Goal: Task Accomplishment & Management: Use online tool/utility

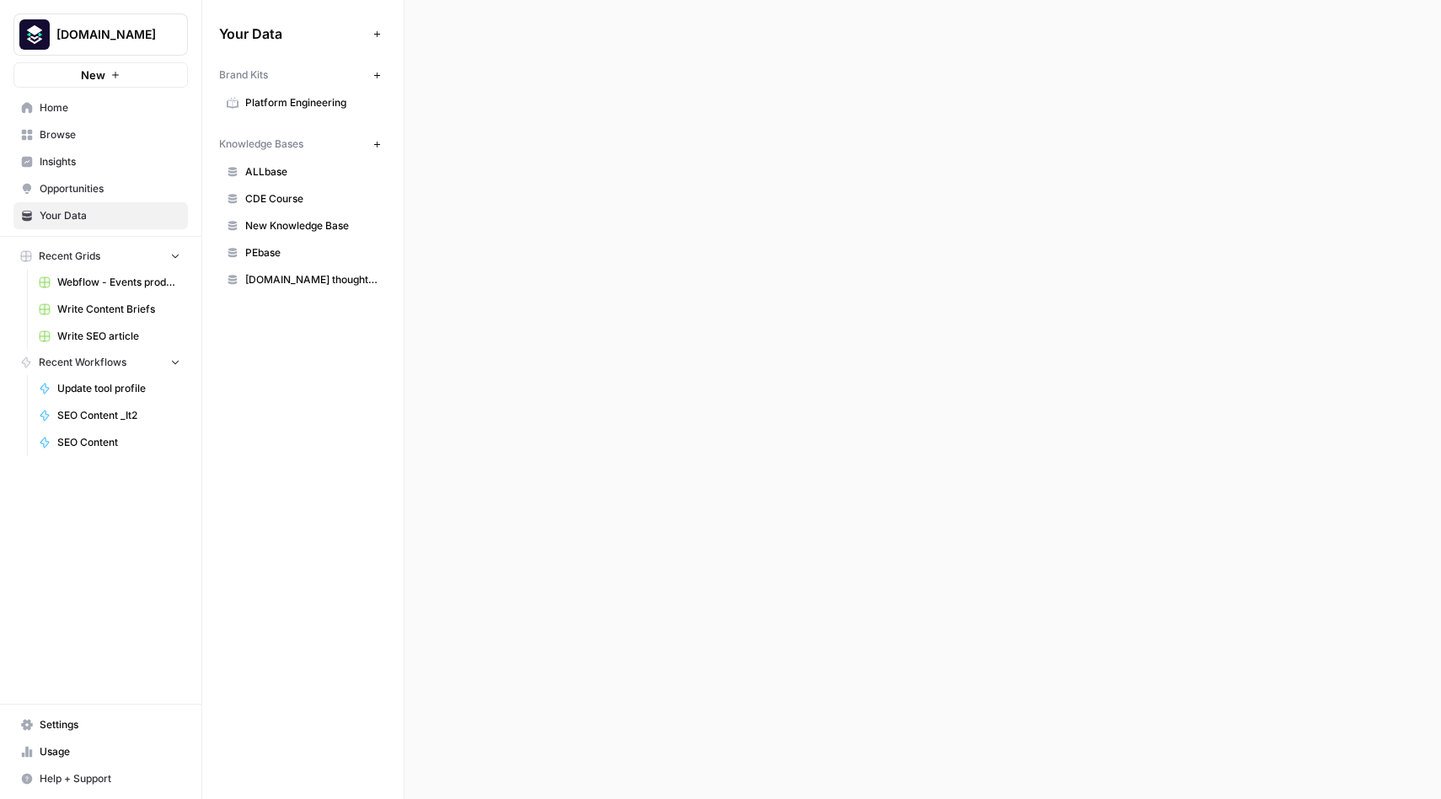
click at [92, 431] on link "SEO Content" at bounding box center [109, 442] width 157 height 27
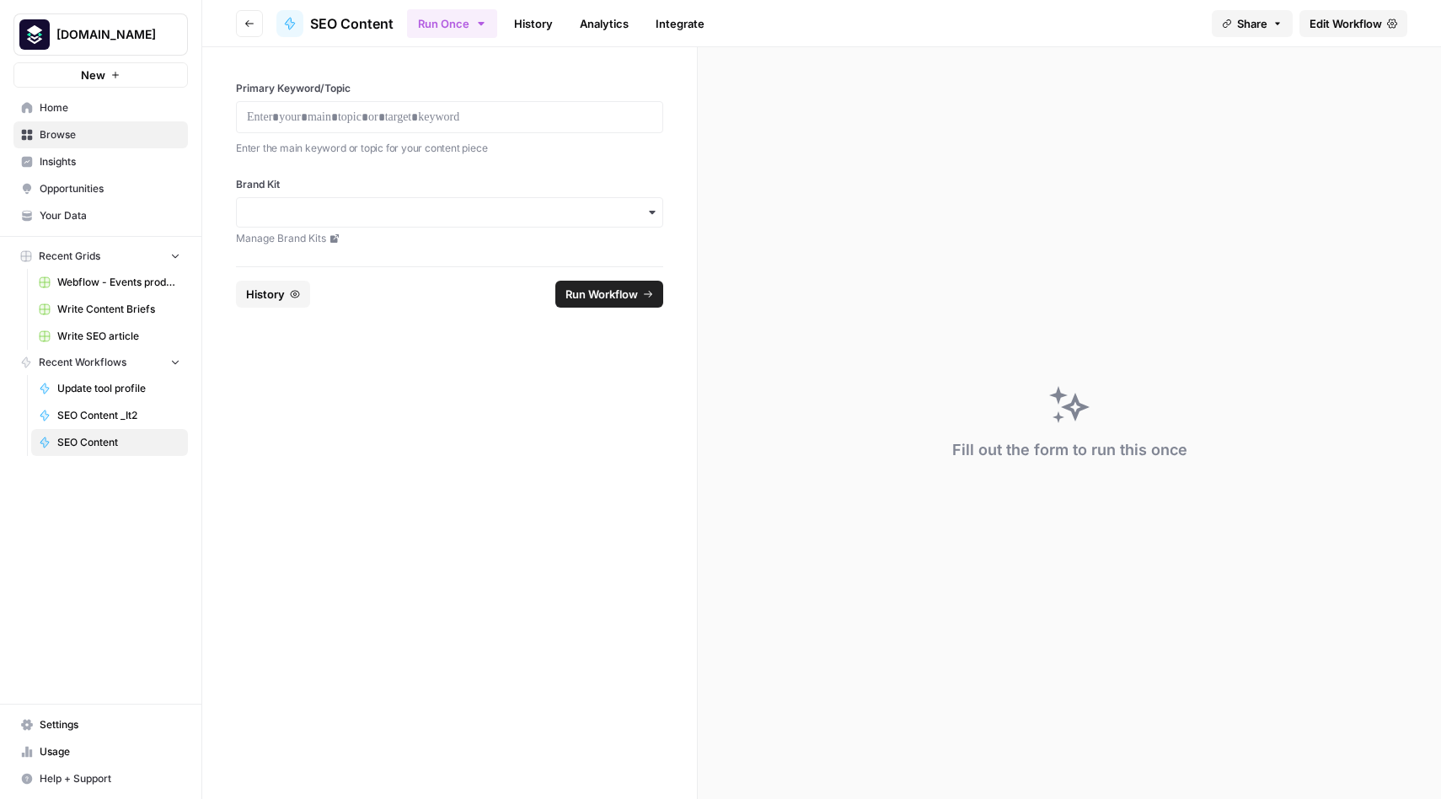
click at [1349, 25] on span "Edit Workflow" at bounding box center [1345, 23] width 72 height 17
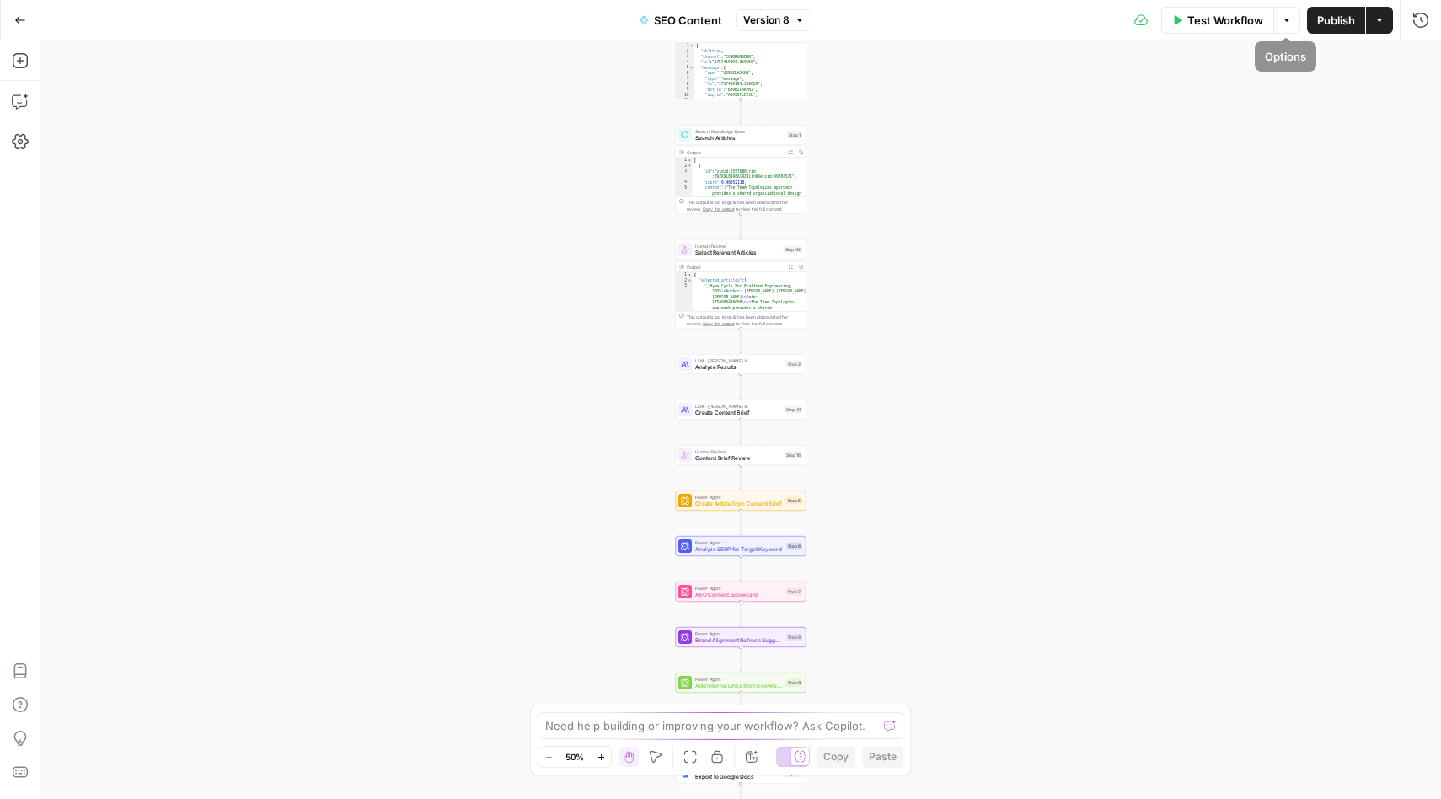
click at [1381, 24] on icon "button" at bounding box center [1379, 20] width 10 height 10
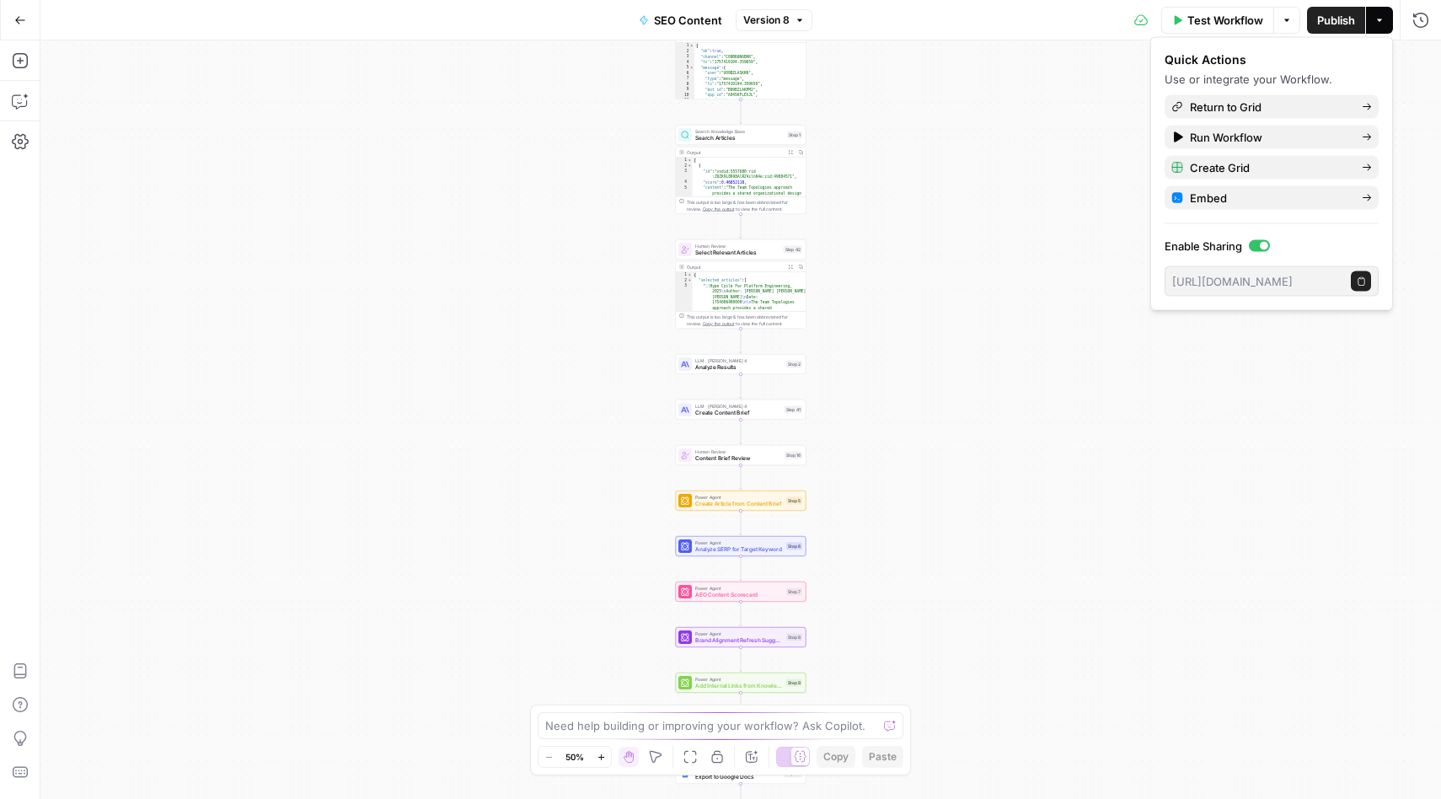
click at [24, 18] on icon "button" at bounding box center [20, 20] width 12 height 12
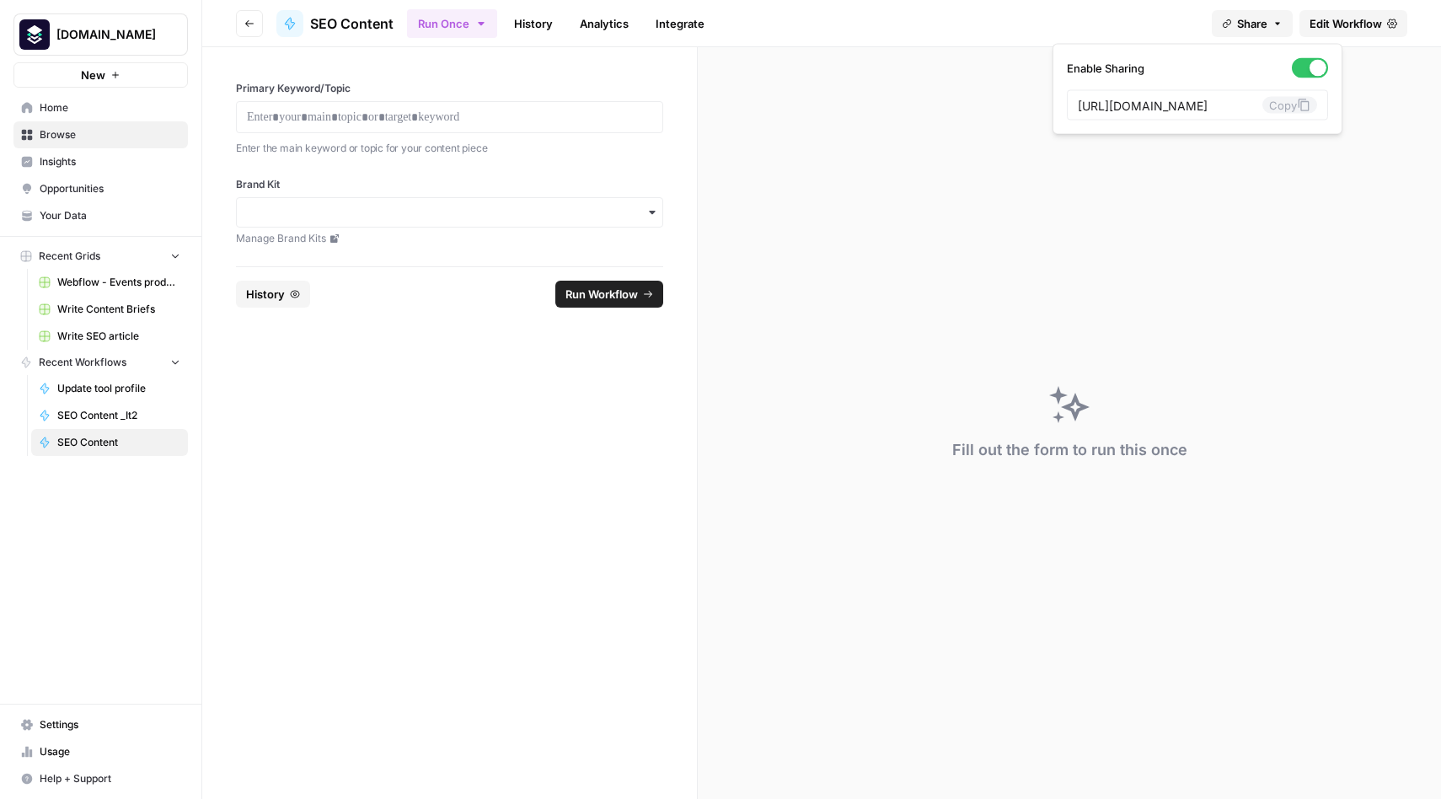
click at [1283, 17] on button "Share" at bounding box center [1252, 23] width 81 height 27
click at [1369, 193] on div "Fill out the form to run this once" at bounding box center [1069, 423] width 743 height 752
click at [109, 499] on div "Platformengineering.org New Home Browse Insights Opportunities Your Data Recent…" at bounding box center [100, 399] width 201 height 799
click at [111, 362] on span "Recent Workflows" at bounding box center [83, 362] width 88 height 15
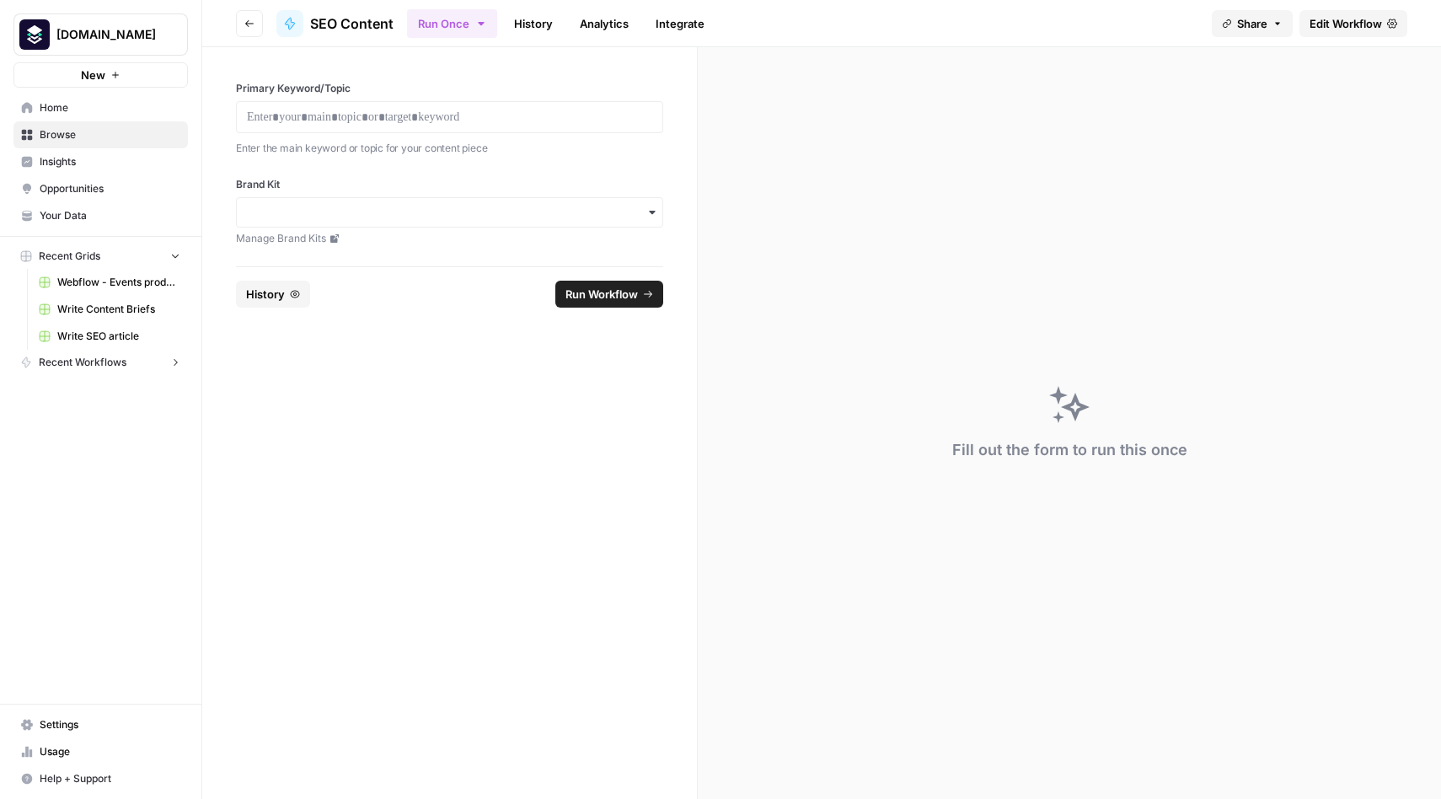
click at [111, 362] on span "Recent Workflows" at bounding box center [83, 362] width 88 height 15
click at [257, 19] on button "Go back" at bounding box center [249, 23] width 27 height 27
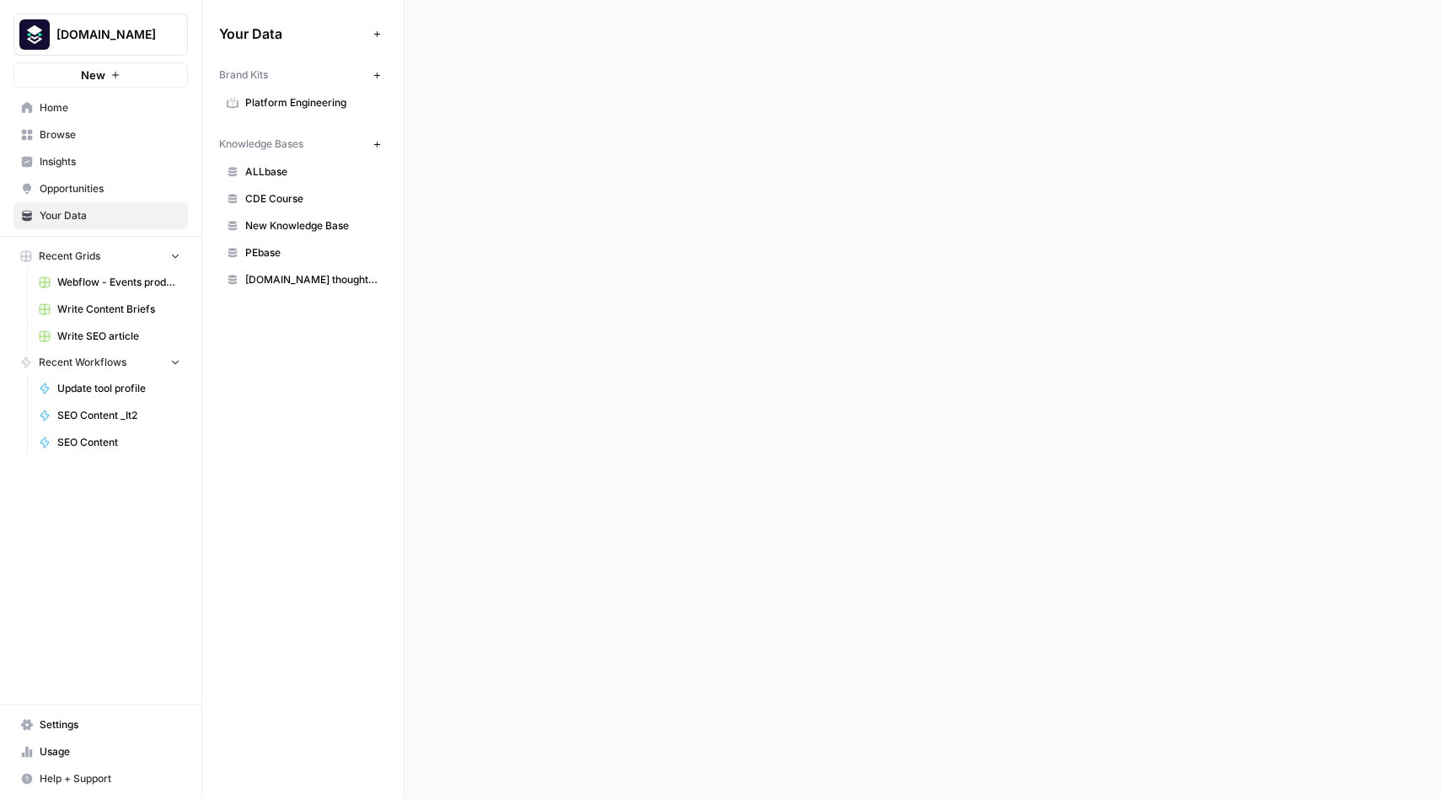
click at [81, 357] on span "Recent Workflows" at bounding box center [83, 362] width 88 height 15
click at [100, 443] on span "SEO Content" at bounding box center [118, 442] width 123 height 15
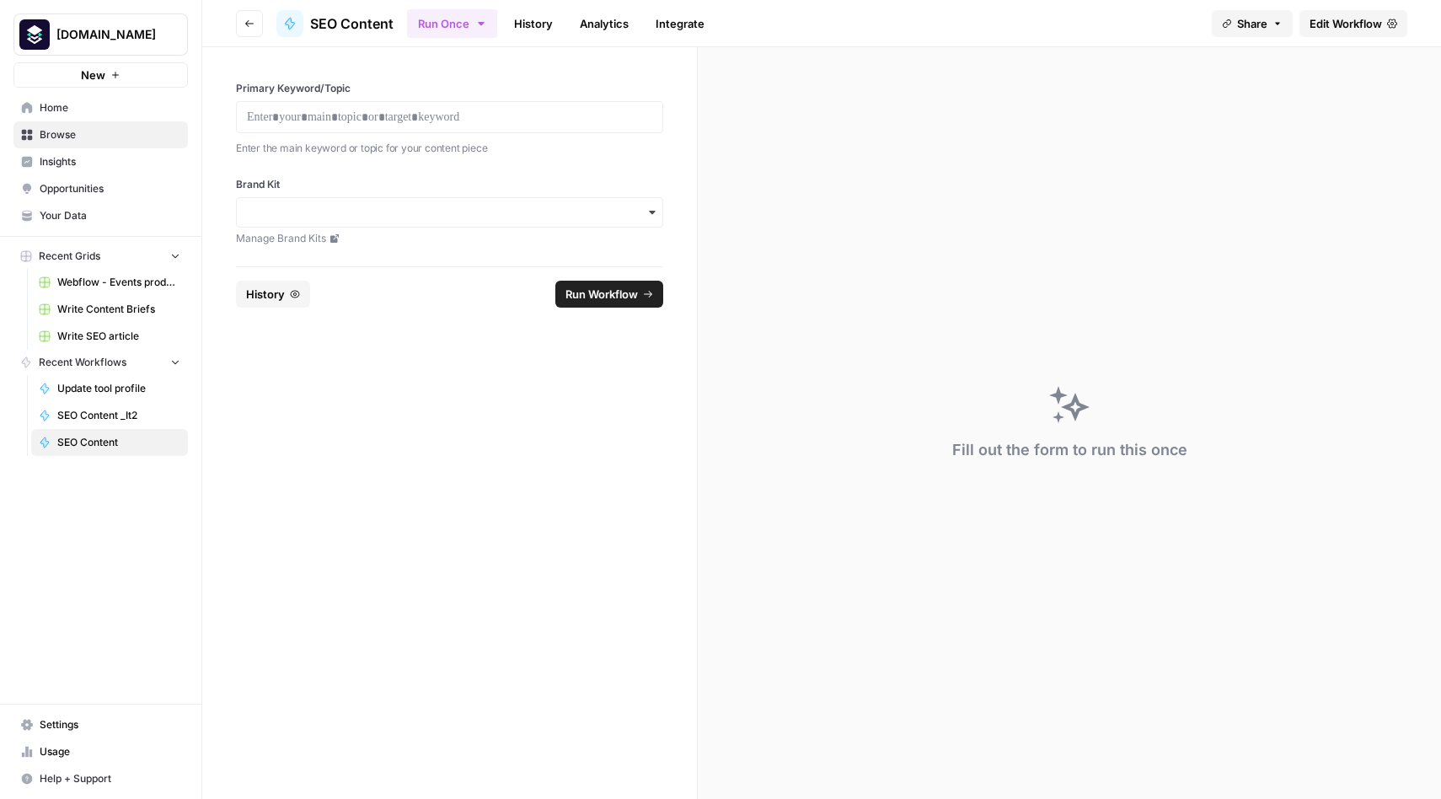
click at [1374, 29] on span "Edit Workflow" at bounding box center [1345, 23] width 72 height 17
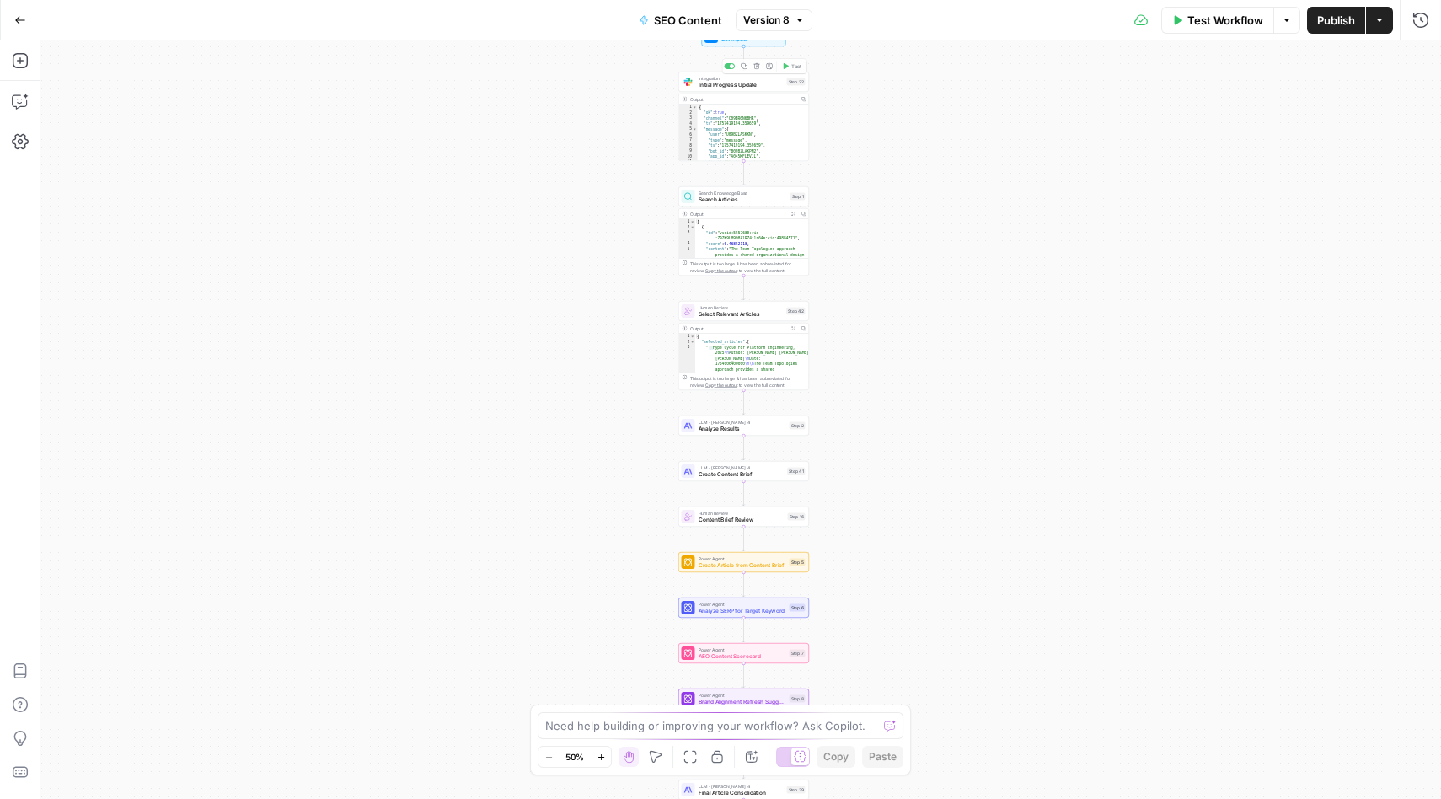
click at [792, 13] on button "Version 8" at bounding box center [774, 20] width 77 height 22
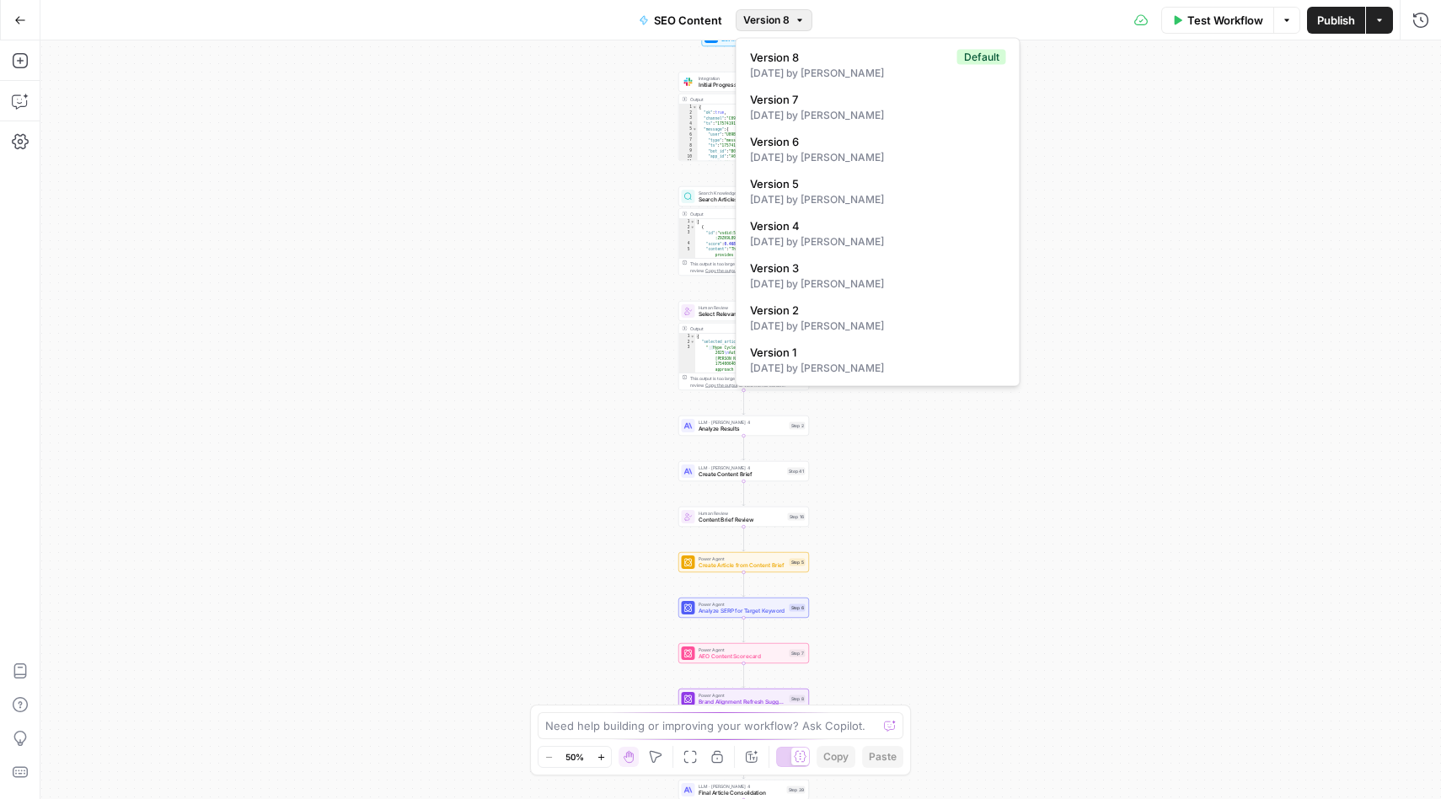
click at [1160, 141] on div "Workflow Set Inputs Inputs Integration Initial Progress Update Step 22 Output C…" at bounding box center [740, 419] width 1400 height 758
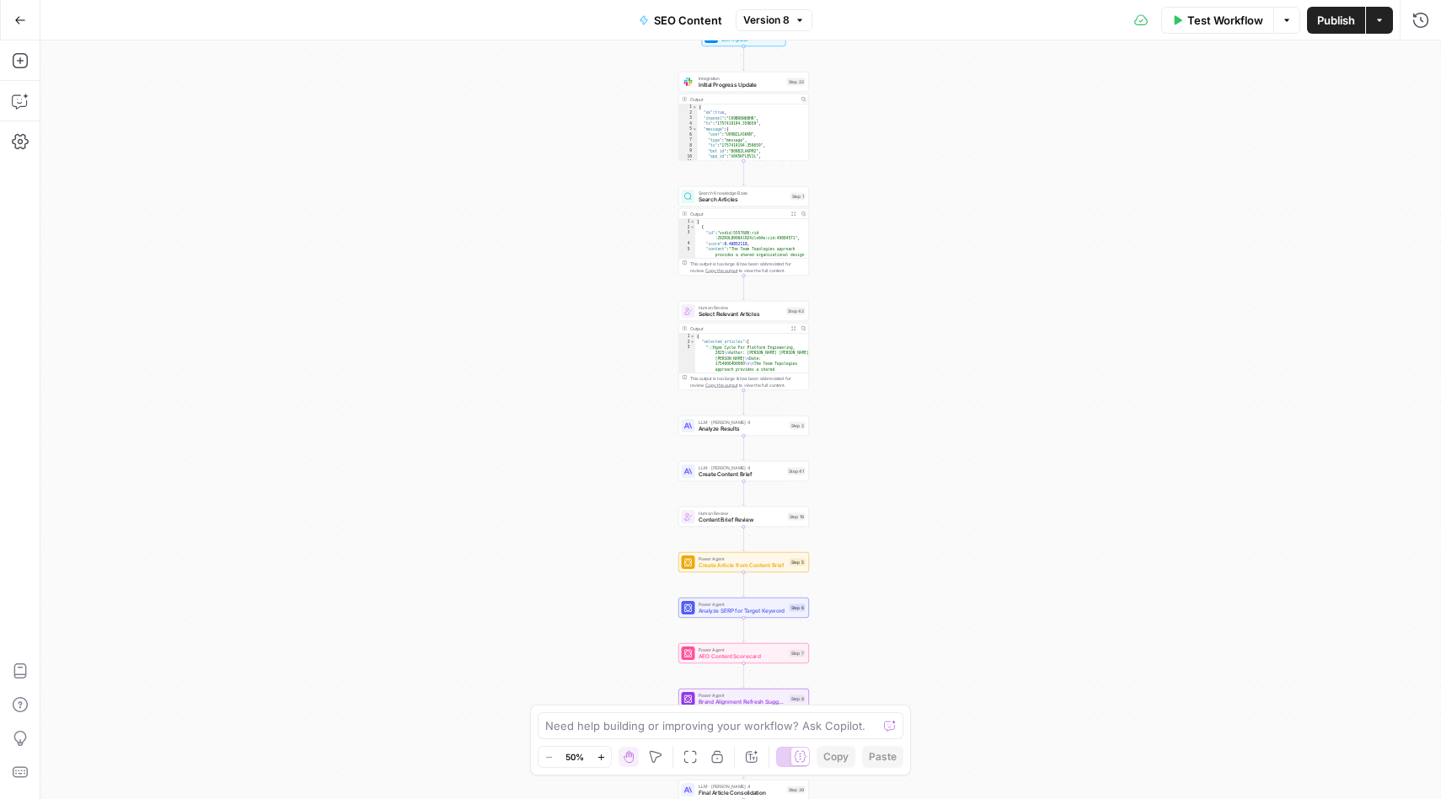
click at [1281, 30] on button "Options" at bounding box center [1286, 20] width 27 height 27
click at [1224, 146] on div "Workflow Set Inputs Inputs Integration Initial Progress Update Step 22 Output C…" at bounding box center [740, 419] width 1400 height 758
click at [1377, 24] on icon "button" at bounding box center [1379, 20] width 10 height 10
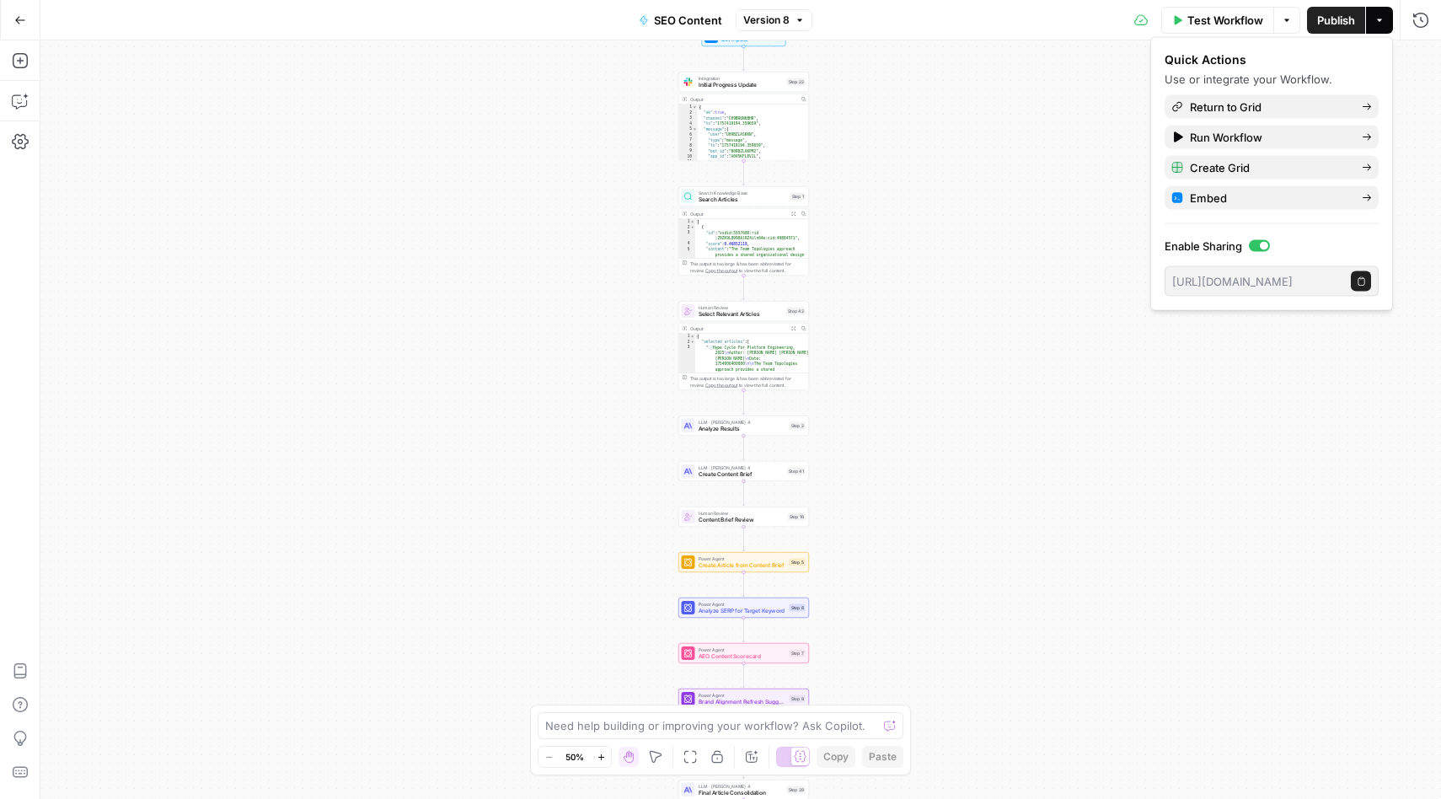
click at [1039, 430] on div "Workflow Set Inputs Inputs Integration Initial Progress Update Step 22 Output C…" at bounding box center [740, 419] width 1400 height 758
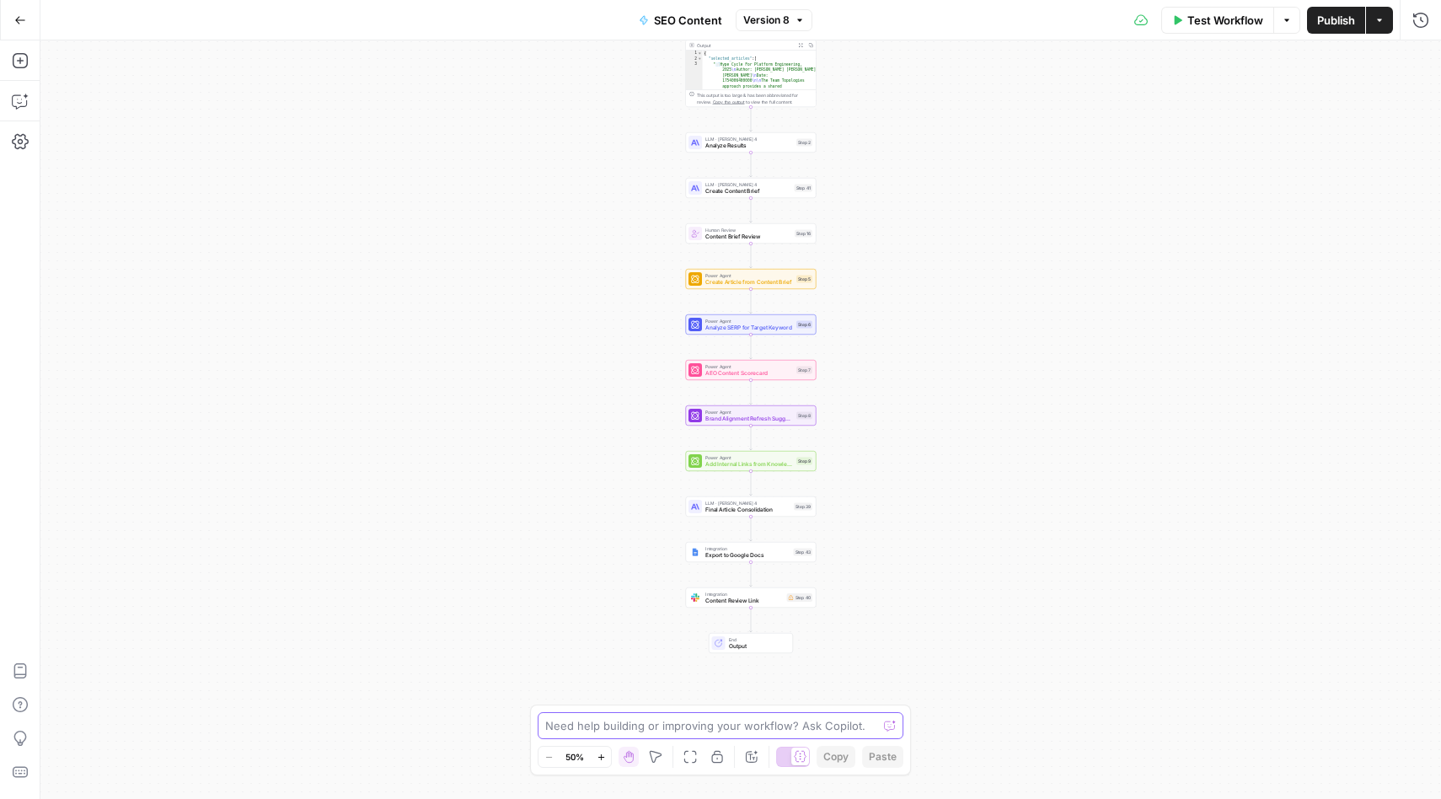
click at [655, 731] on textarea at bounding box center [711, 725] width 332 height 17
type textarea "how can i duplicate a workflow?"
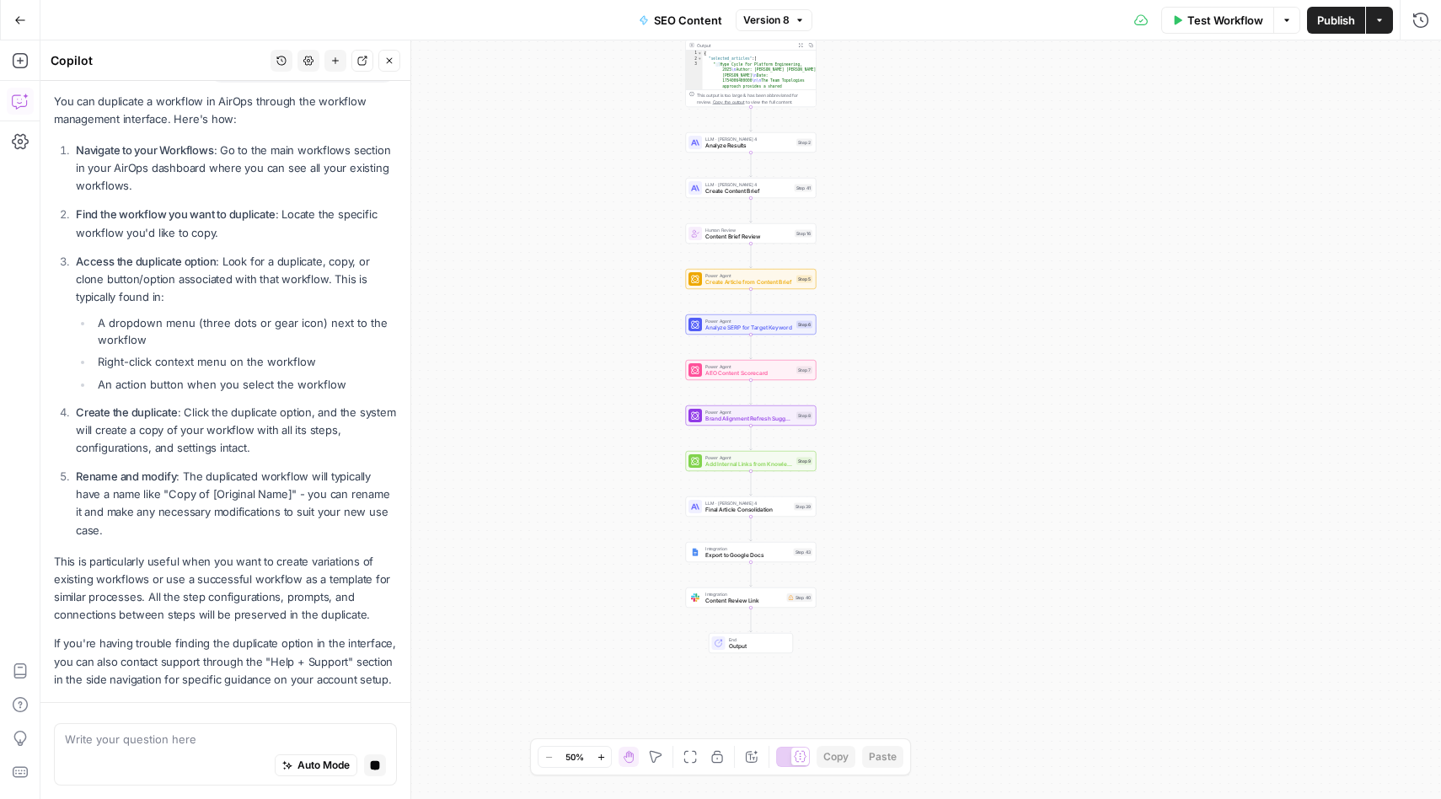
scroll to position [191, 0]
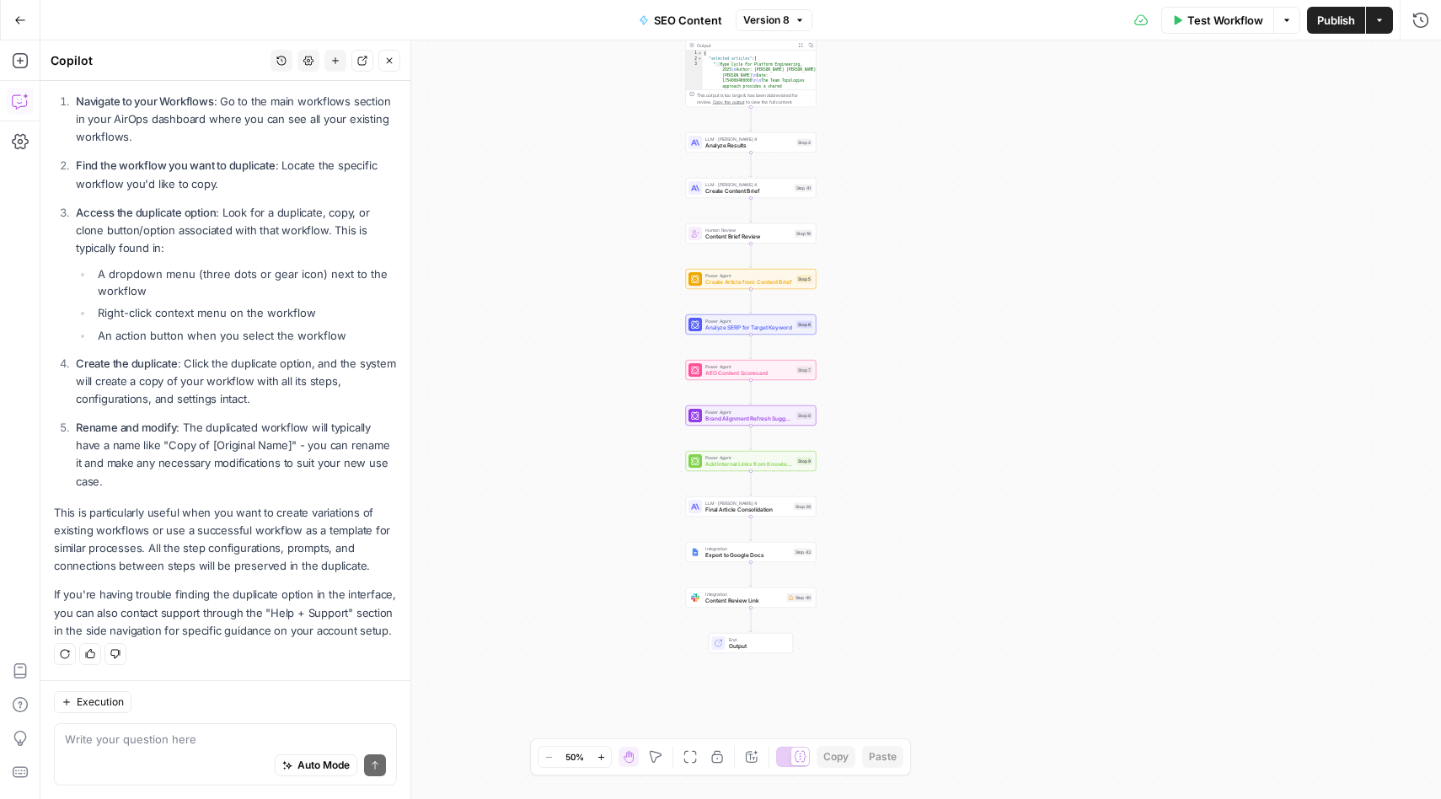
click at [15, 19] on icon "button" at bounding box center [20, 20] width 10 height 8
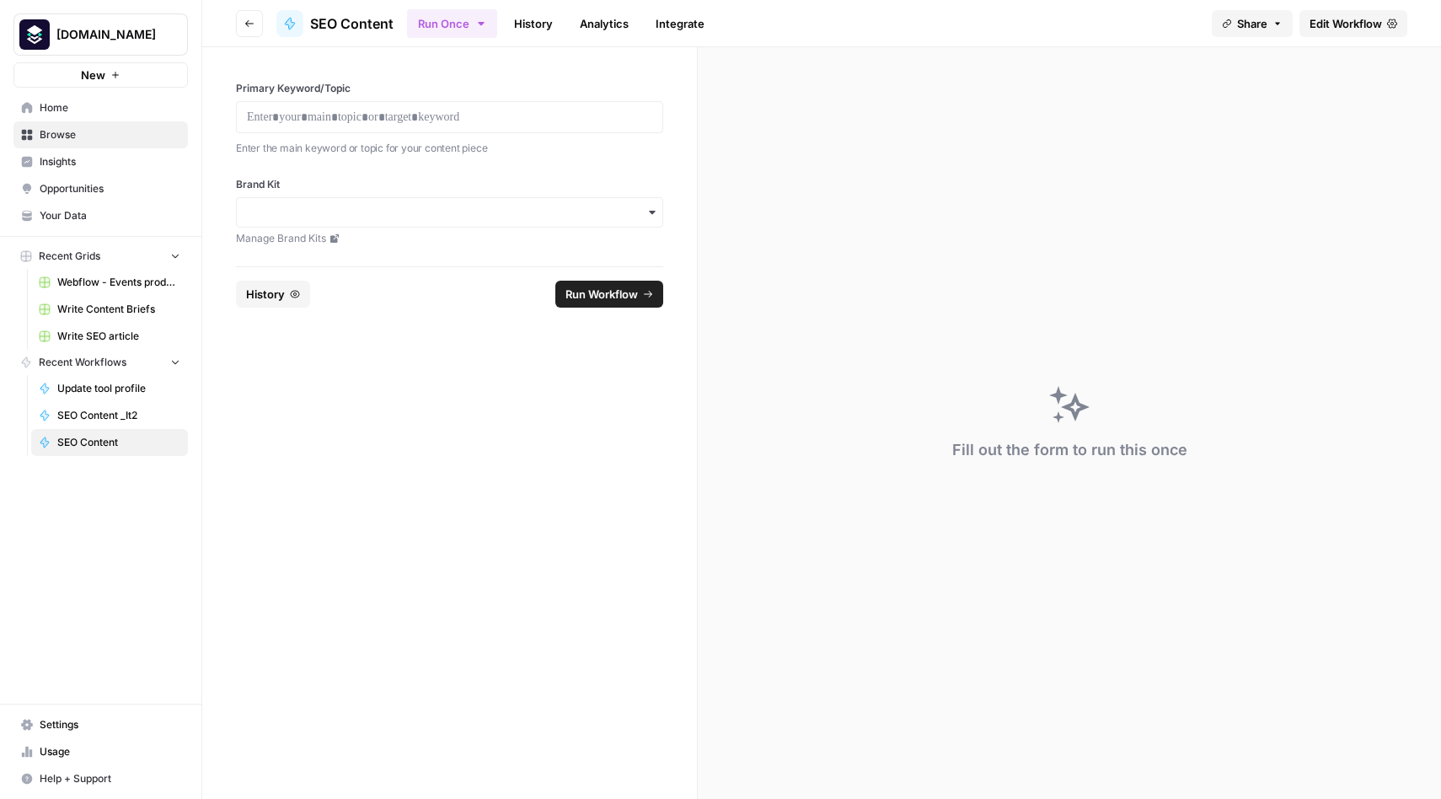
click at [64, 105] on span "Home" at bounding box center [110, 107] width 141 height 15
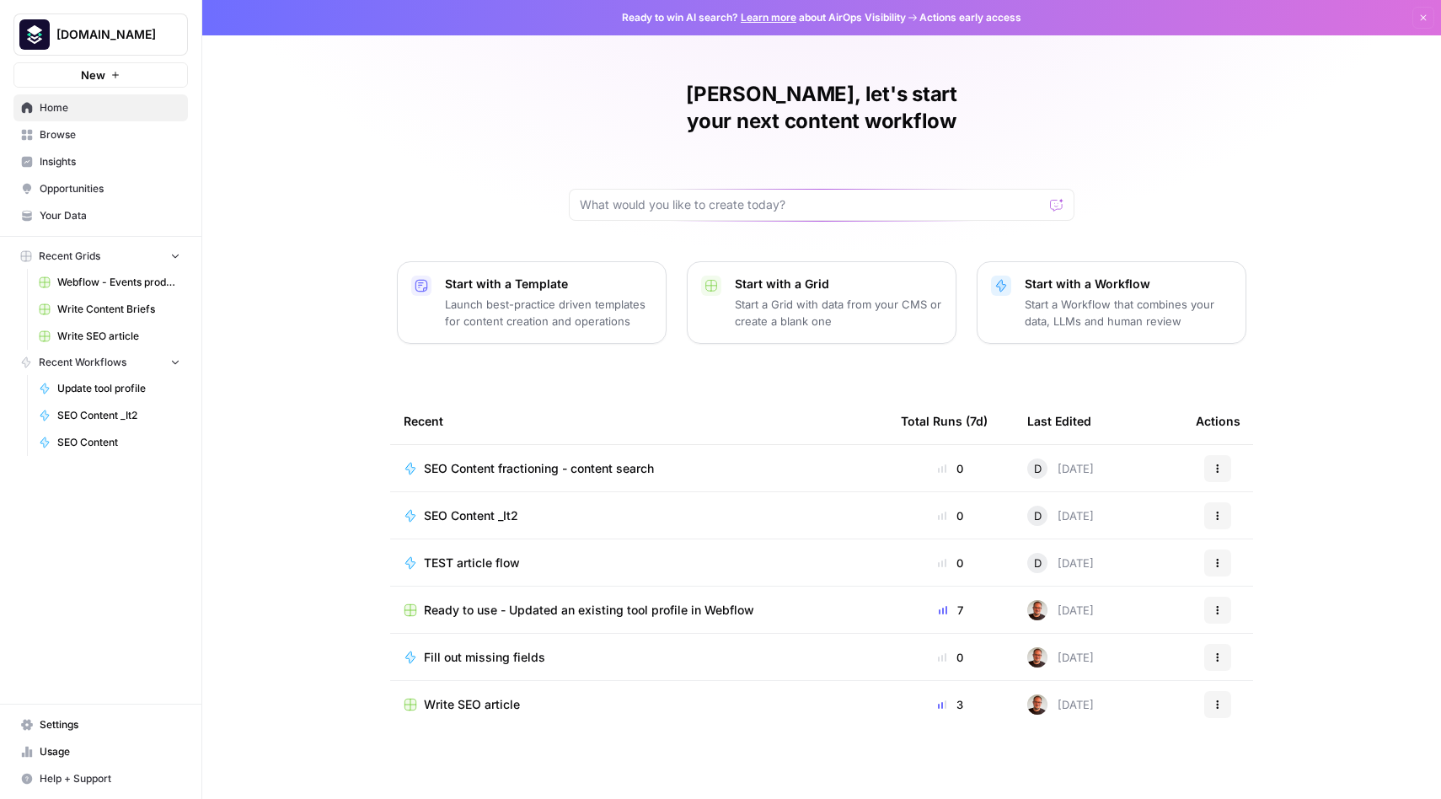
click at [1218, 463] on icon "button" at bounding box center [1217, 468] width 10 height 10
click at [1292, 430] on div "Dilek, let's start your next content workflow Start with a Template Launch best…" at bounding box center [821, 401] width 1238 height 802
click at [72, 130] on span "Browse" at bounding box center [110, 134] width 141 height 15
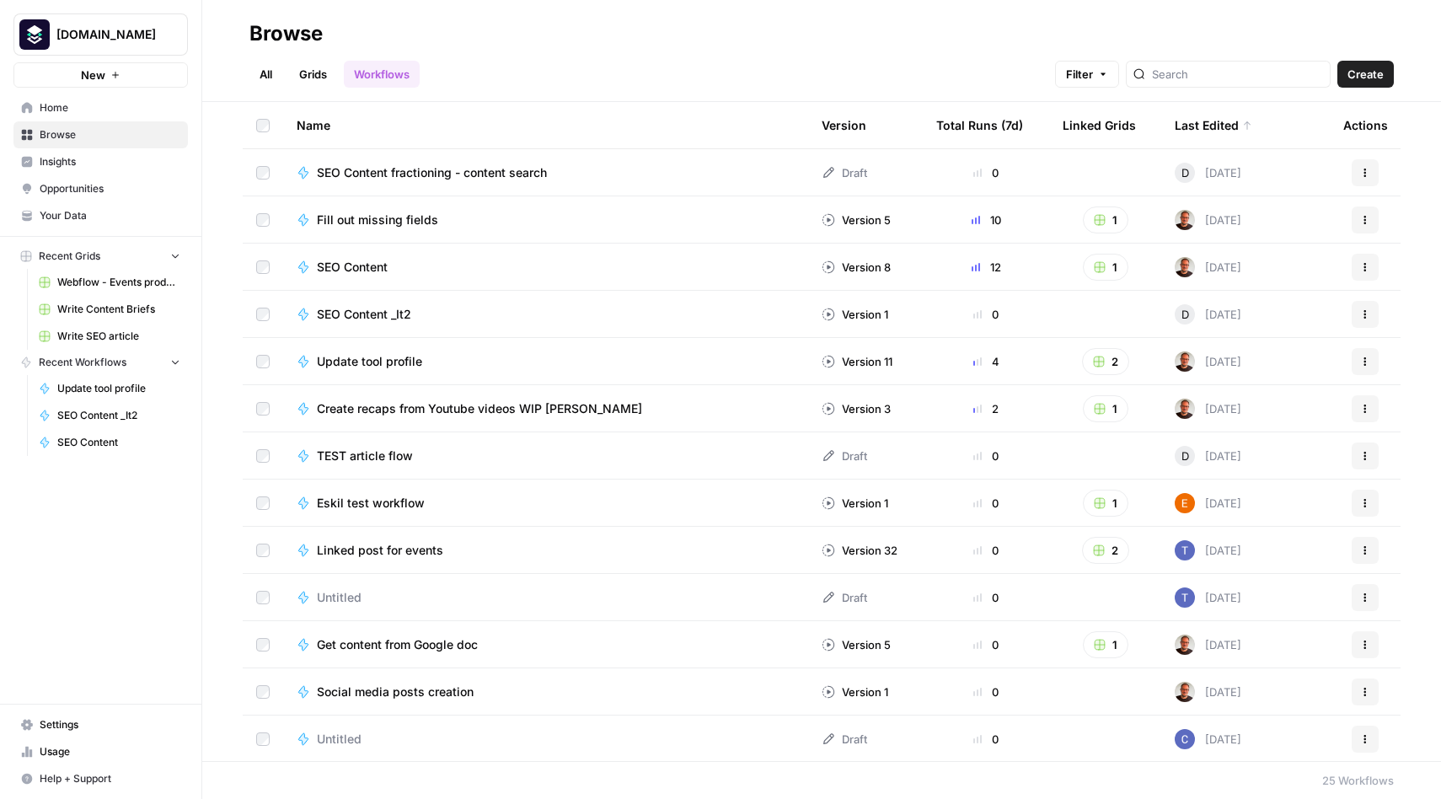
drag, startPoint x: 221, startPoint y: 172, endPoint x: 545, endPoint y: 170, distance: 324.4
click at [545, 170] on div "Name Version Total Runs (7d) Linked Grids Last Edited Actions SEO Content fract…" at bounding box center [821, 431] width 1238 height 659
copy span "SEO Content fractioning - content search"
click at [1372, 265] on button "Actions" at bounding box center [1364, 267] width 27 height 27
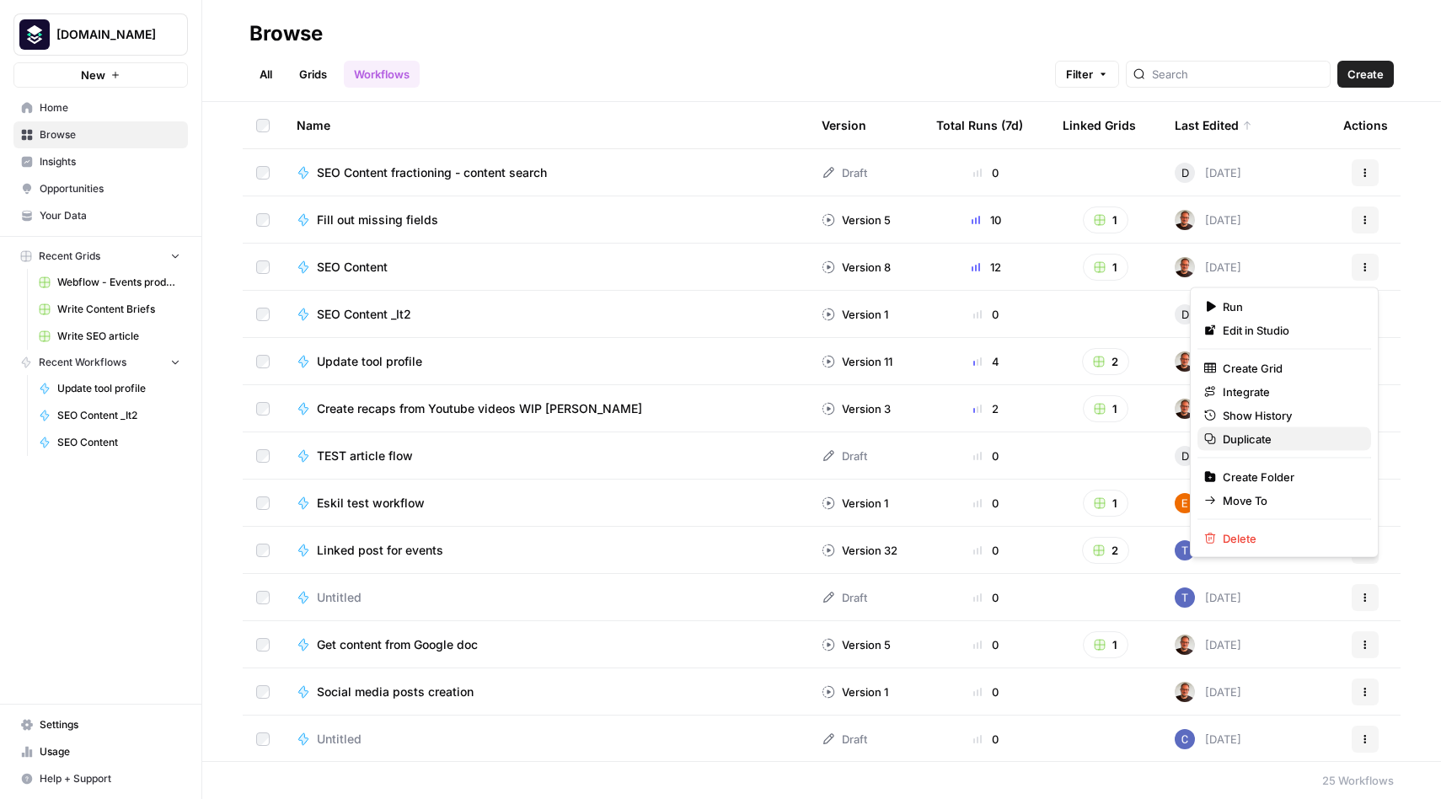
click at [1254, 433] on span "Duplicate" at bounding box center [1289, 439] width 135 height 17
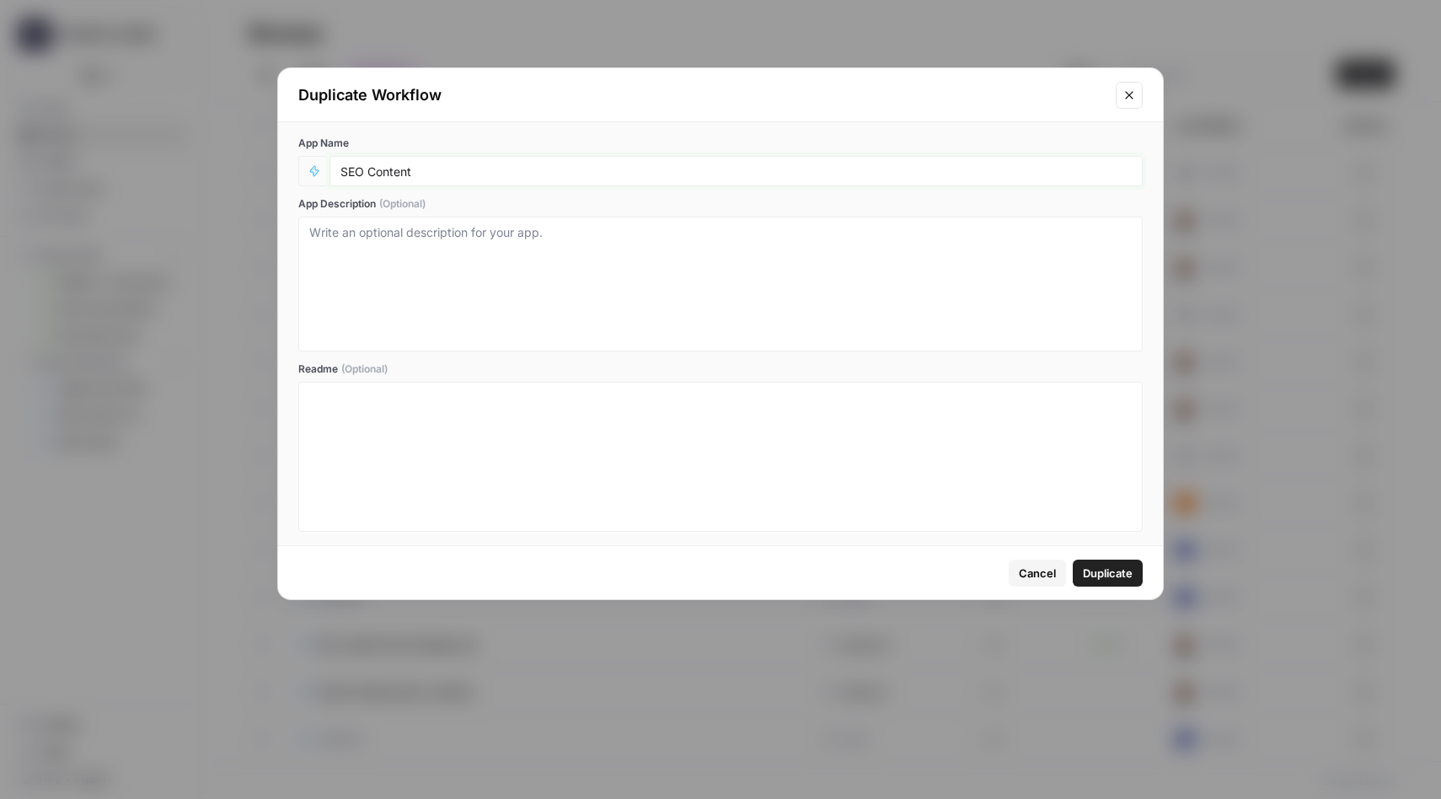
drag, startPoint x: 485, startPoint y: 172, endPoint x: 338, endPoint y: 171, distance: 147.4
click at [338, 171] on div "SEO Content" at bounding box center [735, 171] width 813 height 30
paste input "fractioning - content search"
click at [489, 174] on input "SEO Content fractioning - content search" at bounding box center [735, 170] width 791 height 15
type input "SEO Content fractioning - 2 outline"
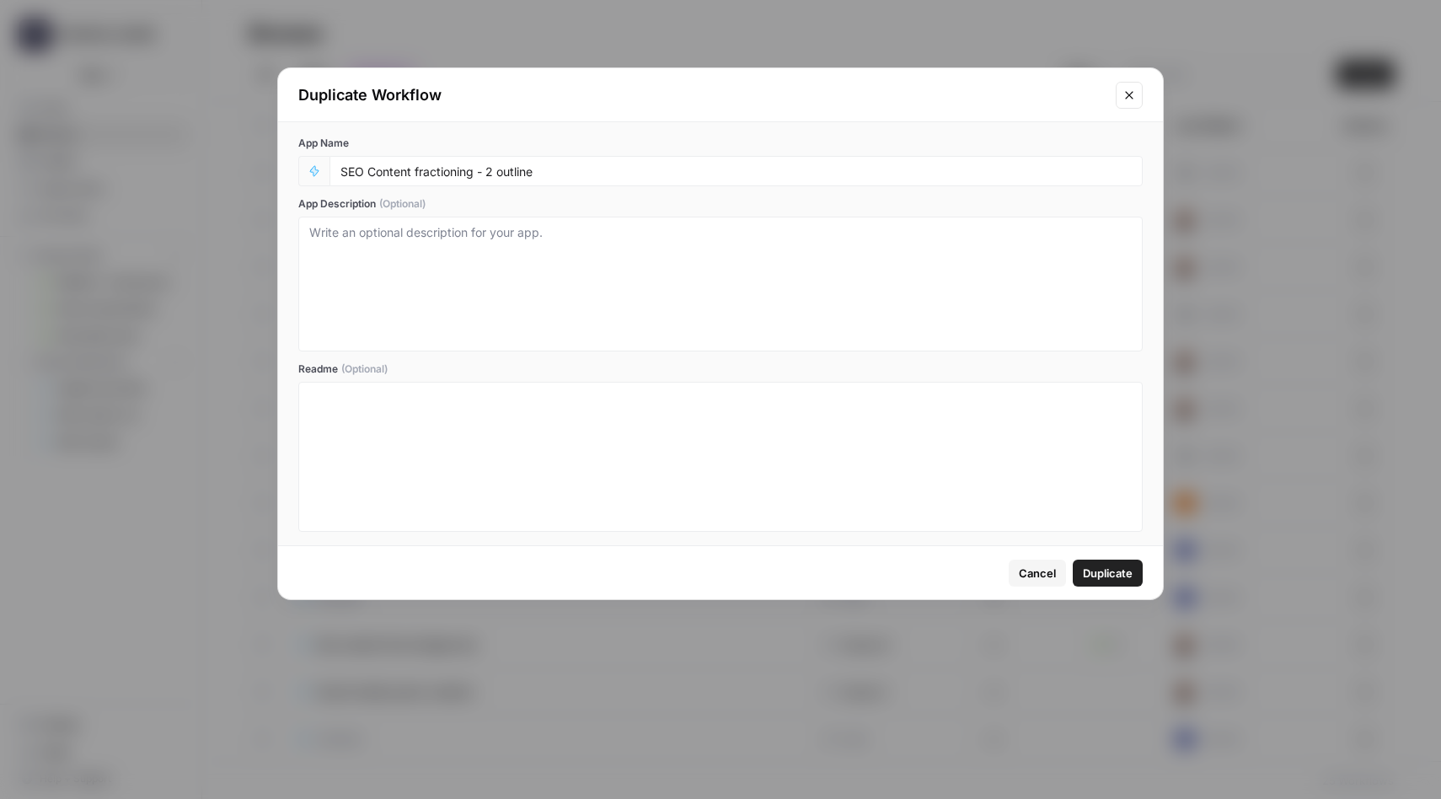
click at [1110, 567] on span "Duplicate" at bounding box center [1108, 572] width 50 height 17
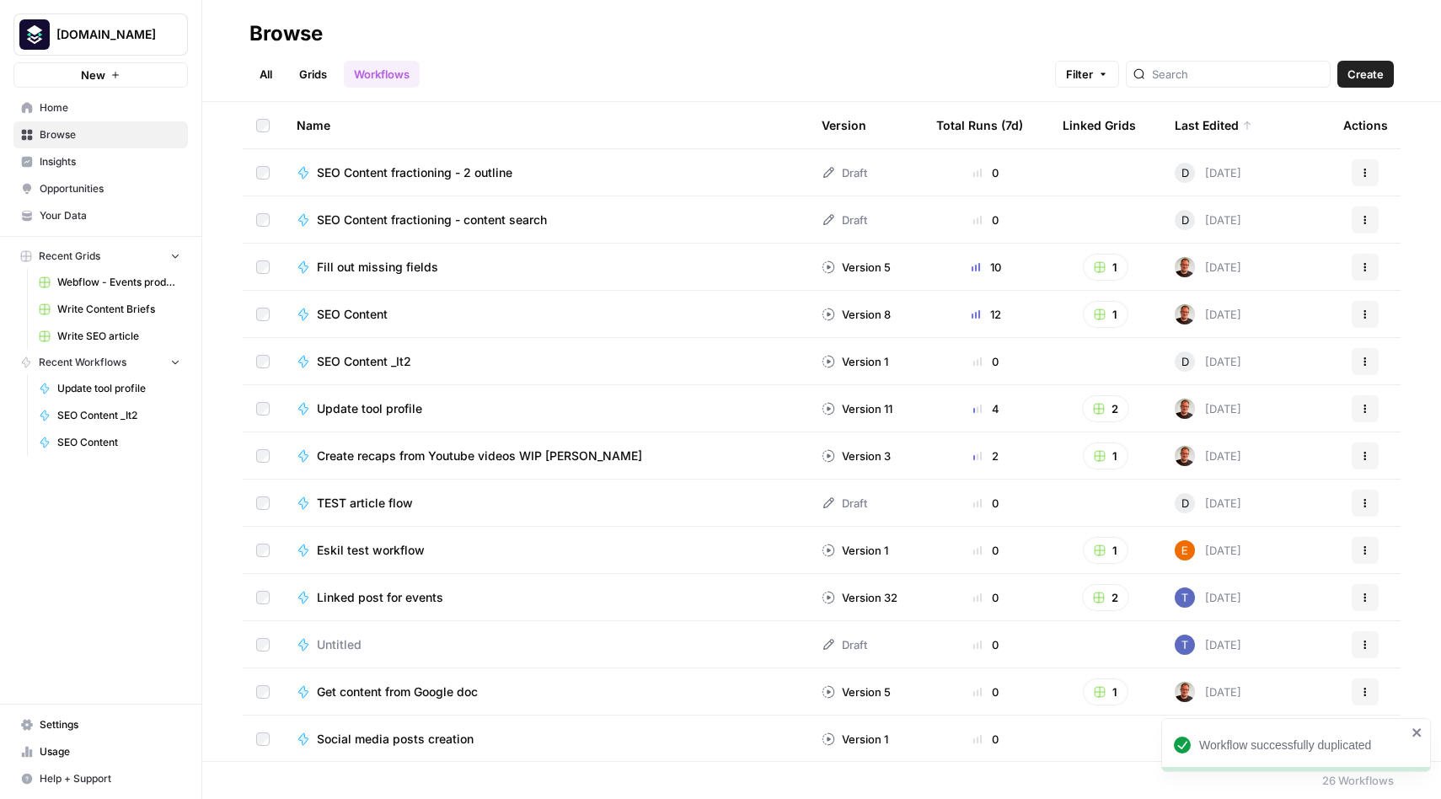
click at [1365, 217] on icon "button" at bounding box center [1365, 217] width 3 height 3
click at [1257, 260] on span "Edit in Studio" at bounding box center [1289, 259] width 135 height 17
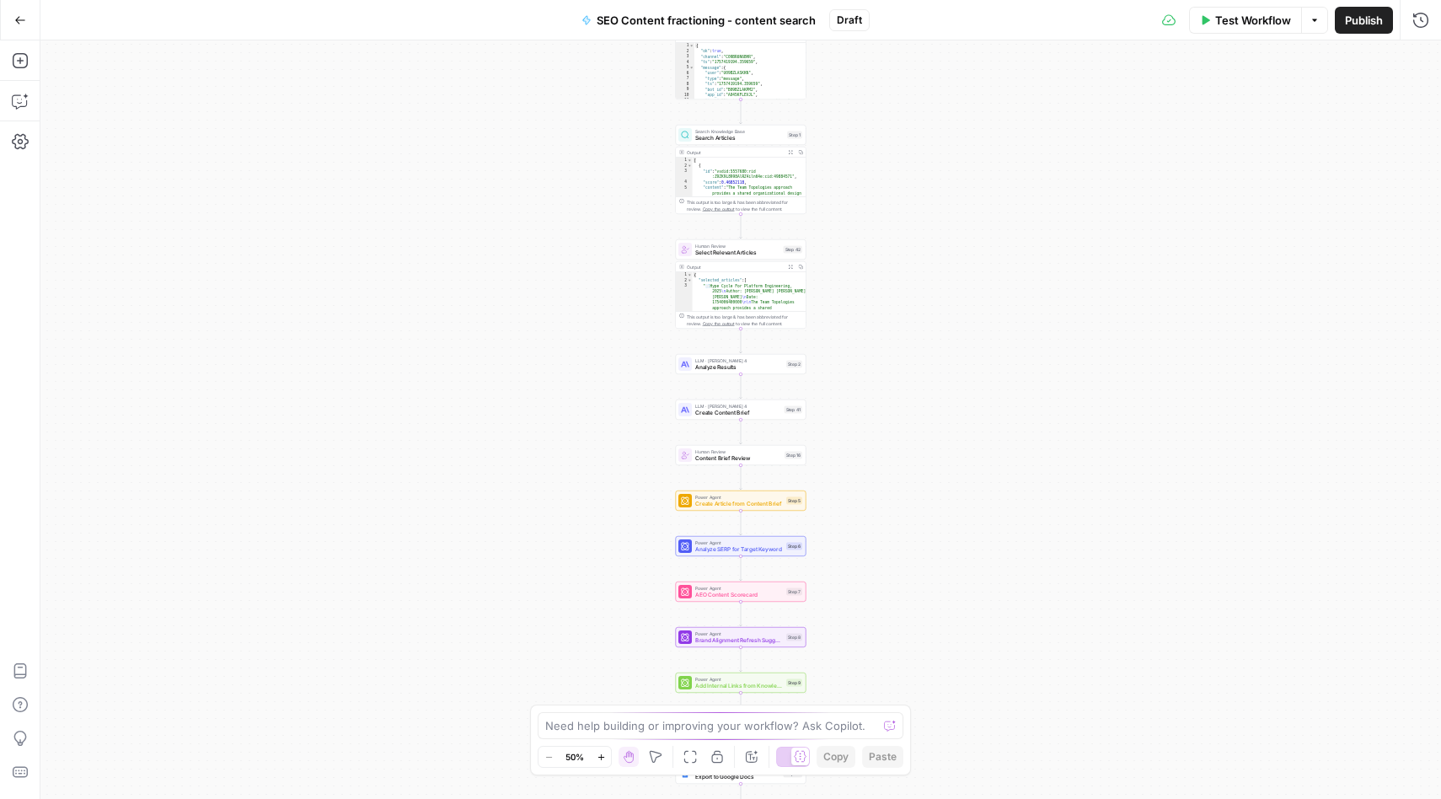
click at [740, 21] on span "SEO Content fractioning - content search" at bounding box center [705, 20] width 219 height 17
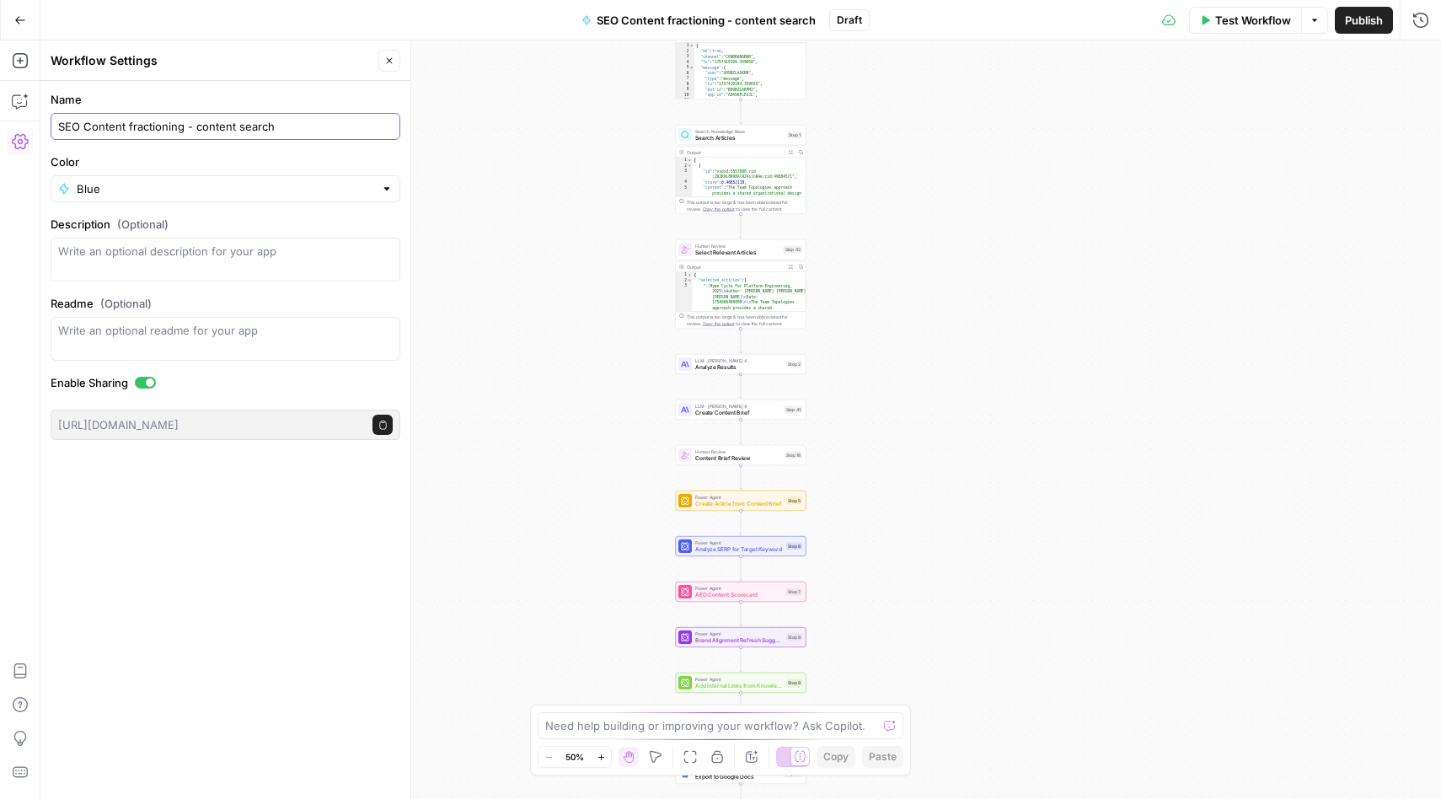
click at [194, 123] on input "SEO Content fractioning - content search" at bounding box center [225, 126] width 334 height 17
type input "SEO Content fractioning - 1 content search"
click at [218, 153] on label "Color" at bounding box center [226, 161] width 350 height 17
click at [218, 180] on input "Blue" at bounding box center [225, 188] width 297 height 17
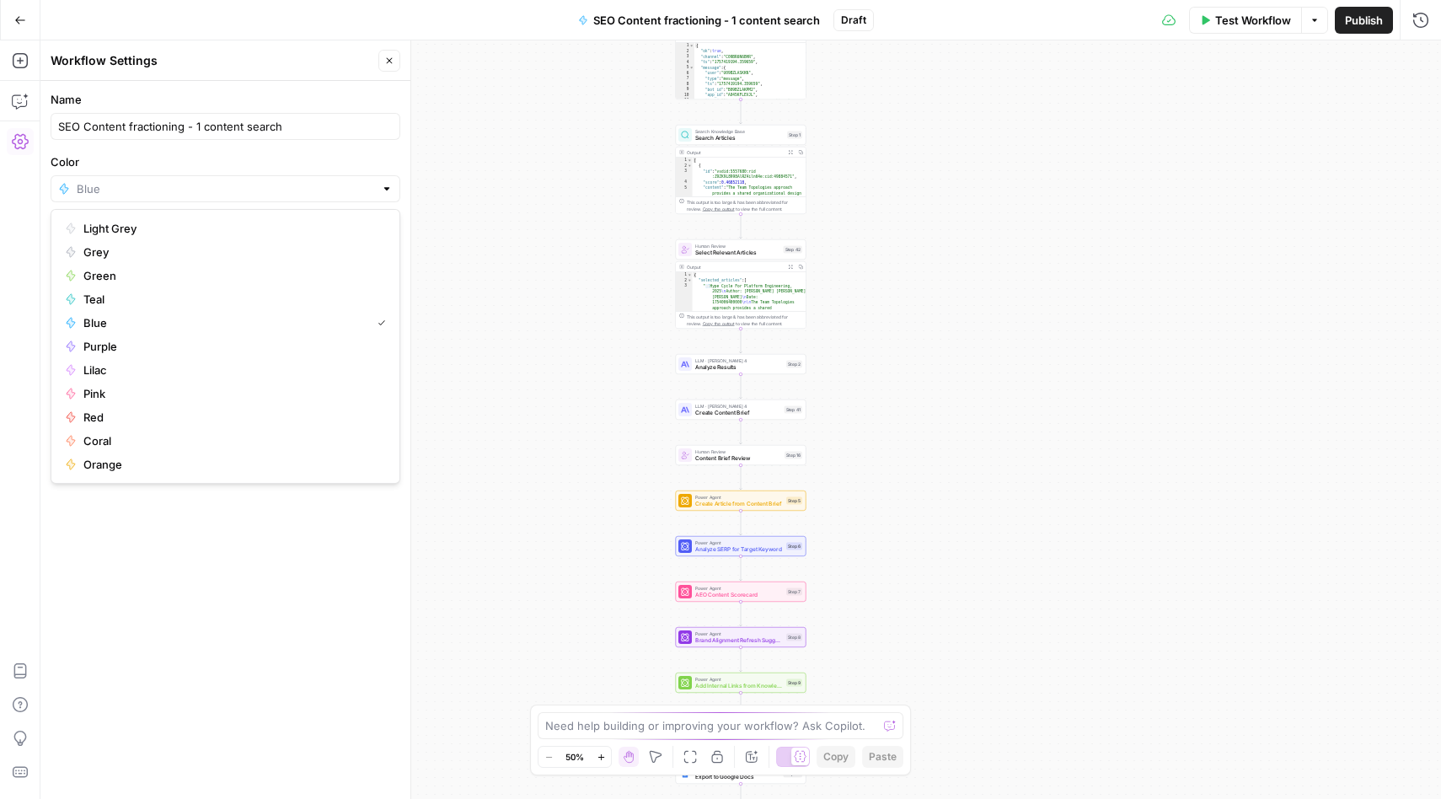
type input "Blue"
click at [244, 91] on label "Name" at bounding box center [226, 99] width 350 height 17
click at [244, 118] on input "SEO Content fractioning - 1 content search" at bounding box center [225, 126] width 334 height 17
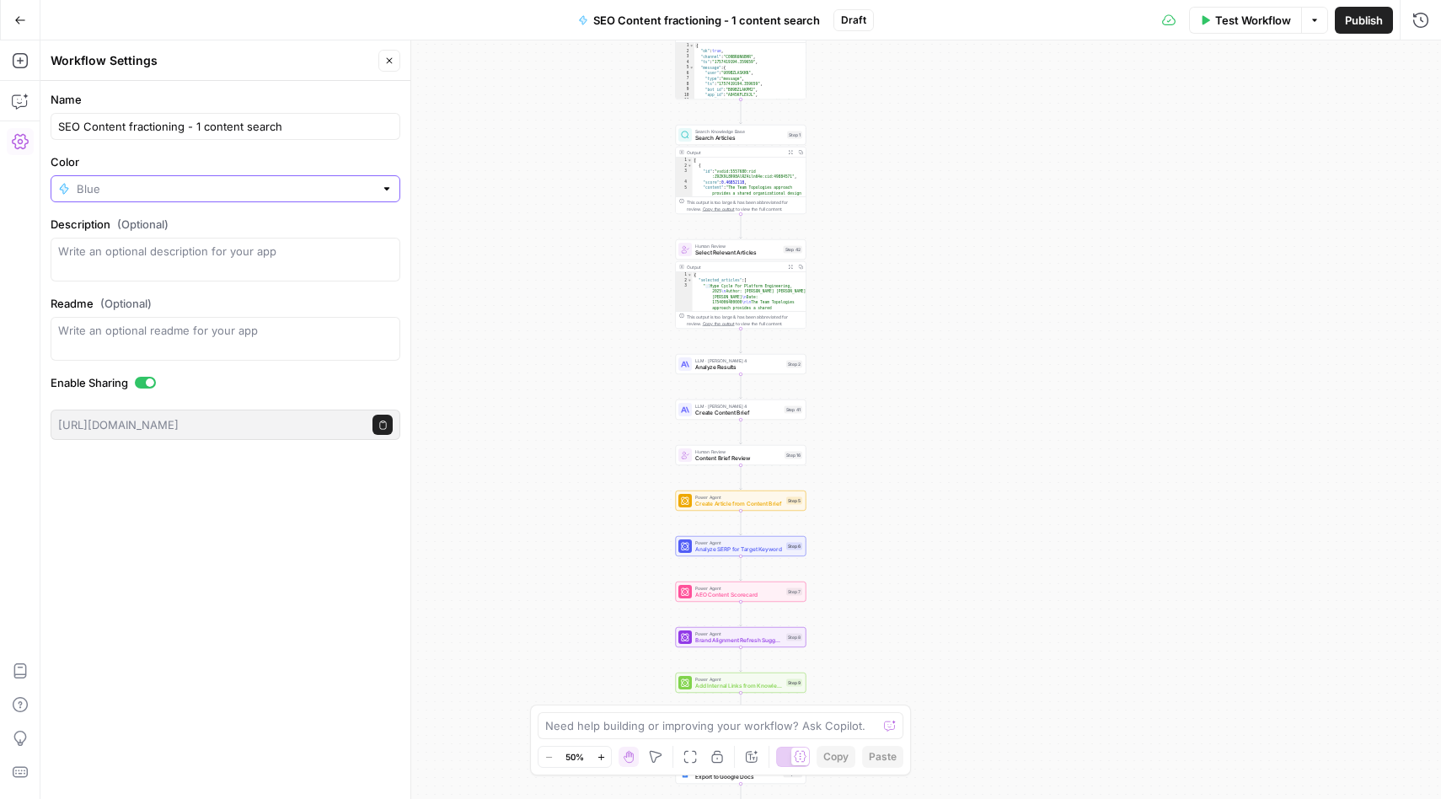
click at [194, 195] on input "Color" at bounding box center [225, 188] width 297 height 17
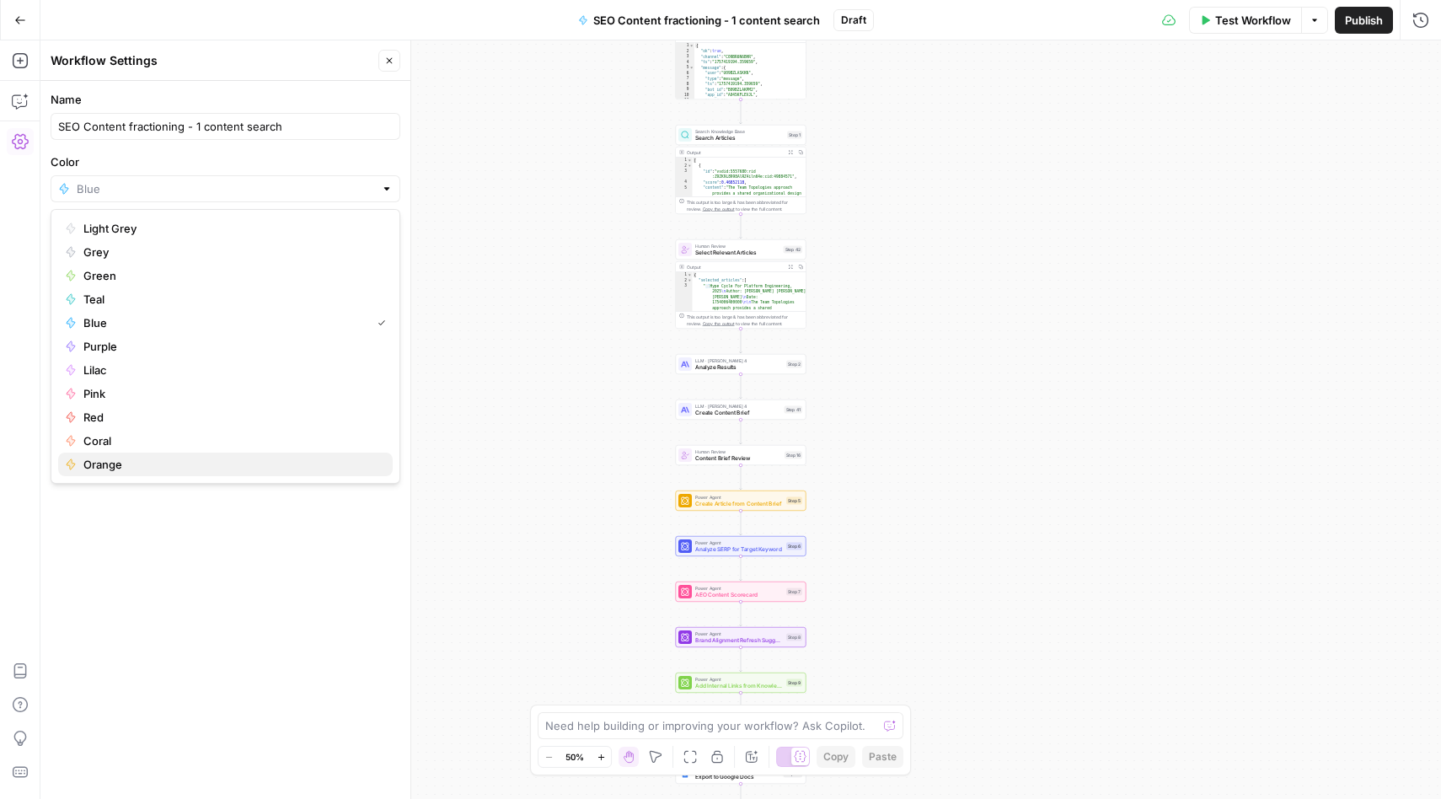
click at [132, 463] on span "Orange" at bounding box center [231, 464] width 296 height 17
type input "Orange"
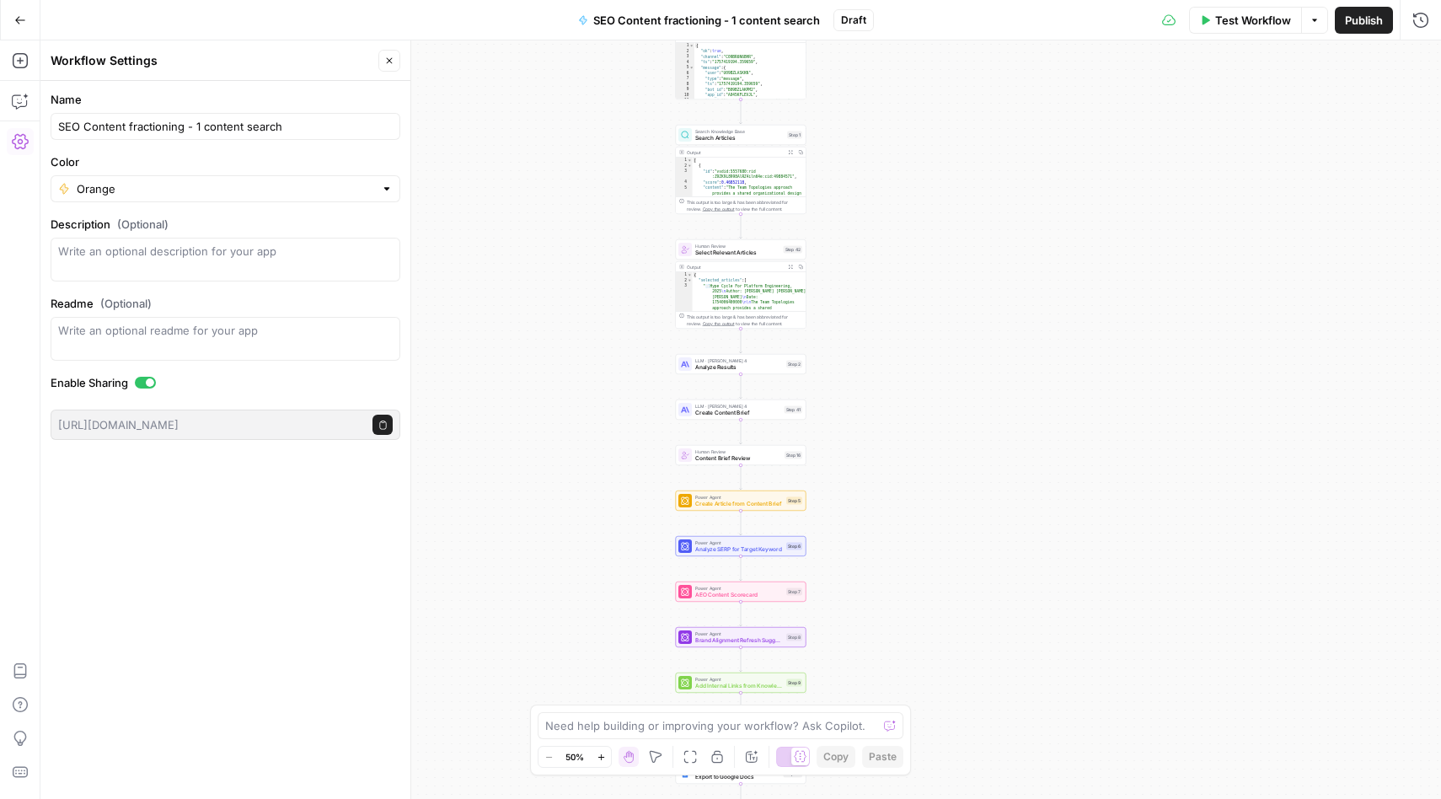
click at [173, 93] on label "Name" at bounding box center [226, 99] width 350 height 17
click at [173, 118] on input "SEO Content fractioning - 1 content search" at bounding box center [225, 126] width 334 height 17
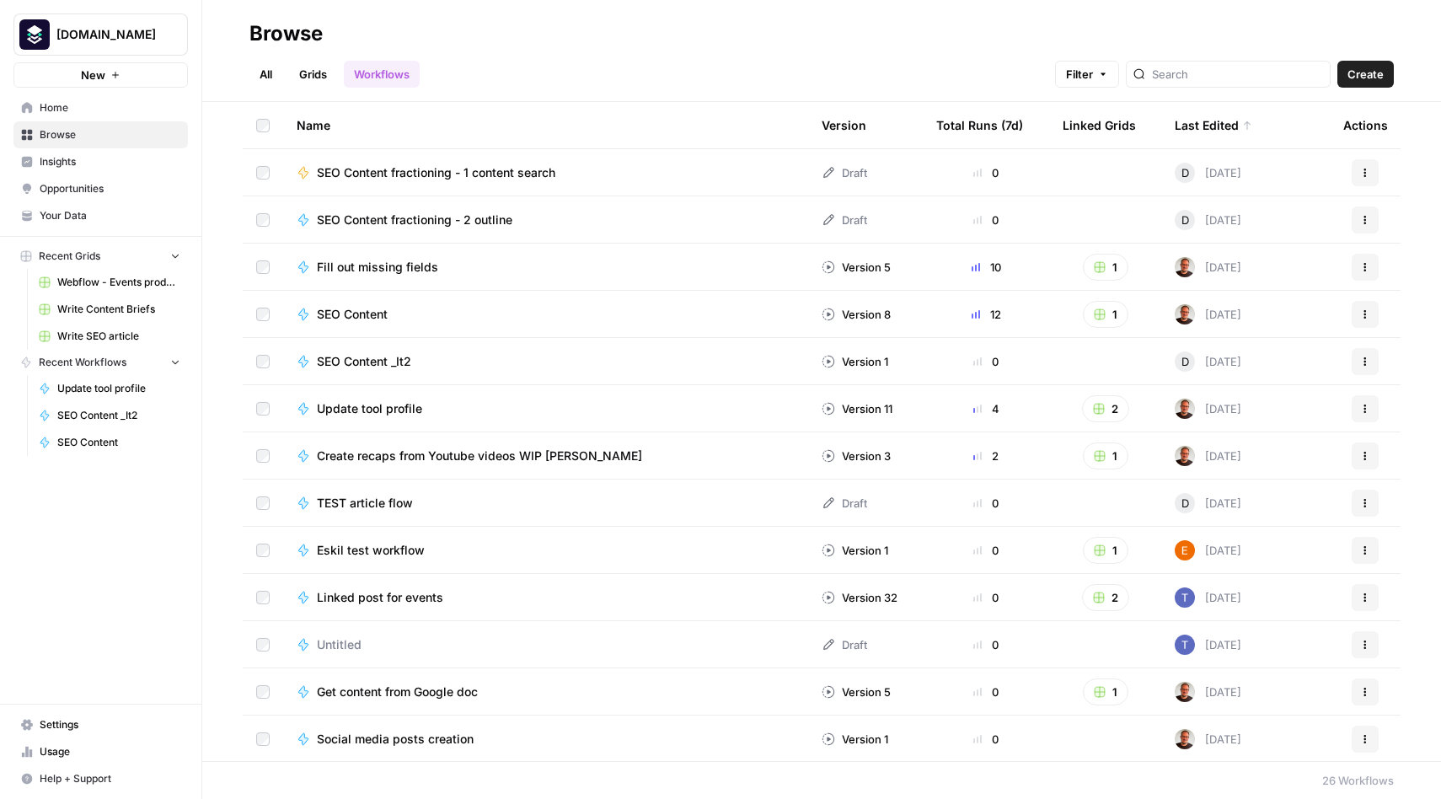
click at [466, 222] on span "SEO Content fractioning - 2 outline" at bounding box center [414, 219] width 195 height 17
click at [68, 102] on span "Home" at bounding box center [110, 107] width 141 height 15
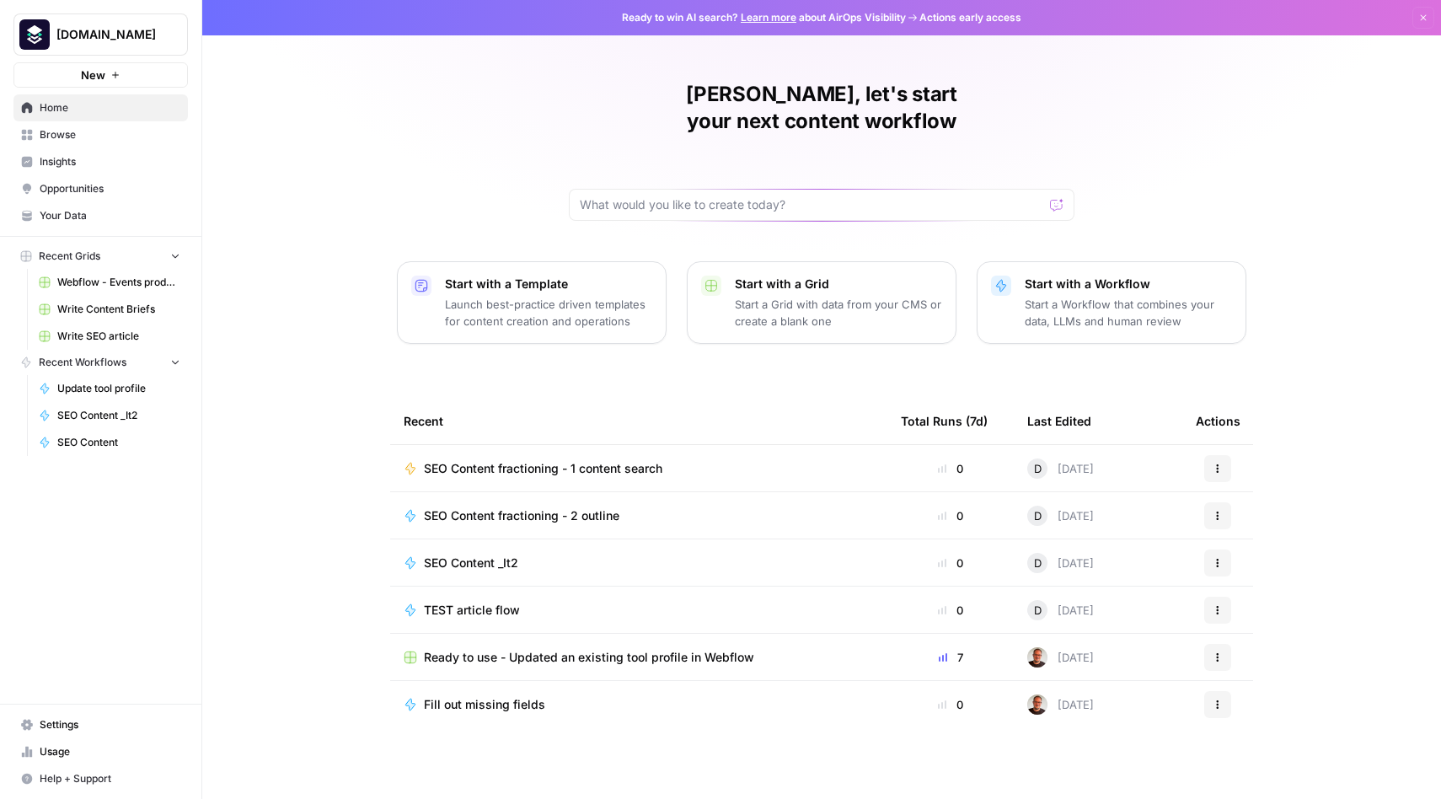
click at [63, 130] on span "Browse" at bounding box center [110, 134] width 141 height 15
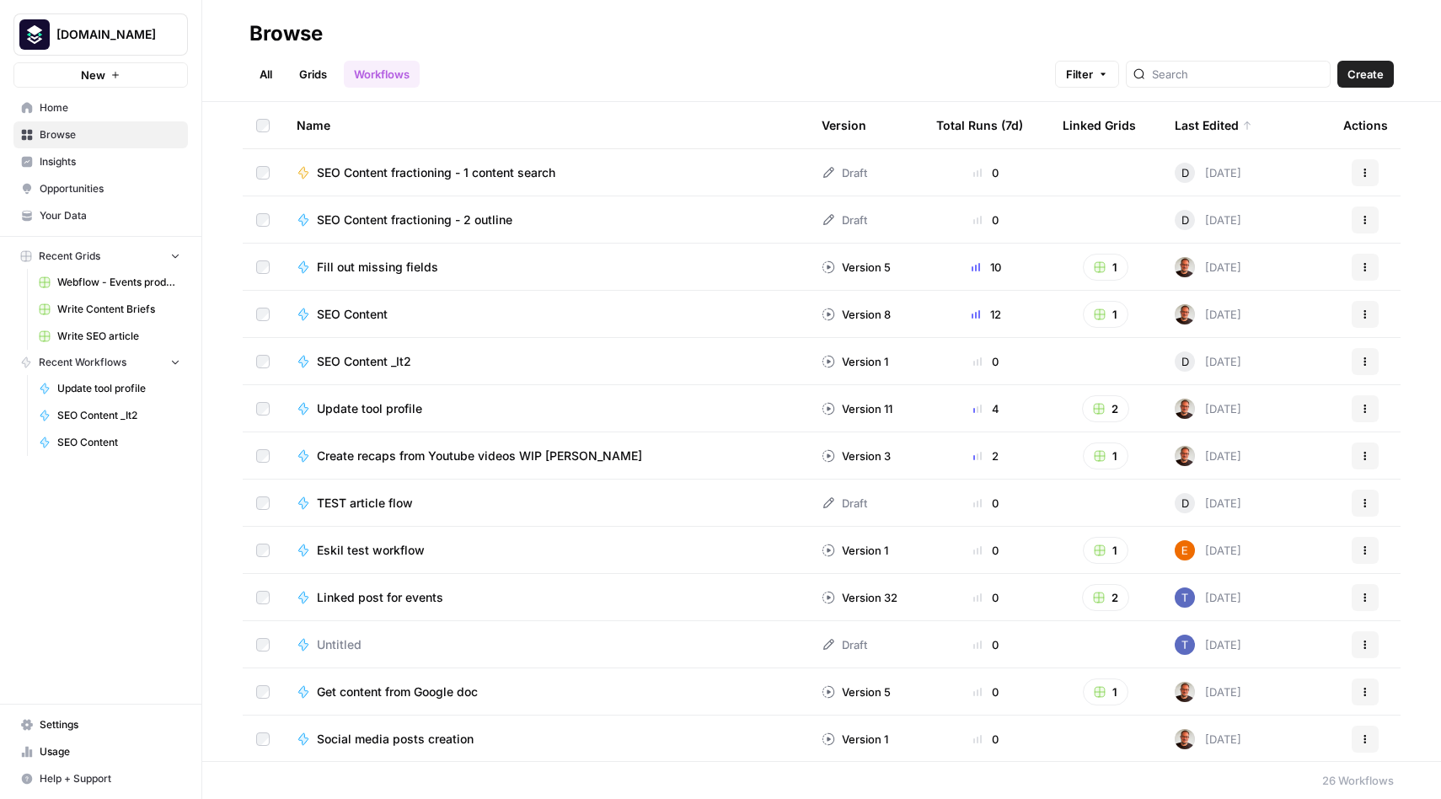
click at [124, 78] on button "New" at bounding box center [100, 74] width 174 height 25
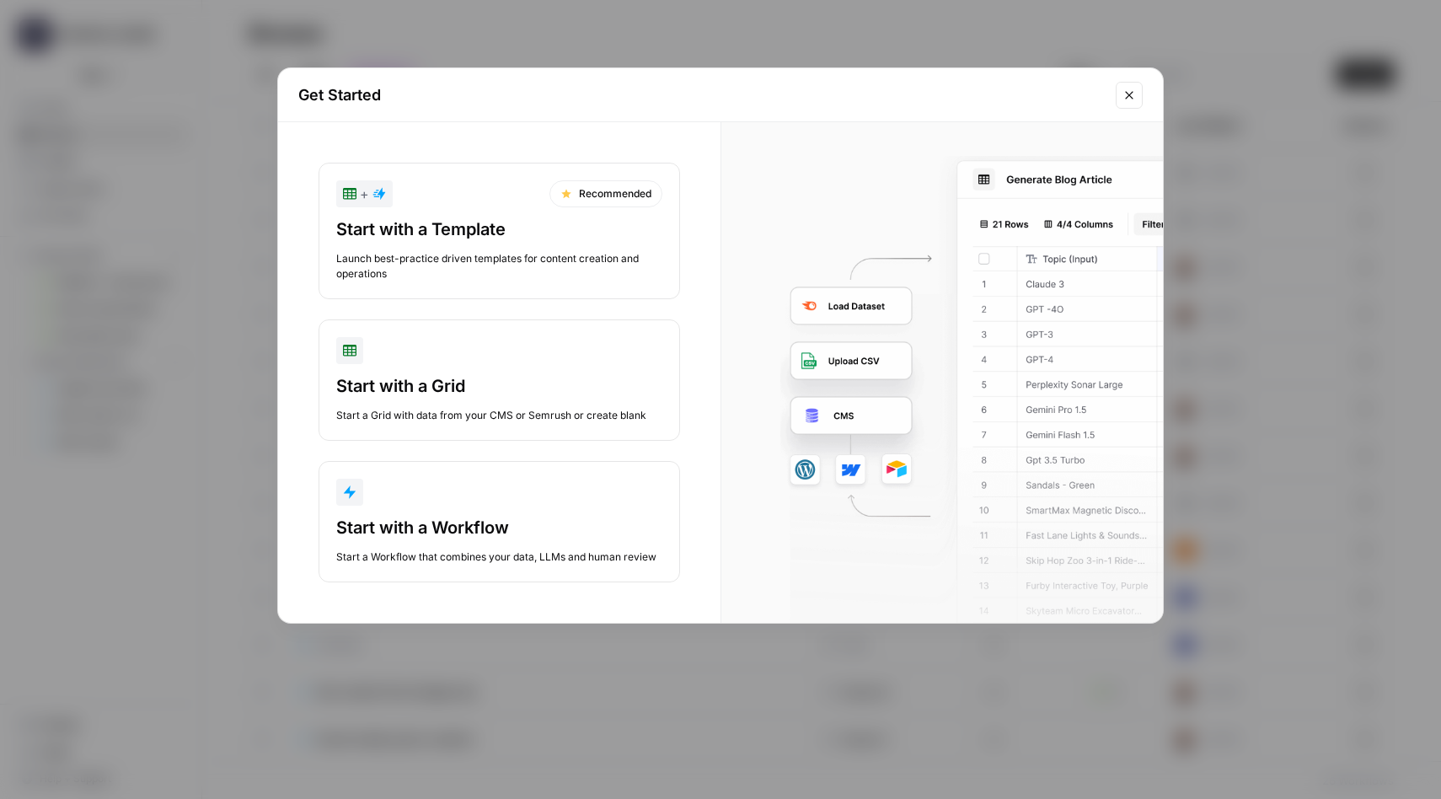
click at [468, 384] on div "Start with a Grid" at bounding box center [499, 386] width 326 height 24
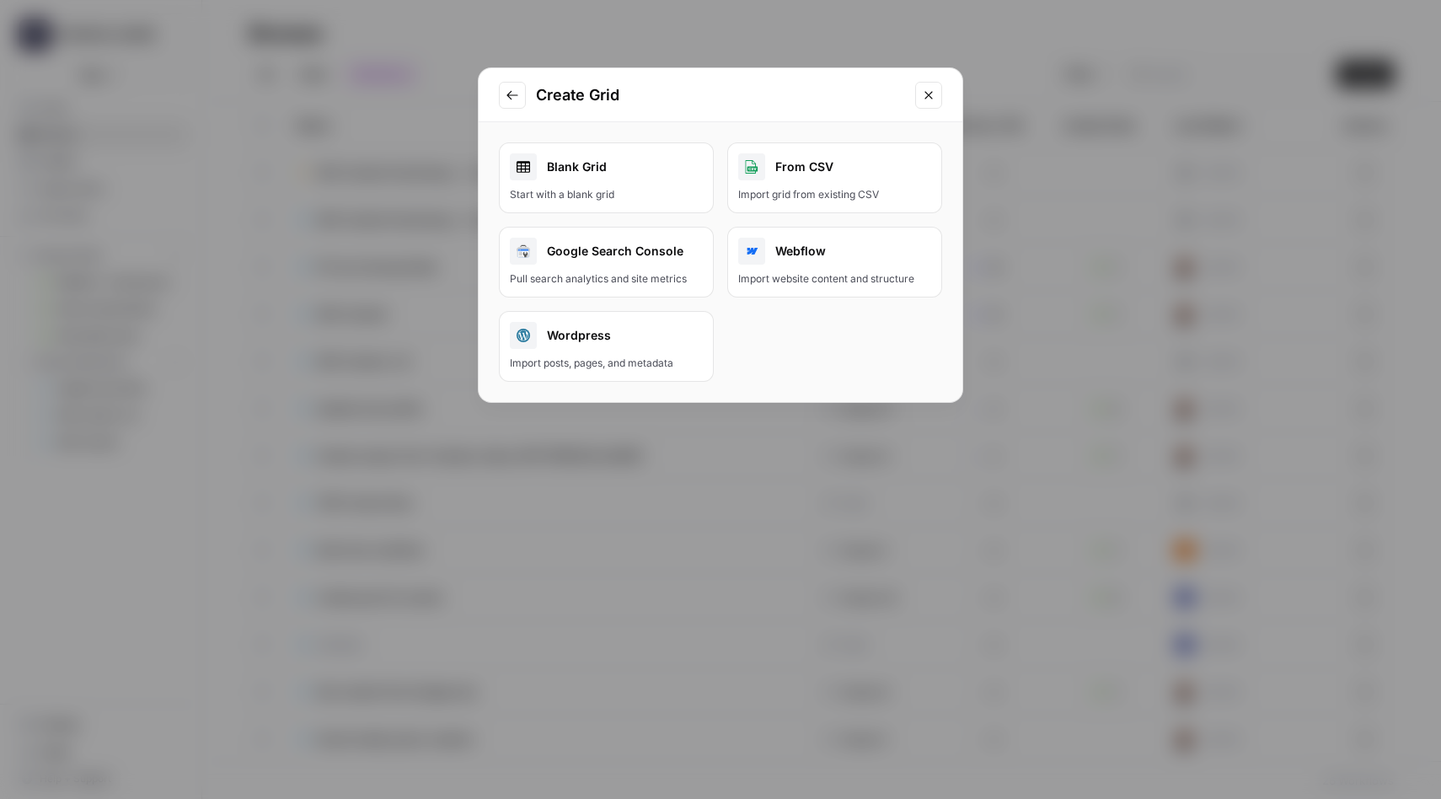
click at [607, 163] on div "Blank Grid" at bounding box center [606, 166] width 193 height 27
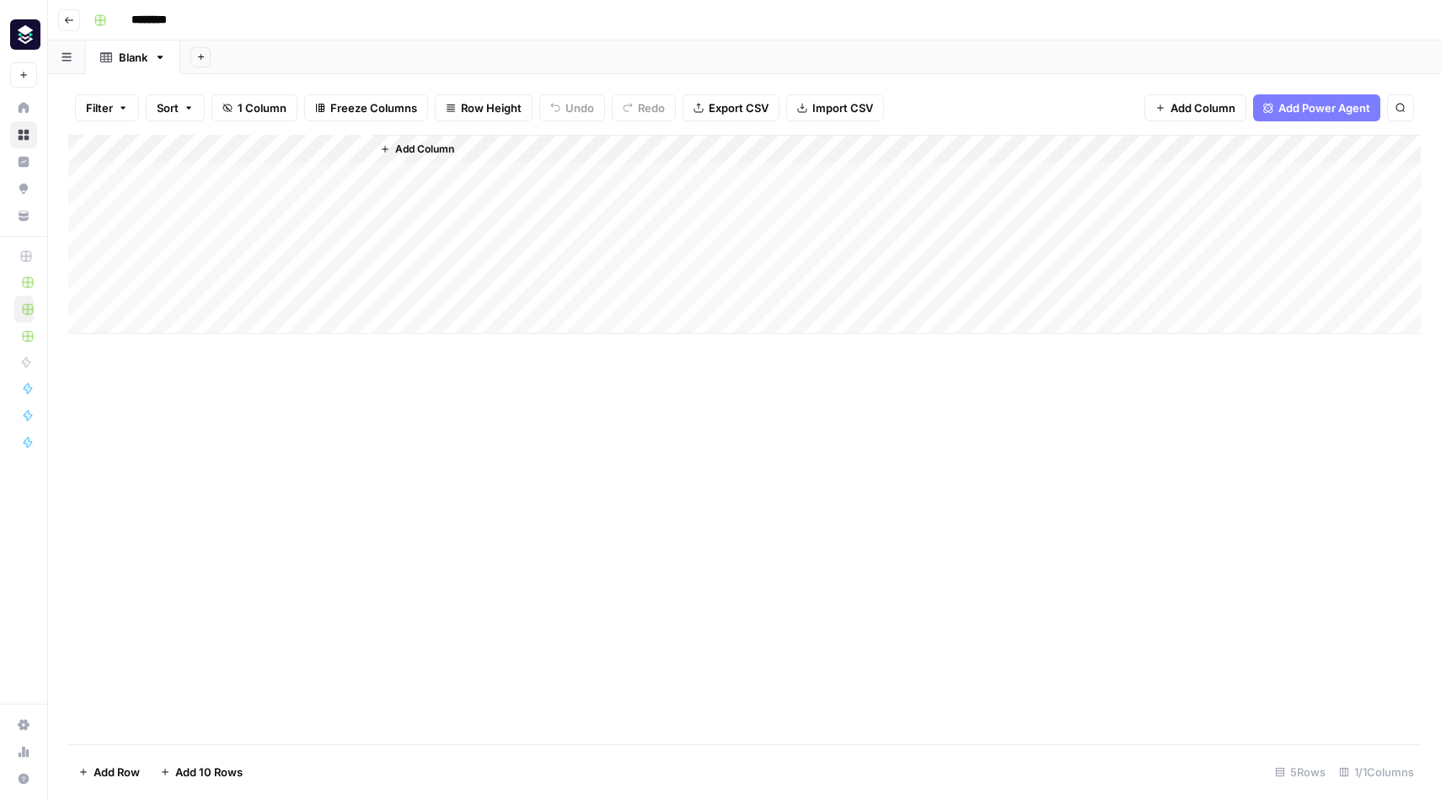
click at [211, 173] on div "Add Column" at bounding box center [744, 234] width 1352 height 199
click at [404, 151] on span "Add Column" at bounding box center [424, 149] width 59 height 15
click at [420, 164] on div "Add Column" at bounding box center [896, 234] width 1050 height 199
click at [410, 180] on div "Add Column" at bounding box center [896, 234] width 1050 height 199
click at [411, 147] on span "Add Column" at bounding box center [424, 149] width 59 height 15
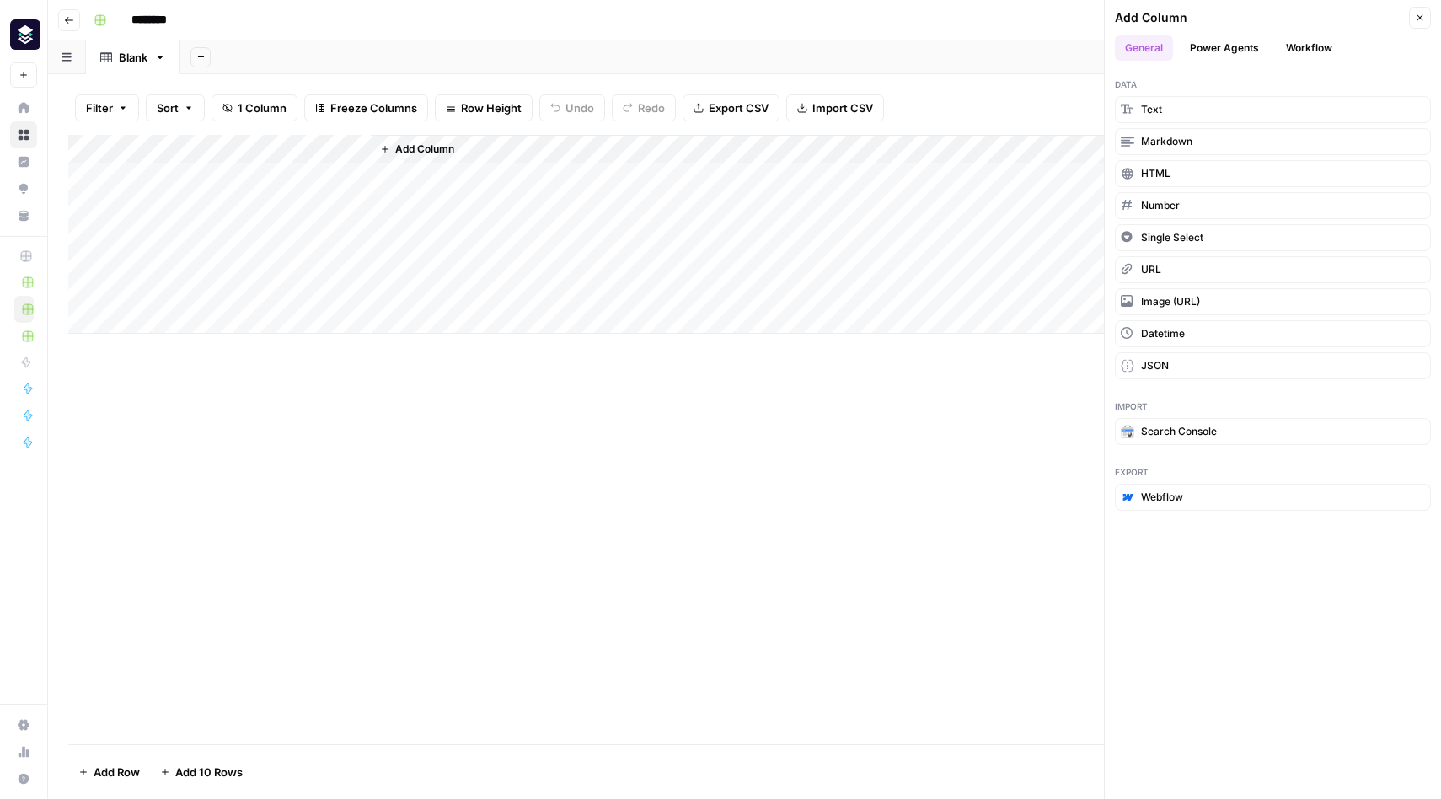
click at [1222, 45] on button "Power Agents" at bounding box center [1224, 47] width 89 height 25
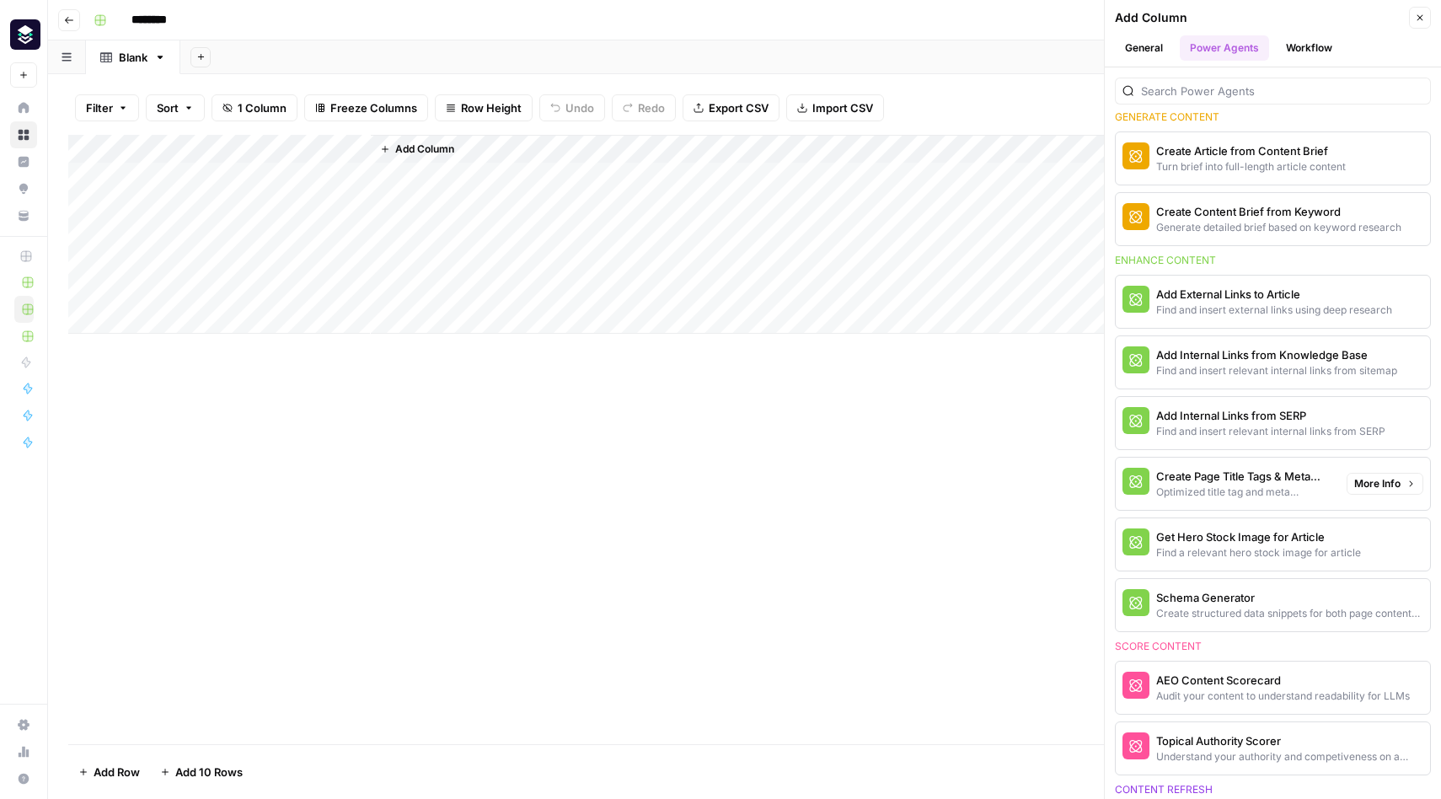
scroll to position [334, 0]
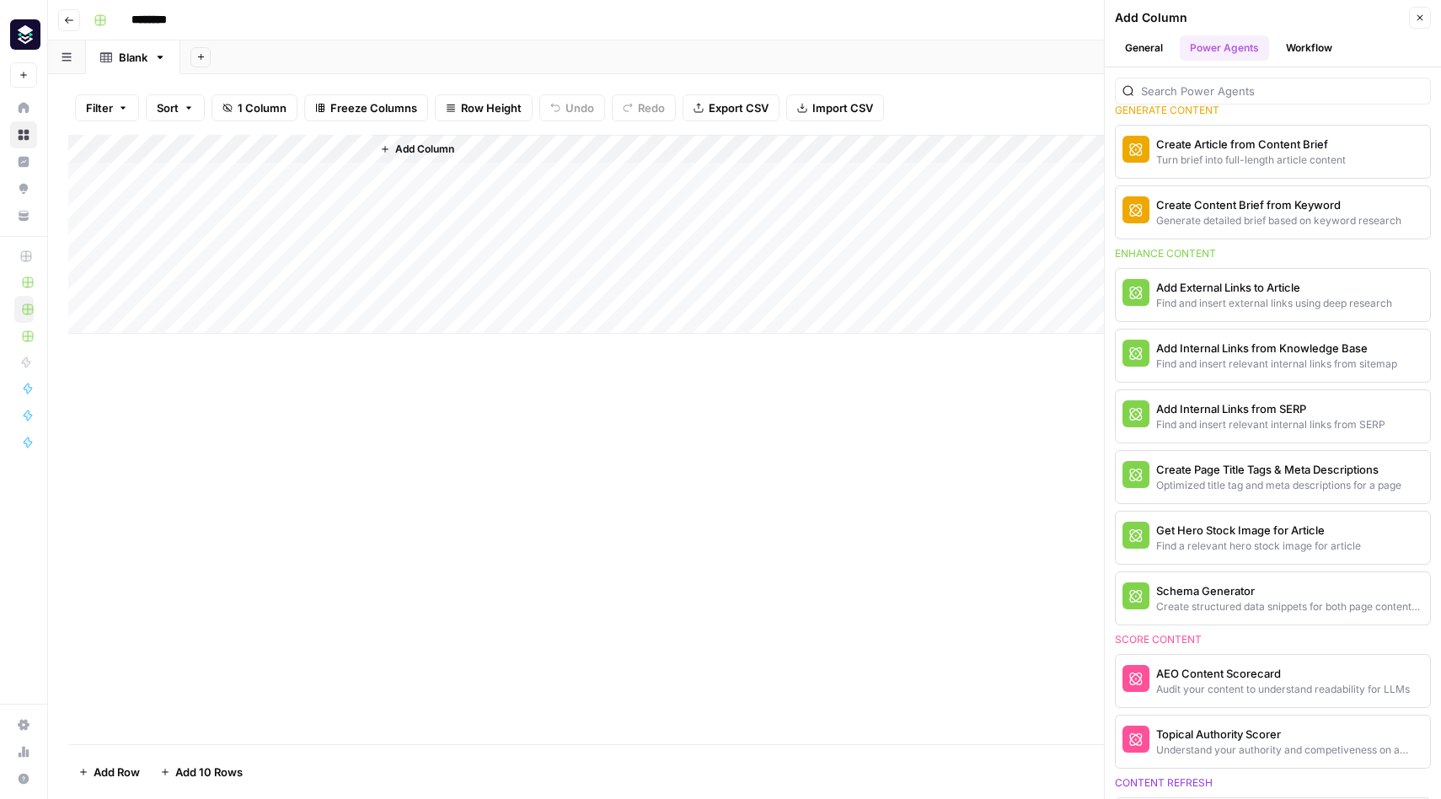
click at [1303, 45] on button "Workflow" at bounding box center [1309, 47] width 67 height 25
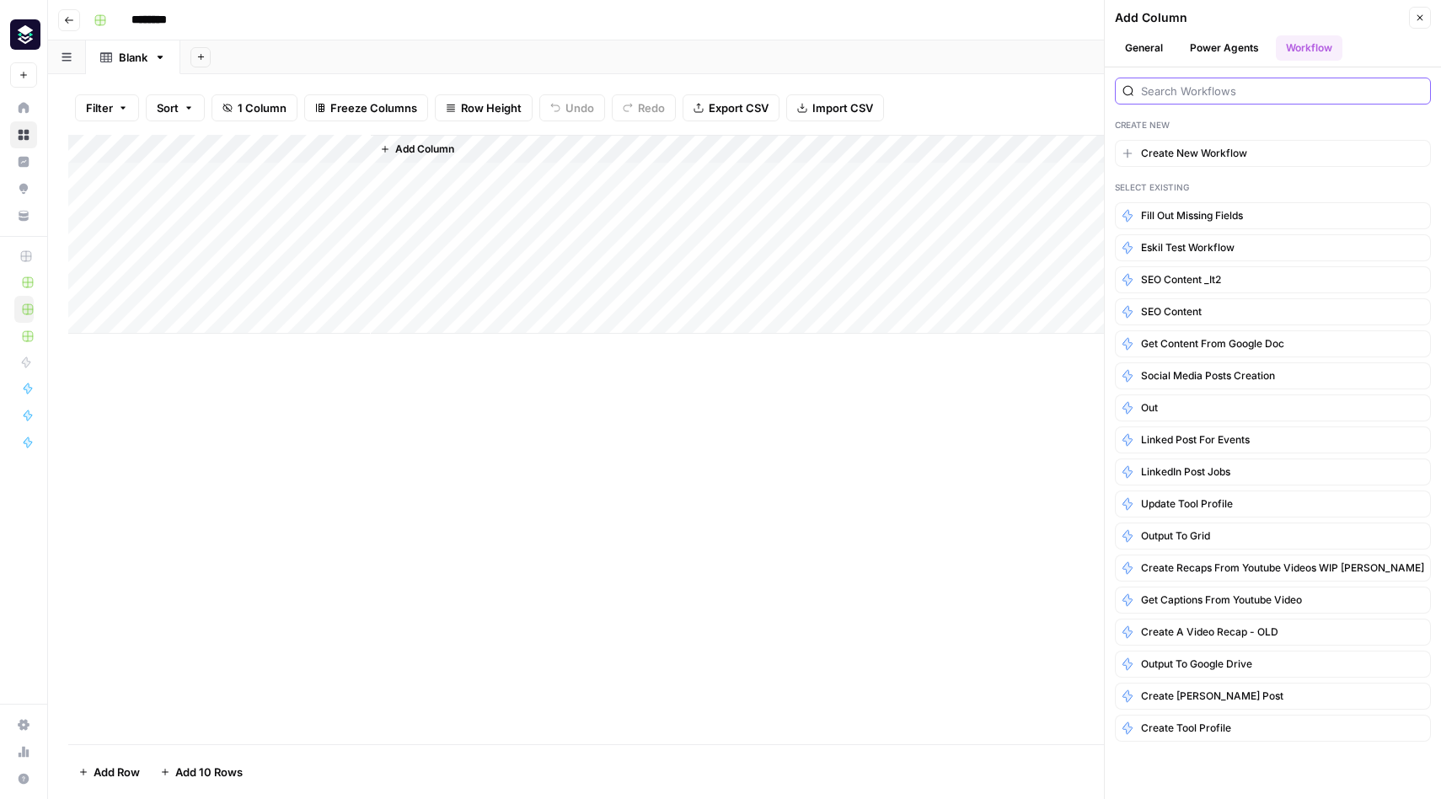
click at [1176, 93] on input "search" at bounding box center [1282, 91] width 282 height 17
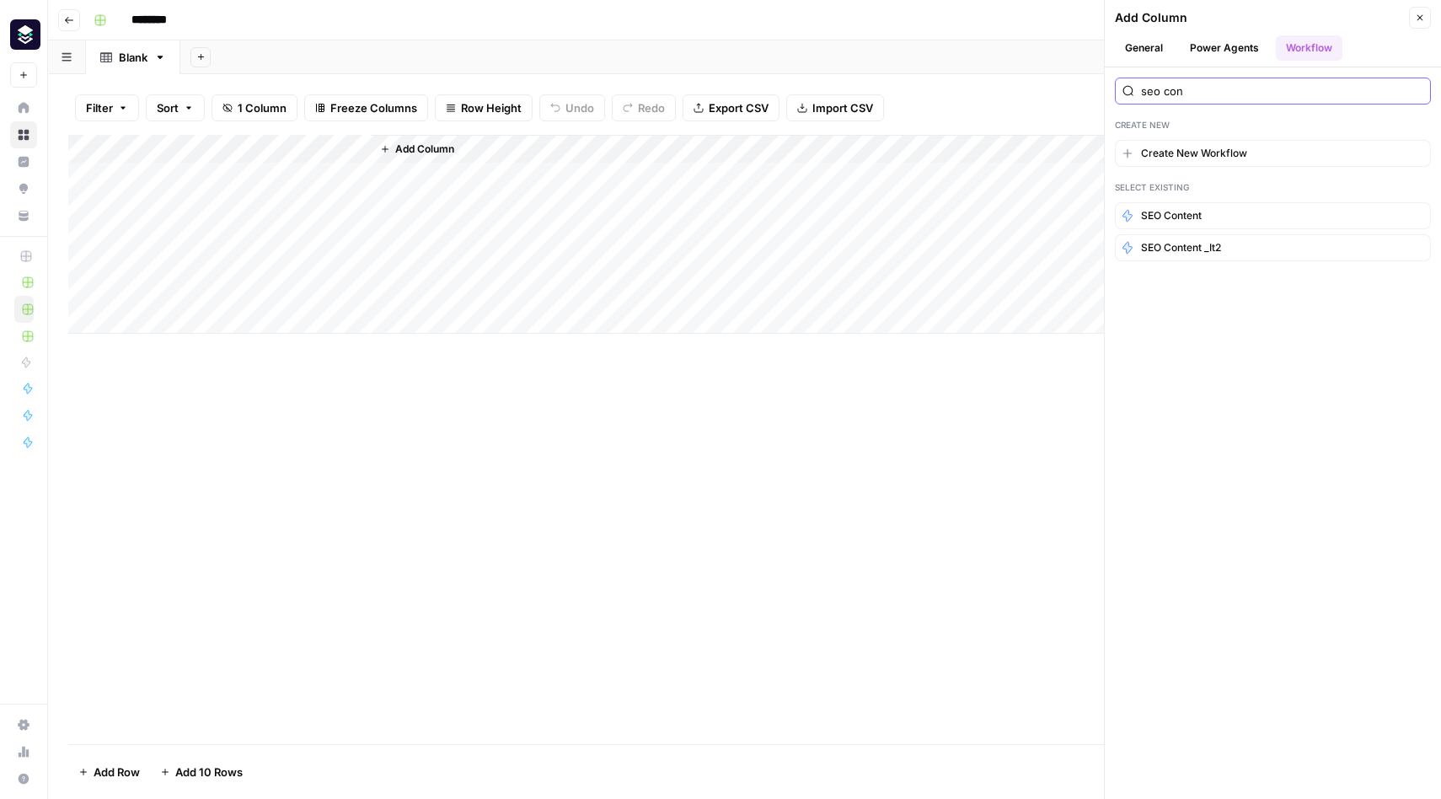
type input "seo con"
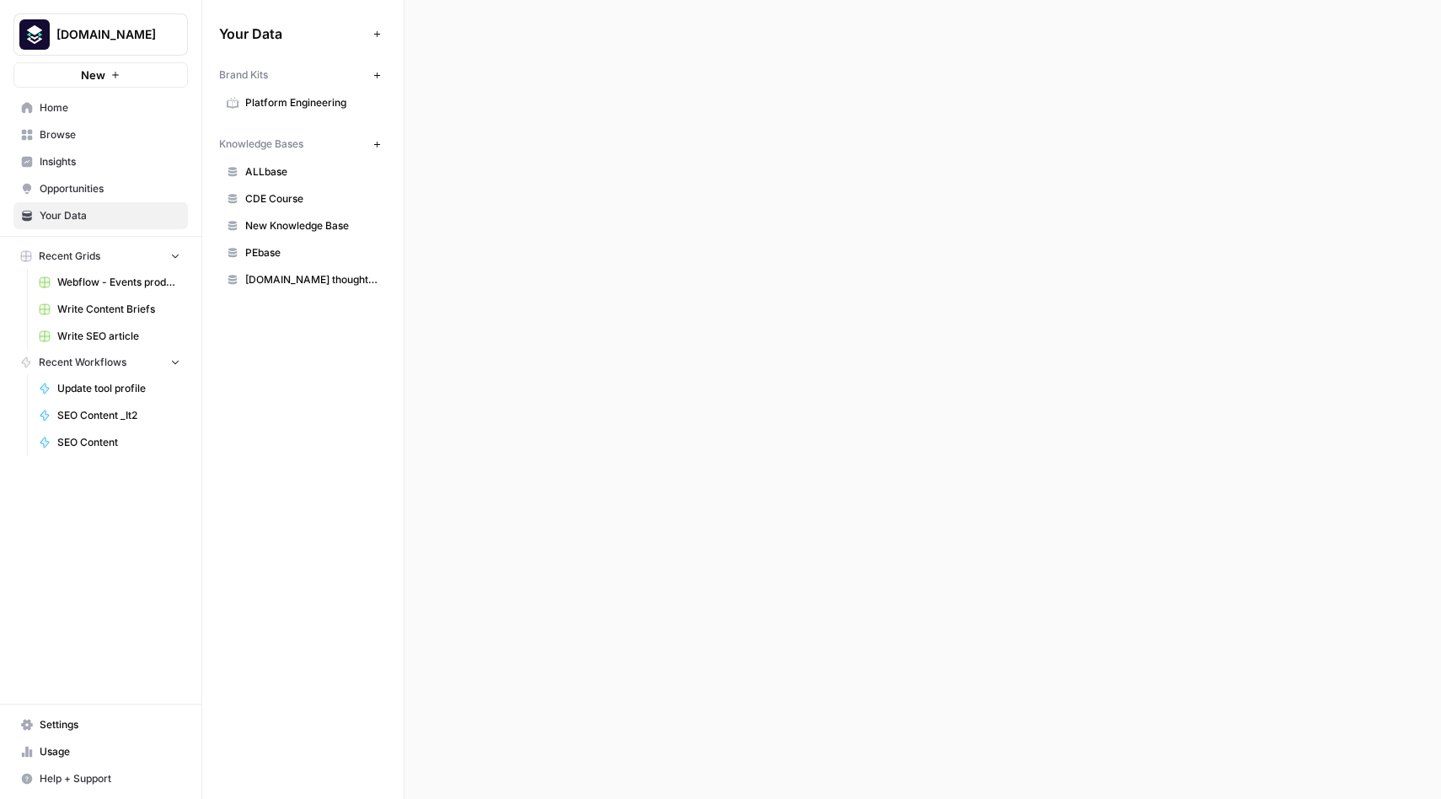
click at [131, 43] on button "[DOMAIN_NAME]" at bounding box center [100, 34] width 174 height 42
click at [603, 159] on div at bounding box center [922, 399] width 1036 height 799
click at [51, 105] on span "Home" at bounding box center [110, 107] width 141 height 15
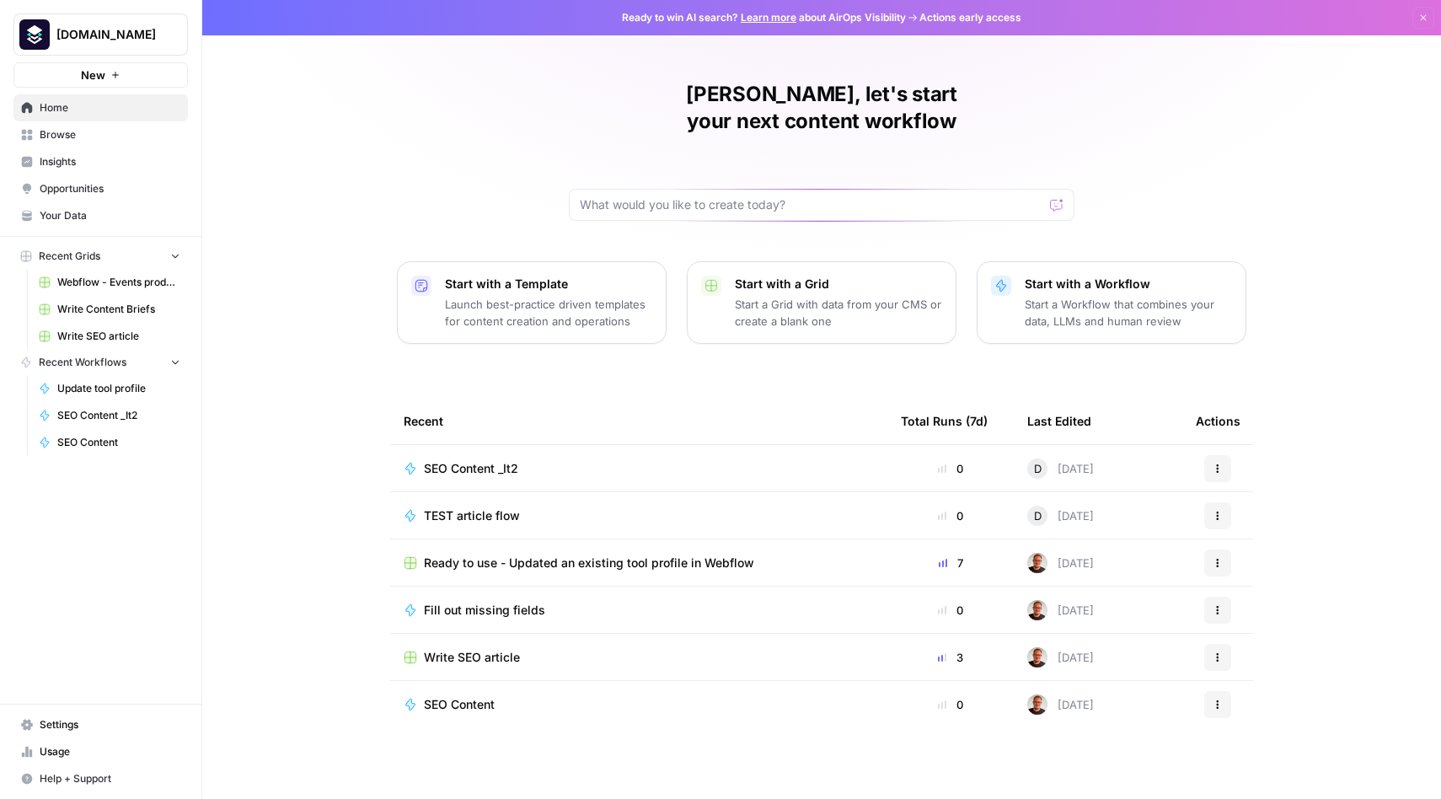
click at [1221, 455] on button "Actions" at bounding box center [1217, 468] width 27 height 27
click at [1265, 589] on span "Duplicate" at bounding box center [1304, 589] width 135 height 17
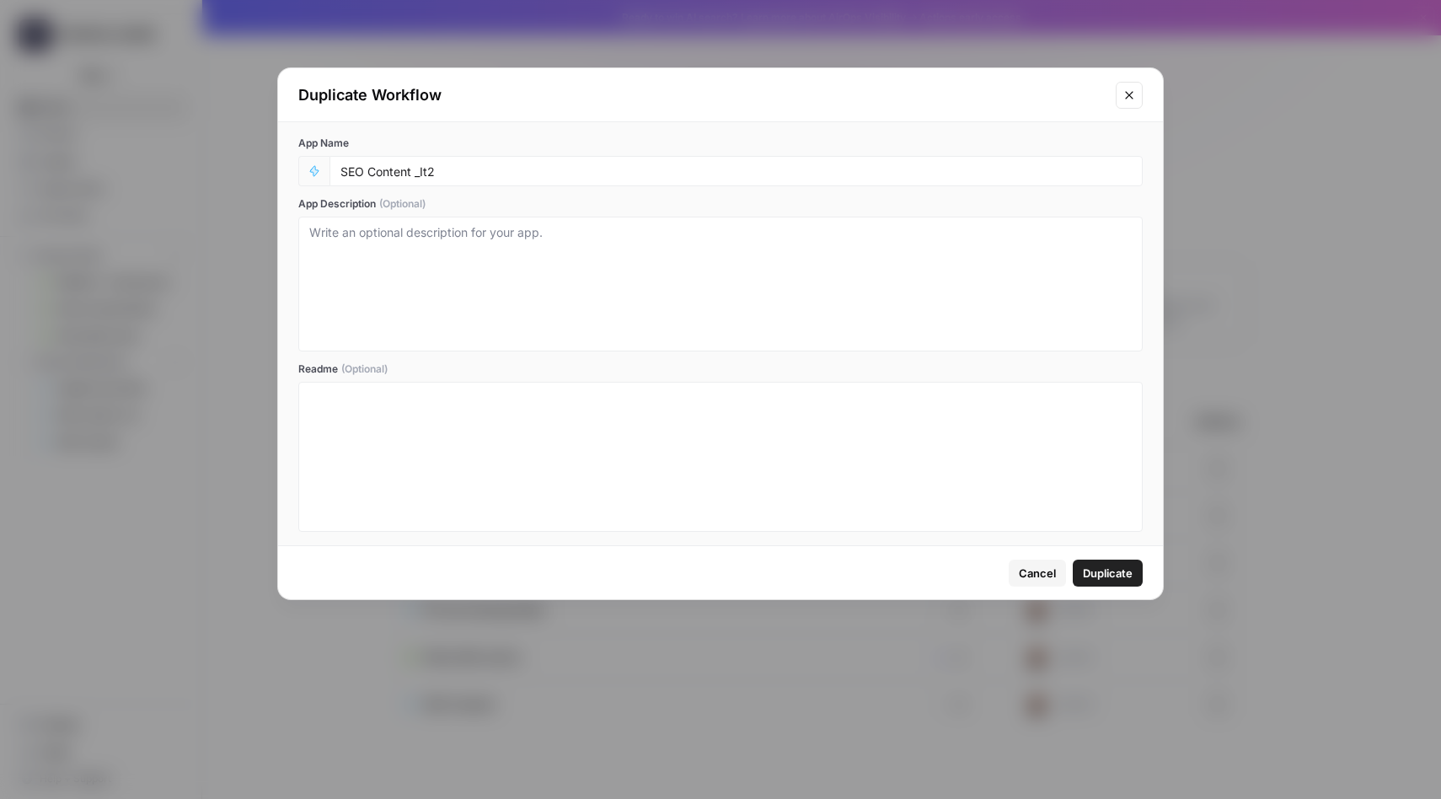
click at [1030, 565] on span "Cancel" at bounding box center [1037, 572] width 37 height 17
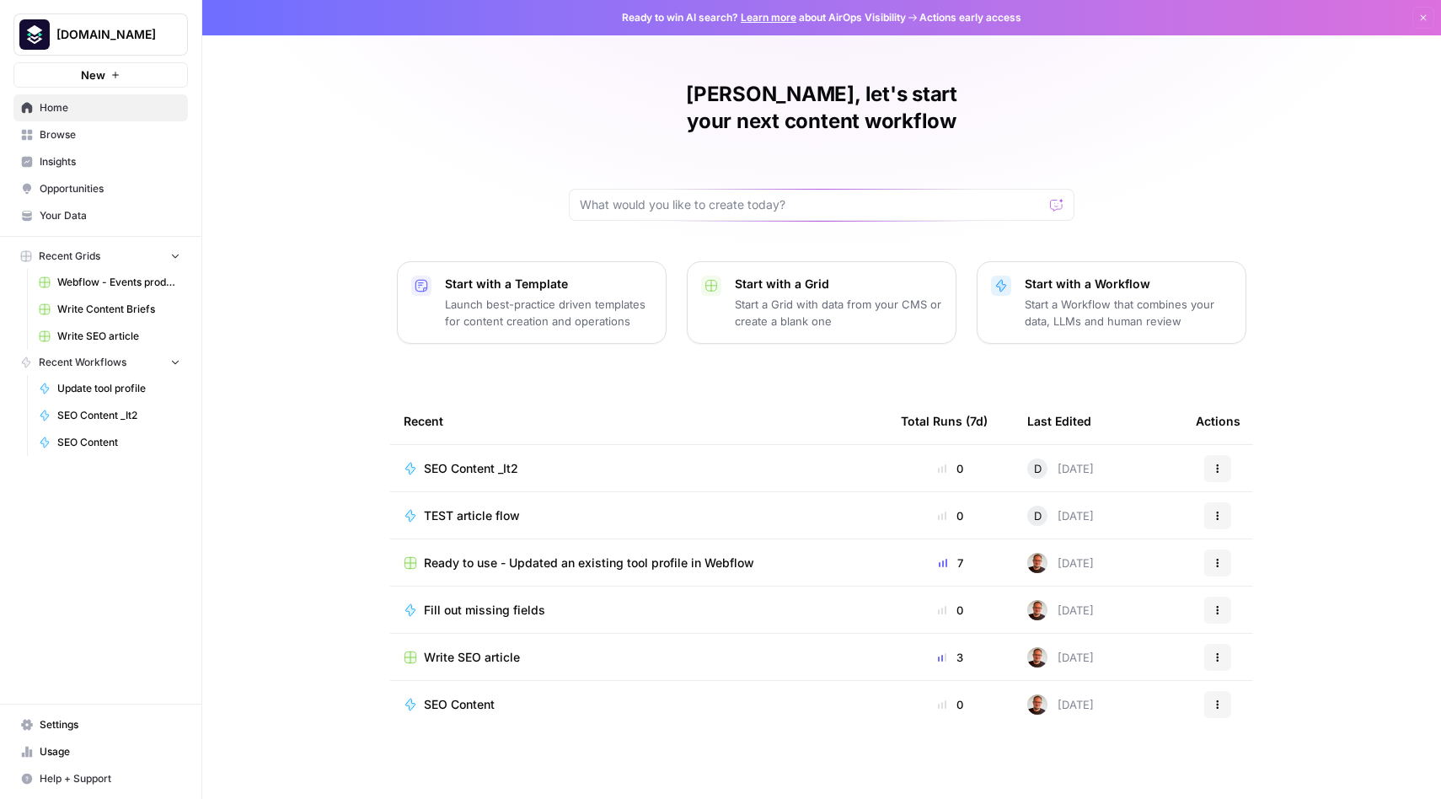
click at [1224, 691] on button "Actions" at bounding box center [1217, 704] width 27 height 27
click at [1278, 602] on span "Duplicate" at bounding box center [1304, 599] width 135 height 17
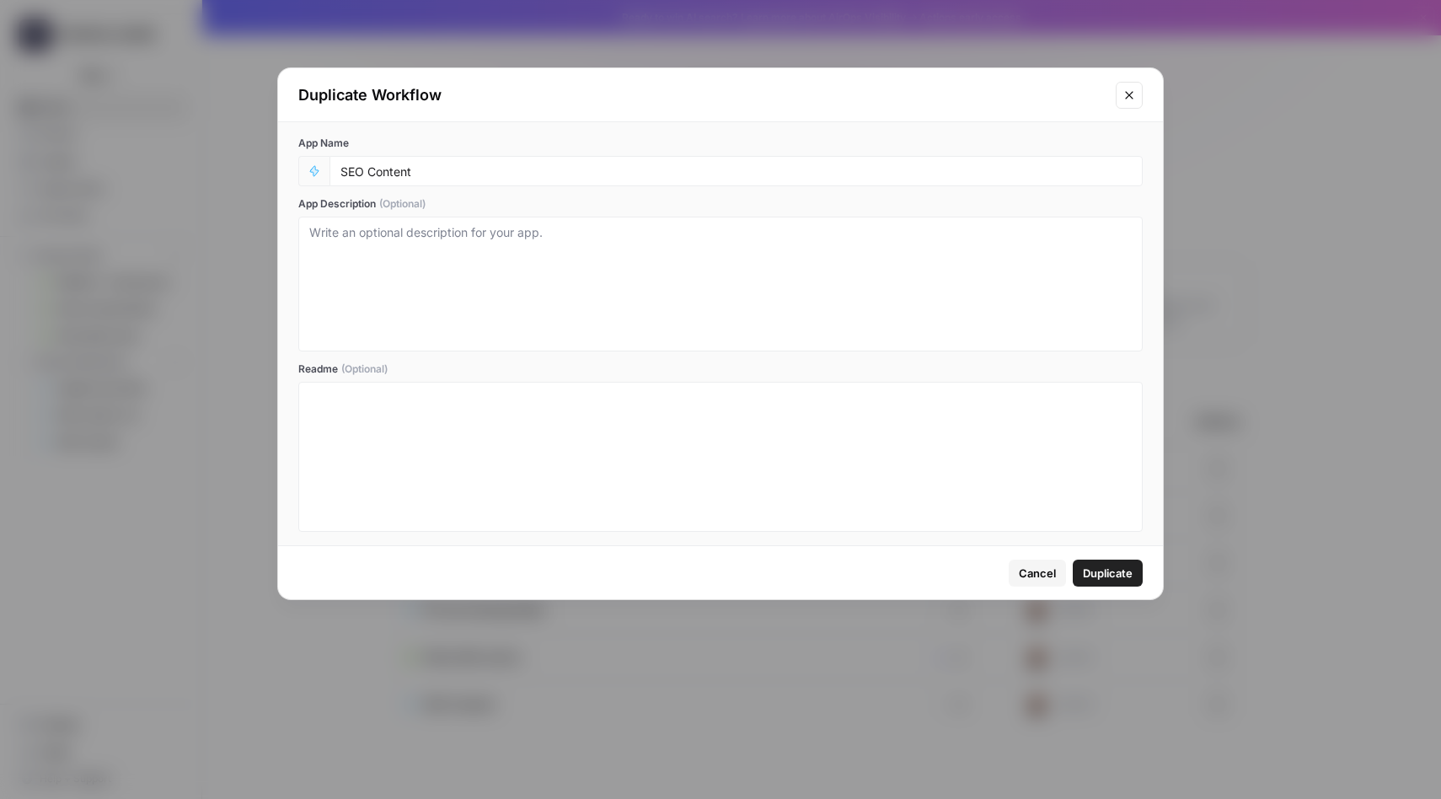
click at [524, 162] on div "SEO Content" at bounding box center [735, 171] width 813 height 30
click at [469, 162] on div "SEO Content" at bounding box center [735, 171] width 813 height 30
click at [415, 179] on div "SEO Content" at bounding box center [735, 171] width 813 height 30
click at [422, 170] on input "SEO Content" at bounding box center [735, 170] width 791 height 15
click at [406, 262] on textarea "App Description (Optional)" at bounding box center [720, 284] width 822 height 120
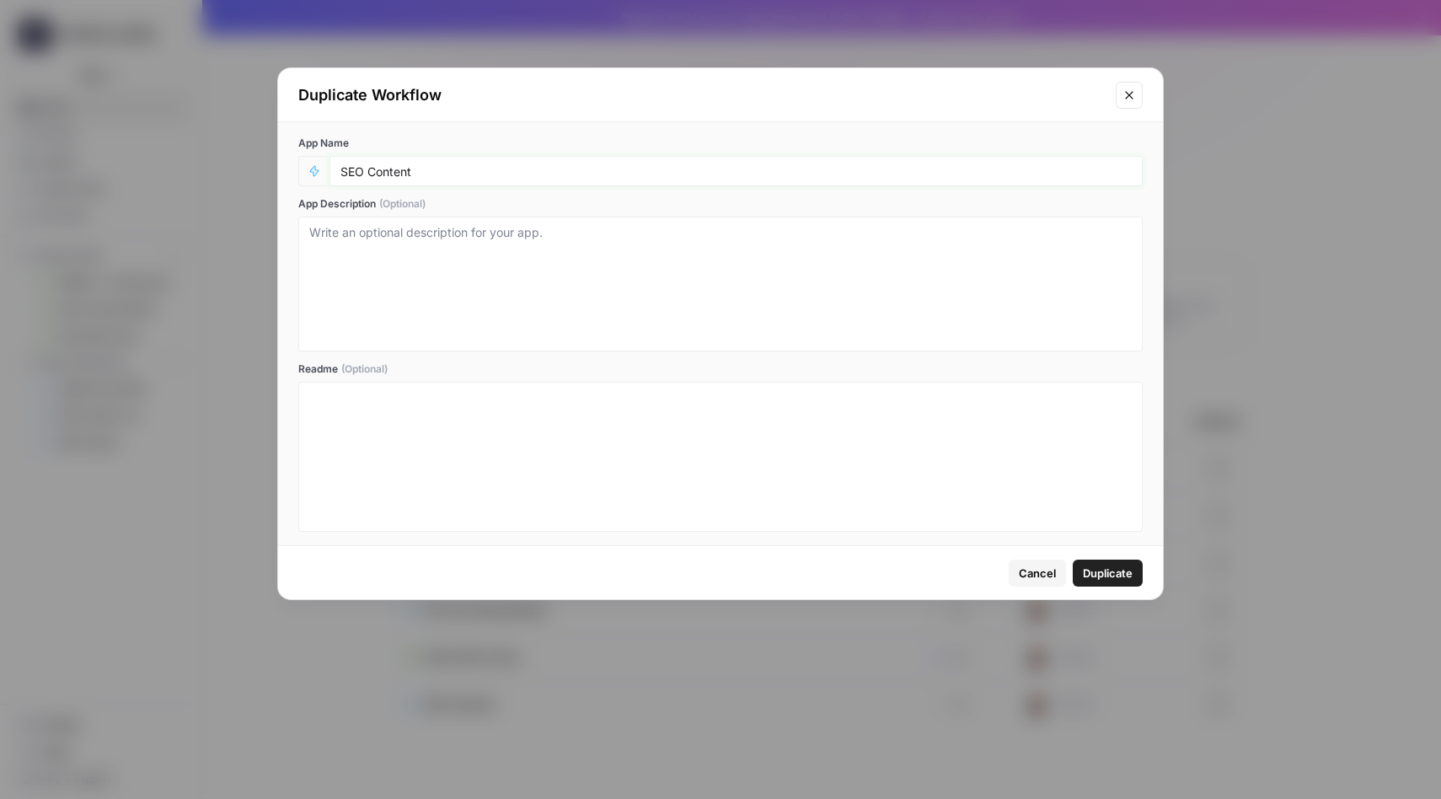
click at [405, 174] on input "SEO Content" at bounding box center [735, 170] width 791 height 15
type input "SEO Content fraction 1"
click at [460, 269] on textarea "App Description (Optional)" at bounding box center [720, 284] width 822 height 120
type textarea "T"
click at [492, 173] on input "SEO Content fraction 1" at bounding box center [735, 170] width 791 height 15
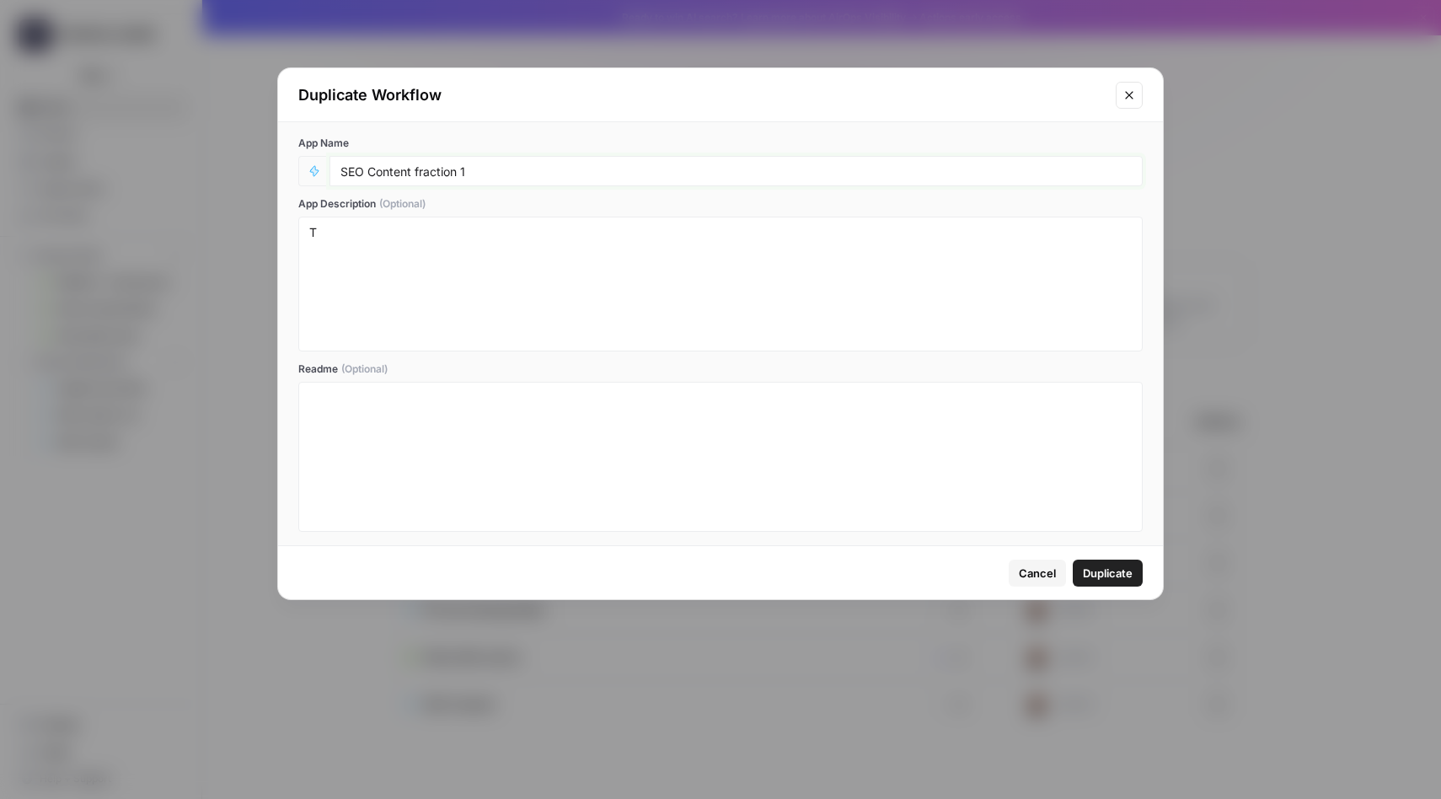
click at [462, 174] on input "SEO Content fraction 1" at bounding box center [735, 170] width 791 height 15
type input "SEO Content fractioning - 1"
click at [463, 248] on textarea "T" at bounding box center [720, 284] width 822 height 120
type textarea "Test"
click at [517, 176] on input "SEO Content fractioning - 1" at bounding box center [735, 170] width 791 height 15
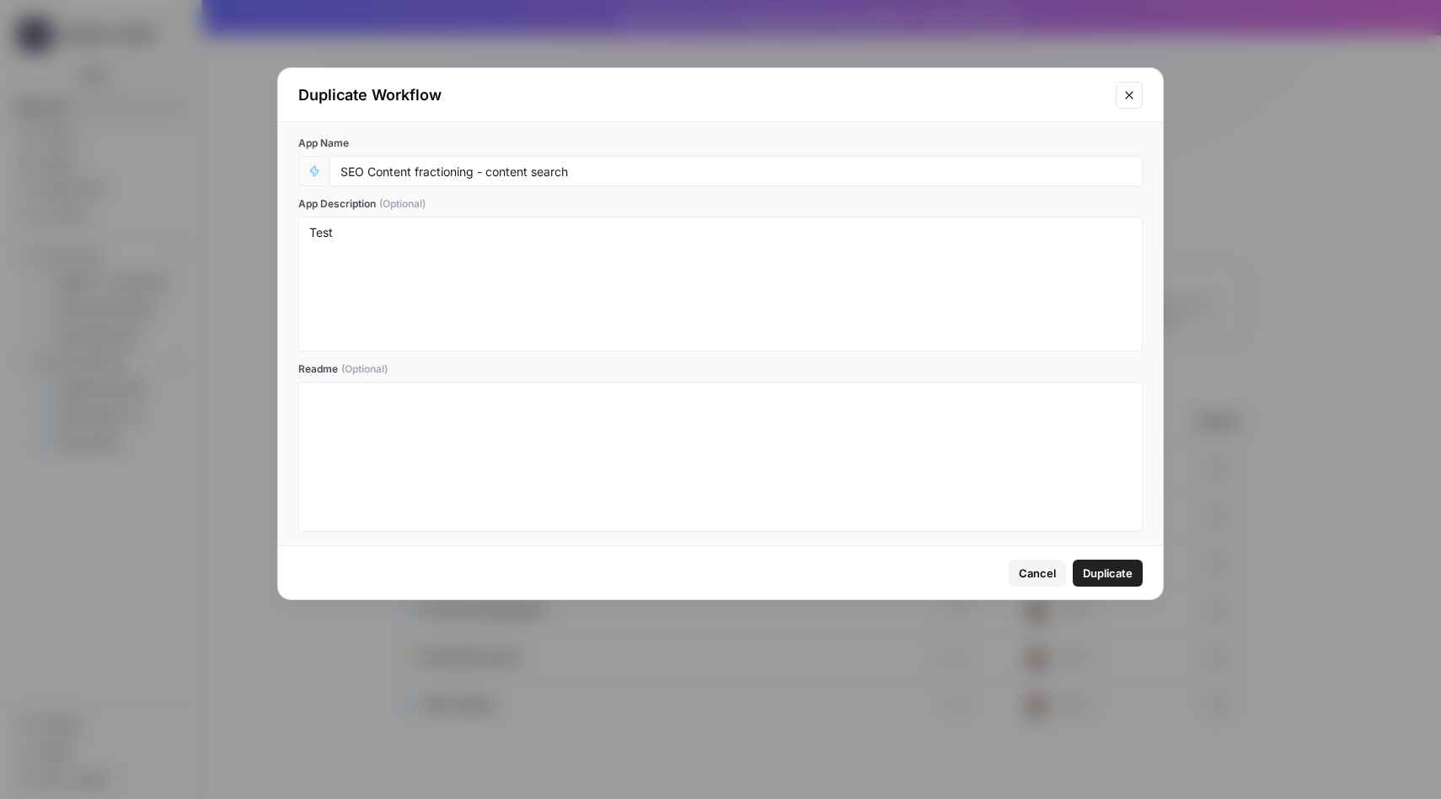
type input "SEO Content fractioning - content search"
click at [387, 249] on textarea "Test" at bounding box center [720, 284] width 822 height 120
type textarea "T"
click at [1106, 576] on span "Duplicate" at bounding box center [1108, 572] width 50 height 17
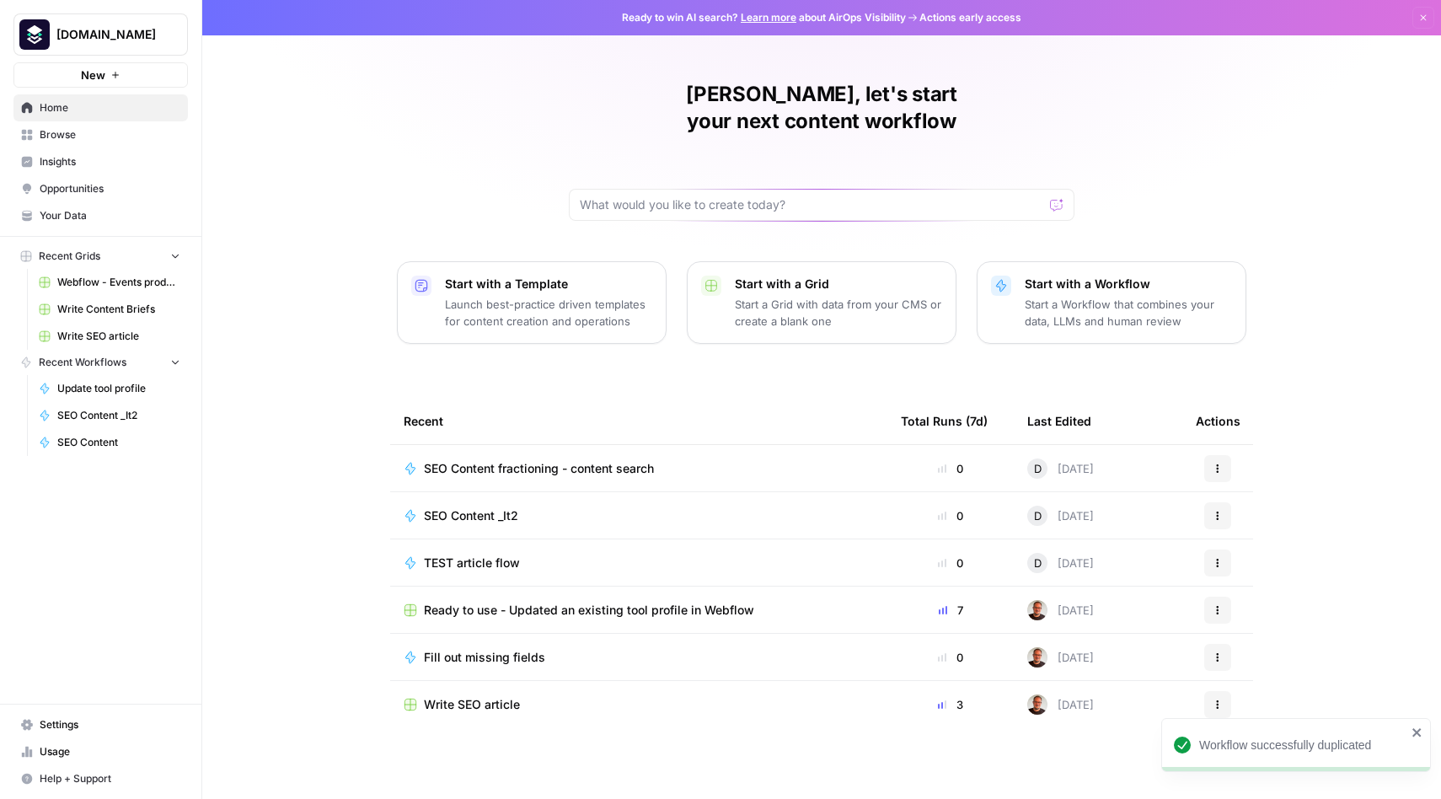
click at [1217, 517] on icon "button" at bounding box center [1218, 518] width 3 height 3
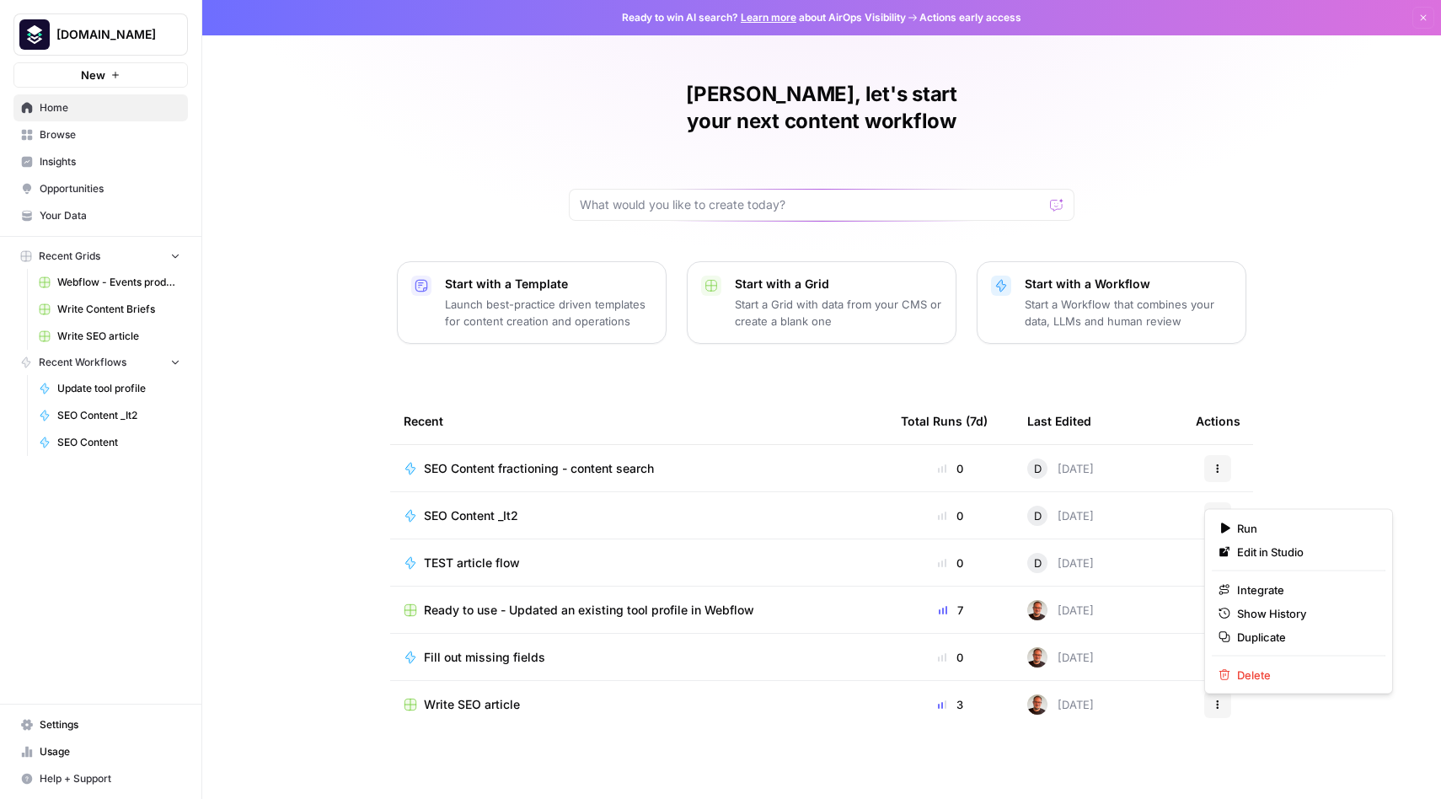
click at [1303, 484] on div "Dilek, let's start your next content workflow Start with a Template Launch best…" at bounding box center [821, 401] width 1238 height 802
click at [1207, 691] on button "Actions" at bounding box center [1217, 704] width 27 height 27
click at [1320, 528] on div "Dilek, let's start your next content workflow Start with a Template Launch best…" at bounding box center [821, 401] width 1238 height 802
click at [1223, 502] on button "Actions" at bounding box center [1217, 515] width 27 height 27
click at [1289, 411] on div "Dilek, let's start your next content workflow Start with a Template Launch best…" at bounding box center [821, 401] width 1238 height 802
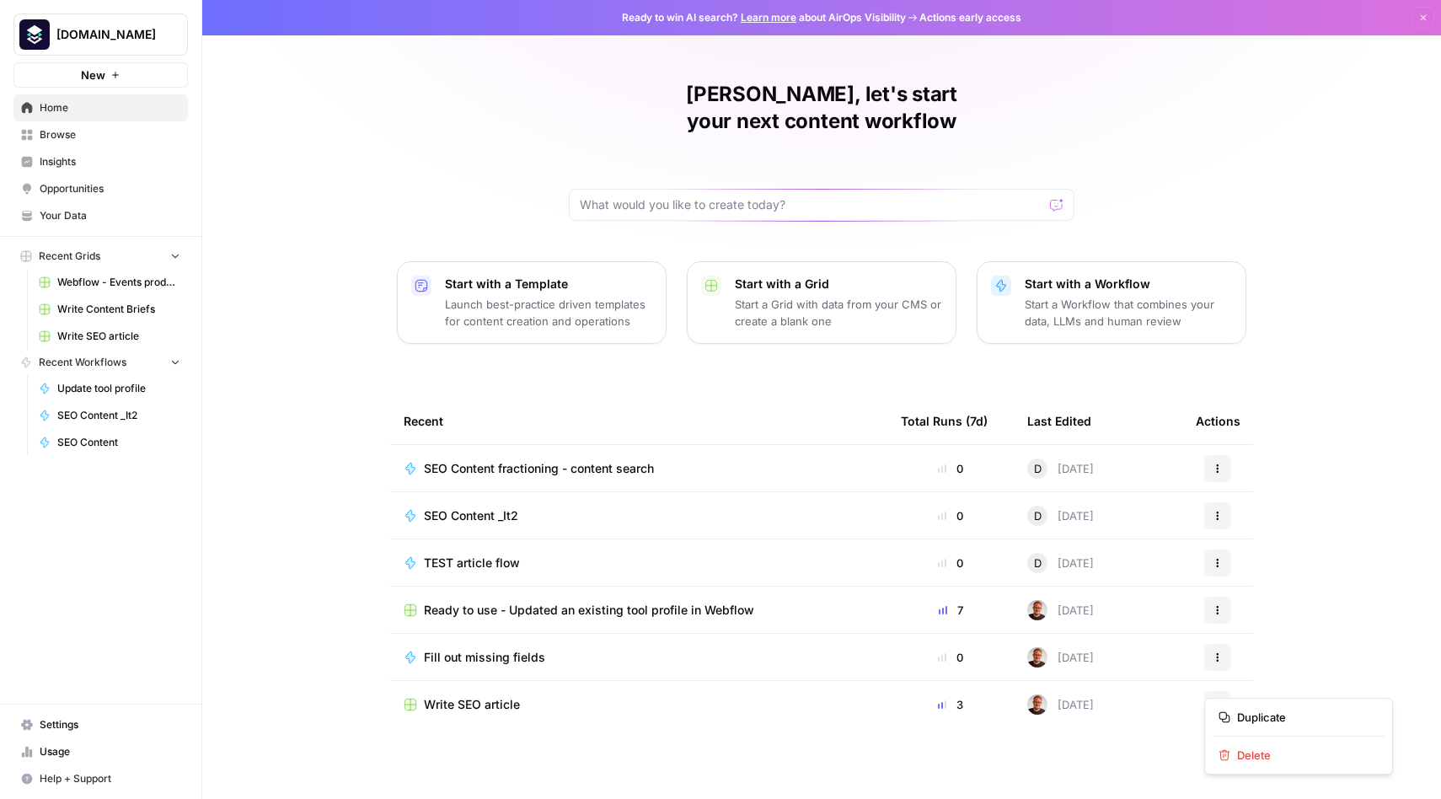
click at [1214, 699] on icon "button" at bounding box center [1217, 704] width 10 height 10
click at [1345, 593] on div "Dilek, let's start your next content workflow Start with a Template Launch best…" at bounding box center [821, 401] width 1238 height 802
click at [609, 460] on span "SEO Content fractioning - content search" at bounding box center [539, 468] width 230 height 17
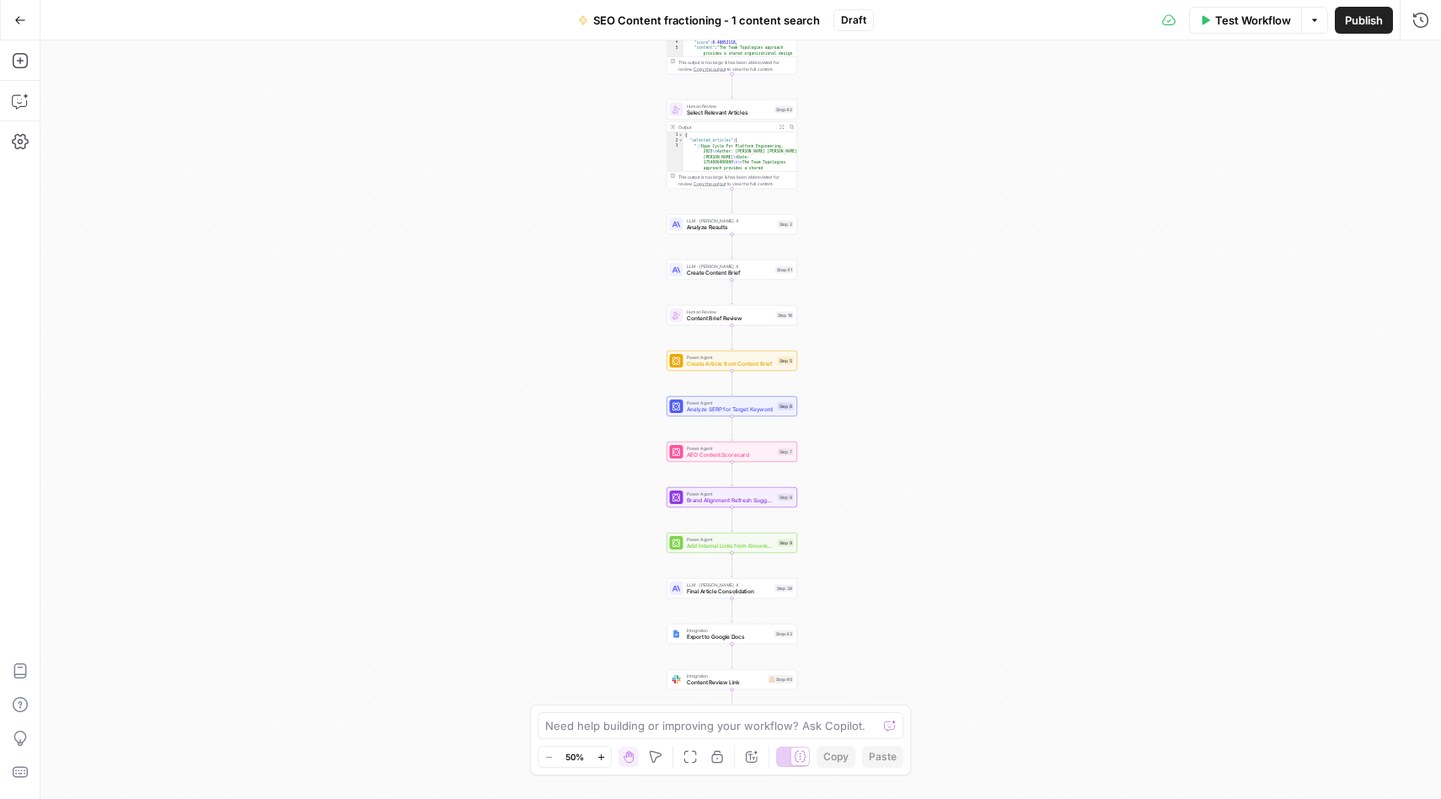
click at [577, 213] on div "Workflow Set Inputs Inputs Integration Initial Progress Update Step 22 Output C…" at bounding box center [740, 419] width 1400 height 758
click at [655, 757] on icon "button" at bounding box center [655, 756] width 13 height 13
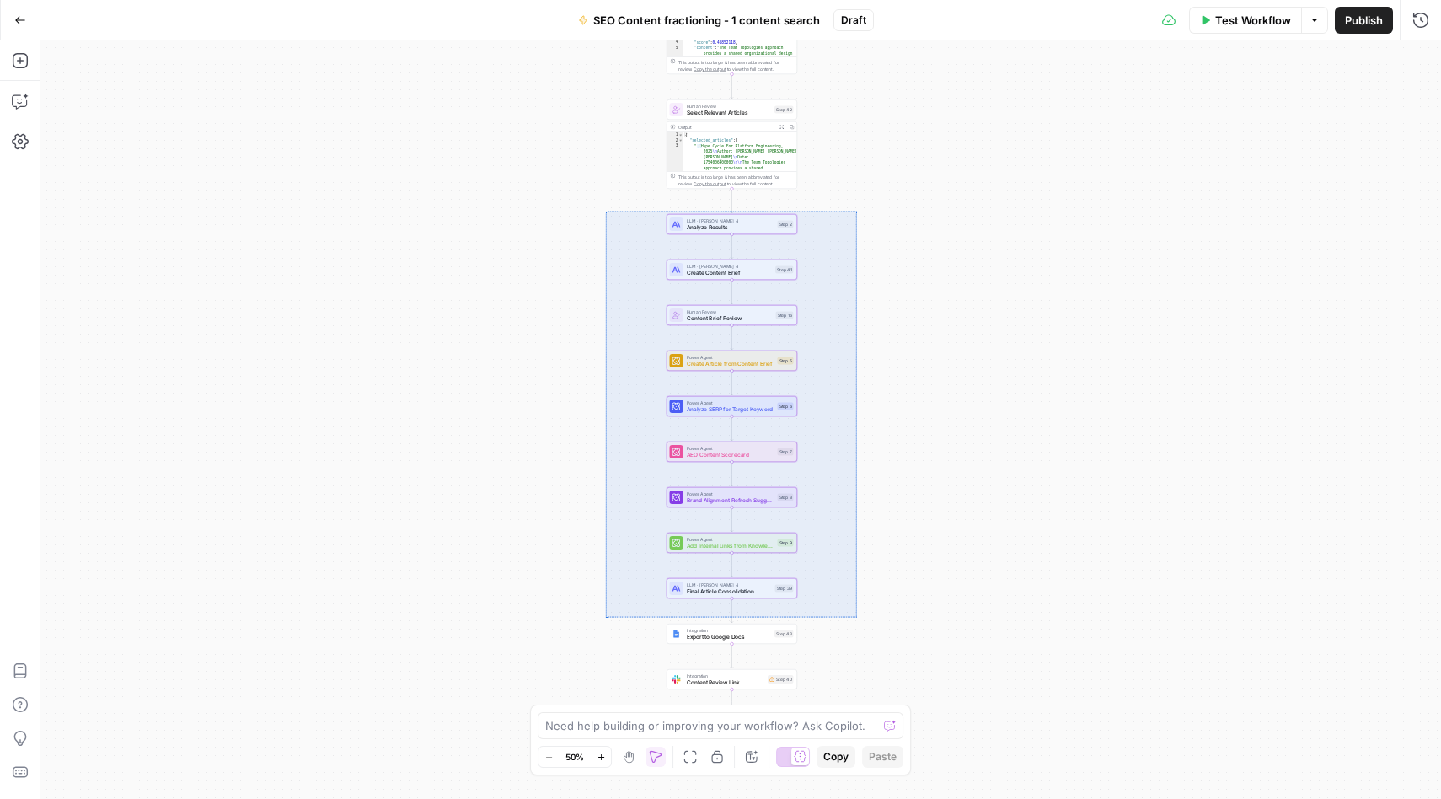
drag, startPoint x: 605, startPoint y: 211, endPoint x: 857, endPoint y: 617, distance: 477.9
click at [857, 617] on div "Workflow Set Inputs Inputs Integration Initial Progress Update Step 22 Output C…" at bounding box center [740, 419] width 1400 height 758
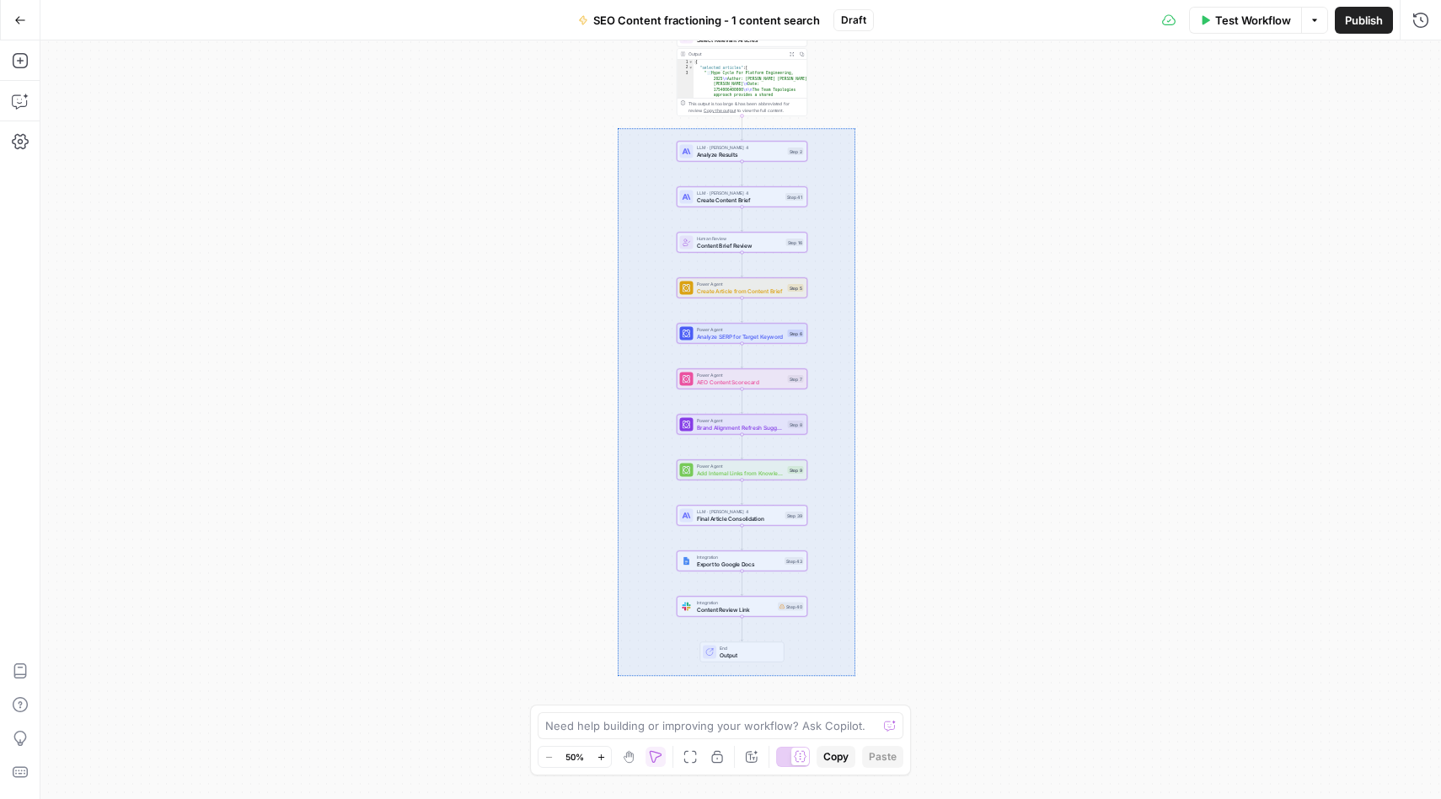
drag, startPoint x: 854, startPoint y: 676, endPoint x: 617, endPoint y: 128, distance: 596.9
click at [617, 128] on div "Workflow Set Inputs Inputs Integration Initial Progress Update Step 22 Output C…" at bounding box center [740, 419] width 1400 height 758
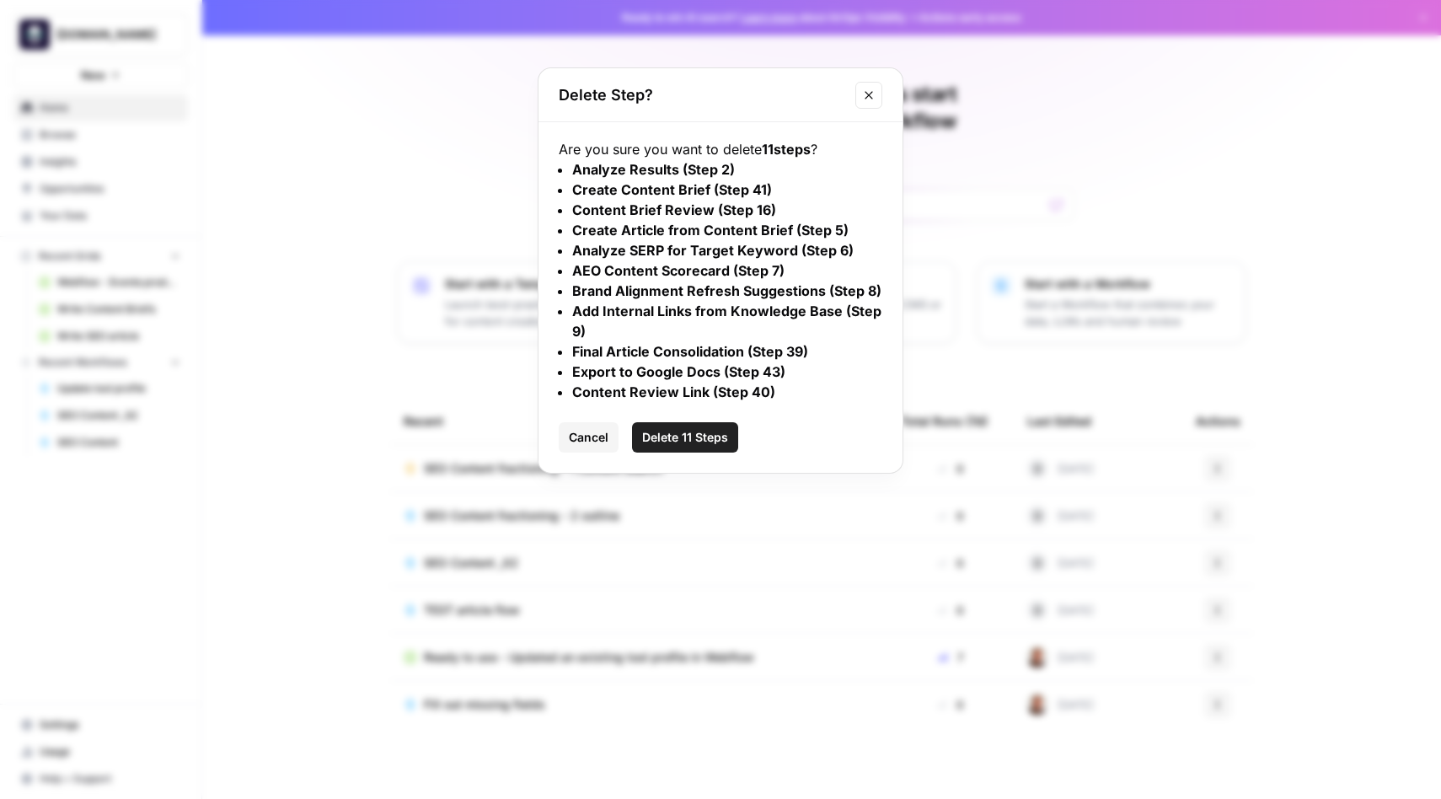
click at [698, 436] on span "Delete 11 Steps" at bounding box center [685, 437] width 86 height 17
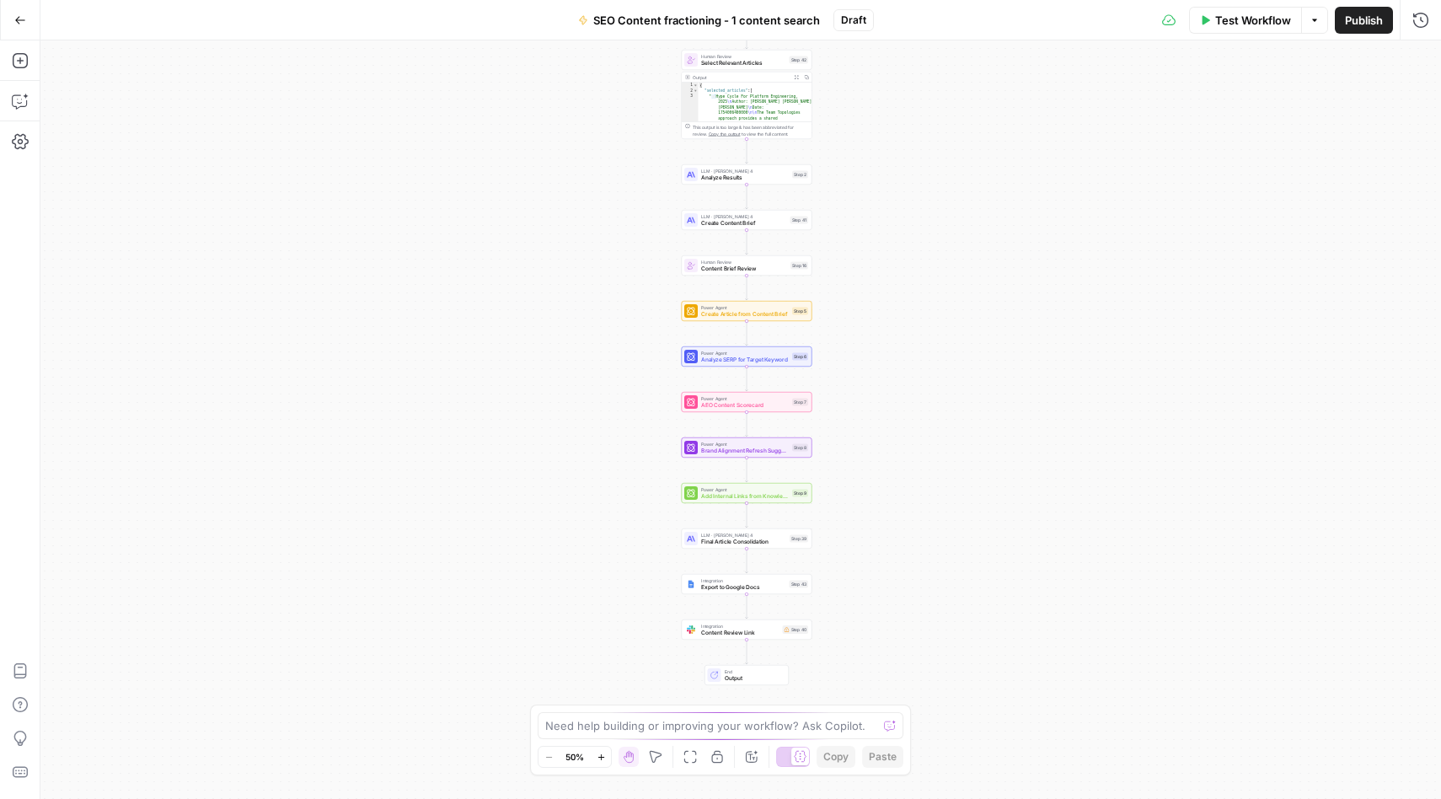
click at [655, 761] on icon "button" at bounding box center [656, 757] width 12 height 12
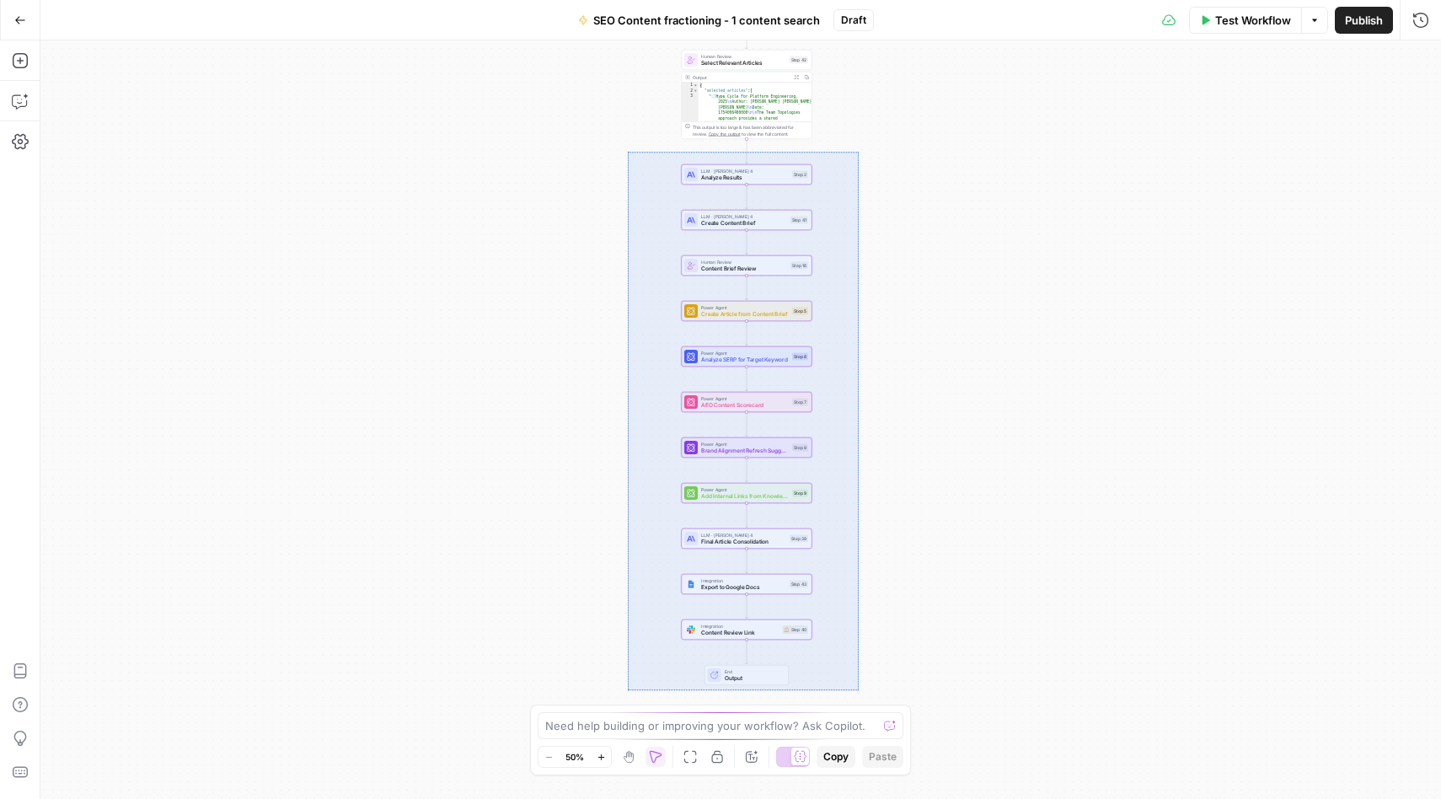
drag, startPoint x: 859, startPoint y: 690, endPoint x: 627, endPoint y: 152, distance: 586.1
click at [627, 152] on div "Workflow Set Inputs Inputs Integration Initial Progress Update Step 22 Output C…" at bounding box center [740, 419] width 1400 height 758
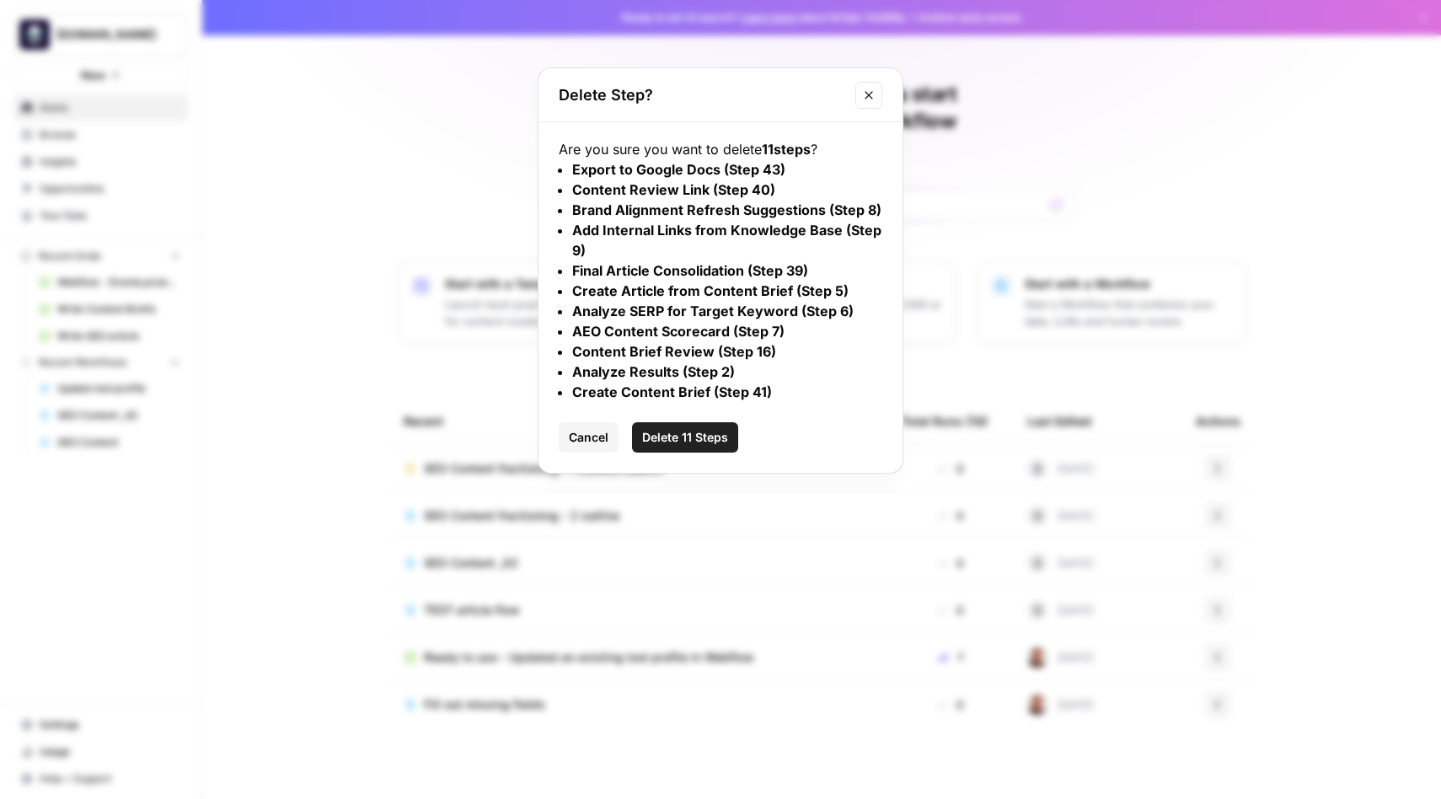
click at [698, 432] on span "Delete 11 Steps" at bounding box center [685, 437] width 86 height 17
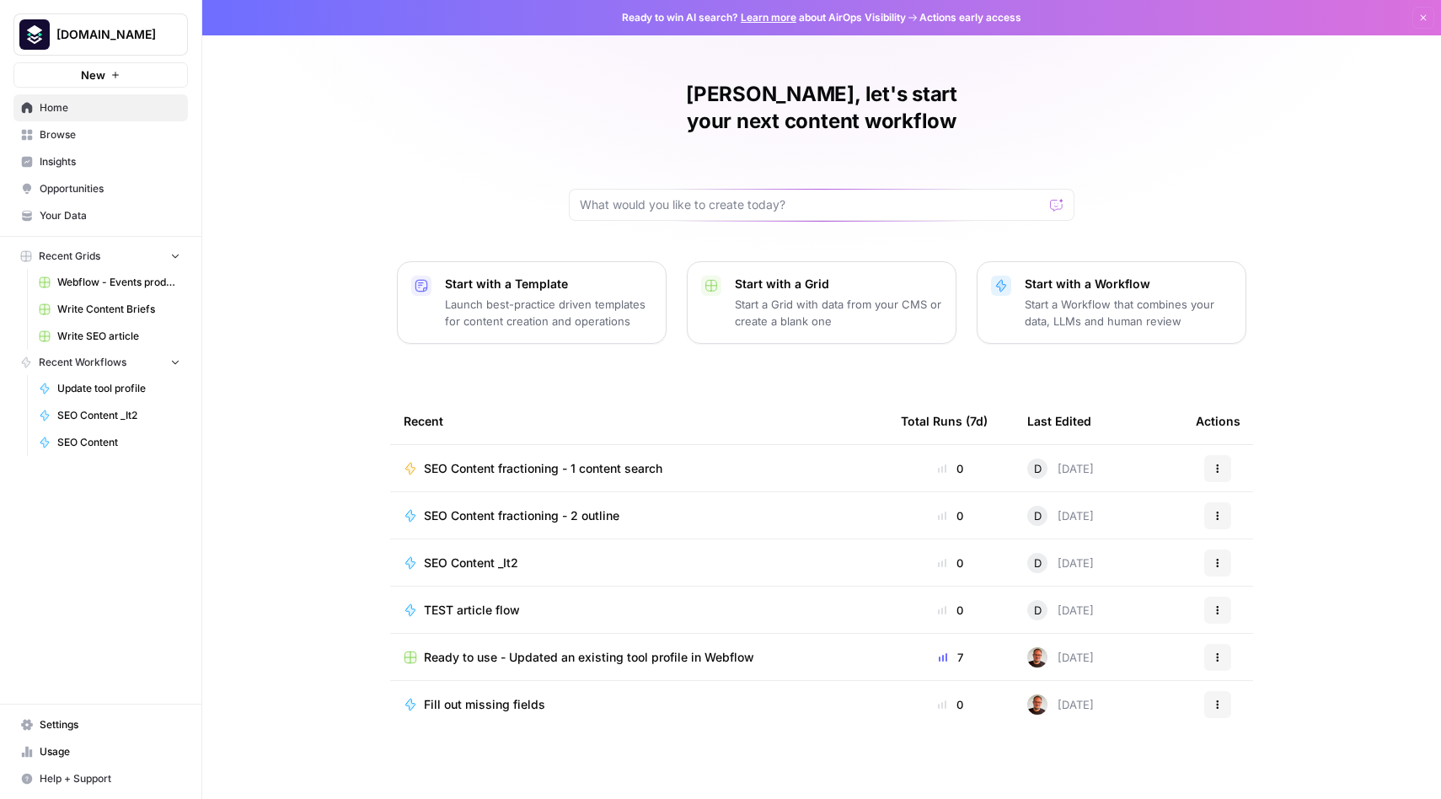
click at [552, 460] on span "SEO Content fractioning - 1 content search" at bounding box center [543, 468] width 238 height 17
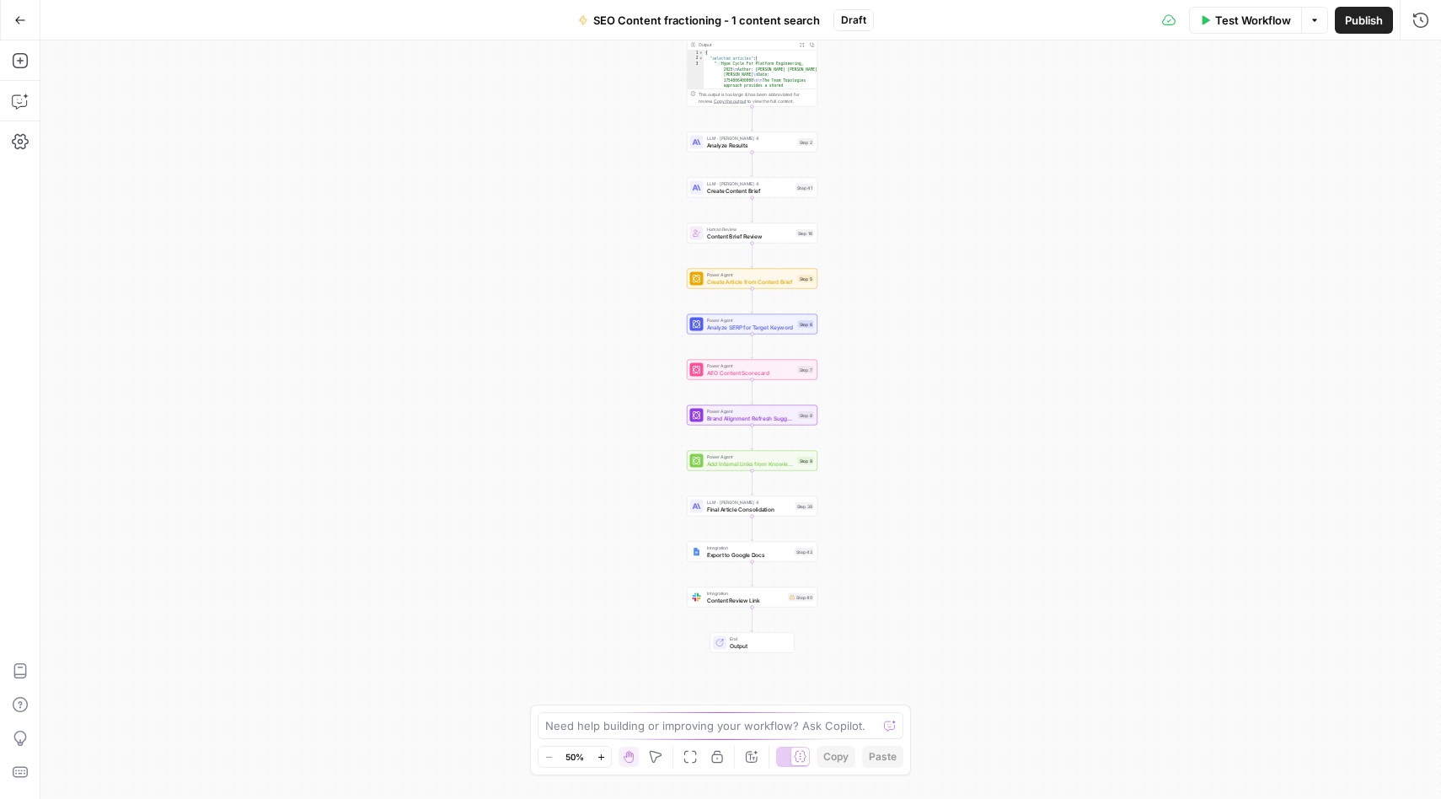
click at [905, 401] on div "Workflow Set Inputs Inputs Integration Initial Progress Update Step 22 Output C…" at bounding box center [740, 419] width 1400 height 758
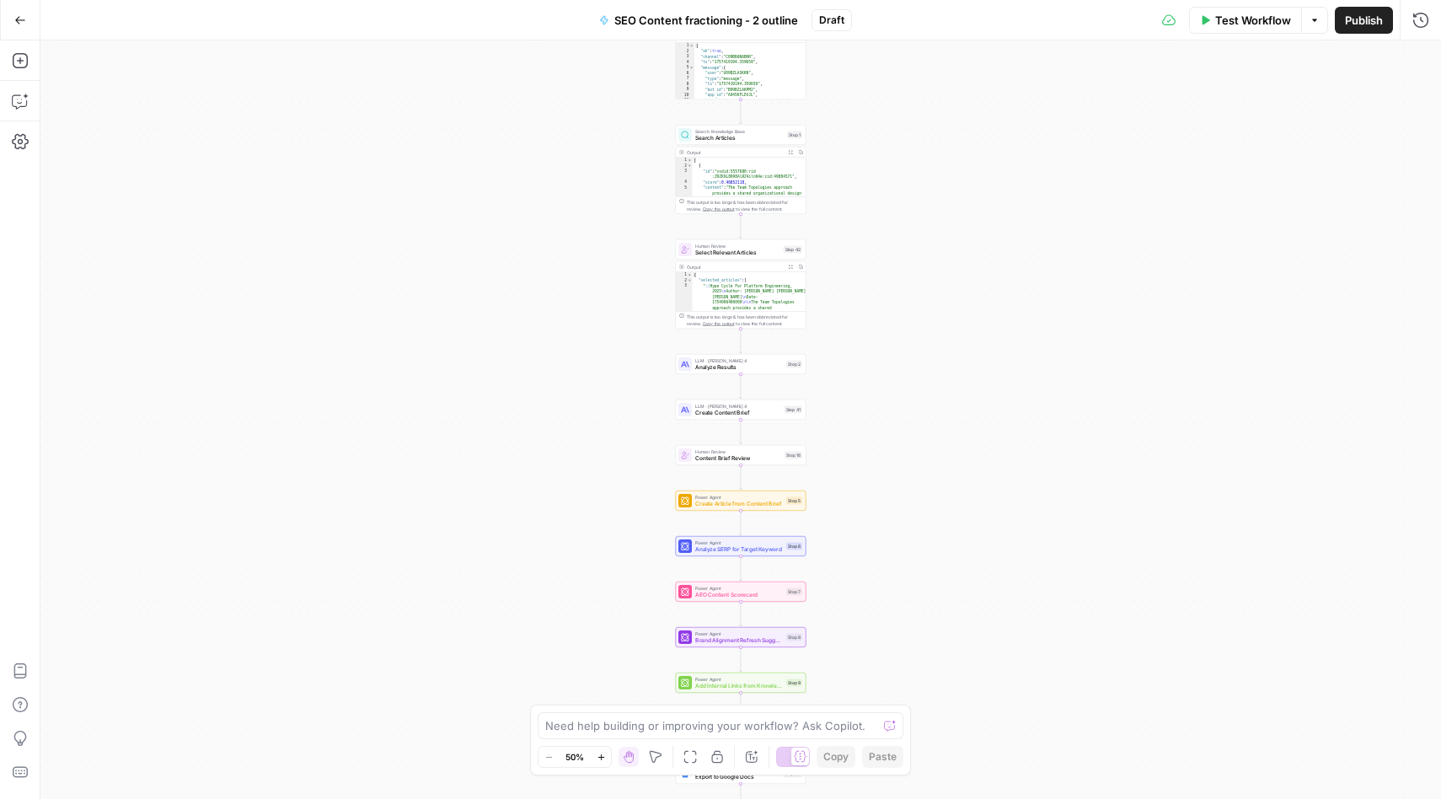
click at [20, 23] on icon "button" at bounding box center [20, 20] width 12 height 12
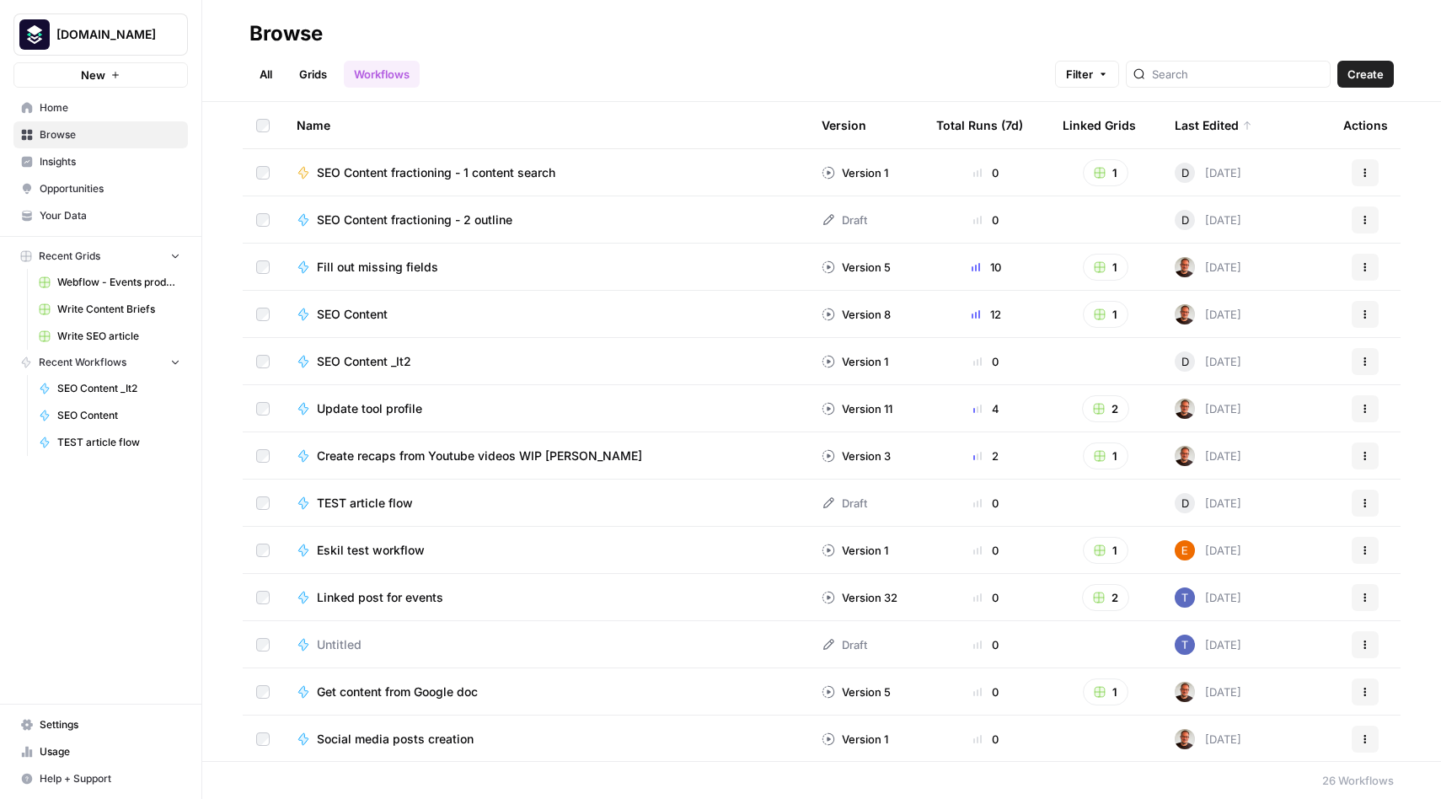
click at [86, 132] on span "Browse" at bounding box center [110, 134] width 141 height 15
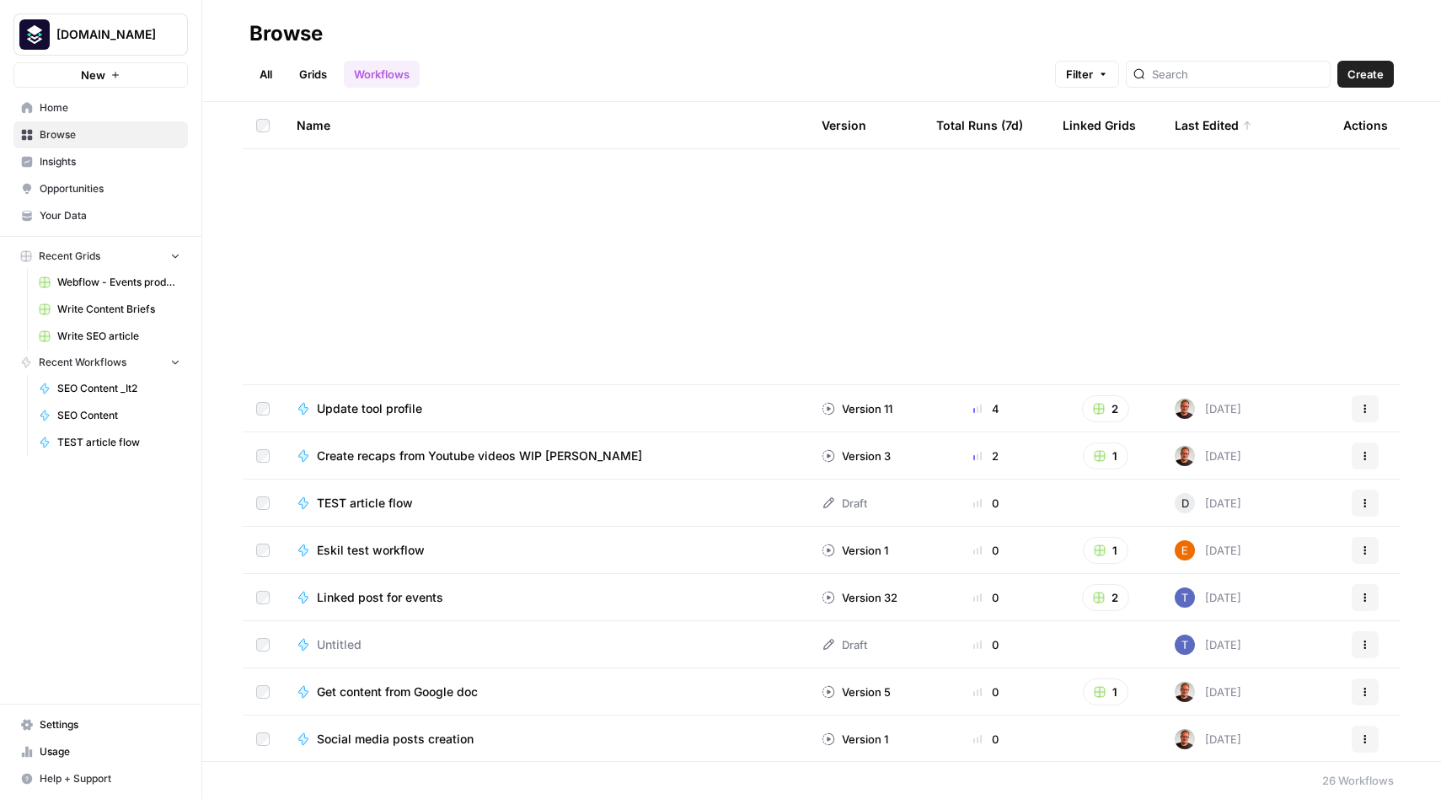
scroll to position [615, 0]
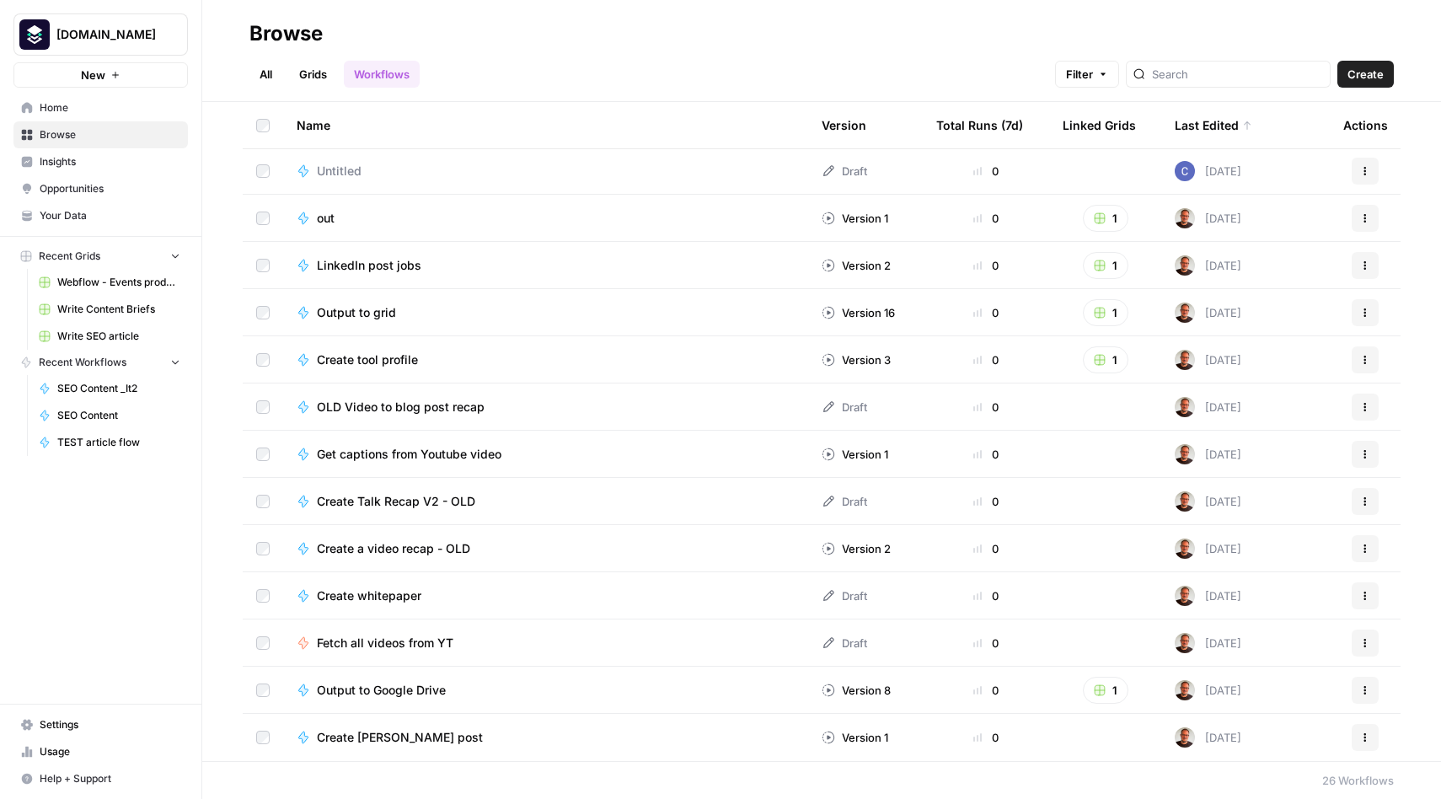
click at [322, 64] on link "Grids" at bounding box center [313, 74] width 48 height 27
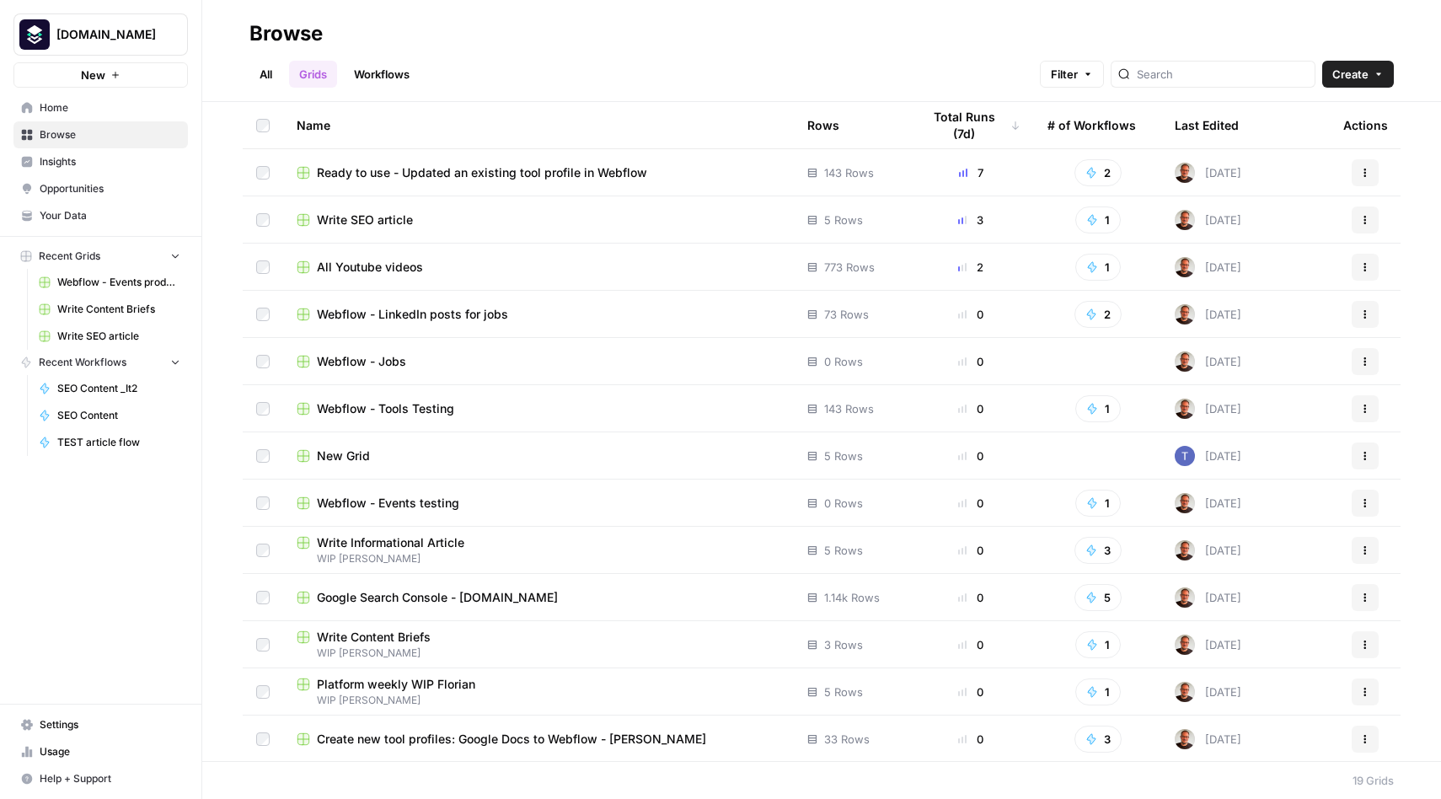
click at [396, 215] on span "Write SEO article" at bounding box center [365, 219] width 96 height 17
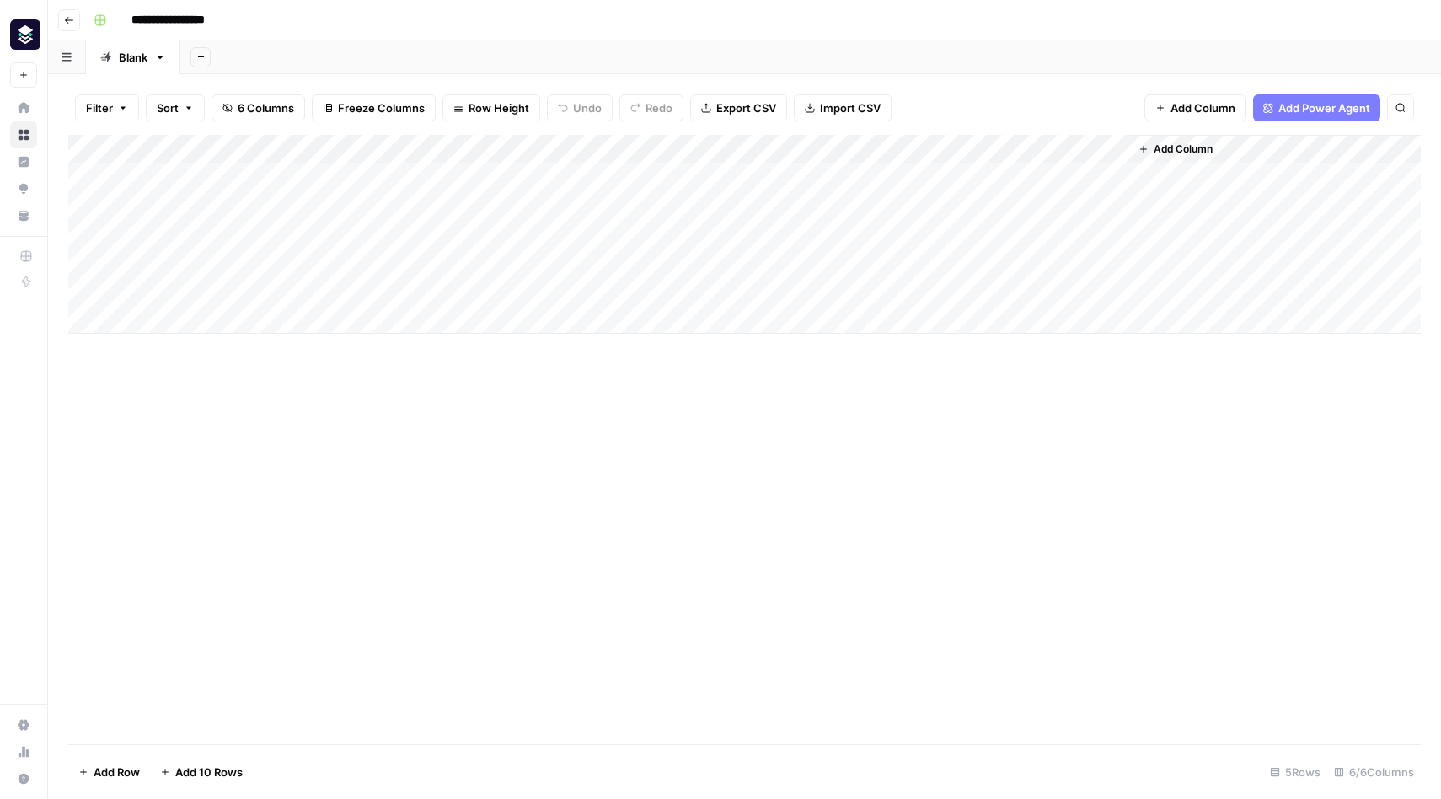
click at [1049, 142] on div "Add Column" at bounding box center [744, 234] width 1352 height 199
click at [1101, 88] on div "Filter Sort 6 Columns Freeze Columns Row Height Undo Redo Export CSV Import CSV…" at bounding box center [744, 108] width 1352 height 54
click at [1046, 172] on div "Add Column" at bounding box center [744, 234] width 1352 height 199
click at [1056, 180] on div "Add Column" at bounding box center [744, 234] width 1352 height 199
click at [1056, 180] on body "**********" at bounding box center [720, 399] width 1441 height 799
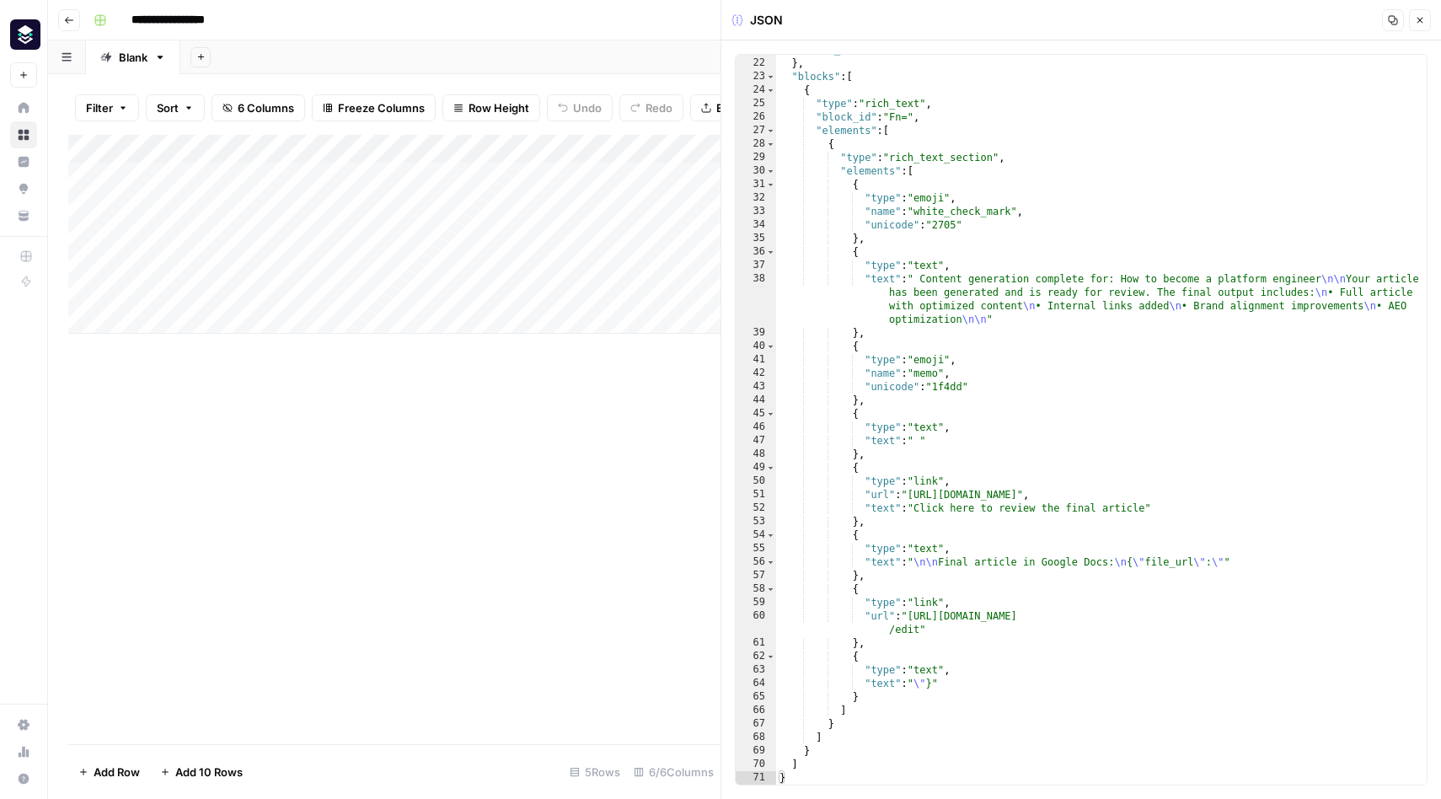
scroll to position [349, 0]
click at [627, 549] on div "Add Column" at bounding box center [394, 439] width 652 height 609
click at [1420, 22] on icon "button" at bounding box center [1420, 20] width 10 height 10
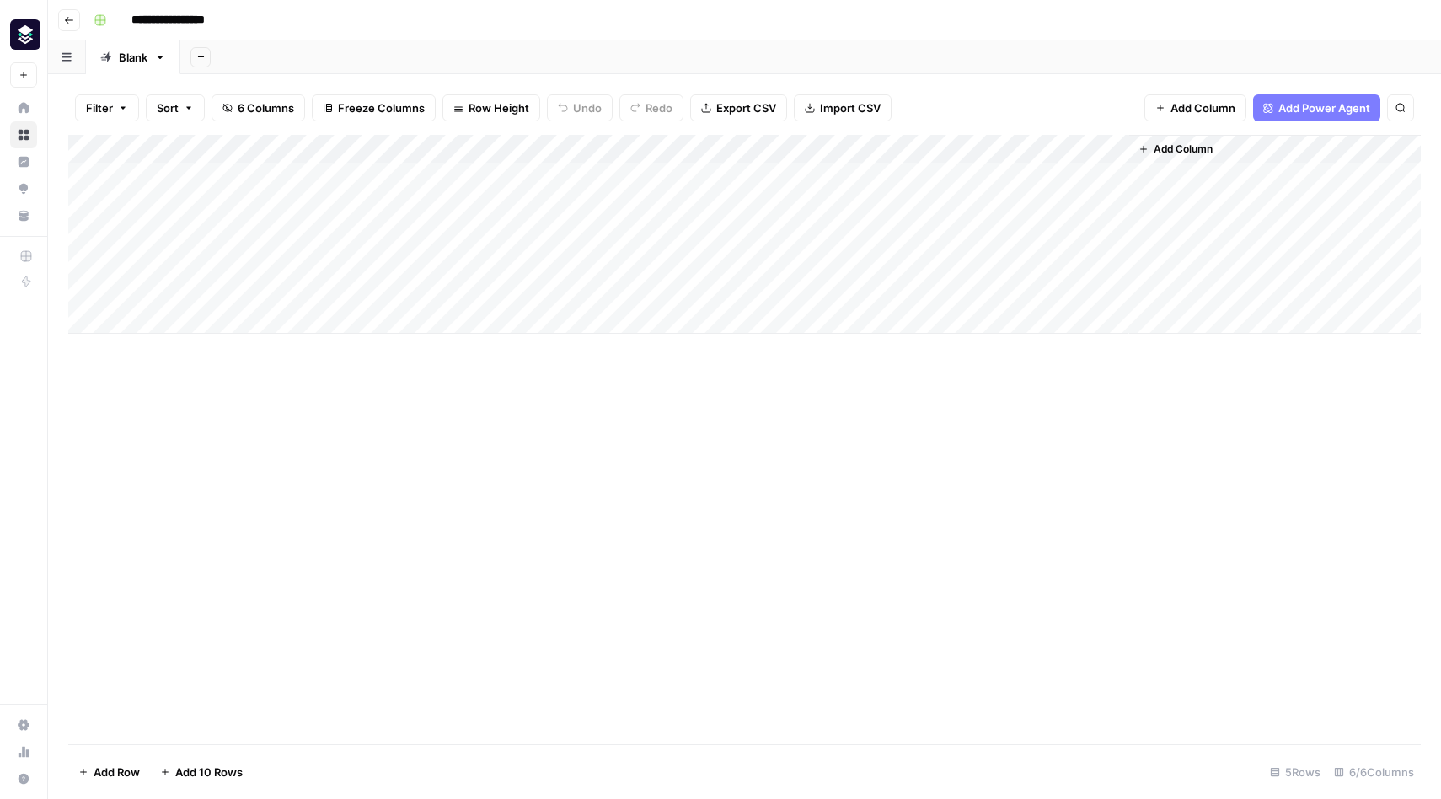
click at [736, 179] on div "Add Column" at bounding box center [744, 234] width 1352 height 199
click at [730, 143] on div "Add Column" at bounding box center [744, 234] width 1352 height 199
click at [729, 448] on div "Add Column" at bounding box center [744, 439] width 1352 height 609
click at [735, 177] on div "Add Column" at bounding box center [744, 234] width 1352 height 199
click at [602, 182] on div "Add Column" at bounding box center [744, 234] width 1352 height 199
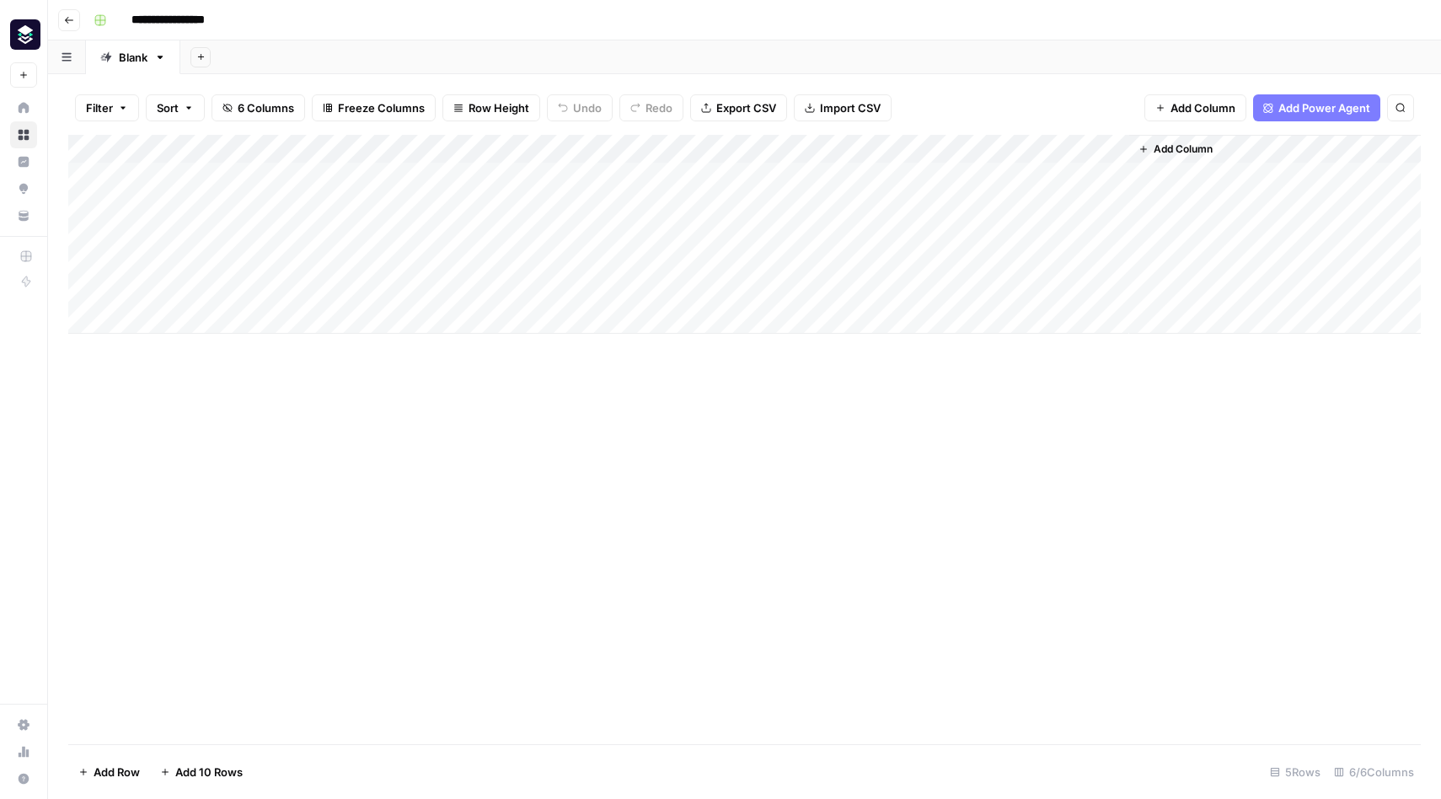
click at [735, 174] on div "Add Column" at bounding box center [744, 234] width 1352 height 199
click at [886, 179] on div "Add Column" at bounding box center [744, 234] width 1352 height 199
click at [1039, 178] on div "Add Column" at bounding box center [744, 234] width 1352 height 199
click at [1110, 179] on div "Add Column" at bounding box center [744, 234] width 1352 height 199
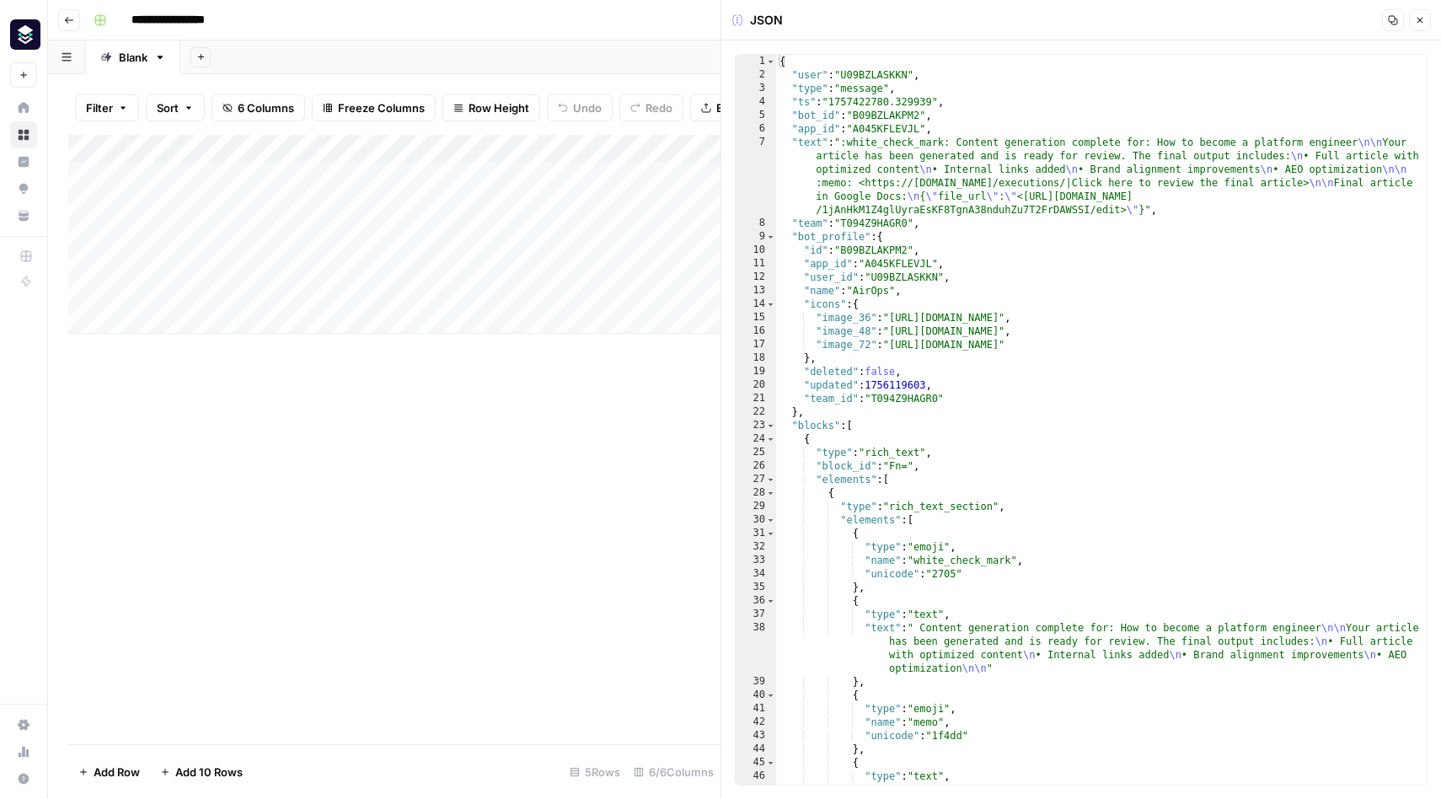
click at [620, 385] on div "Add Column" at bounding box center [394, 439] width 652 height 609
click at [1418, 20] on icon "button" at bounding box center [1420, 20] width 10 height 10
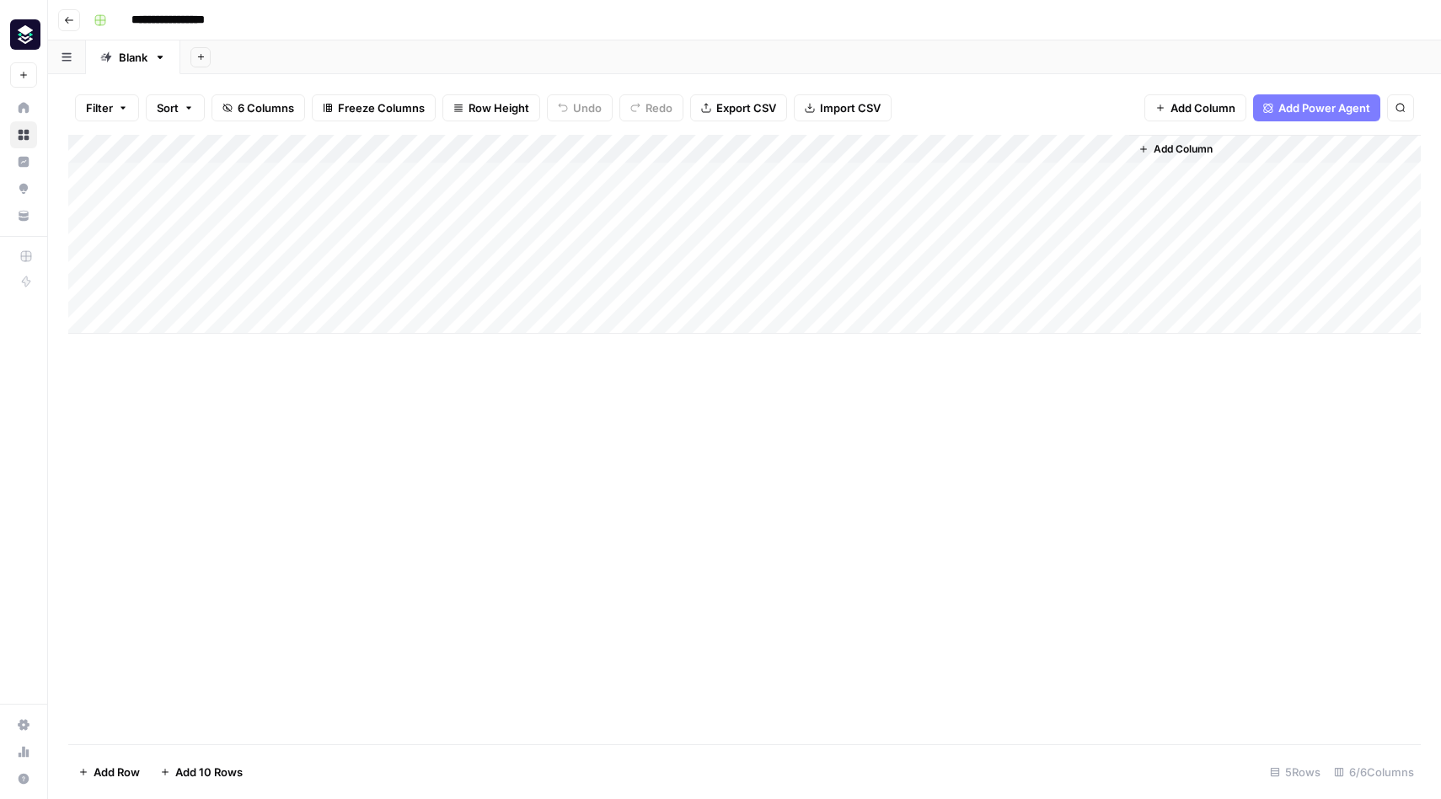
click at [1050, 148] on div "Add Column" at bounding box center [744, 234] width 1352 height 199
click at [1158, 173] on div "Add Column" at bounding box center [1275, 234] width 292 height 199
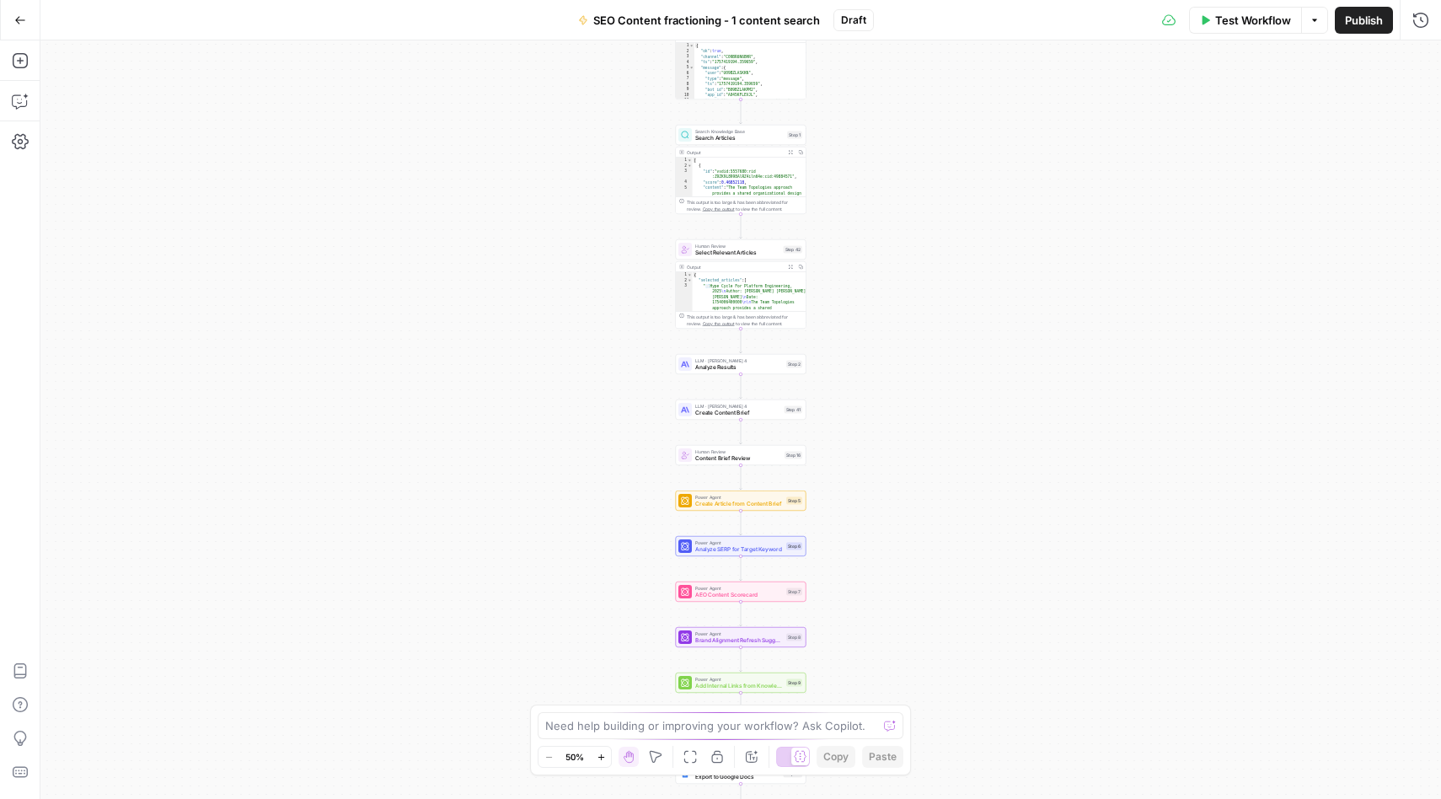
click at [1035, 141] on div "Workflow Set Inputs Inputs Integration Initial Progress Update Step 22 Output C…" at bounding box center [740, 419] width 1400 height 758
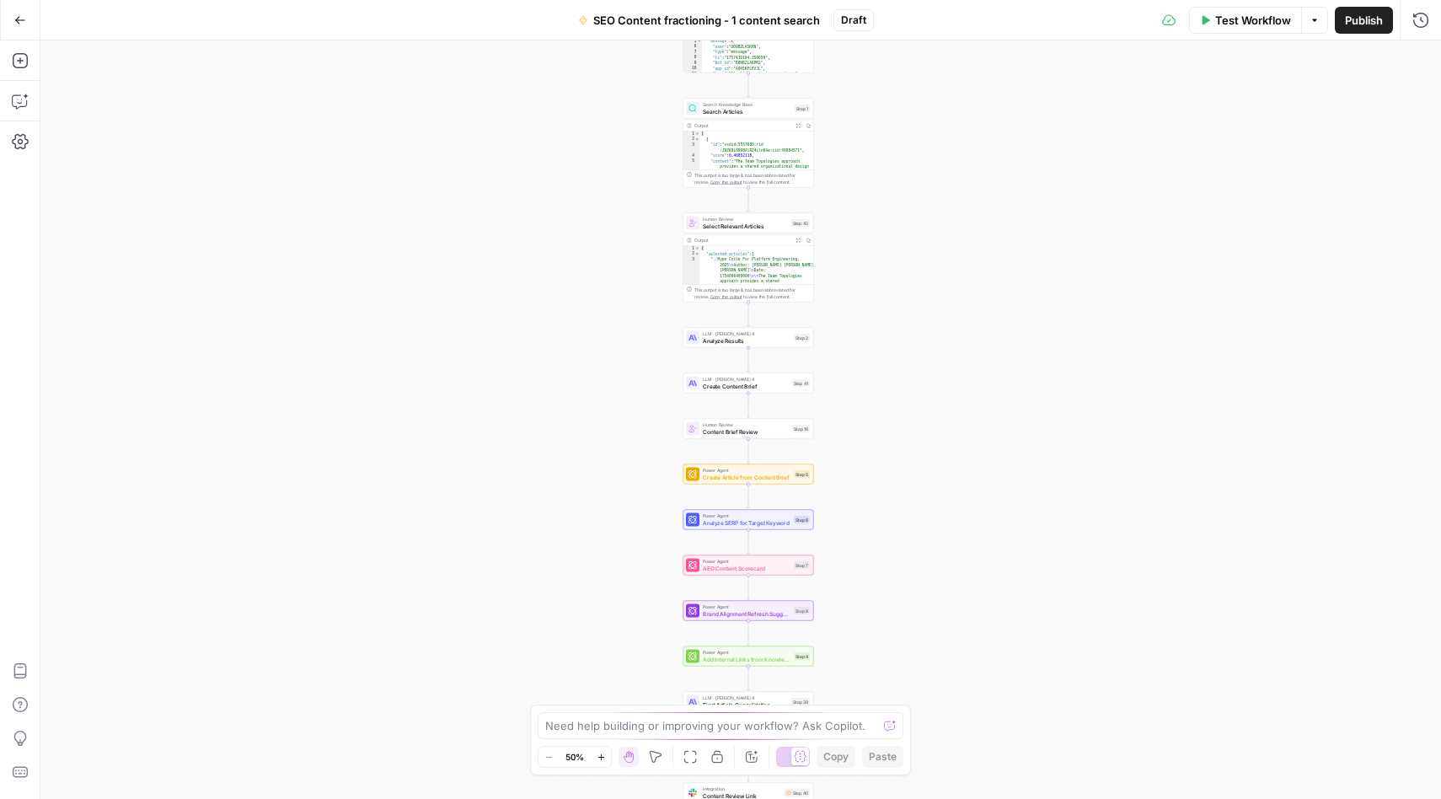
click at [657, 754] on icon "button" at bounding box center [655, 756] width 13 height 13
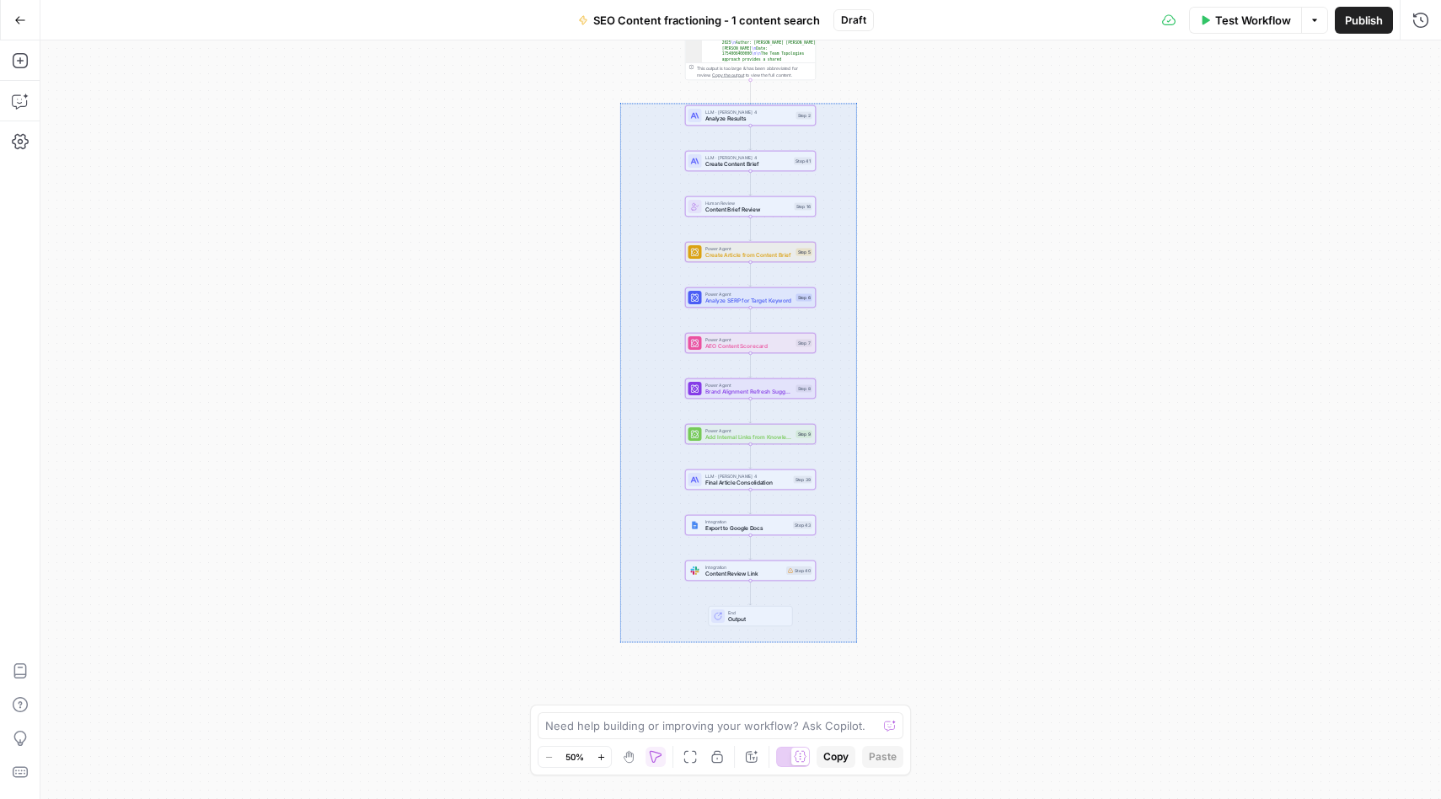
drag, startPoint x: 856, startPoint y: 642, endPoint x: 619, endPoint y: 102, distance: 589.7
click at [619, 102] on div "Workflow Set Inputs Inputs Integration Initial Progress Update Step 22 Output C…" at bounding box center [740, 419] width 1400 height 758
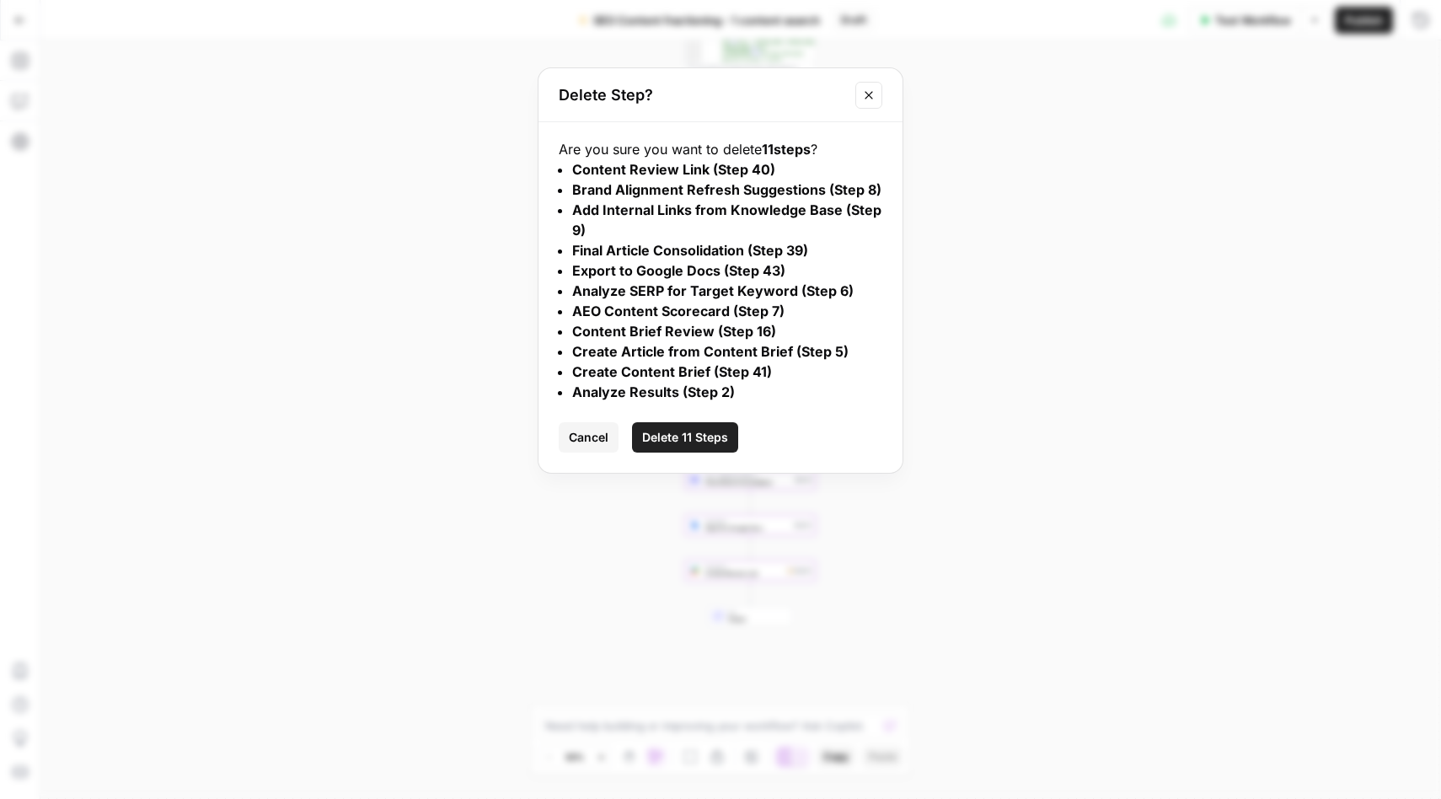
click at [714, 438] on span "Delete 11 Steps" at bounding box center [685, 437] width 86 height 17
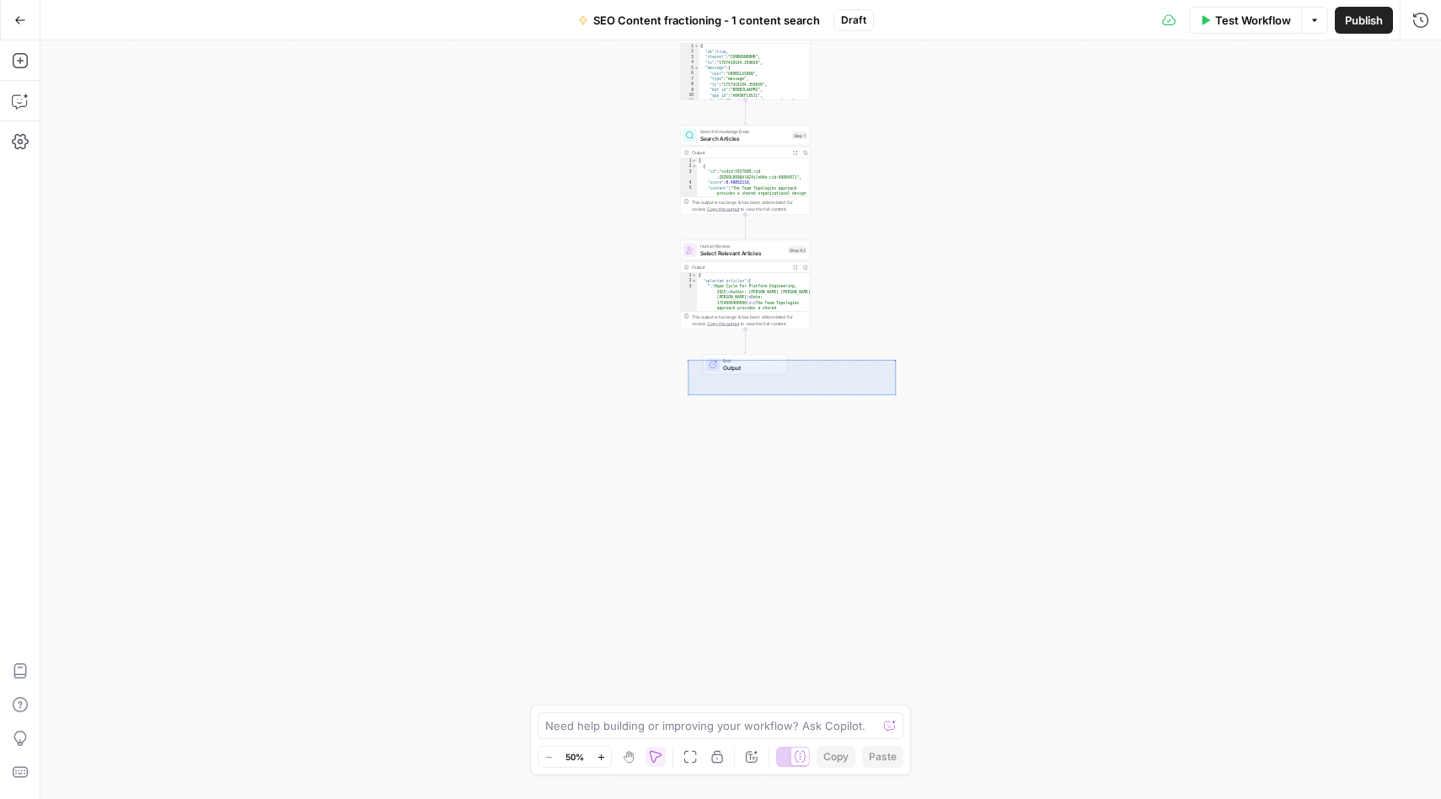
drag, startPoint x: 896, startPoint y: 394, endPoint x: 676, endPoint y: 348, distance: 224.7
click at [676, 348] on div "Workflow Set Inputs Inputs Integration Initial Progress Update Step 22 Output C…" at bounding box center [740, 419] width 1400 height 758
drag, startPoint x: 851, startPoint y: 337, endPoint x: 613, endPoint y: 388, distance: 243.7
click at [613, 388] on div "Workflow Set Inputs Inputs Integration Initial Progress Update Step 22 Output C…" at bounding box center [740, 419] width 1400 height 758
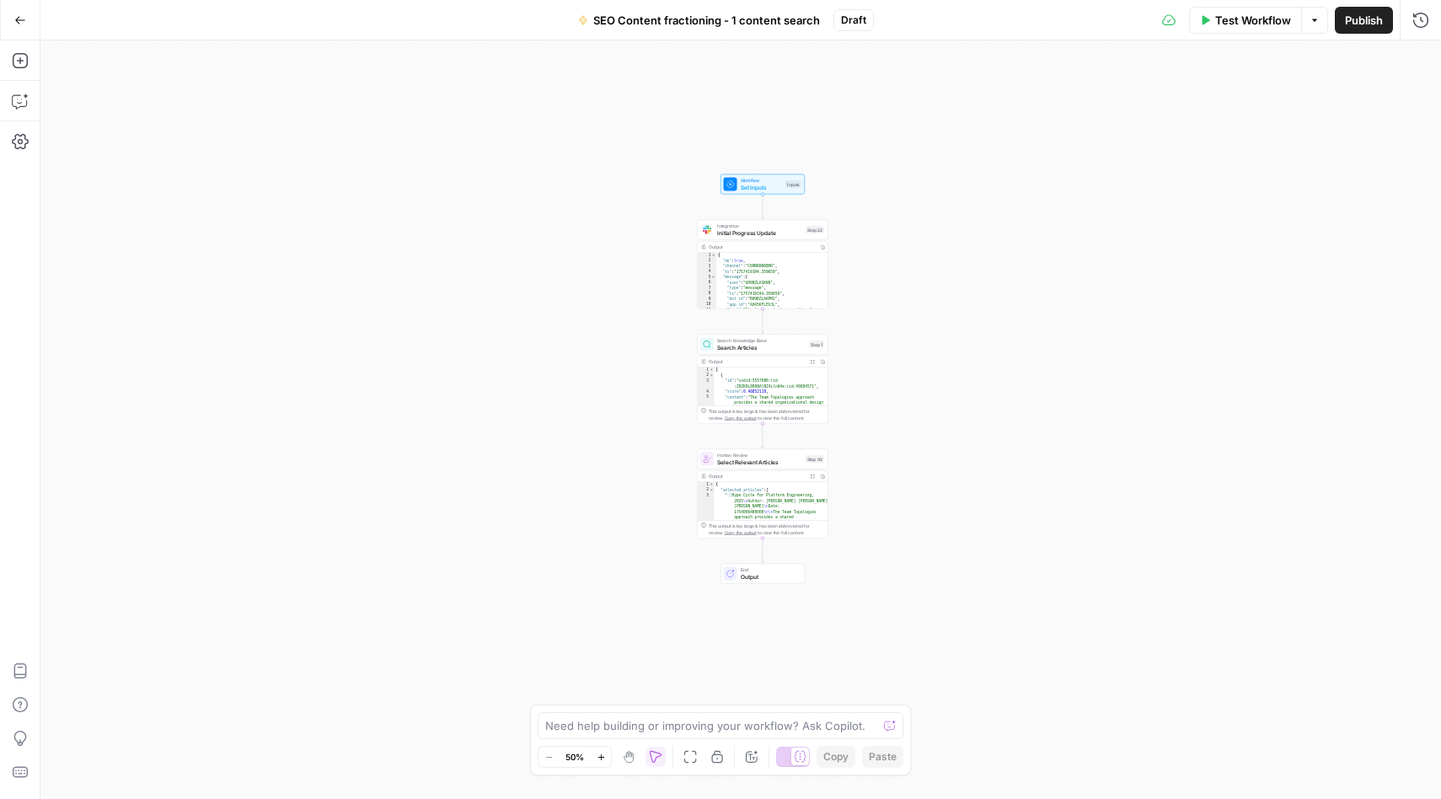
click at [856, 20] on span "Draft" at bounding box center [853, 20] width 25 height 15
click at [1380, 26] on span "Publish" at bounding box center [1364, 20] width 38 height 17
click at [749, 467] on div "Human Review Select Relevant Articles Step 42 Copy step Delete step Add Note Te…" at bounding box center [763, 459] width 131 height 20
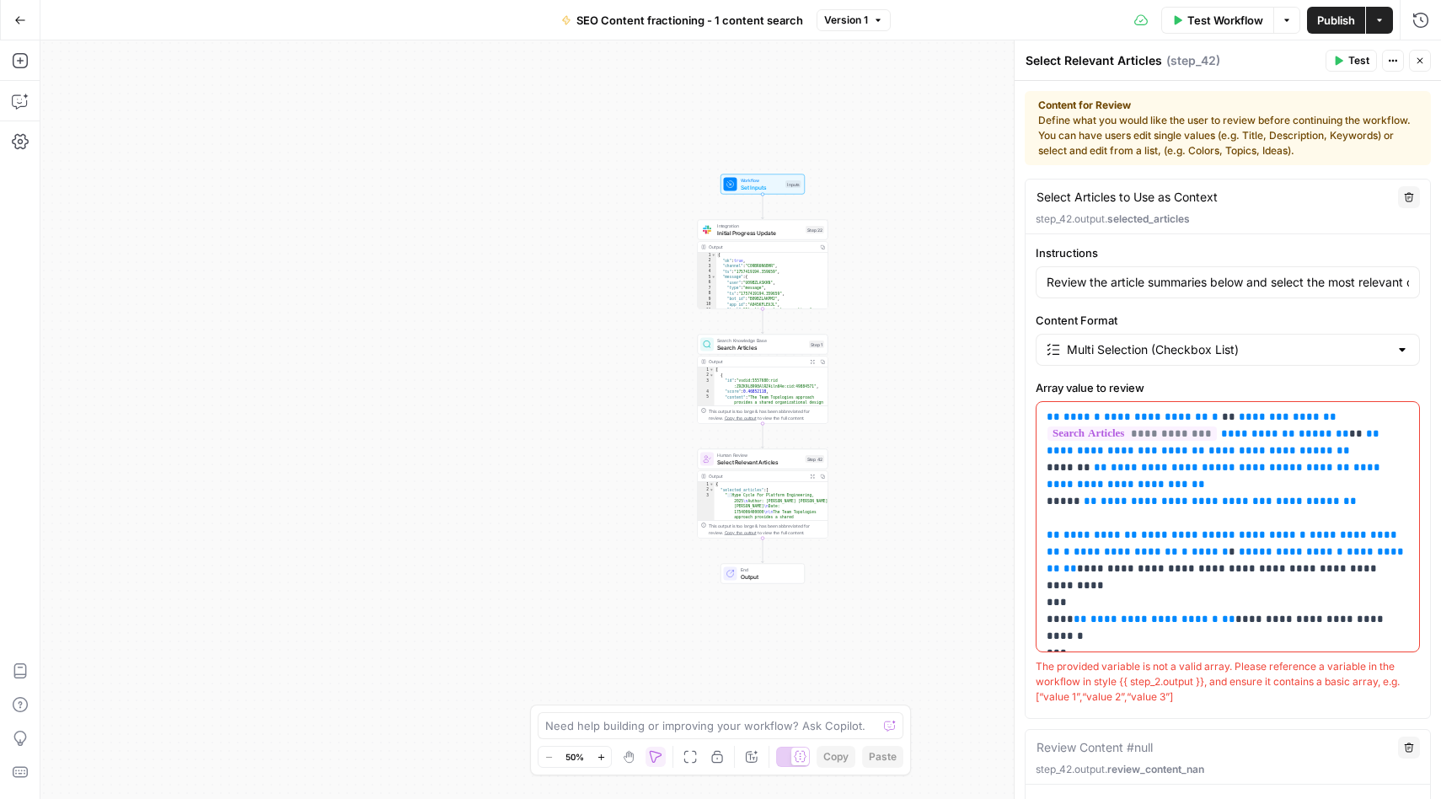
click at [971, 243] on div "Workflow Set Inputs Inputs Integration Initial Progress Update Step 22 Output C…" at bounding box center [740, 419] width 1400 height 758
click at [746, 458] on span "Select Relevant Articles" at bounding box center [759, 461] width 85 height 8
drag, startPoint x: 600, startPoint y: 483, endPoint x: 507, endPoint y: 361, distance: 153.3
click at [507, 361] on div "Workflow Set Inputs Inputs Integration Initial Progress Update Step 22 Output C…" at bounding box center [740, 419] width 1400 height 758
click at [1422, 60] on icon "button" at bounding box center [1420, 61] width 10 height 10
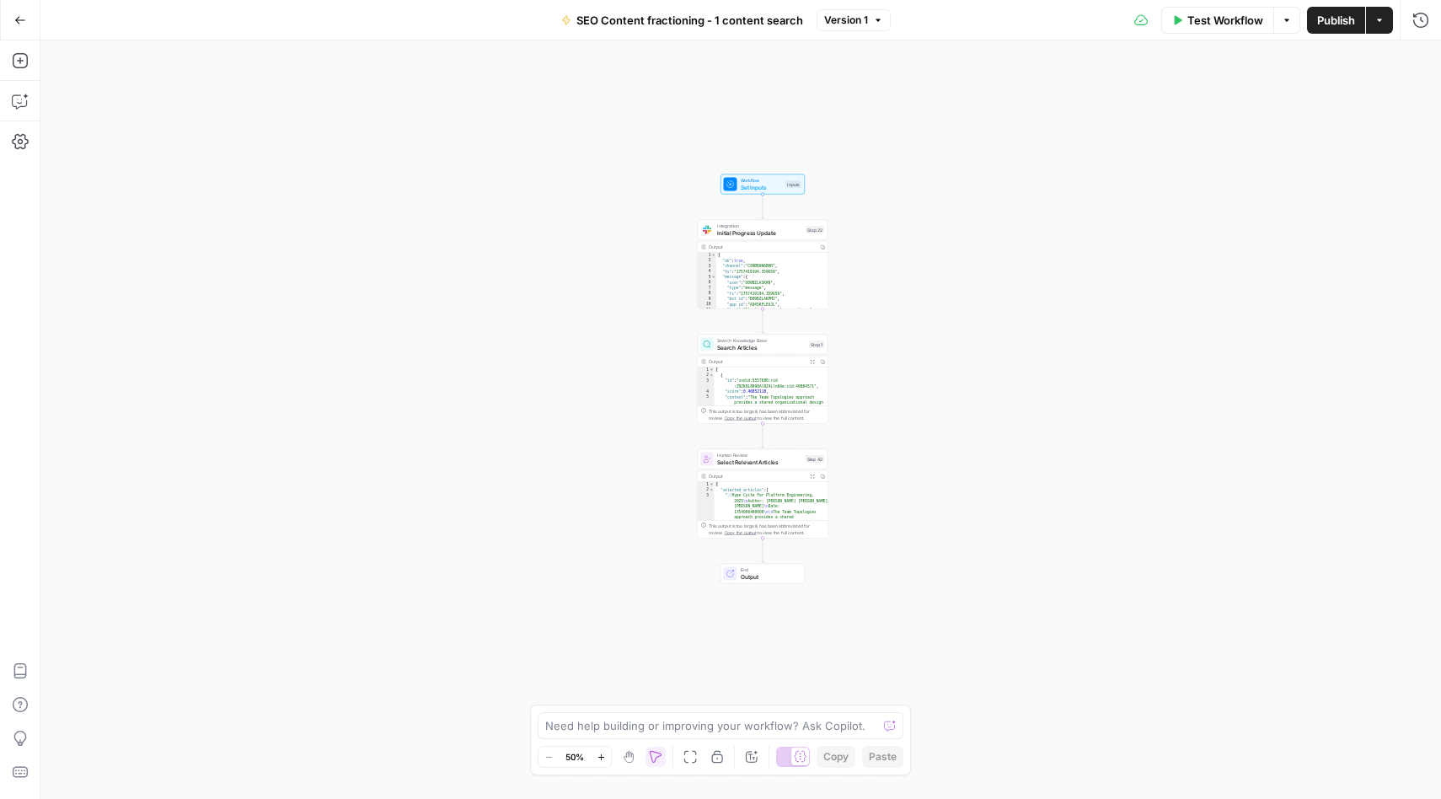
click at [632, 760] on icon "button" at bounding box center [628, 756] width 13 height 13
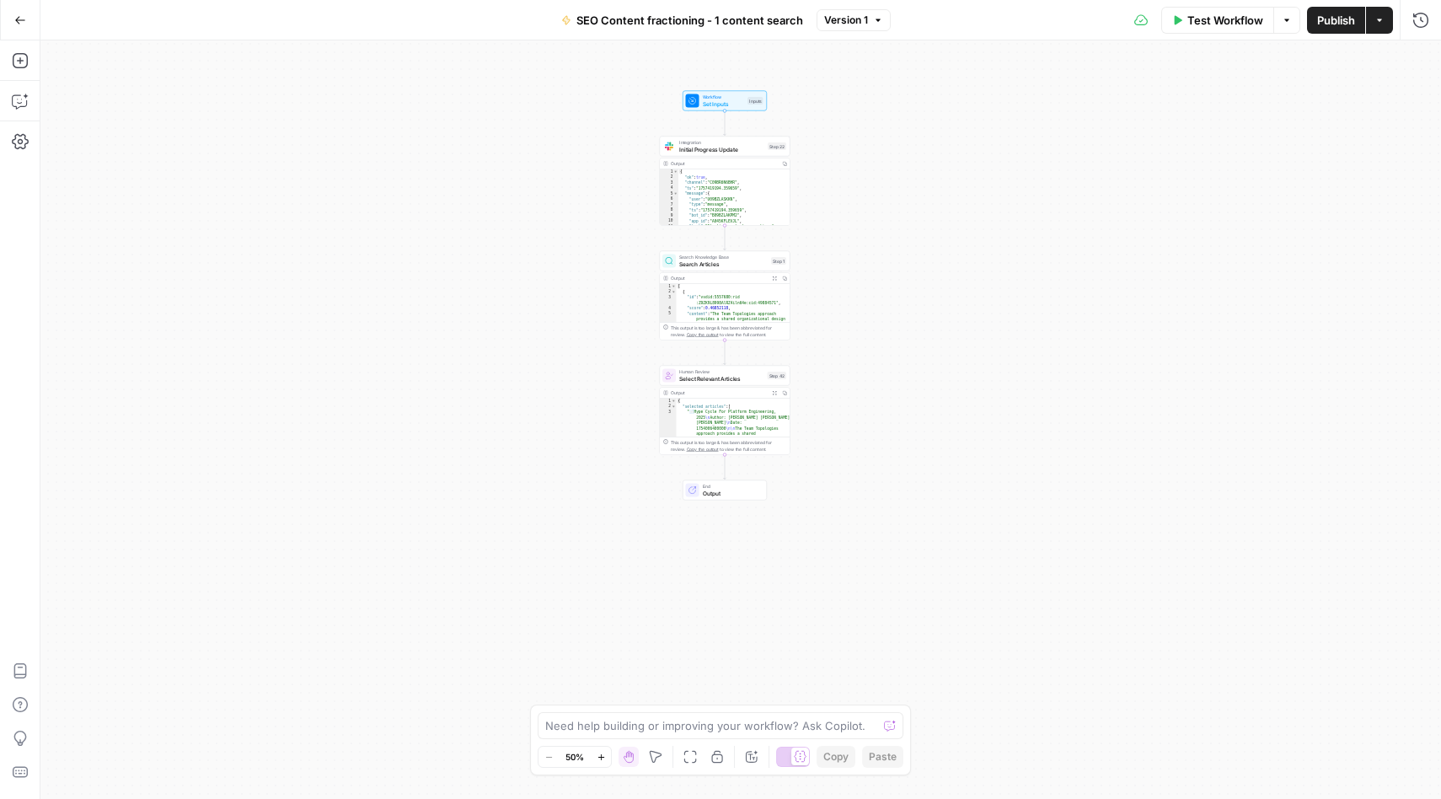
drag, startPoint x: 603, startPoint y: 450, endPoint x: 567, endPoint y: 370, distance: 87.9
click at [567, 370] on div "Workflow Set Inputs Inputs Integration Initial Progress Update Step 22 Output C…" at bounding box center [740, 419] width 1400 height 758
click at [21, 57] on icon "button" at bounding box center [20, 60] width 17 height 17
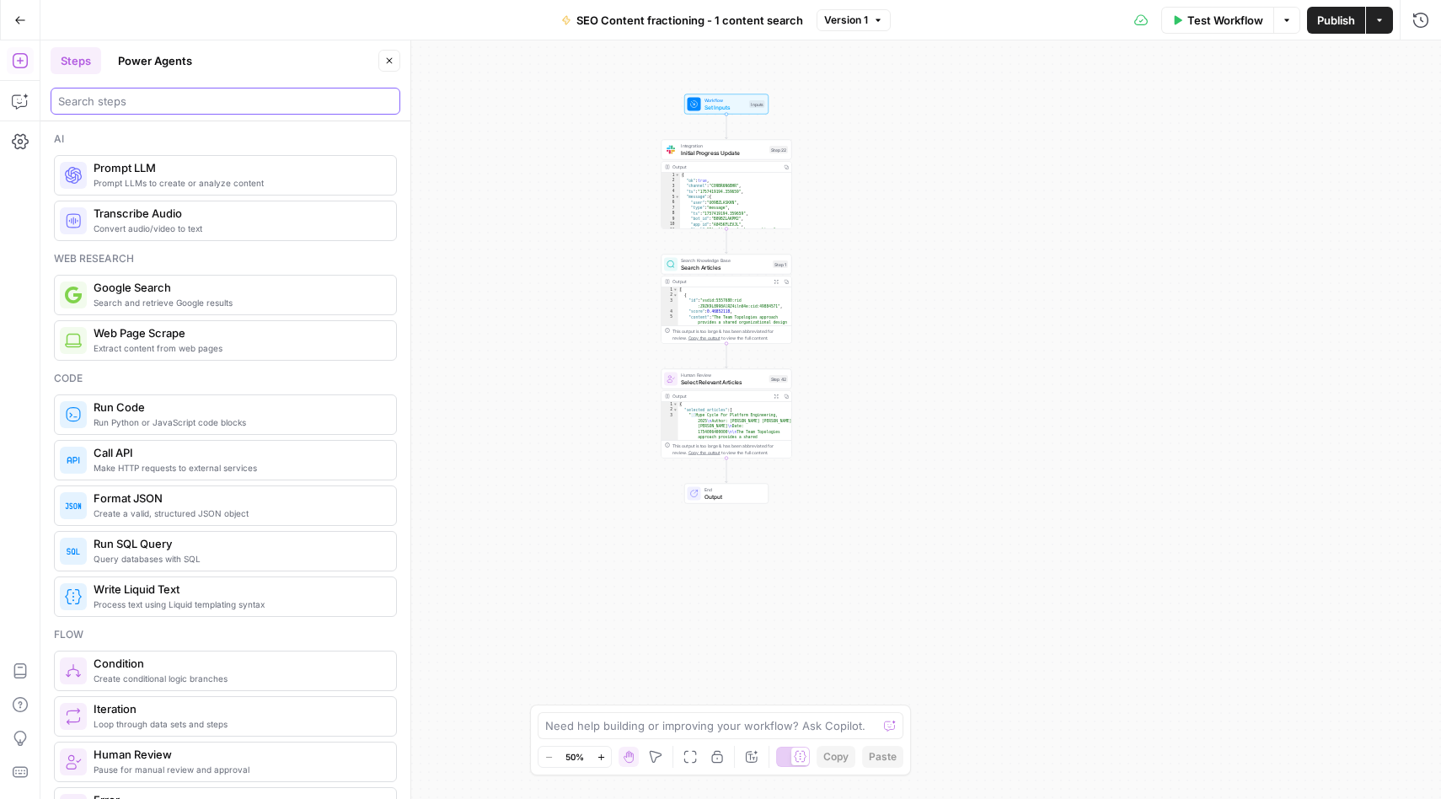
click at [129, 103] on input "search" at bounding box center [225, 101] width 334 height 17
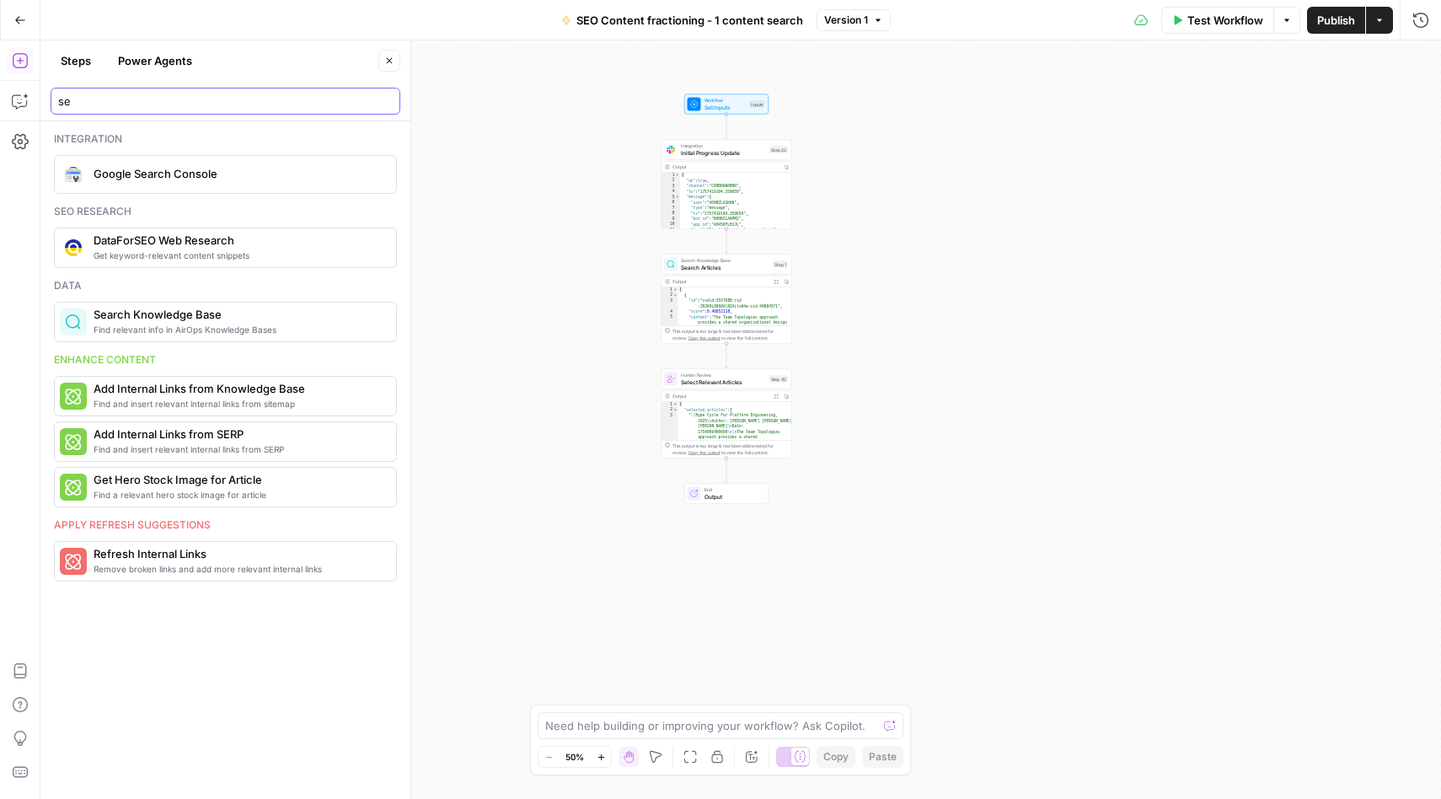
type input "s"
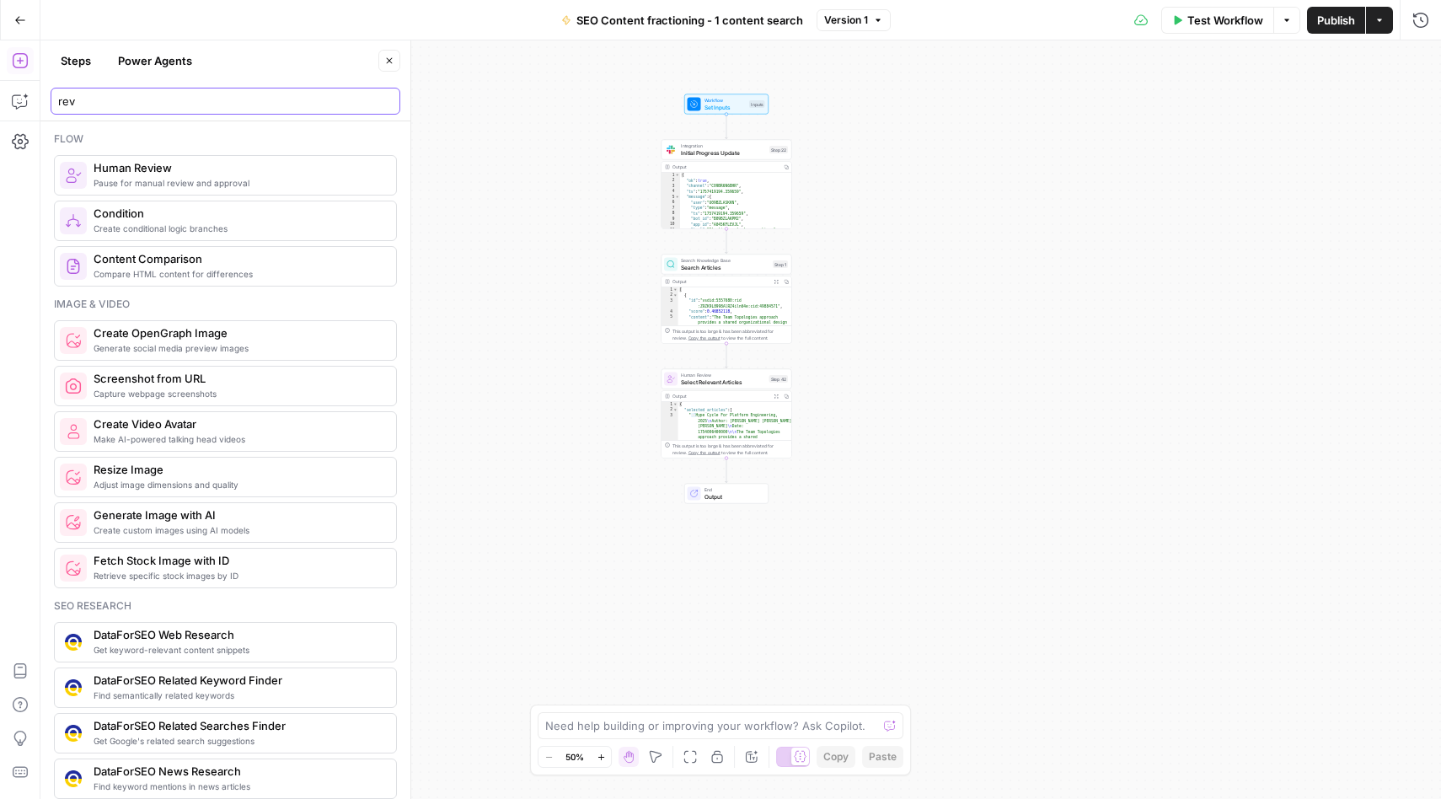
type input "rev"
click at [736, 487] on span "End" at bounding box center [732, 489] width 57 height 7
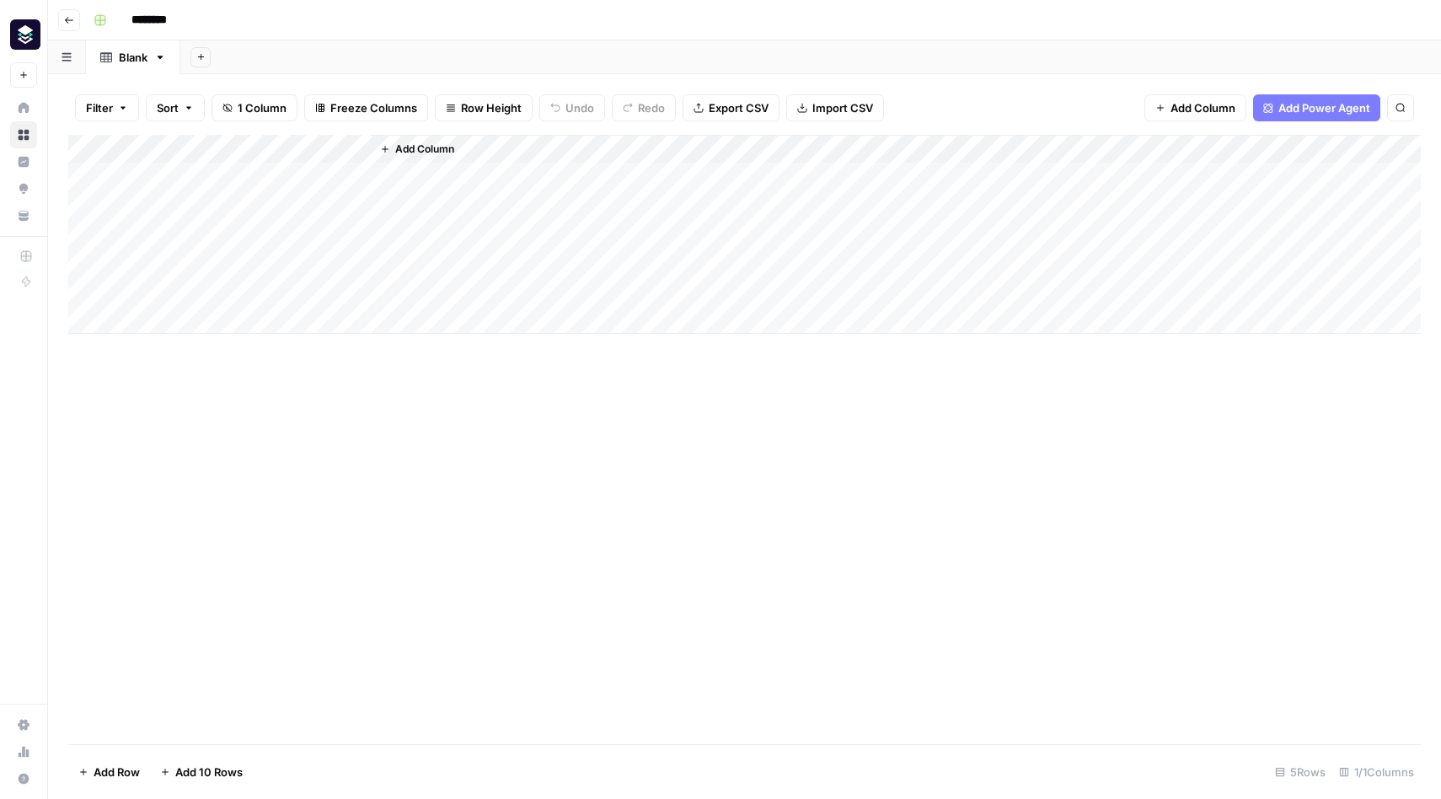
click at [439, 151] on span "Add Column" at bounding box center [424, 149] width 59 height 15
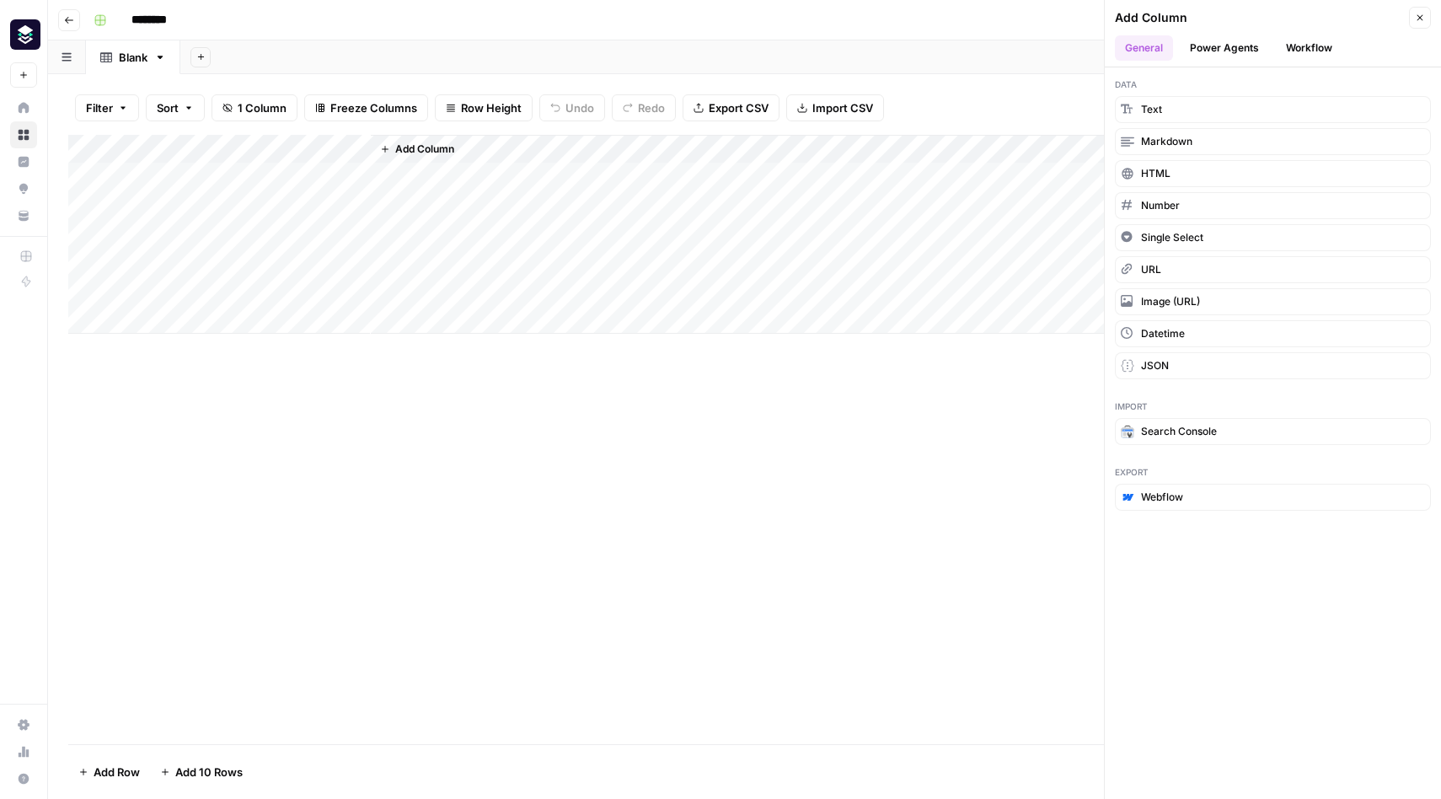
click at [1311, 52] on button "Workflow" at bounding box center [1309, 47] width 67 height 25
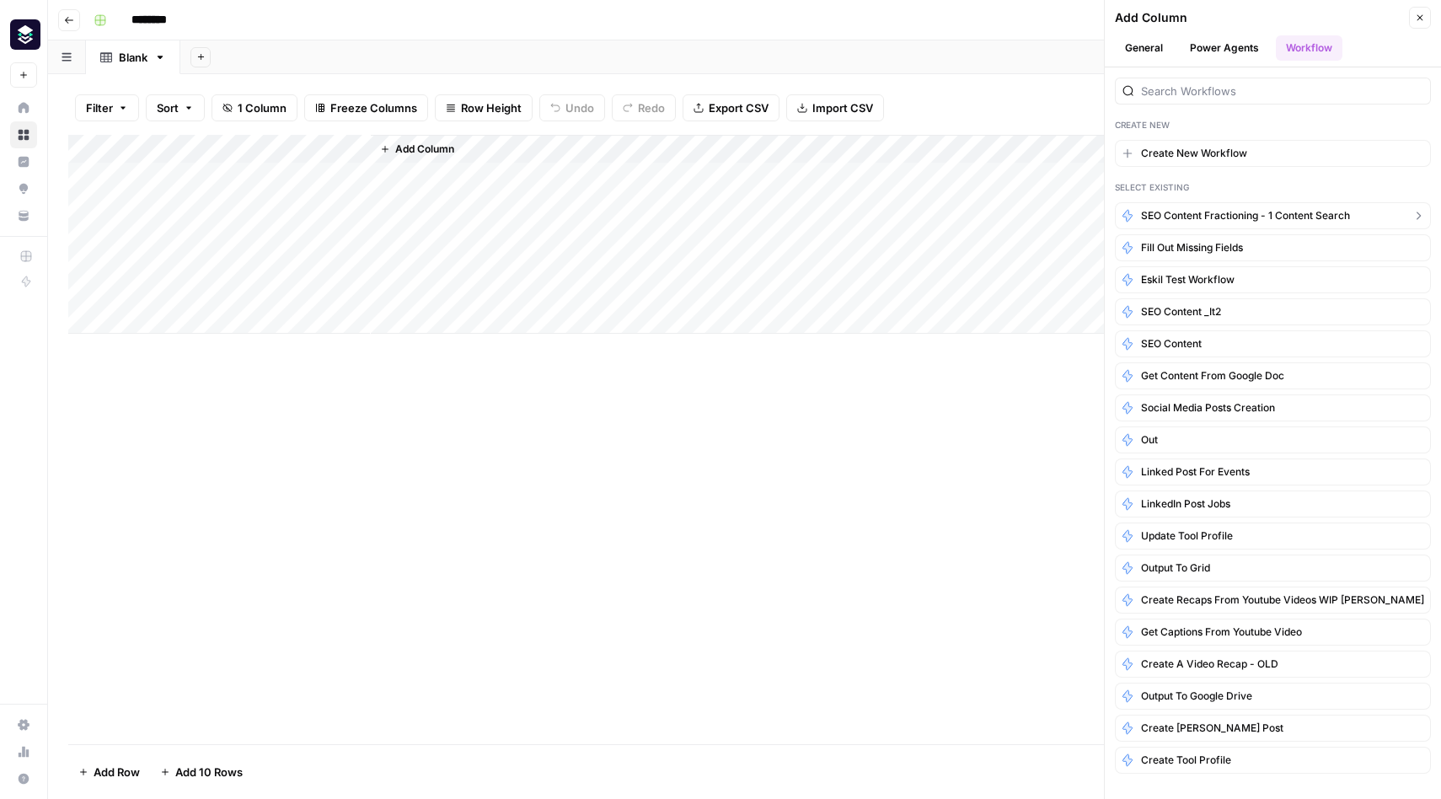
click at [1248, 215] on span "SEO Content fractioning - 1 content search" at bounding box center [1245, 215] width 209 height 15
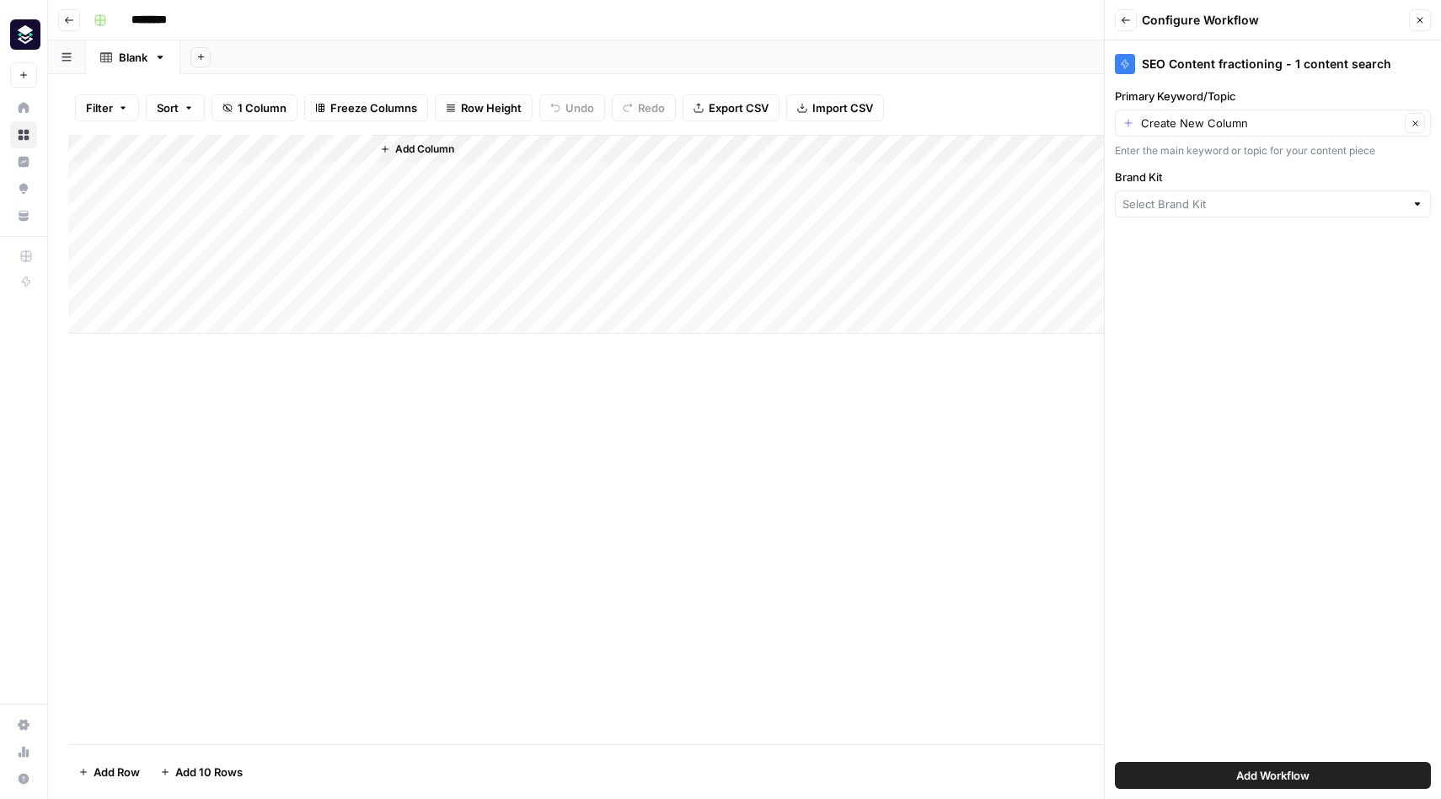
type input "Platform Engineering"
click at [1238, 782] on span "Add Workflow" at bounding box center [1272, 775] width 73 height 17
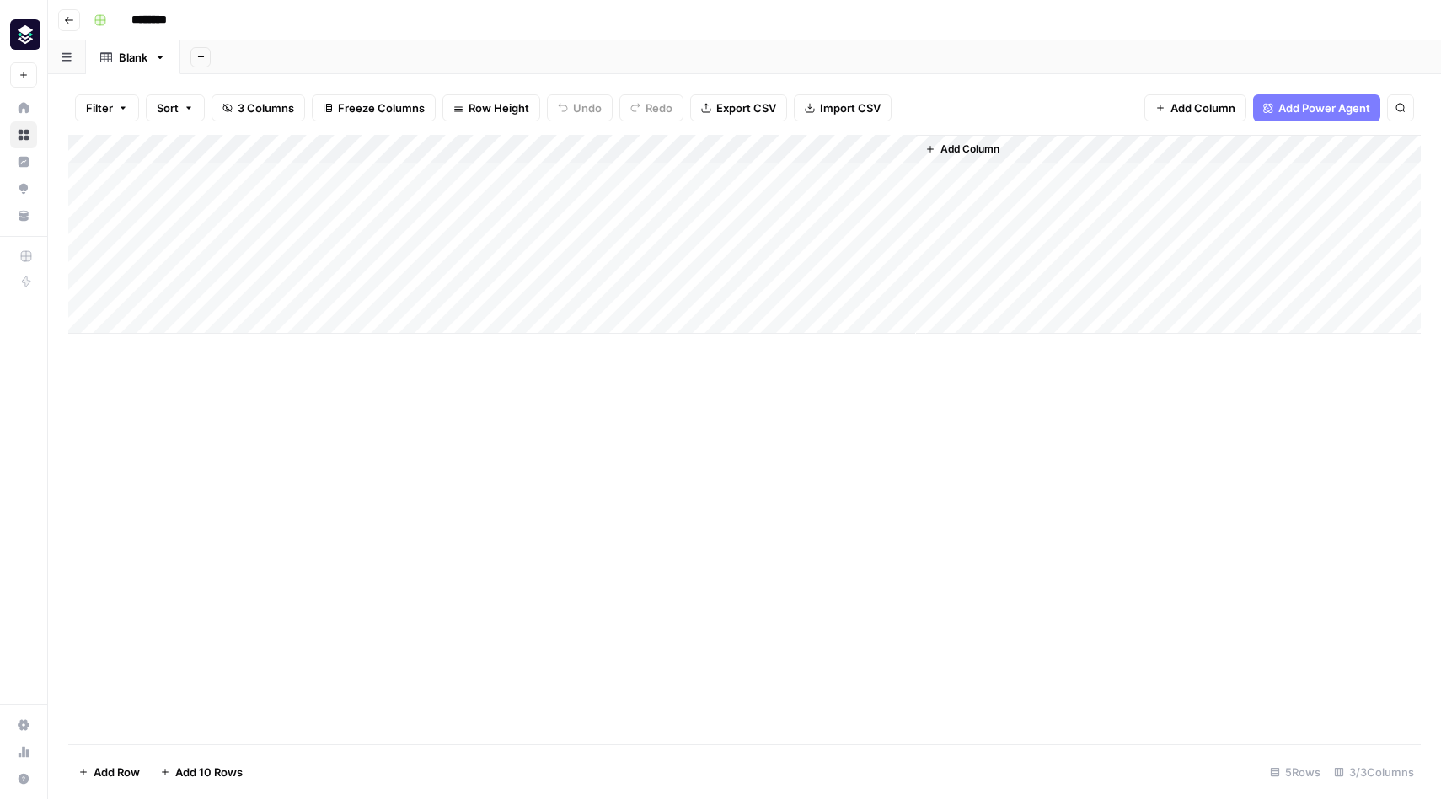
click at [452, 148] on div "Add Column" at bounding box center [744, 234] width 1352 height 199
click at [707, 152] on div "Add Column" at bounding box center [744, 234] width 1352 height 199
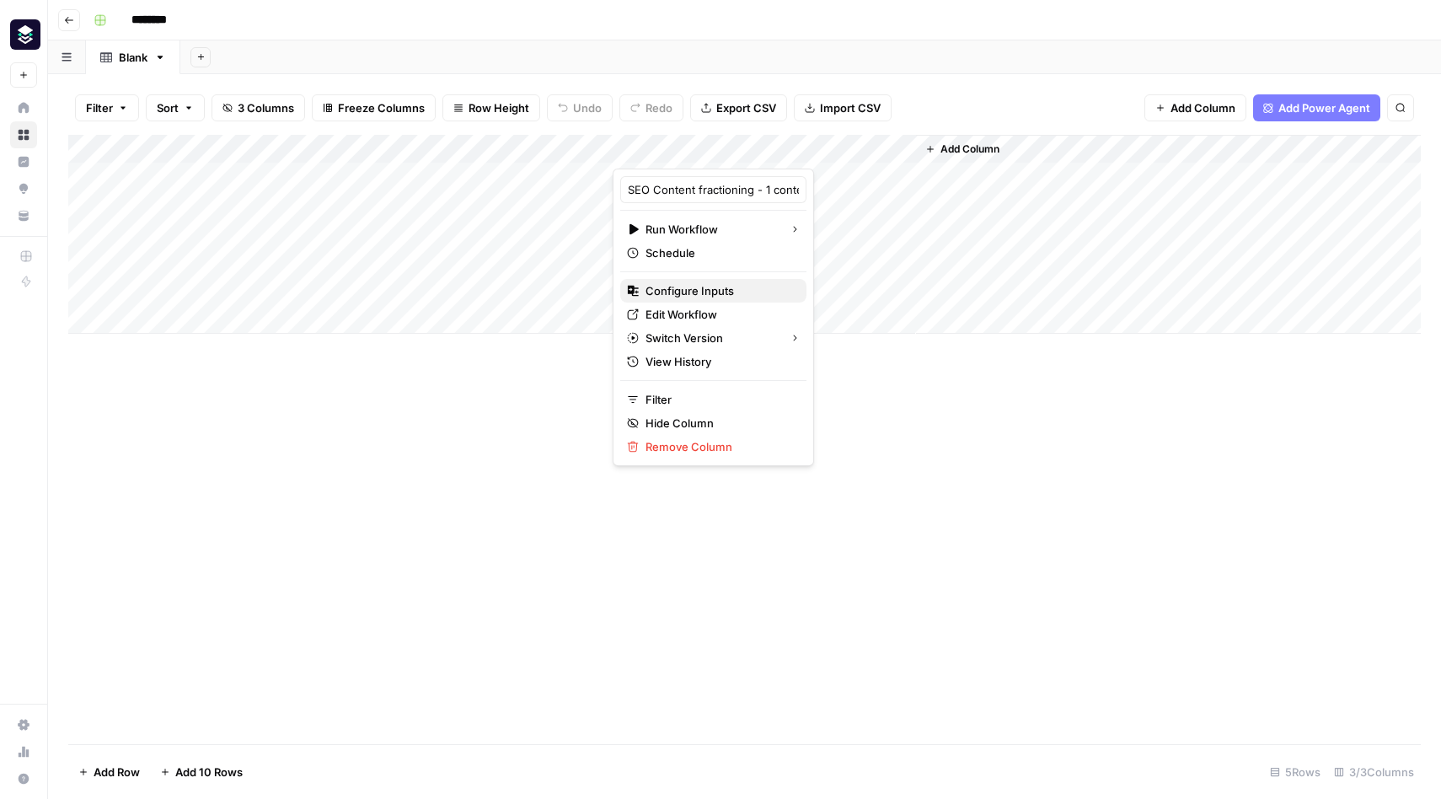
click at [702, 288] on span "Configure Inputs" at bounding box center [718, 290] width 147 height 17
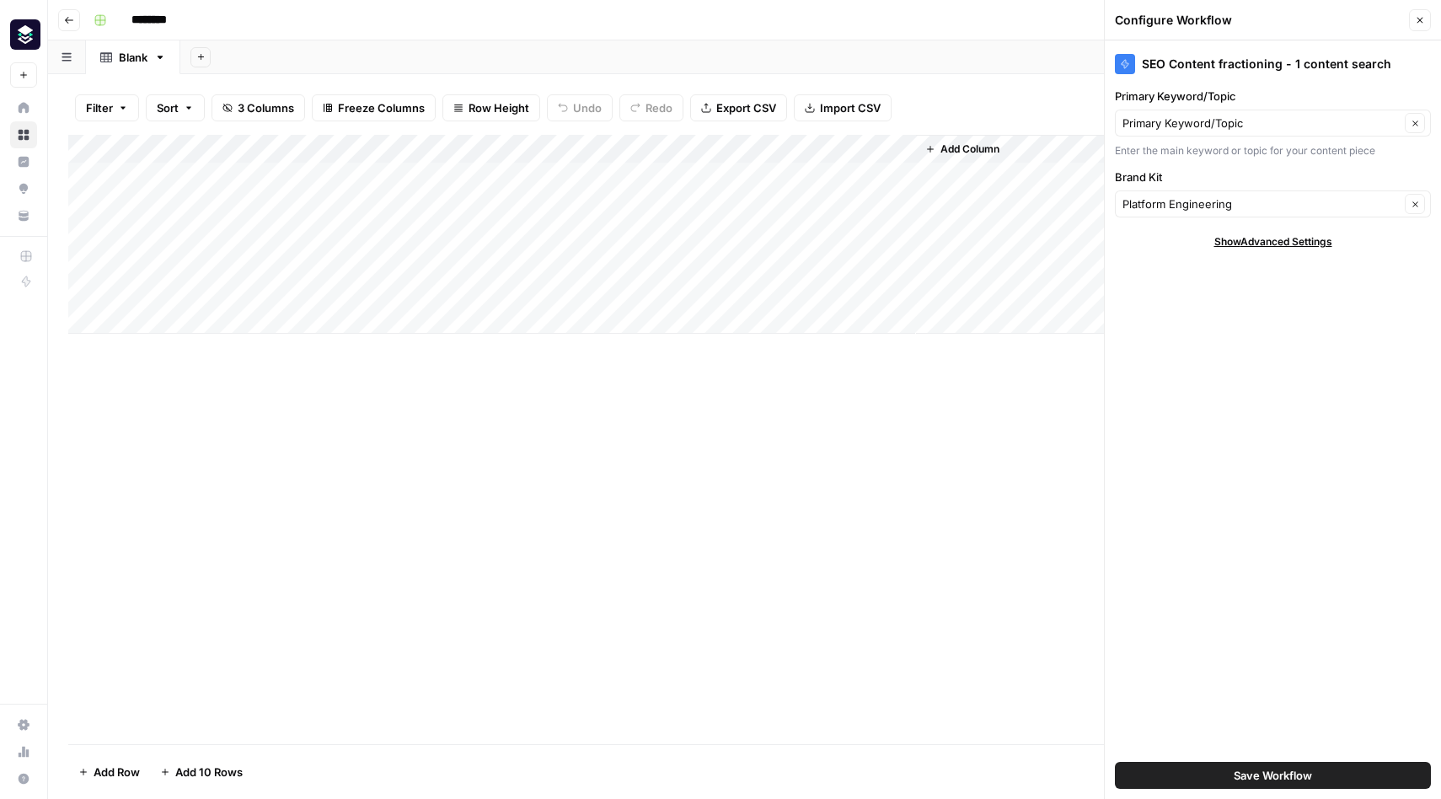
click at [478, 421] on div "Add Column" at bounding box center [744, 439] width 1352 height 609
click at [357, 152] on div "Add Column" at bounding box center [744, 234] width 1352 height 199
click at [202, 375] on span "Remove Column" at bounding box center [233, 375] width 147 height 17
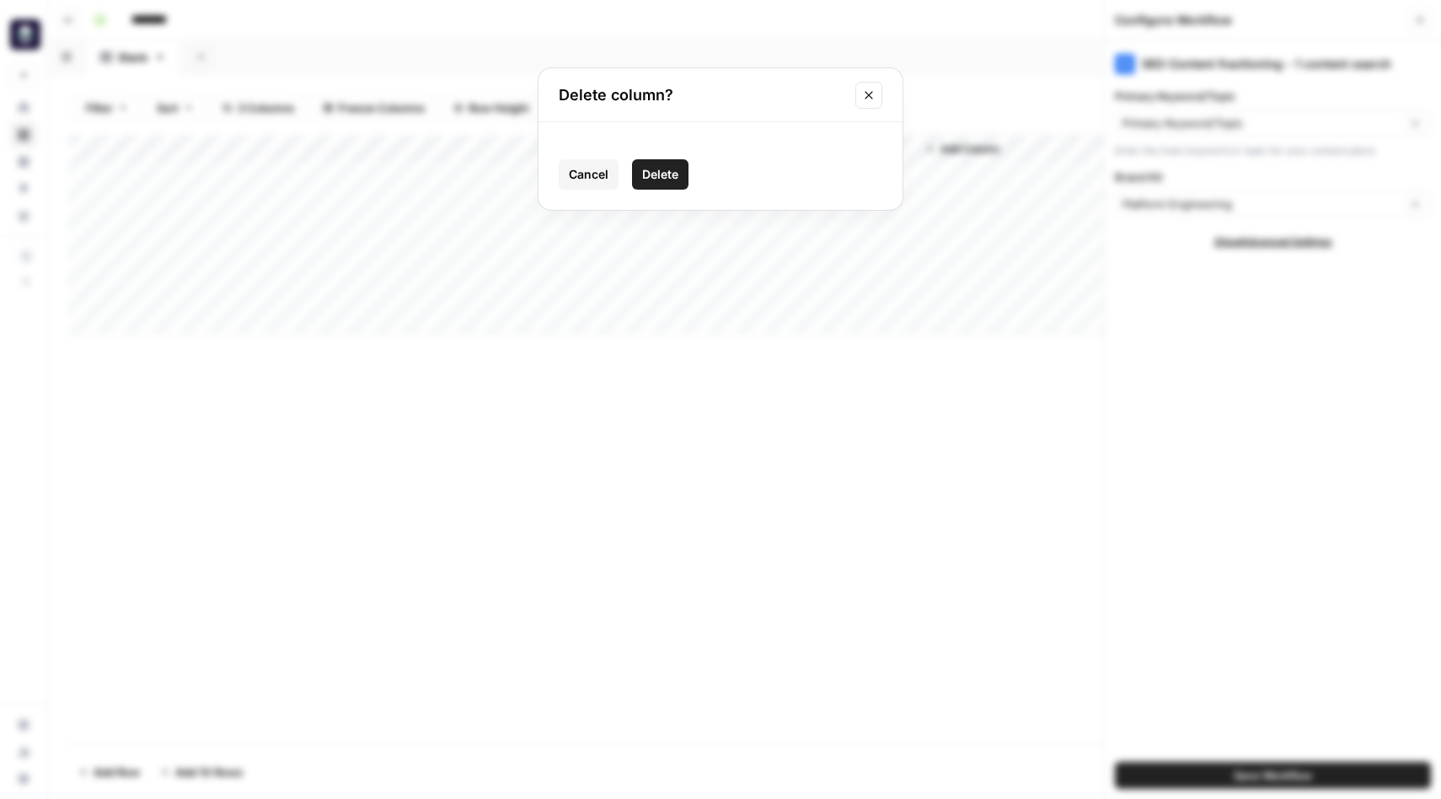
click at [655, 166] on span "Delete" at bounding box center [660, 174] width 36 height 17
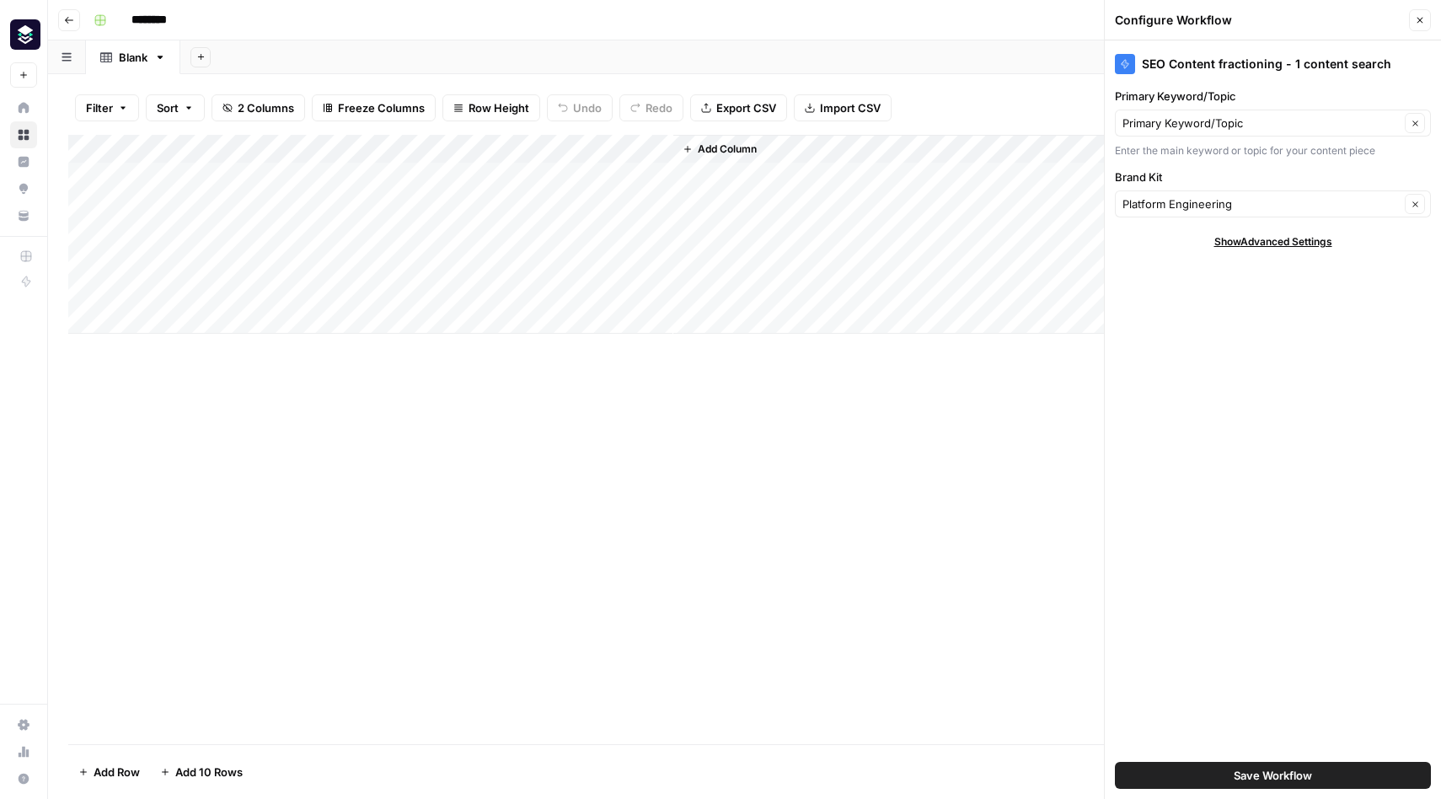
click at [725, 149] on span "Add Column" at bounding box center [727, 149] width 59 height 15
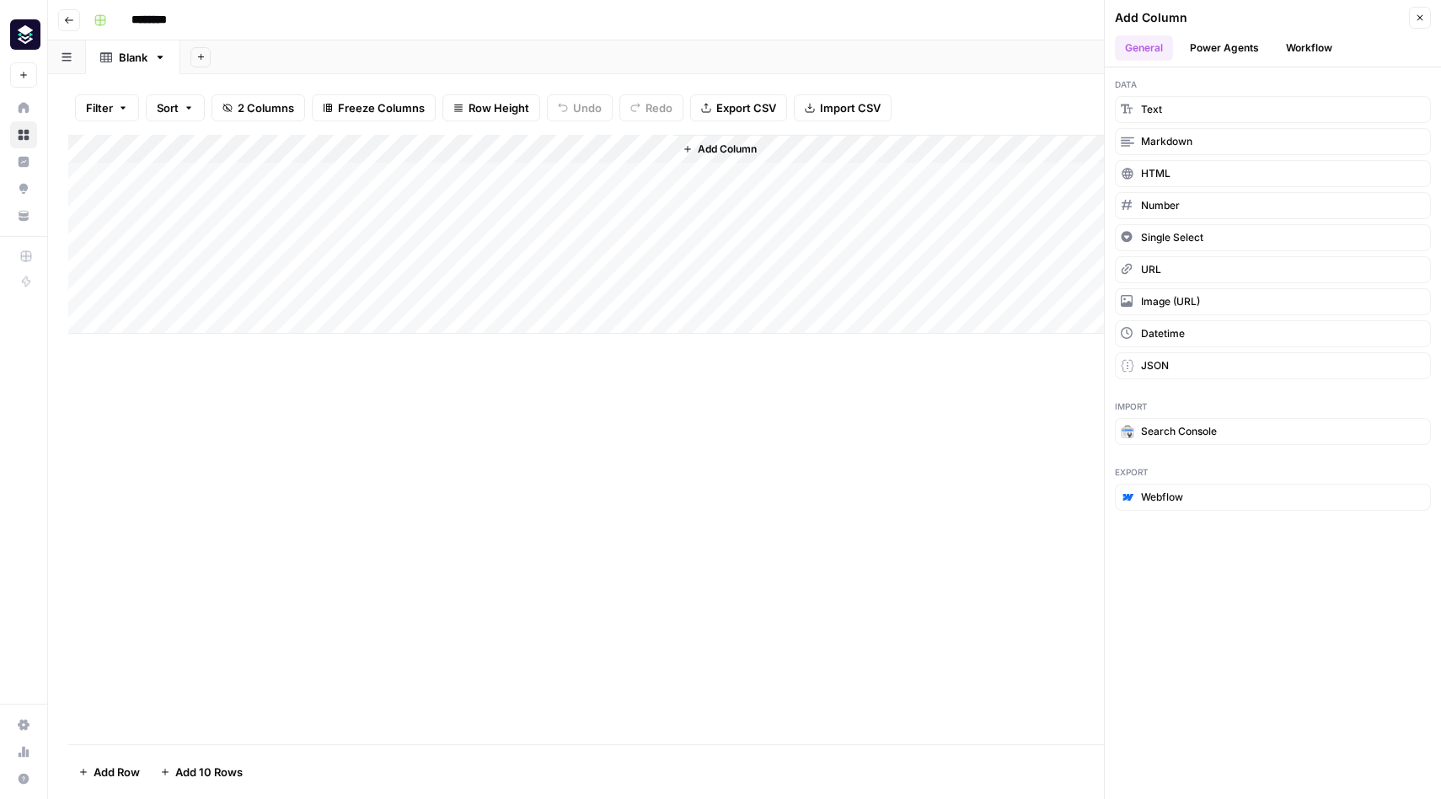
click at [1246, 38] on button "Power Agents" at bounding box center [1224, 47] width 89 height 25
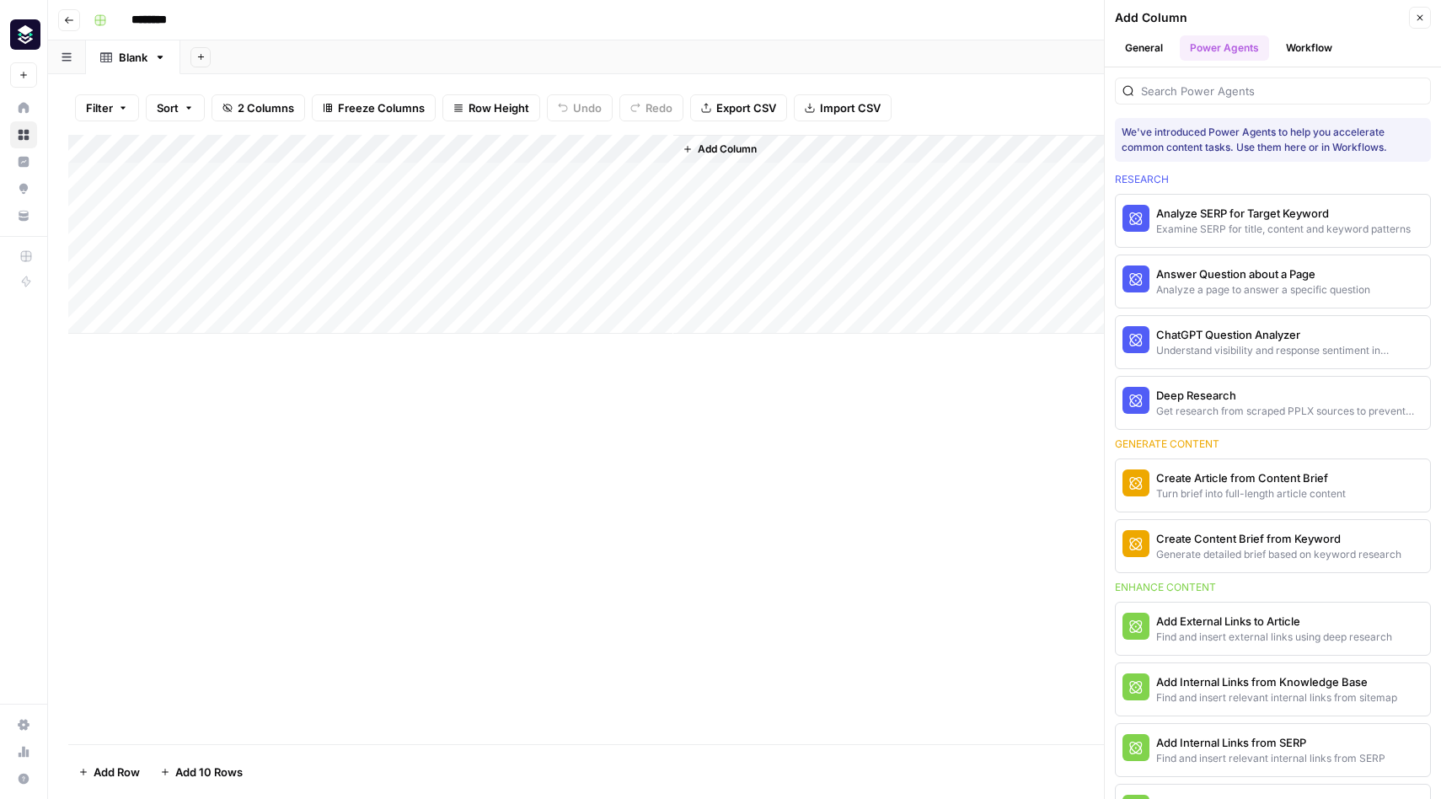
click at [1146, 47] on button "General" at bounding box center [1144, 47] width 58 height 25
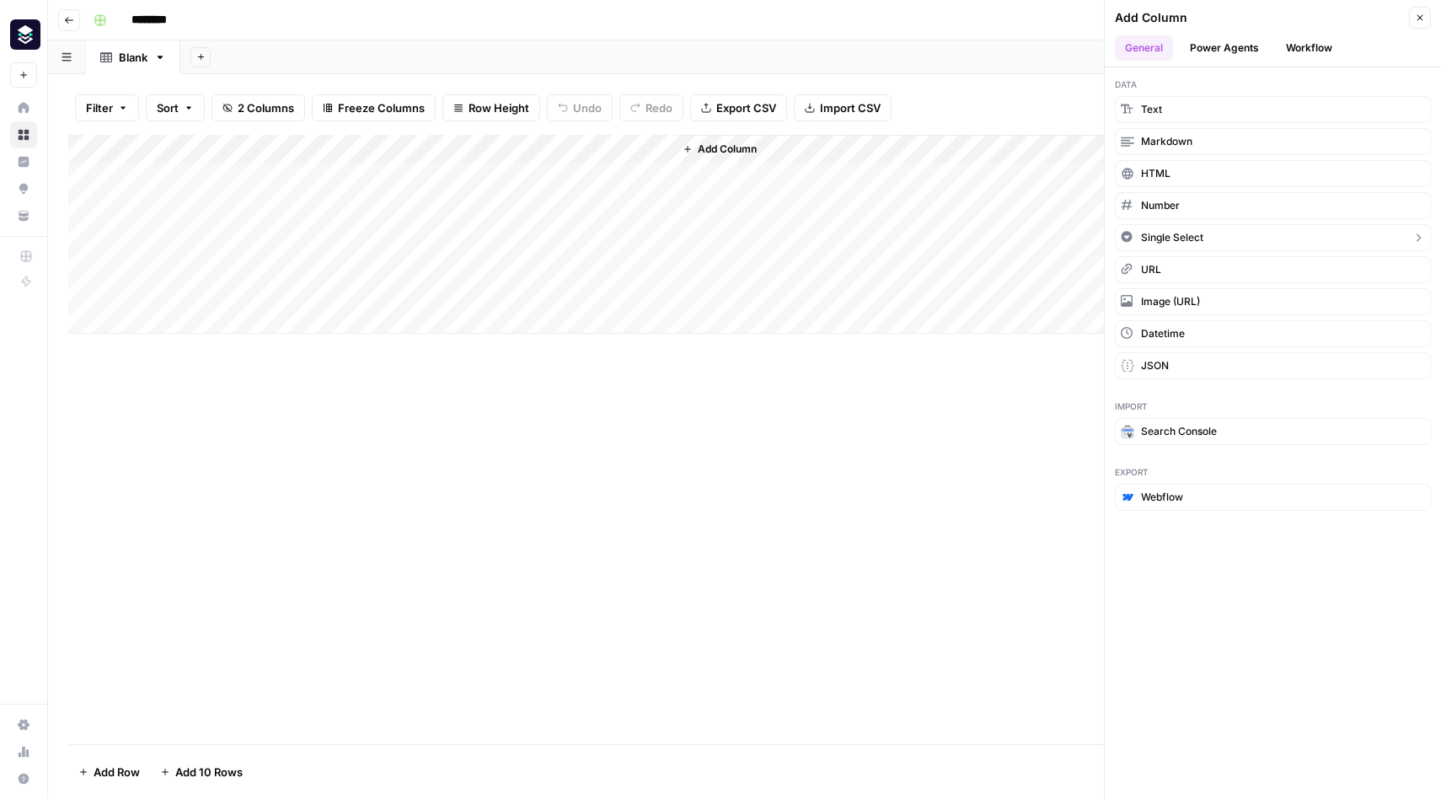
click at [1186, 233] on span "Single Select" at bounding box center [1172, 237] width 62 height 15
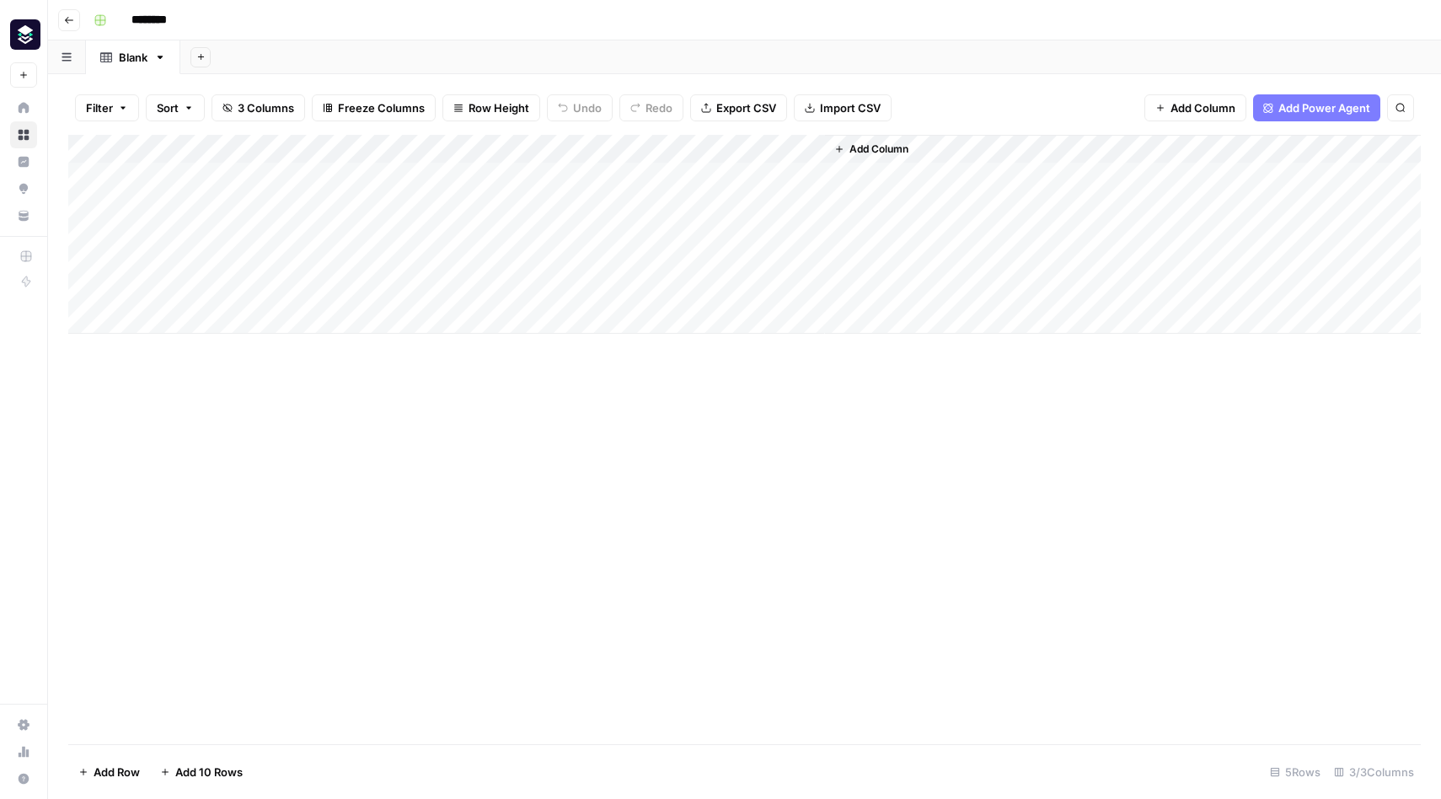
click at [779, 147] on div "Add Column" at bounding box center [744, 234] width 1352 height 199
click at [816, 251] on input "Add Option" at bounding box center [806, 249] width 171 height 17
click at [752, 392] on span "Remove Column" at bounding box center [795, 397] width 181 height 17
click at [673, 173] on span "Delete" at bounding box center [660, 174] width 36 height 17
click at [715, 145] on span "Add Column" at bounding box center [727, 149] width 59 height 15
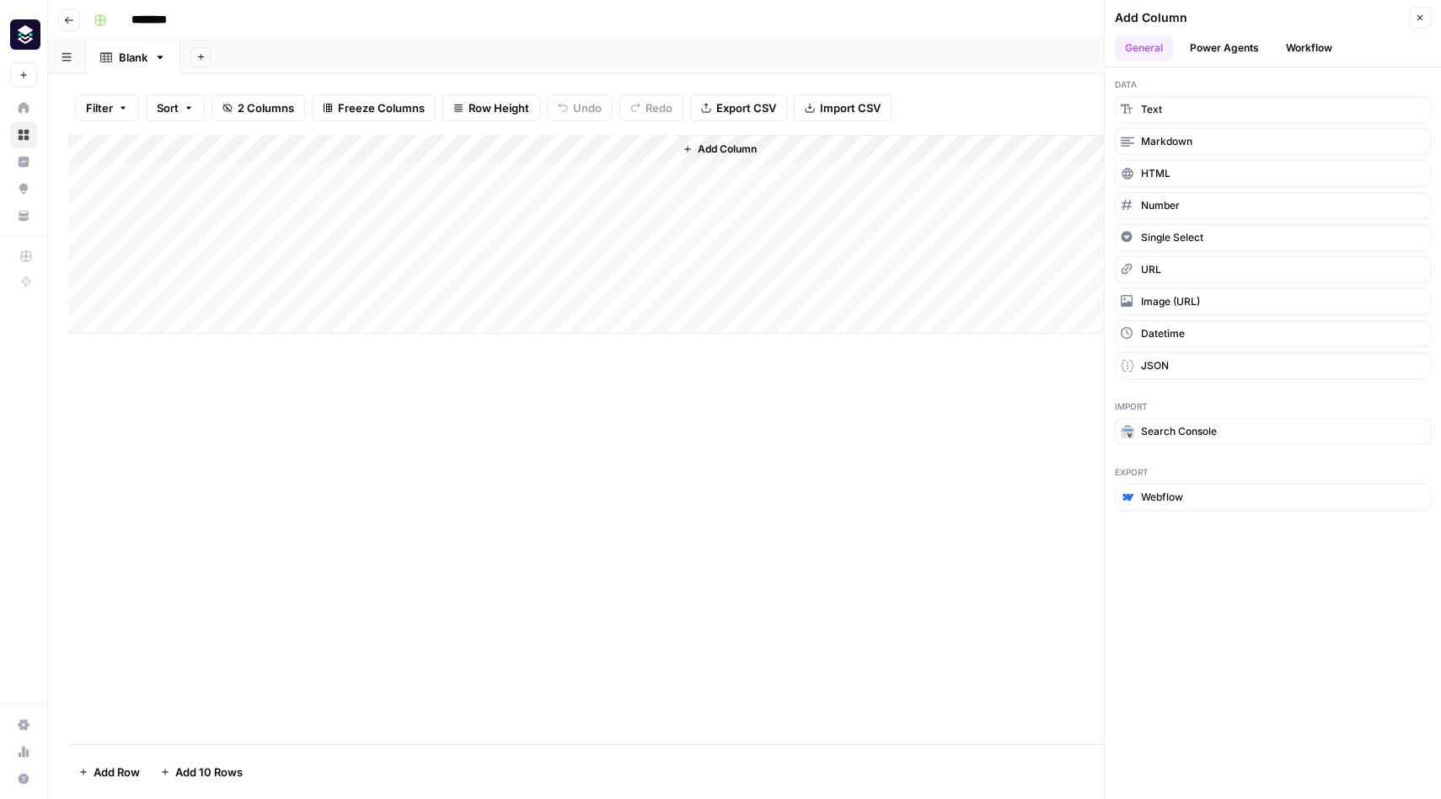
click at [1228, 41] on button "Power Agents" at bounding box center [1224, 47] width 89 height 25
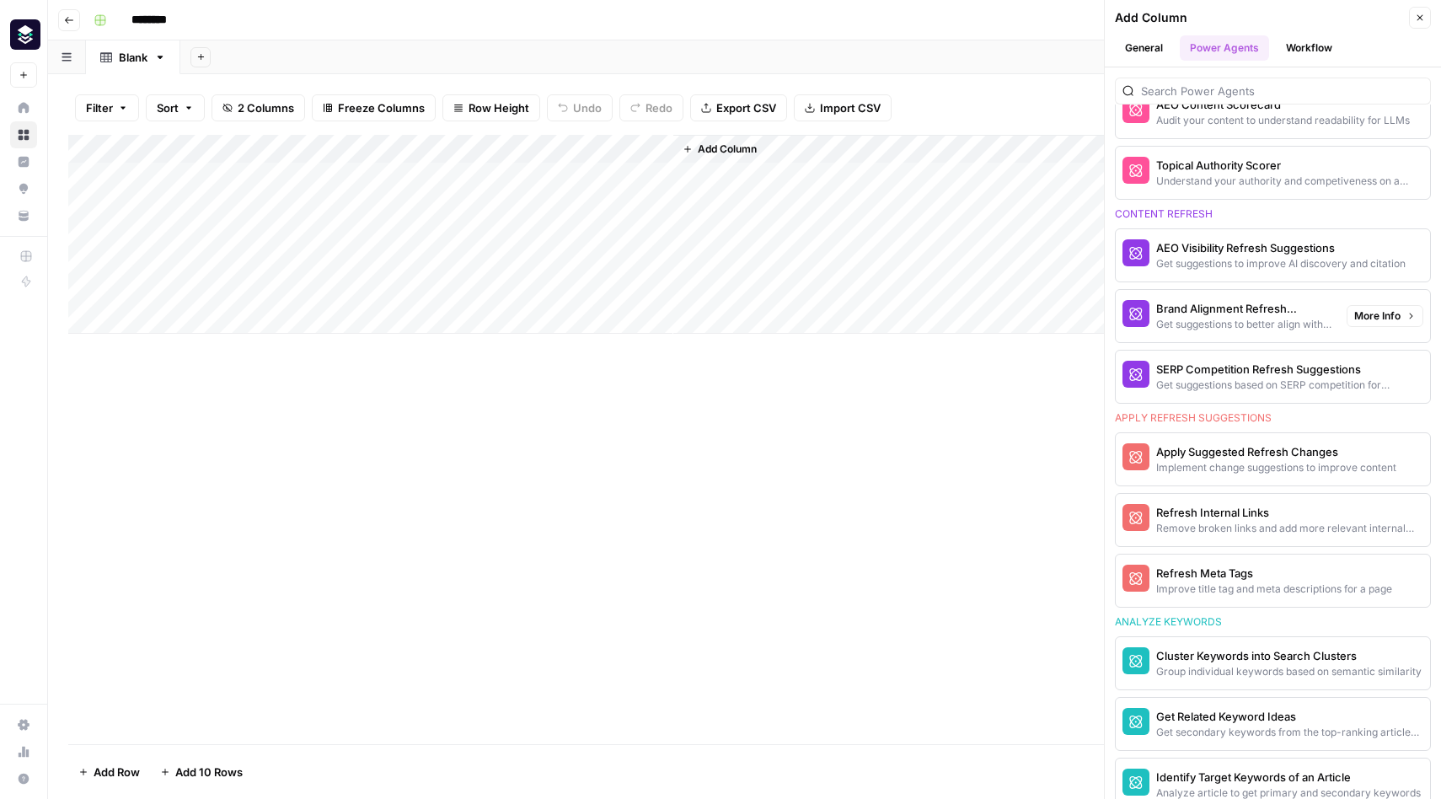
scroll to position [925, 0]
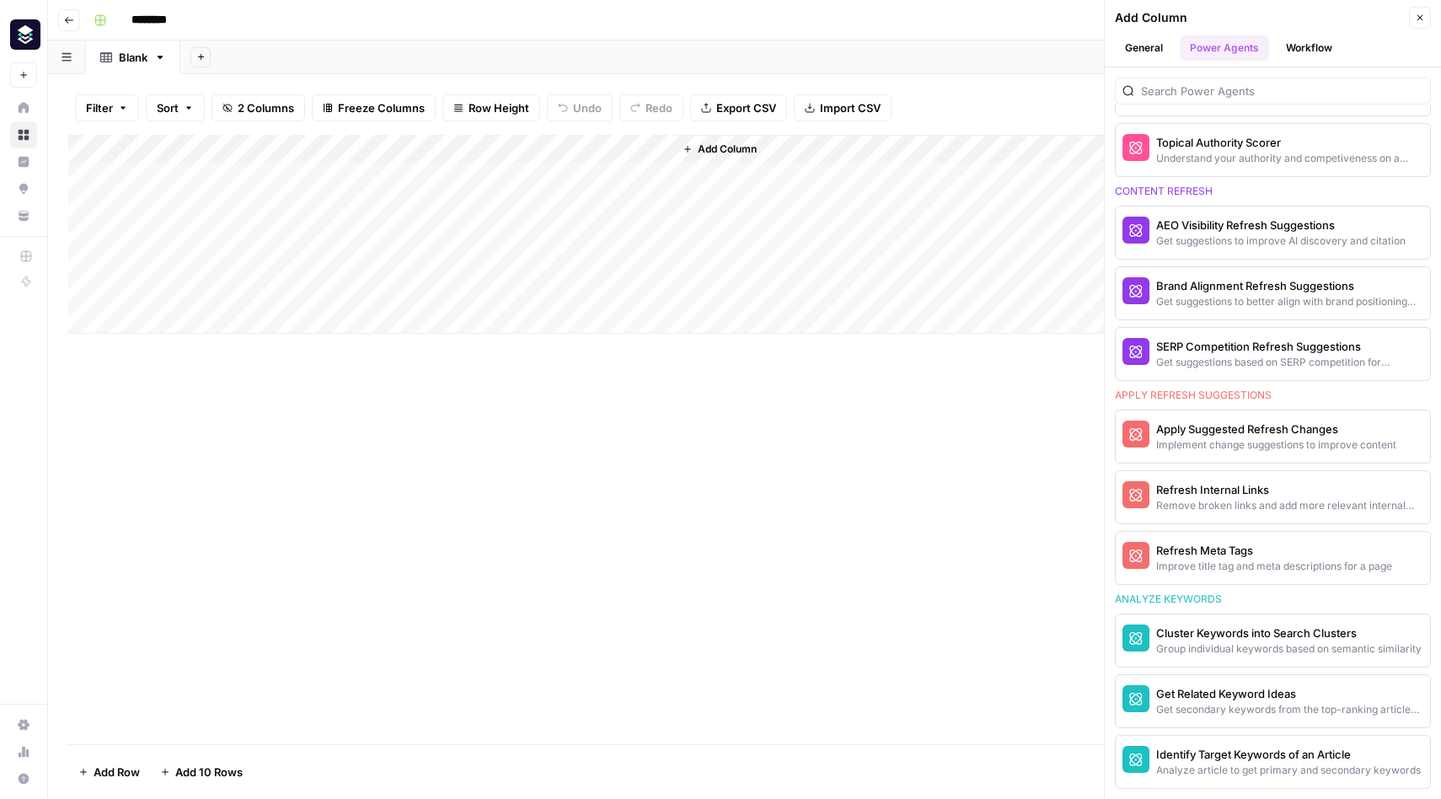
click at [1160, 40] on button "General" at bounding box center [1144, 47] width 58 height 25
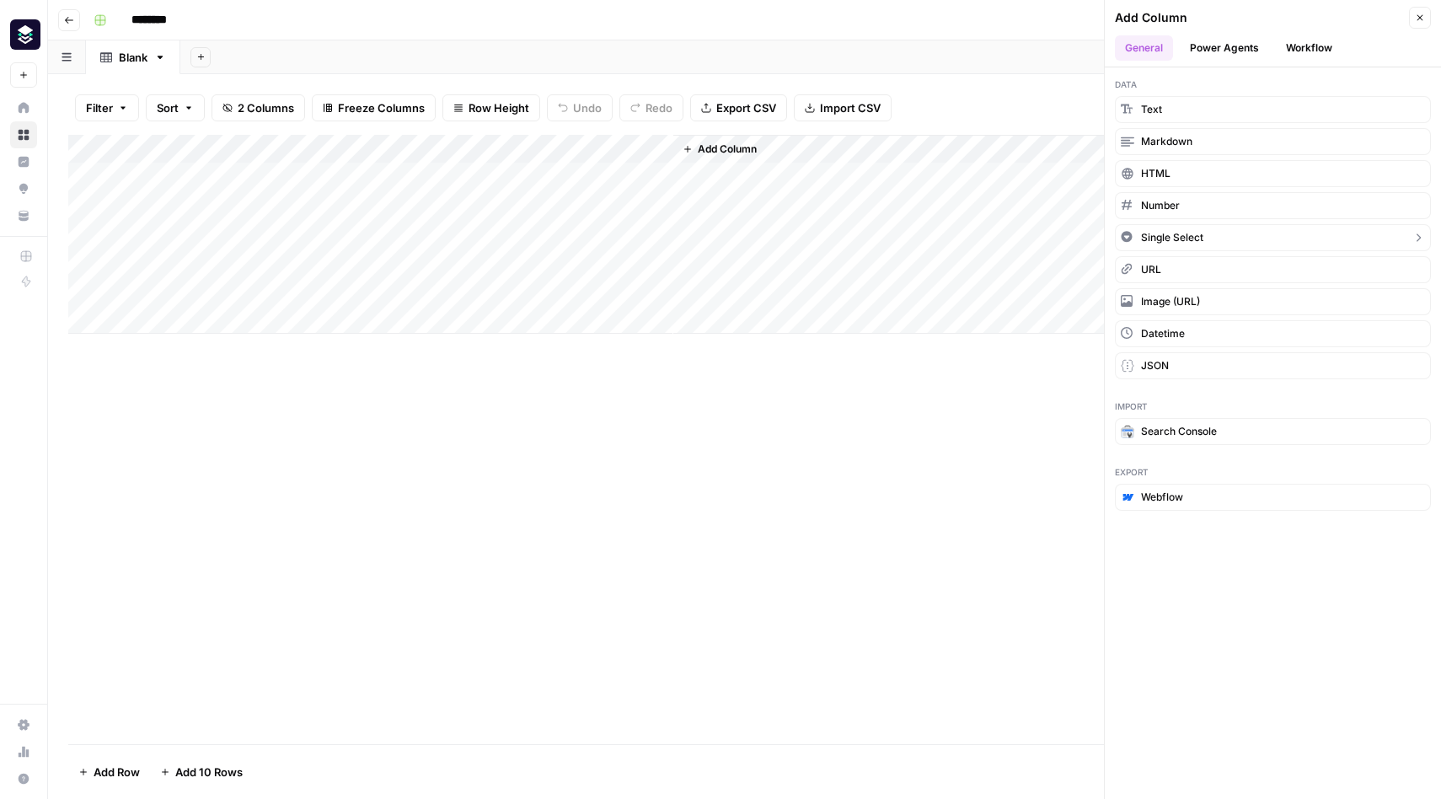
click at [1418, 237] on icon "button" at bounding box center [1417, 237] width 13 height 13
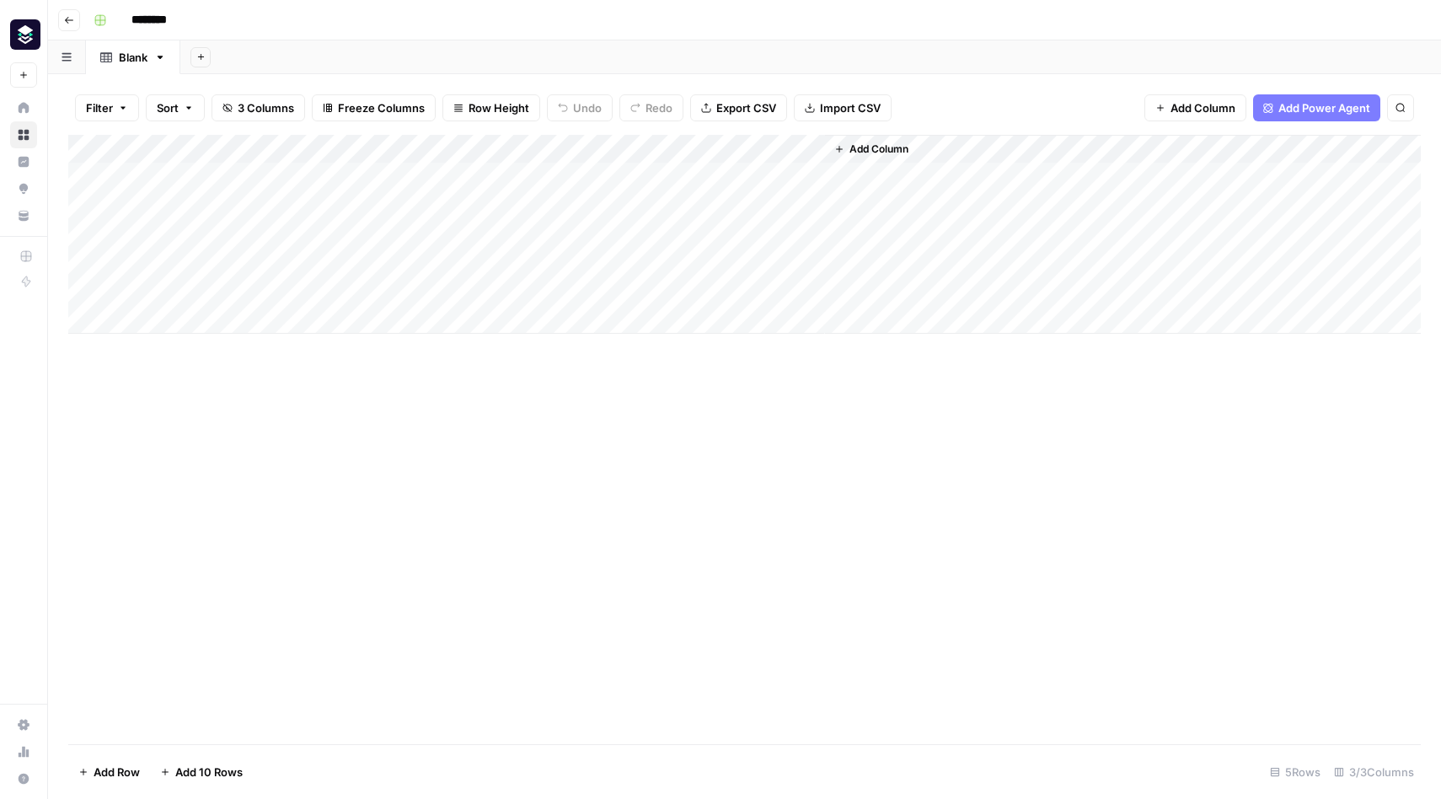
click at [741, 148] on div "Add Column" at bounding box center [744, 234] width 1352 height 199
click at [764, 251] on input "Add Option" at bounding box center [806, 249] width 171 height 17
click at [788, 587] on div "Add Column" at bounding box center [744, 439] width 1352 height 609
click at [811, 151] on div "Add Column" at bounding box center [744, 234] width 1352 height 199
click at [691, 150] on div at bounding box center [748, 152] width 152 height 34
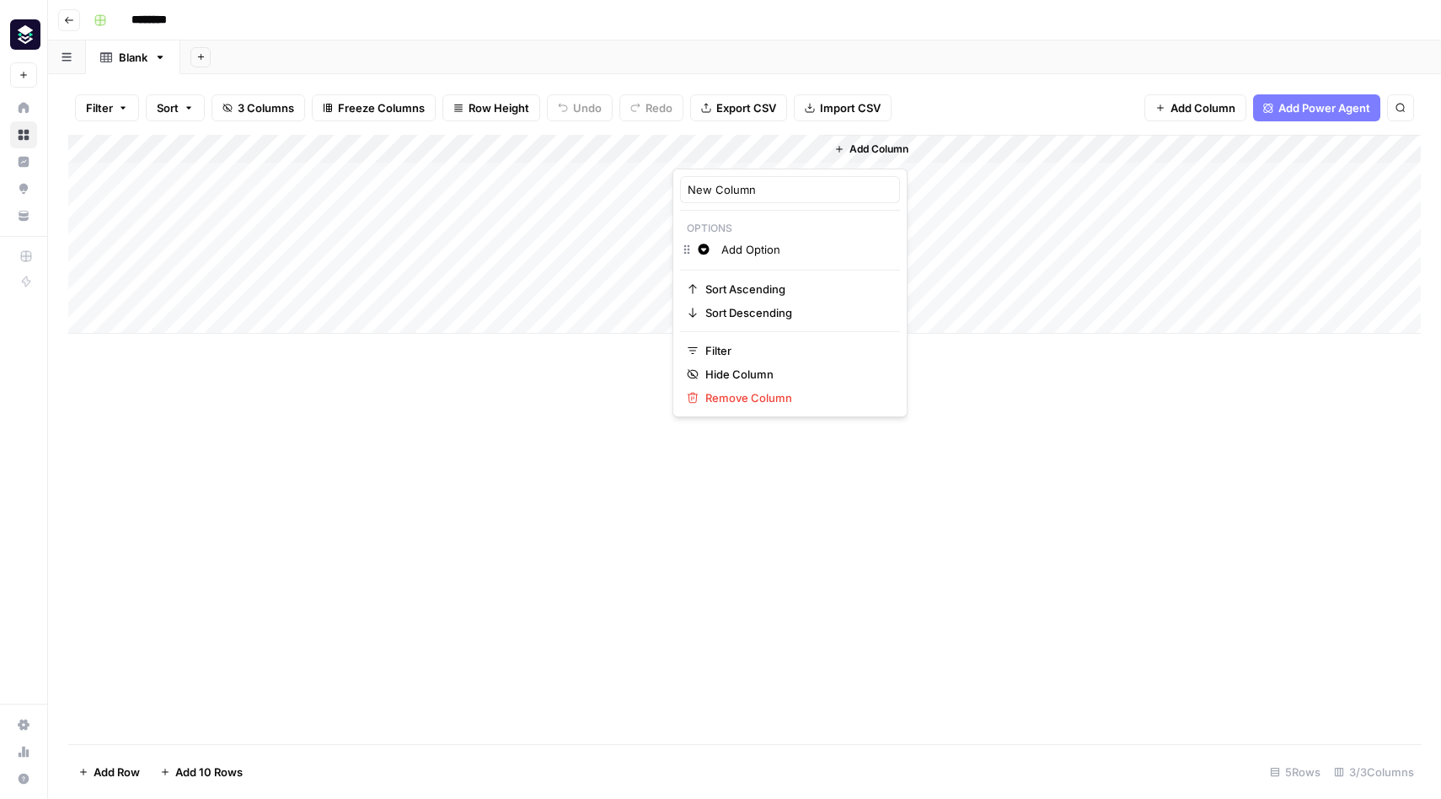
click at [684, 149] on div at bounding box center [748, 152] width 152 height 34
click at [564, 425] on div "Add Column" at bounding box center [744, 439] width 1352 height 609
click at [687, 153] on div "Add Column" at bounding box center [744, 234] width 1352 height 199
click at [551, 617] on div "Add Column" at bounding box center [744, 439] width 1352 height 609
click at [815, 144] on div "Add Column" at bounding box center [744, 234] width 1352 height 199
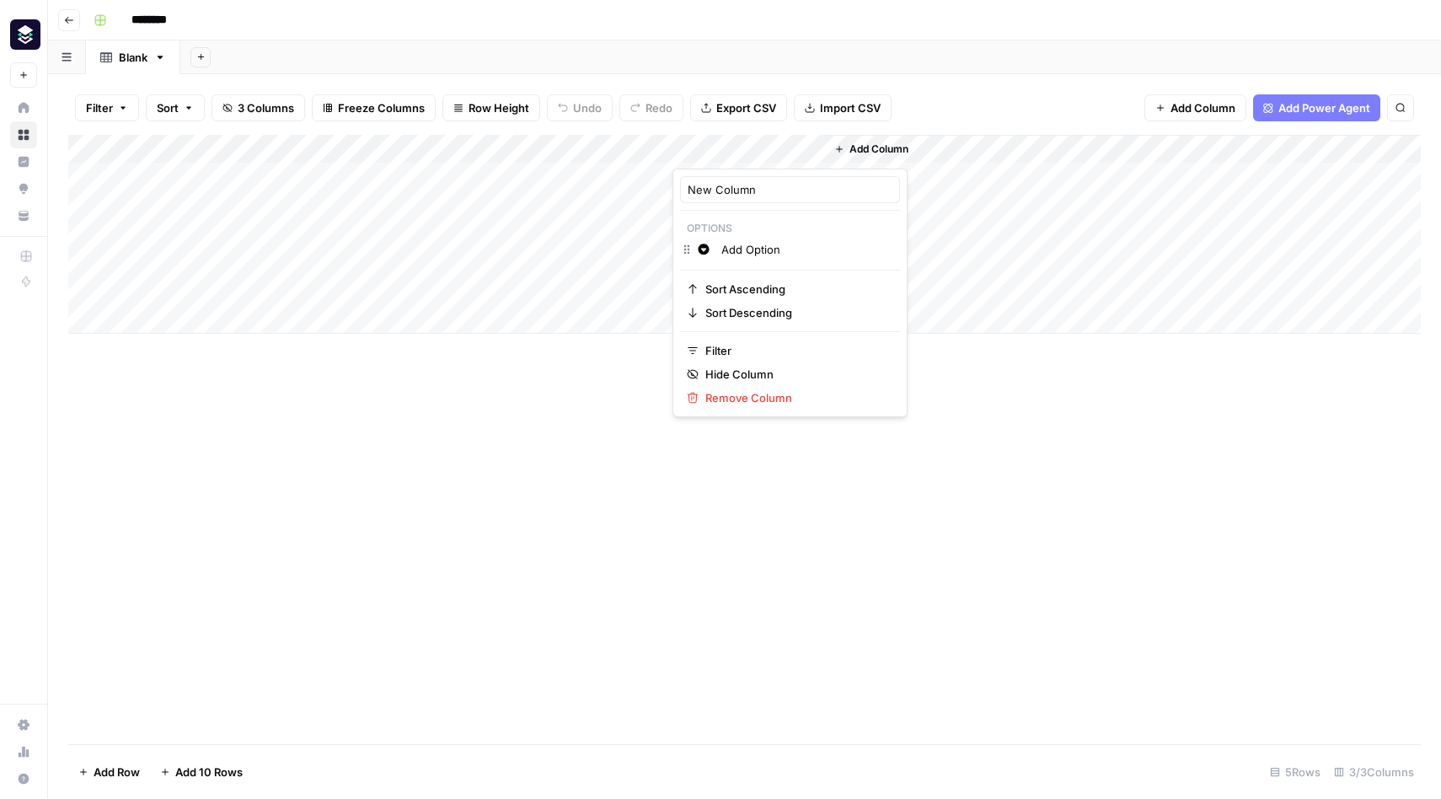
click at [1166, 375] on div "Add Column" at bounding box center [744, 439] width 1352 height 609
click at [1206, 100] on span "Add Column" at bounding box center [1202, 107] width 65 height 17
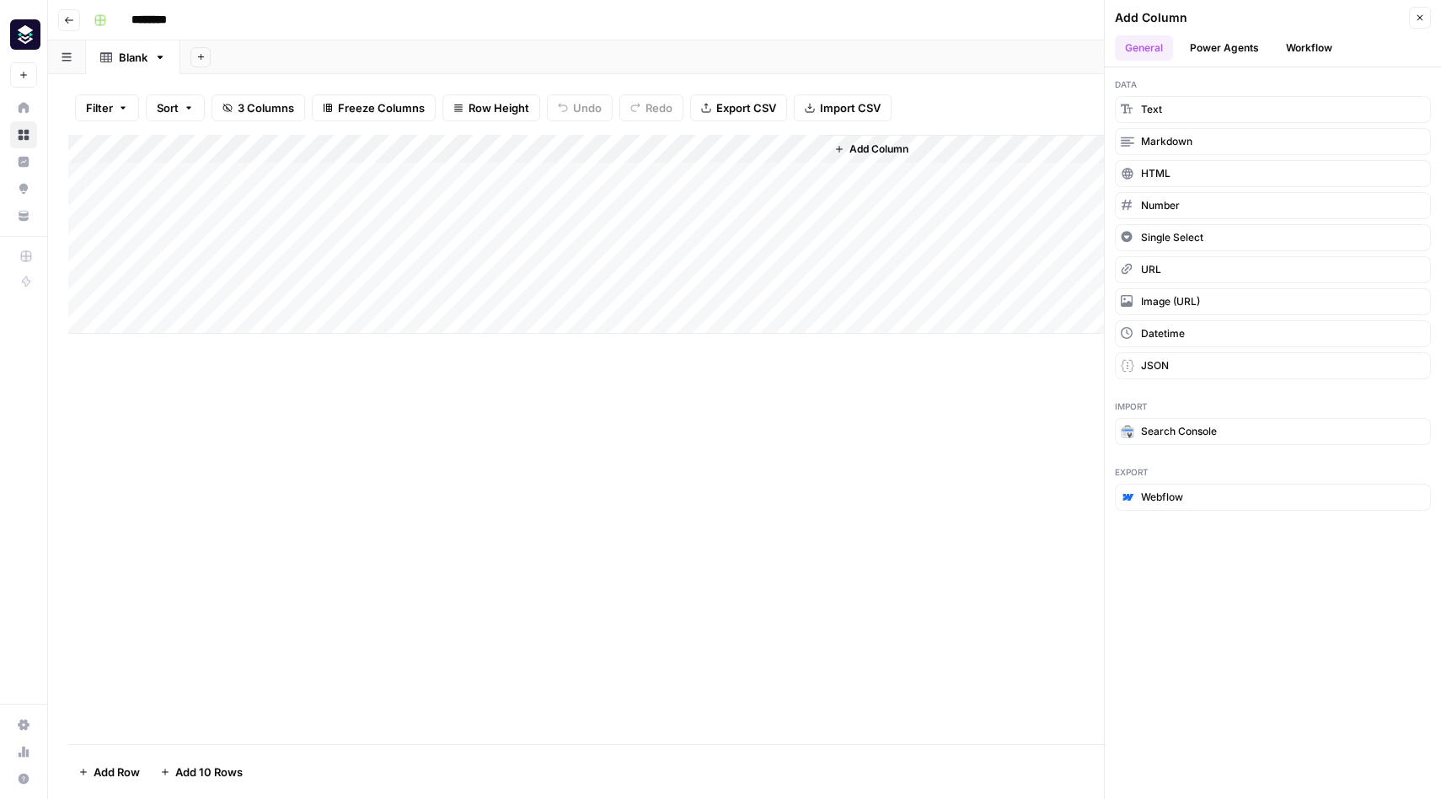
click at [1300, 52] on button "Workflow" at bounding box center [1309, 47] width 67 height 25
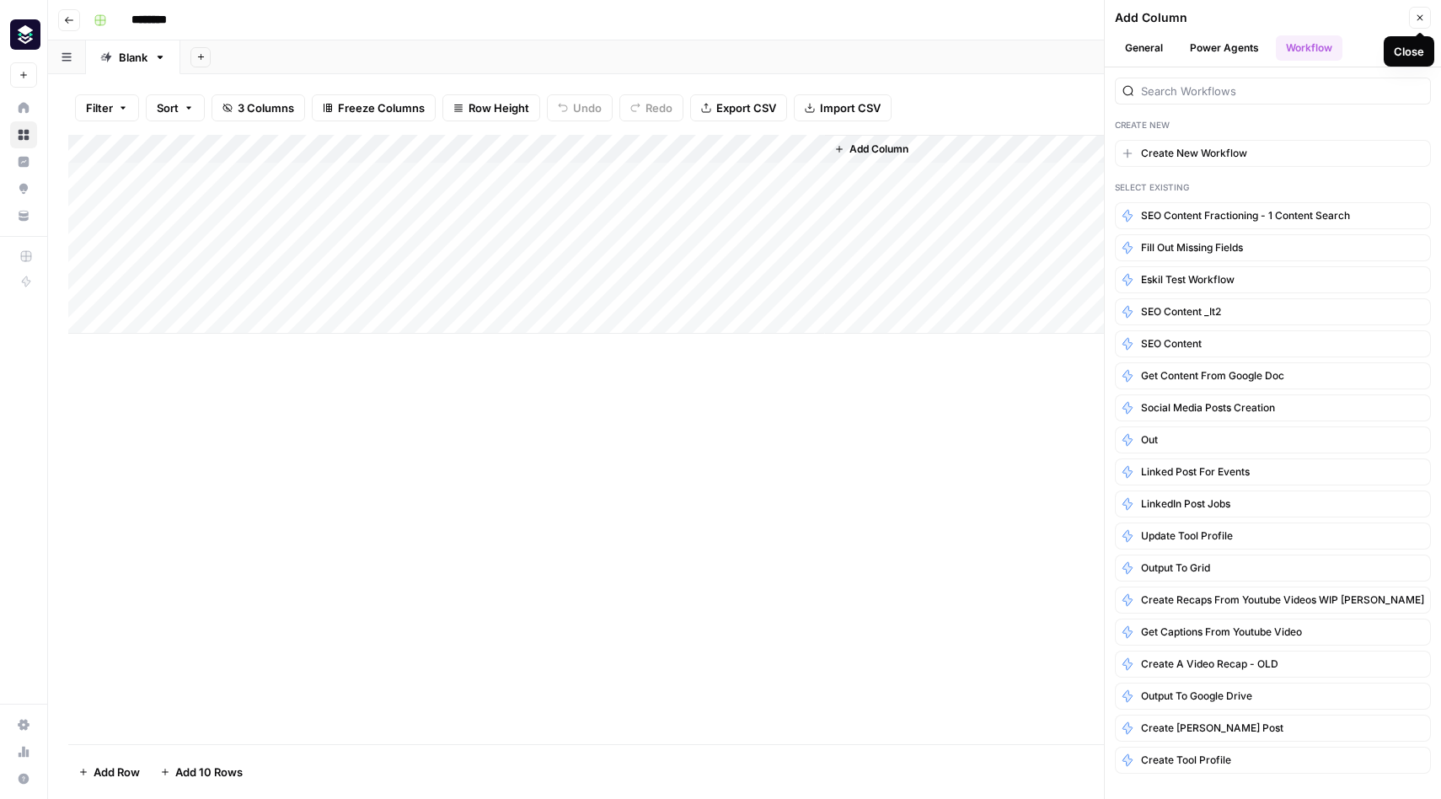
click at [1419, 16] on icon "button" at bounding box center [1420, 18] width 10 height 10
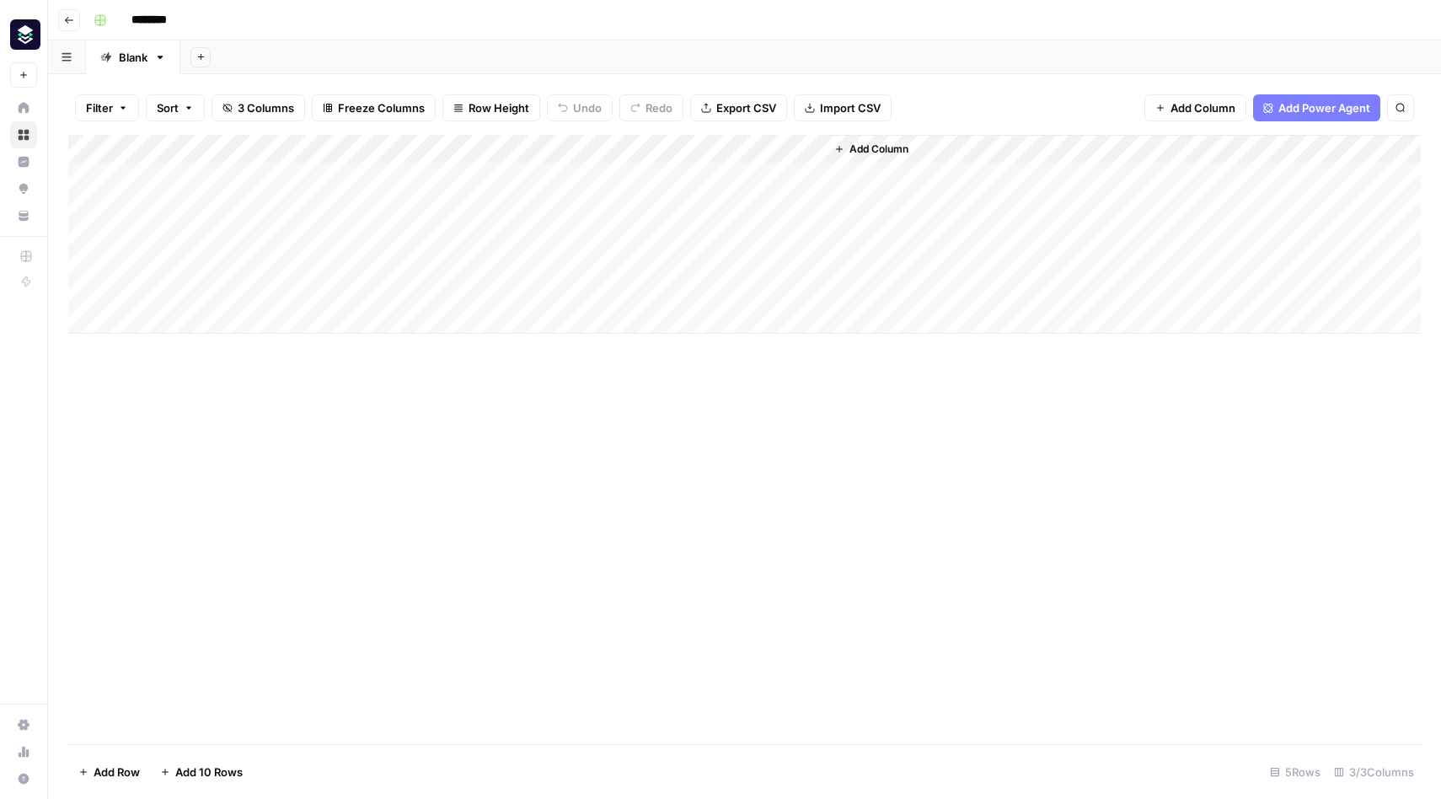
click at [812, 149] on div "Add Column" at bounding box center [744, 234] width 1352 height 199
click at [749, 392] on span "Remove Column" at bounding box center [795, 397] width 181 height 17
click at [668, 184] on button "Delete" at bounding box center [660, 174] width 56 height 30
click at [706, 174] on div "Add Column" at bounding box center [1046, 234] width 747 height 199
click at [714, 139] on button "Add Column" at bounding box center [720, 149] width 88 height 22
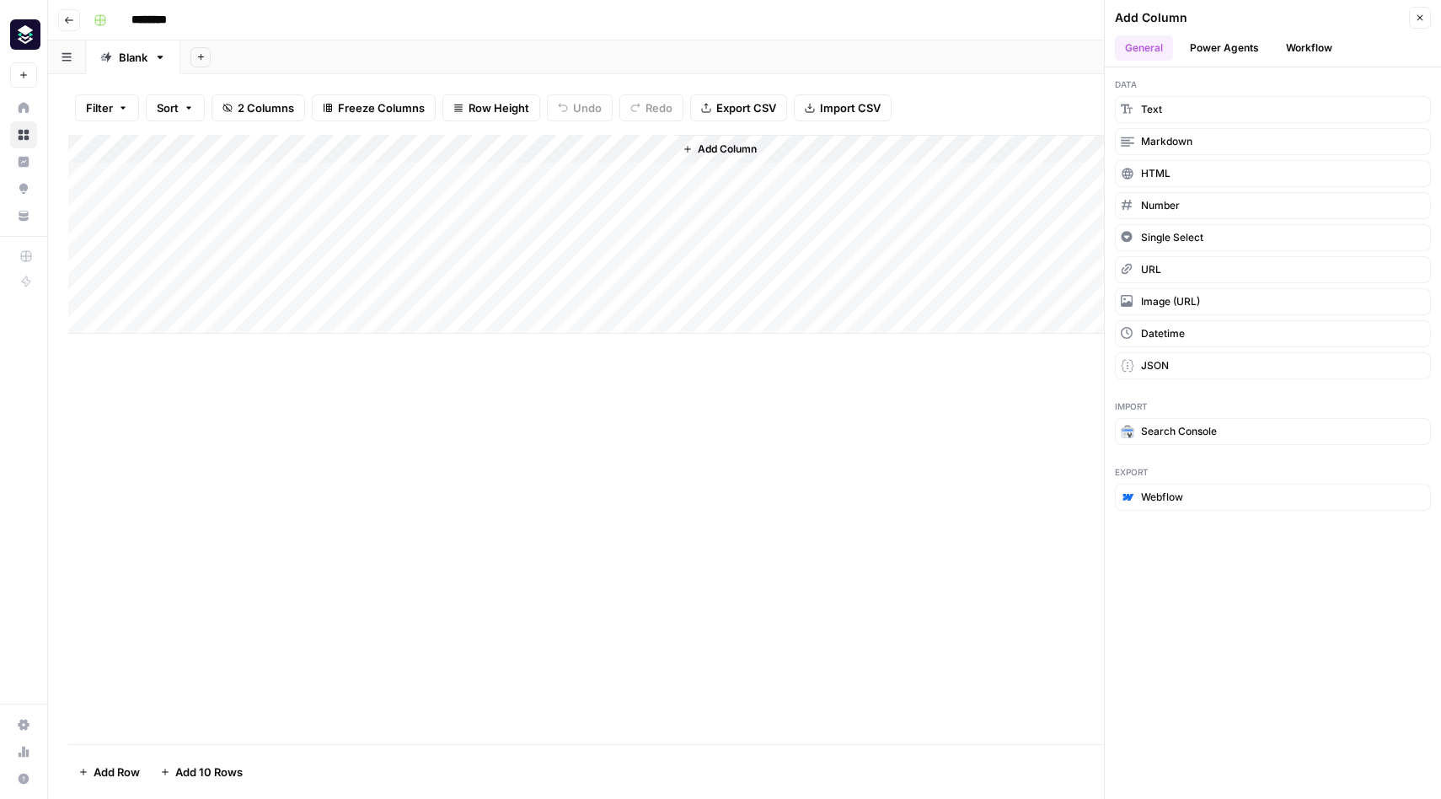
click at [1178, 134] on span "Markdown" at bounding box center [1166, 141] width 51 height 15
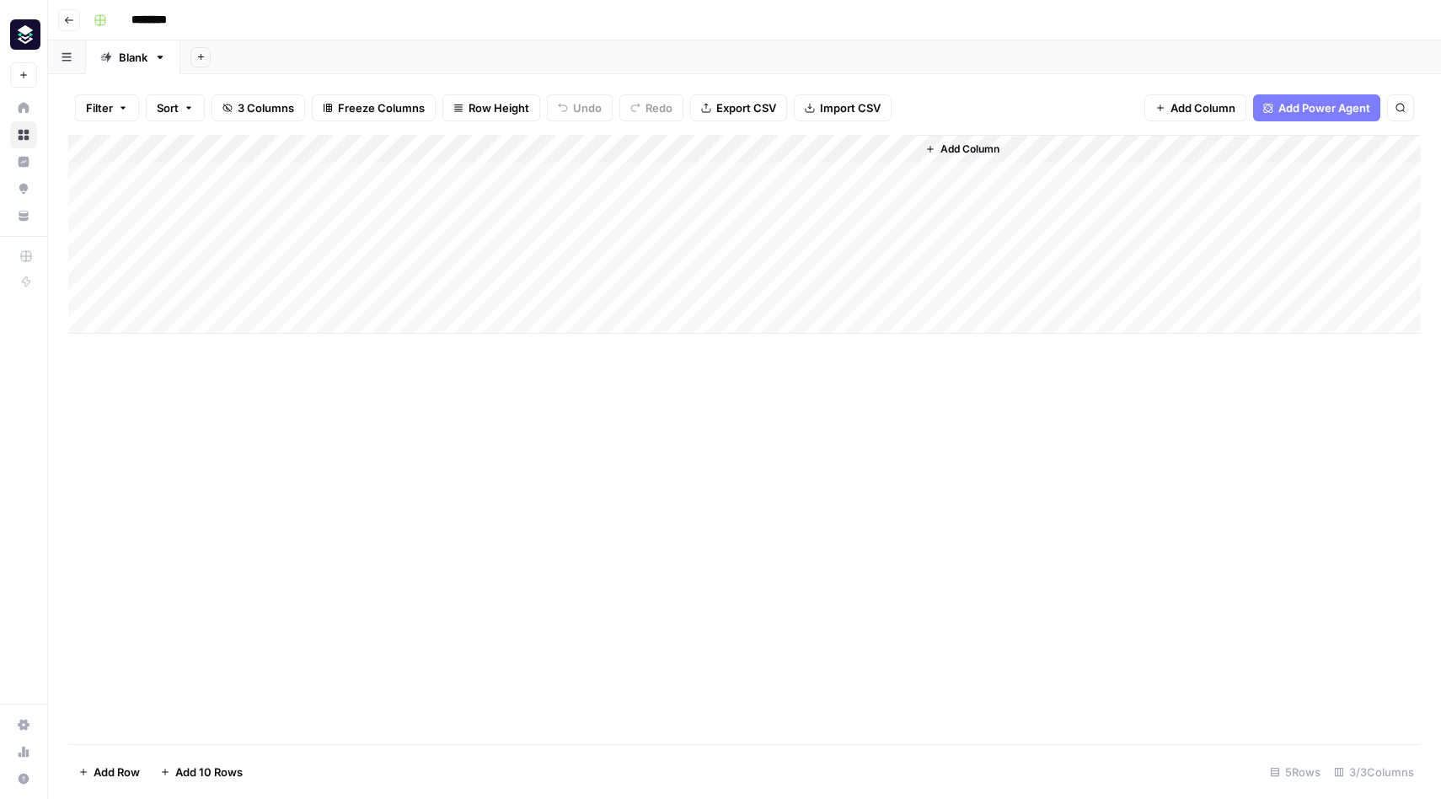
click at [728, 176] on div "Add Column" at bounding box center [744, 234] width 1352 height 199
click at [751, 177] on div "Add Column" at bounding box center [744, 234] width 1352 height 199
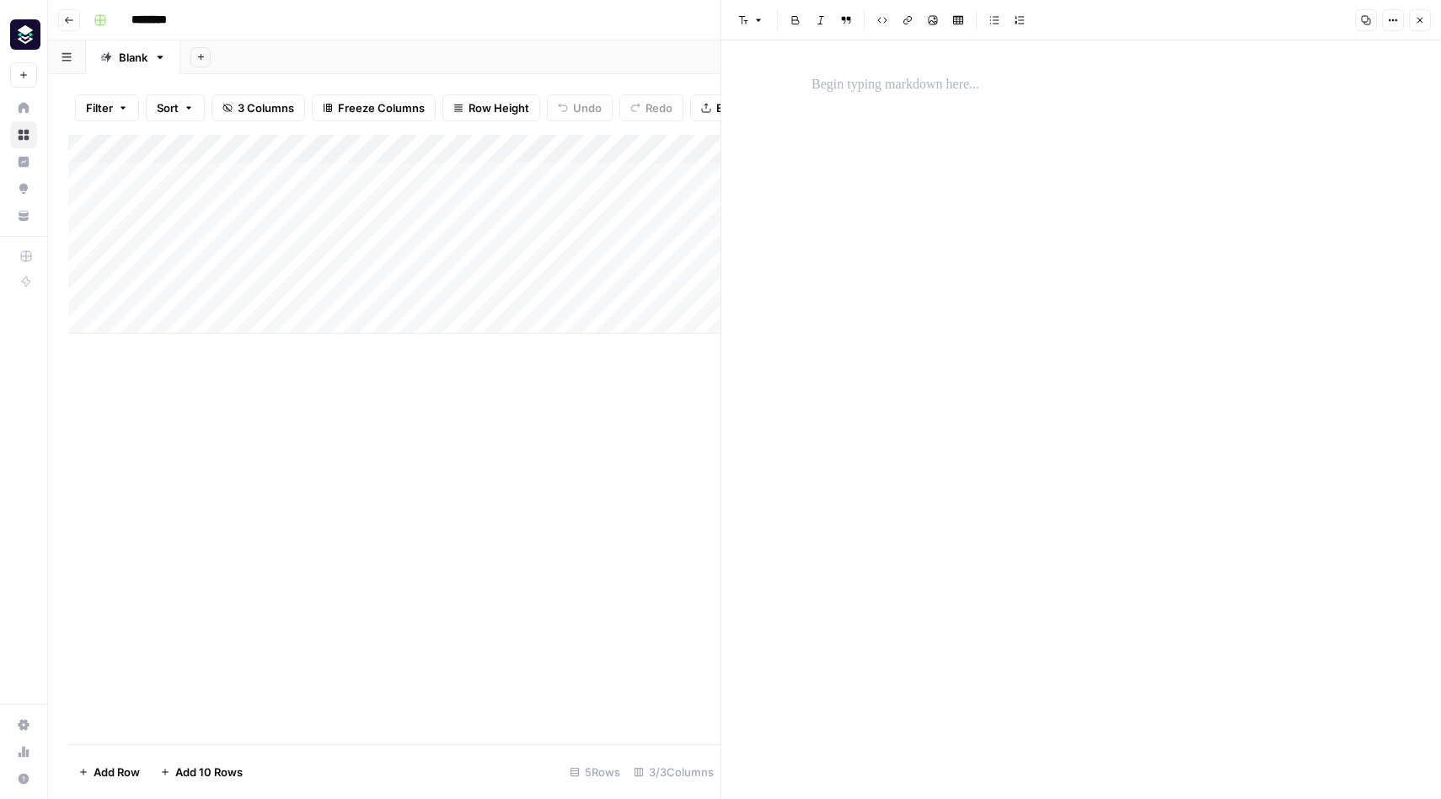
click at [646, 448] on div "Add Column" at bounding box center [394, 439] width 652 height 609
click at [706, 153] on div "Add Column" at bounding box center [394, 234] width 652 height 199
click at [1425, 13] on button "Close" at bounding box center [1420, 20] width 22 height 22
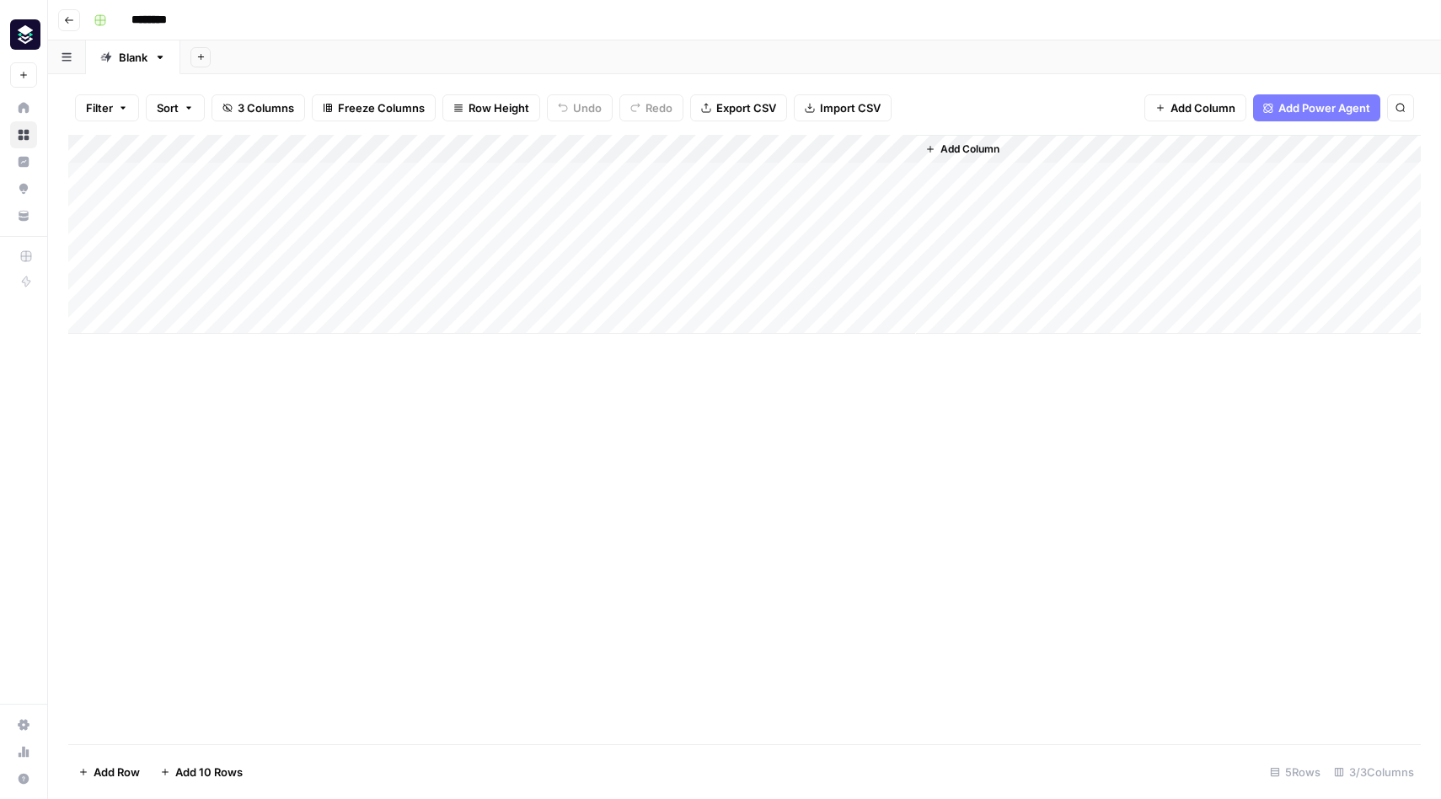
click at [905, 151] on div "Add Column" at bounding box center [744, 234] width 1352 height 199
click at [975, 104] on div "Filter Sort 3 Columns Freeze Columns Row Height Undo Redo Export CSV Import CSV…" at bounding box center [744, 108] width 1352 height 54
click at [901, 148] on div "Add Column" at bounding box center [744, 234] width 1352 height 199
click at [734, 310] on span "Remove Column" at bounding box center [778, 314] width 147 height 17
click at [657, 169] on span "Delete" at bounding box center [660, 174] width 36 height 17
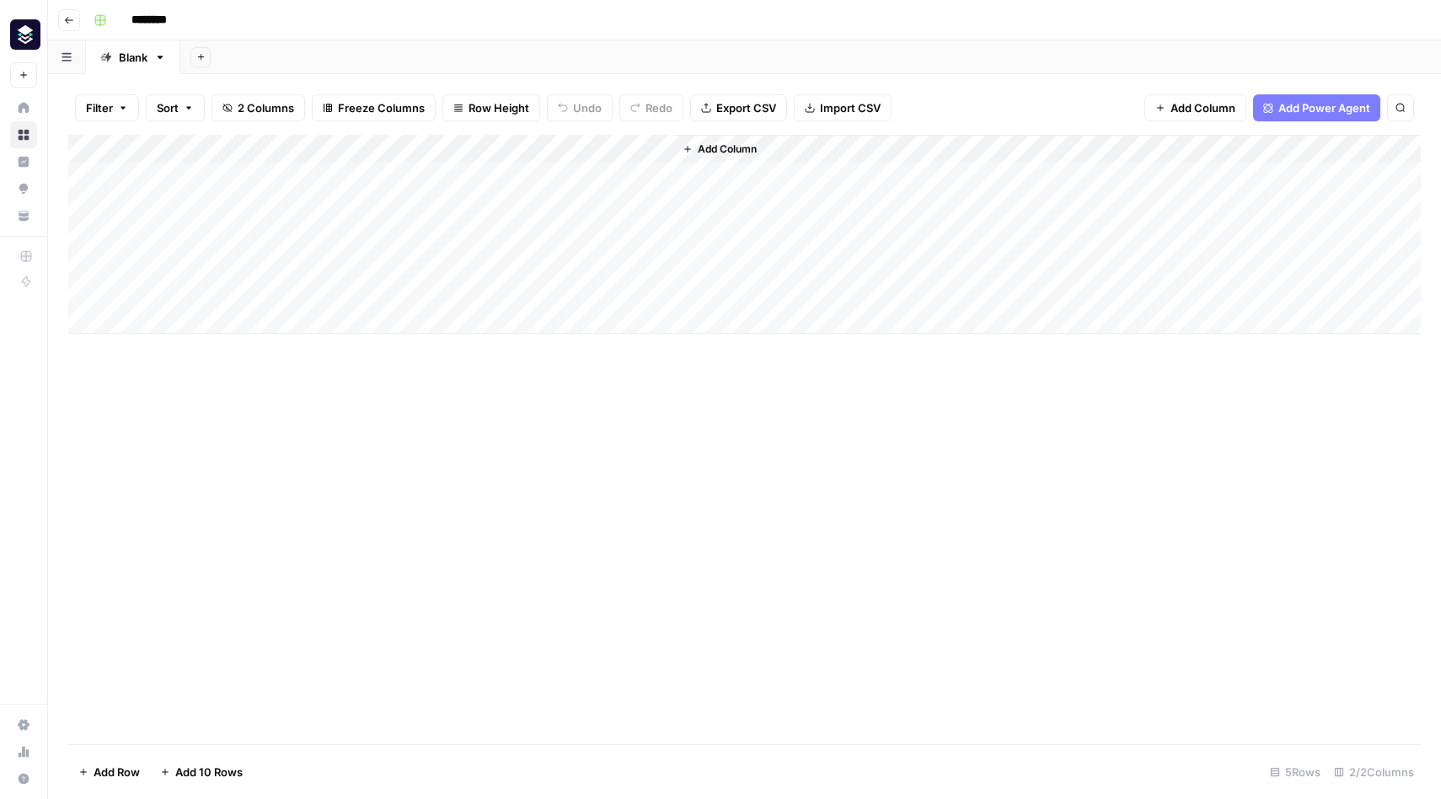
click at [1236, 110] on button "Add Column" at bounding box center [1195, 107] width 102 height 27
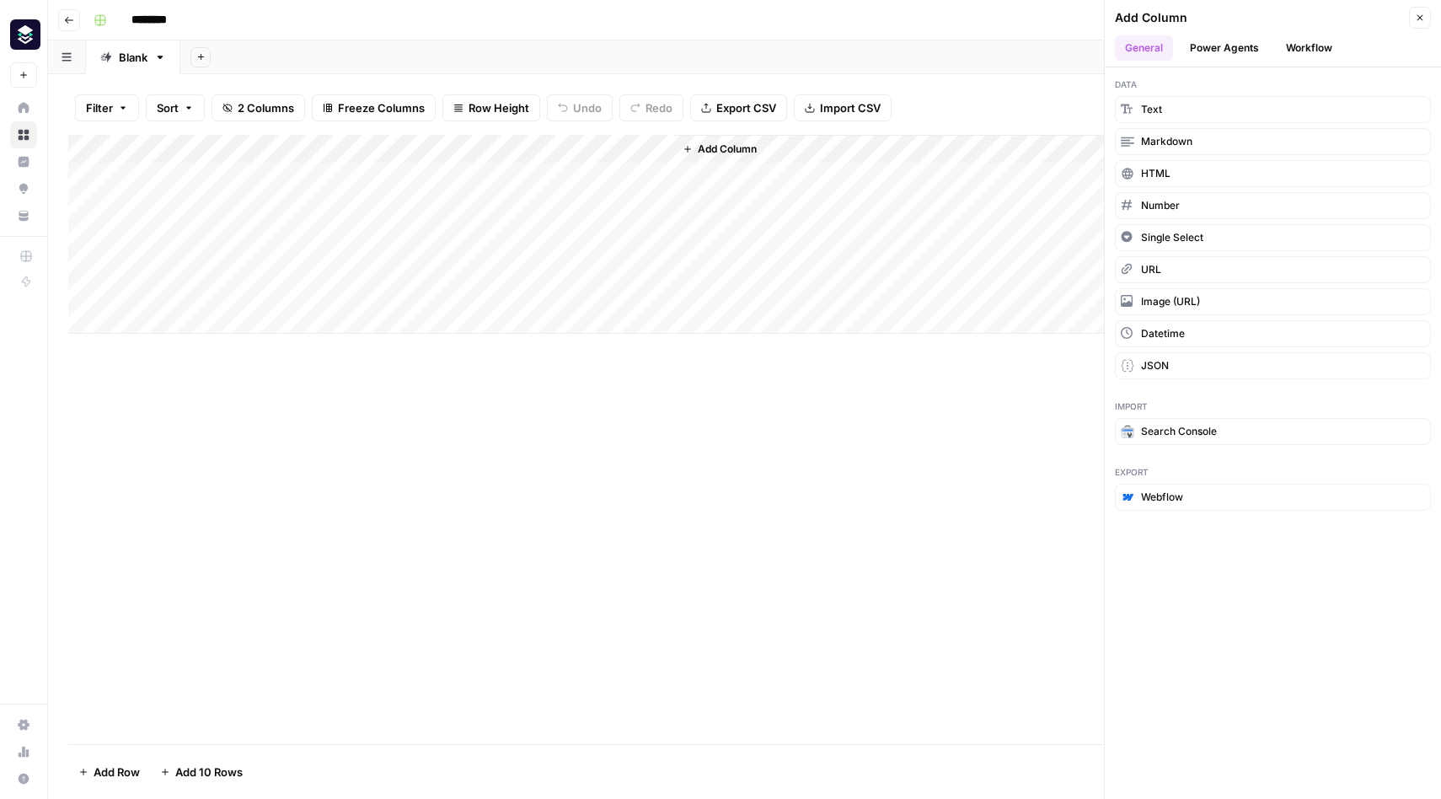
click at [1302, 52] on button "Workflow" at bounding box center [1309, 47] width 67 height 25
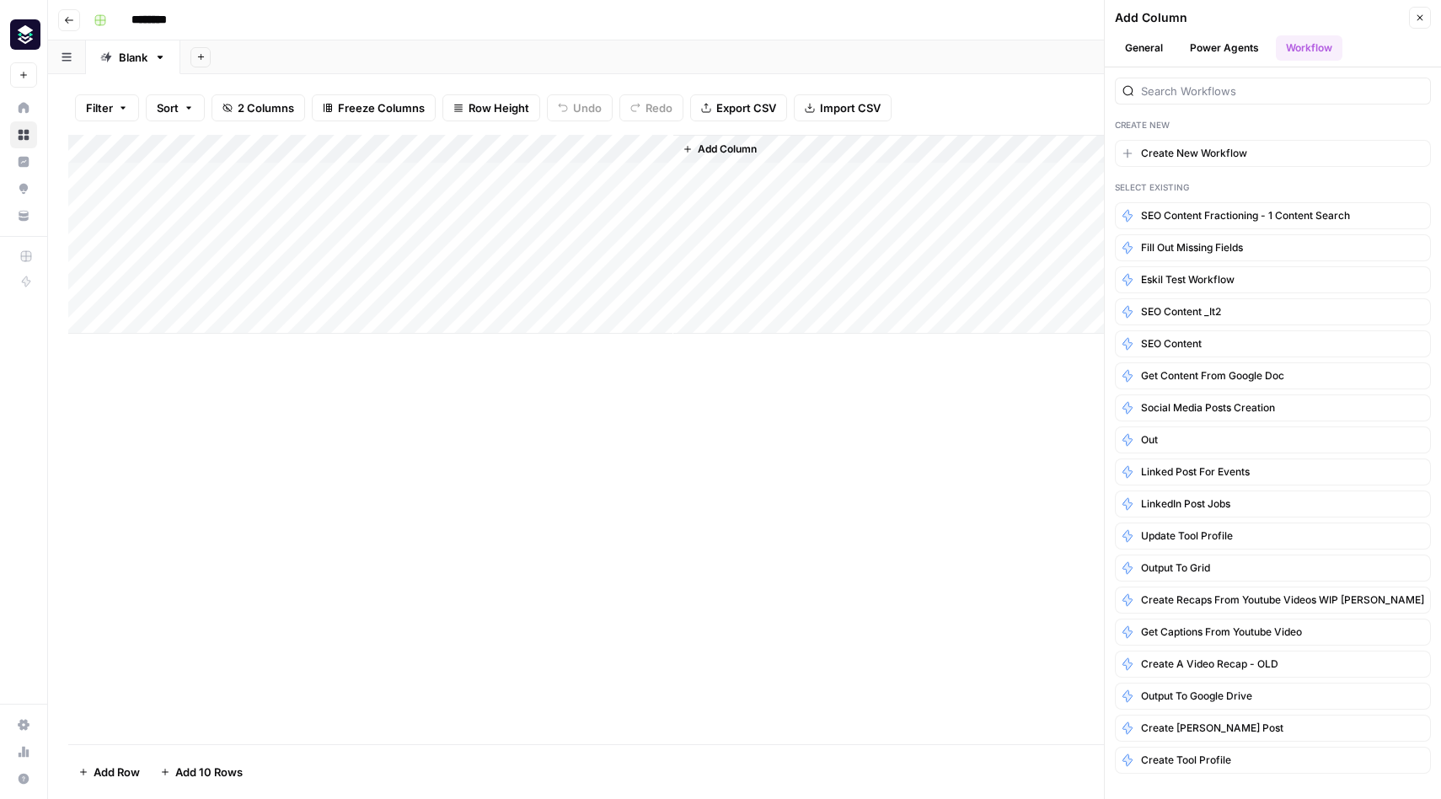
click at [1222, 51] on button "Power Agents" at bounding box center [1224, 47] width 89 height 25
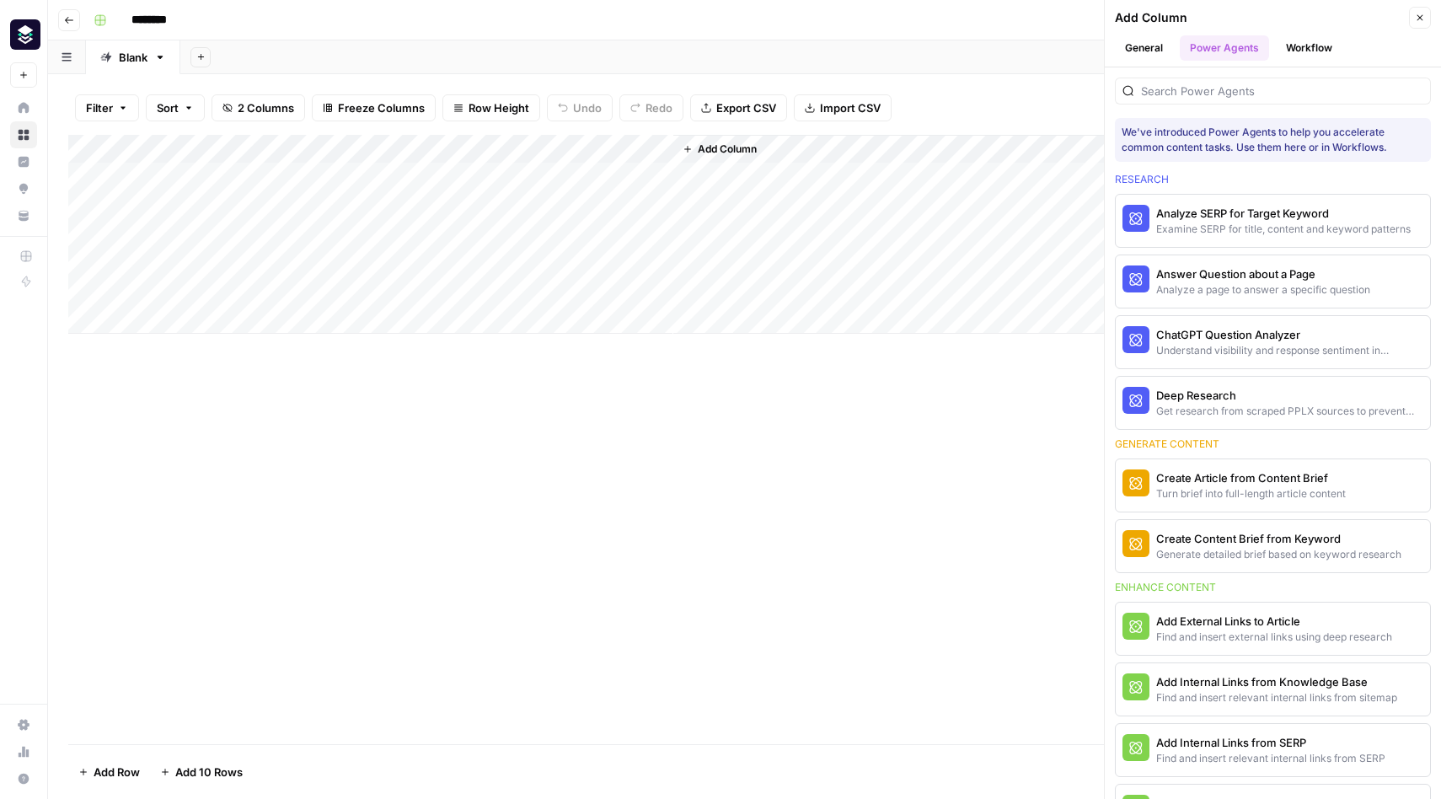
click at [727, 152] on span "Add Column" at bounding box center [727, 149] width 59 height 15
click at [1146, 51] on button "General" at bounding box center [1144, 47] width 58 height 25
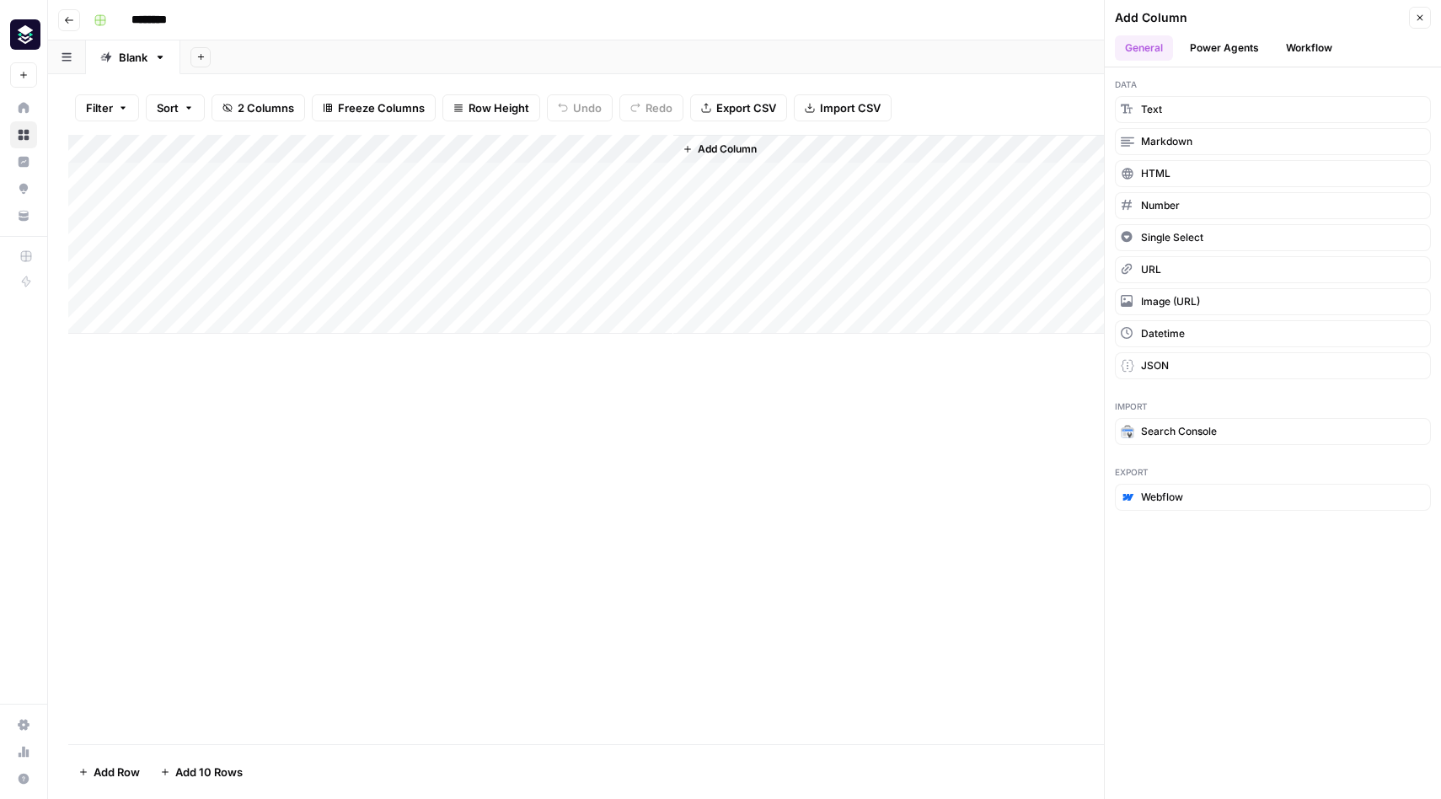
click at [1288, 48] on button "Workflow" at bounding box center [1309, 47] width 67 height 25
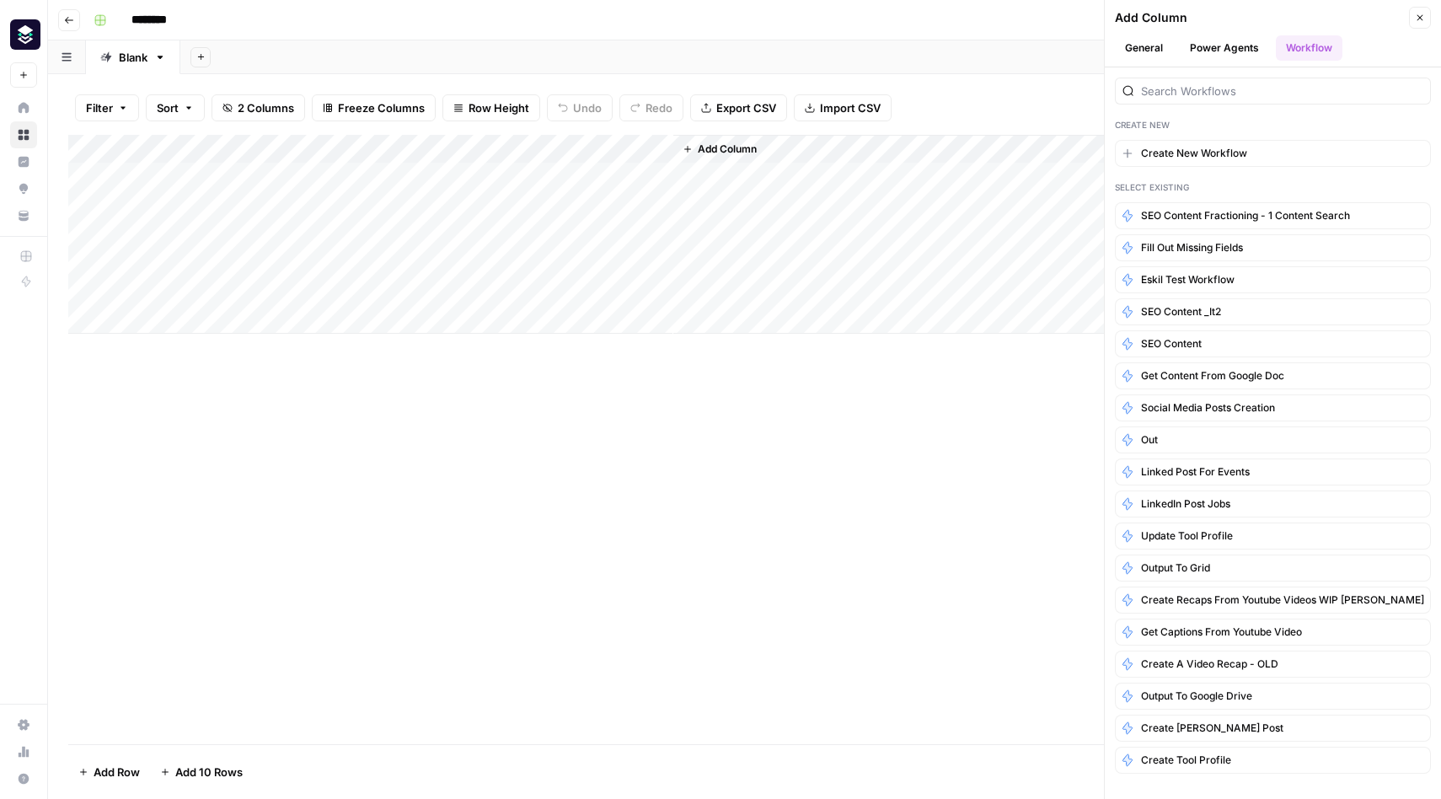
click at [1147, 46] on button "General" at bounding box center [1144, 47] width 58 height 25
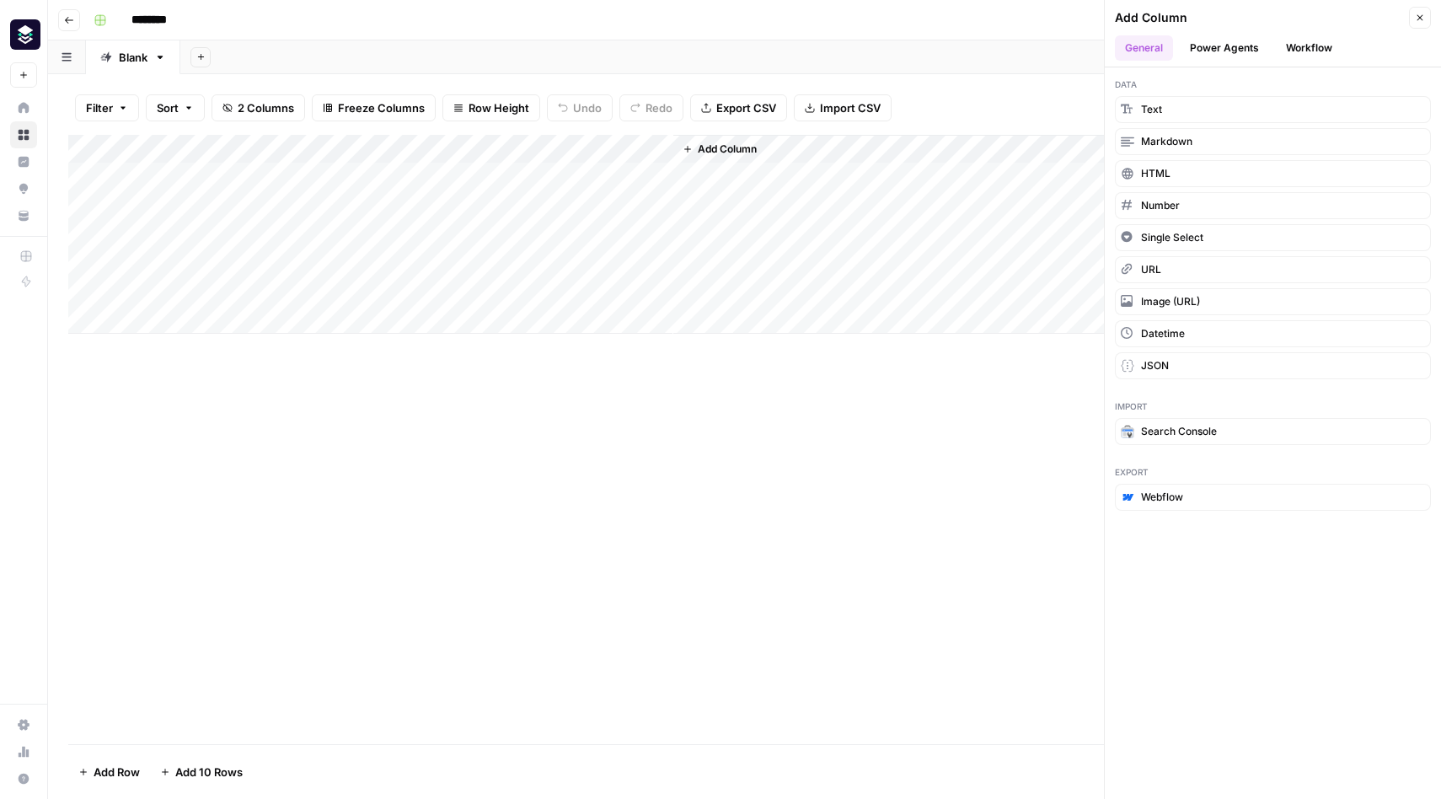
click at [746, 149] on span "Add Column" at bounding box center [727, 149] width 59 height 15
click at [277, 113] on span "2 Columns" at bounding box center [266, 107] width 56 height 17
click at [720, 147] on span "Add Column" at bounding box center [727, 149] width 59 height 15
click at [1252, 140] on button "Markdown" at bounding box center [1273, 141] width 316 height 27
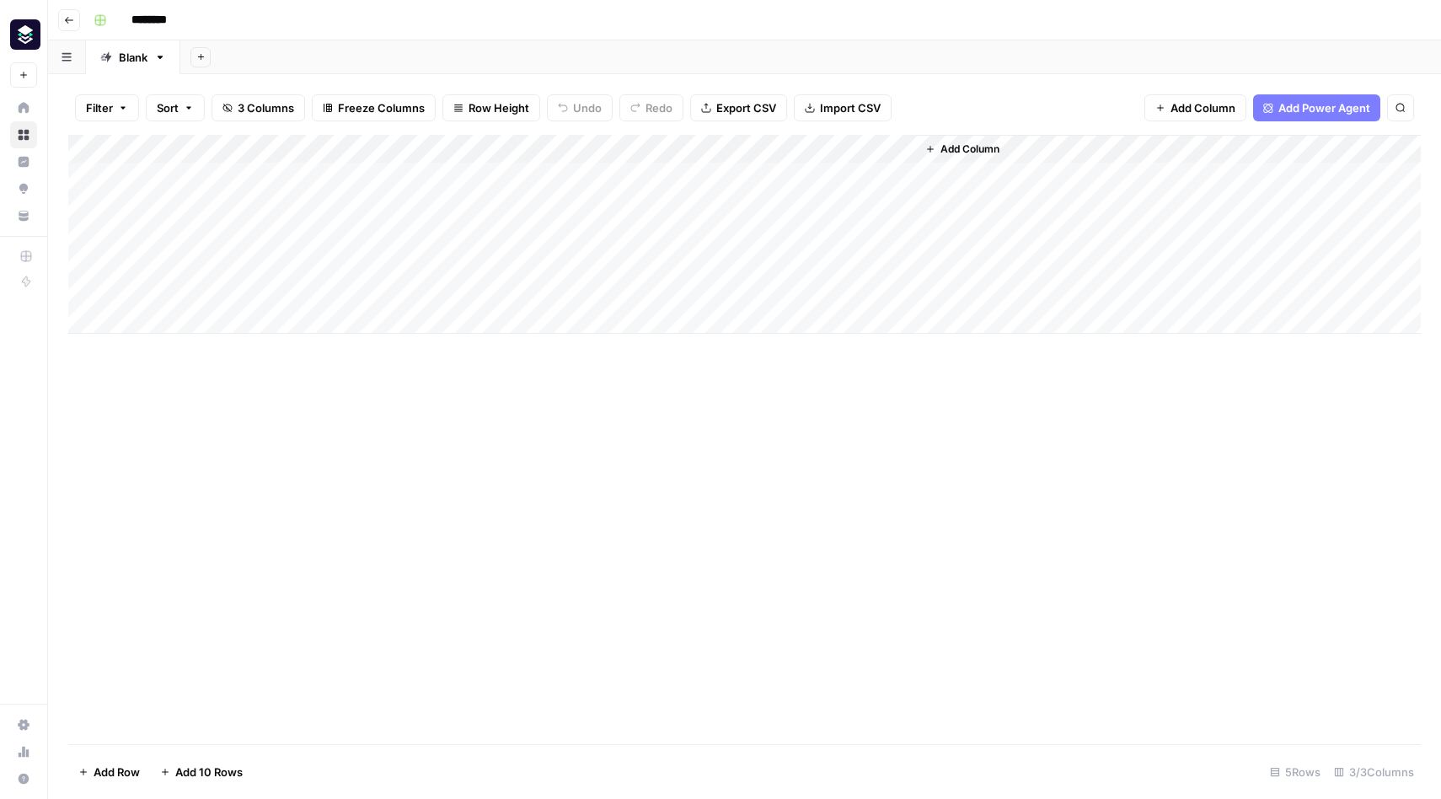
click at [730, 140] on div "Add Column" at bounding box center [744, 234] width 1352 height 199
click at [754, 270] on span "Filter" at bounding box center [778, 267] width 147 height 17
type input "New Column"
click at [737, 85] on div "Filter Sort 3 Columns Freeze Columns Row Height Undo Redo Export CSV Import CSV…" at bounding box center [744, 108] width 1352 height 54
click at [721, 168] on div "Add Column" at bounding box center [744, 234] width 1352 height 199
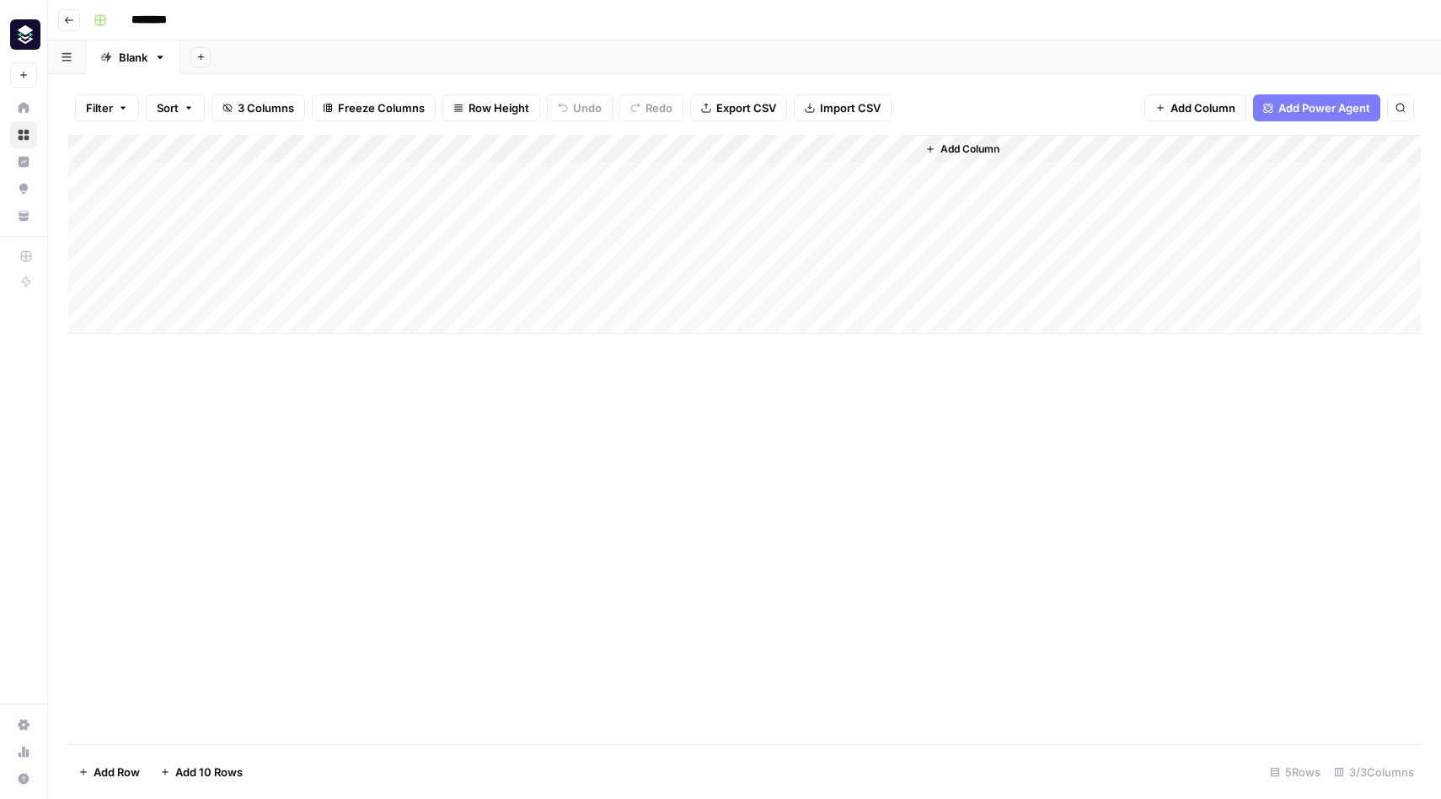
click at [1396, 110] on icon "button" at bounding box center [1400, 108] width 10 height 10
click at [1161, 452] on div "Add Column Type to search" at bounding box center [744, 439] width 1352 height 609
click at [733, 176] on div "Add Column" at bounding box center [744, 234] width 1352 height 199
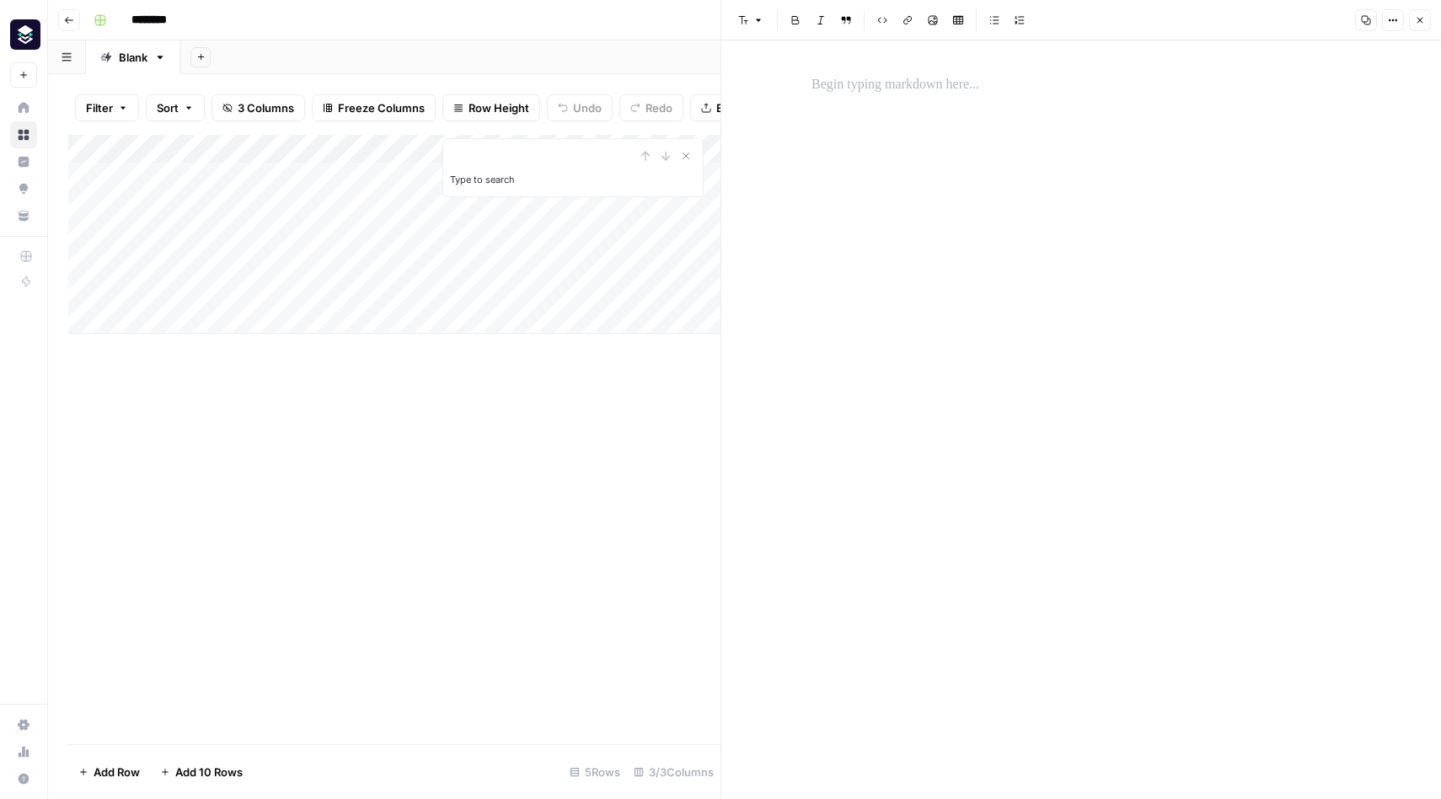
click at [591, 457] on div "Add Column Type to search" at bounding box center [394, 439] width 652 height 609
drag, startPoint x: 722, startPoint y: 57, endPoint x: 946, endPoint y: 62, distance: 224.2
click at [999, 23] on icon "button" at bounding box center [996, 20] width 10 height 10
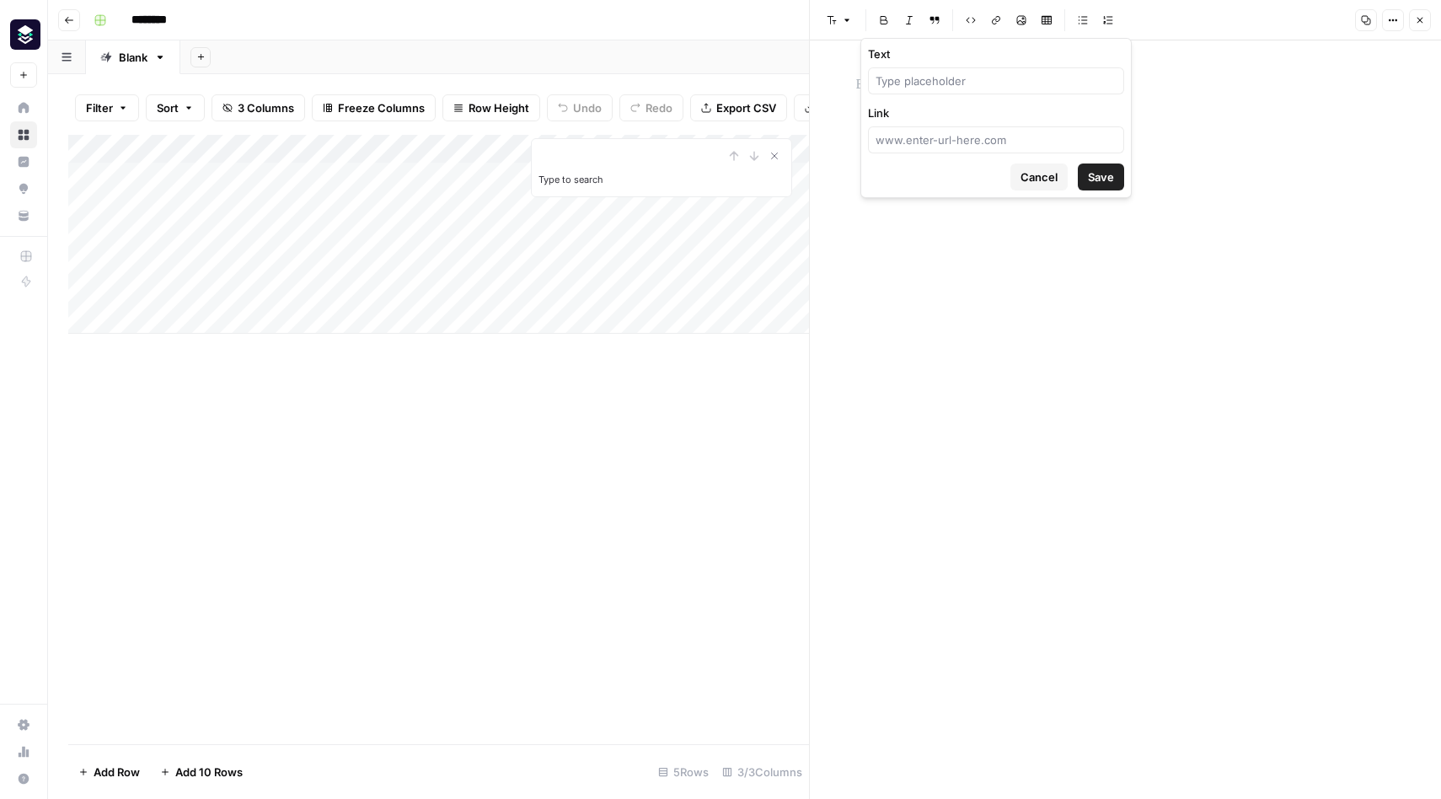
click at [1039, 172] on span "Cancel" at bounding box center [1038, 177] width 37 height 17
click at [1399, 15] on button "Options" at bounding box center [1393, 20] width 22 height 22
click at [966, 21] on icon "button" at bounding box center [971, 20] width 10 height 10
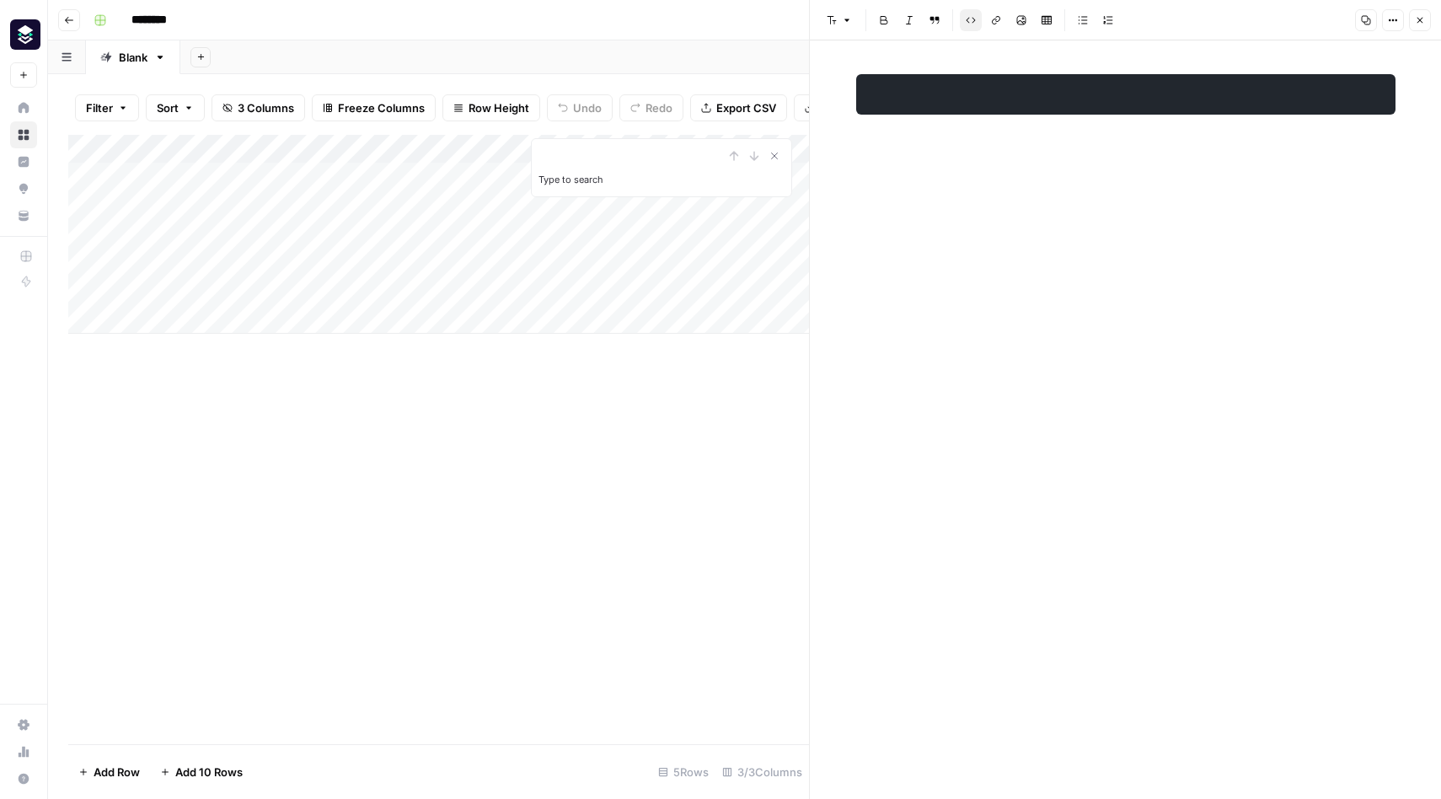
click at [992, 19] on icon "button" at bounding box center [996, 20] width 8 height 8
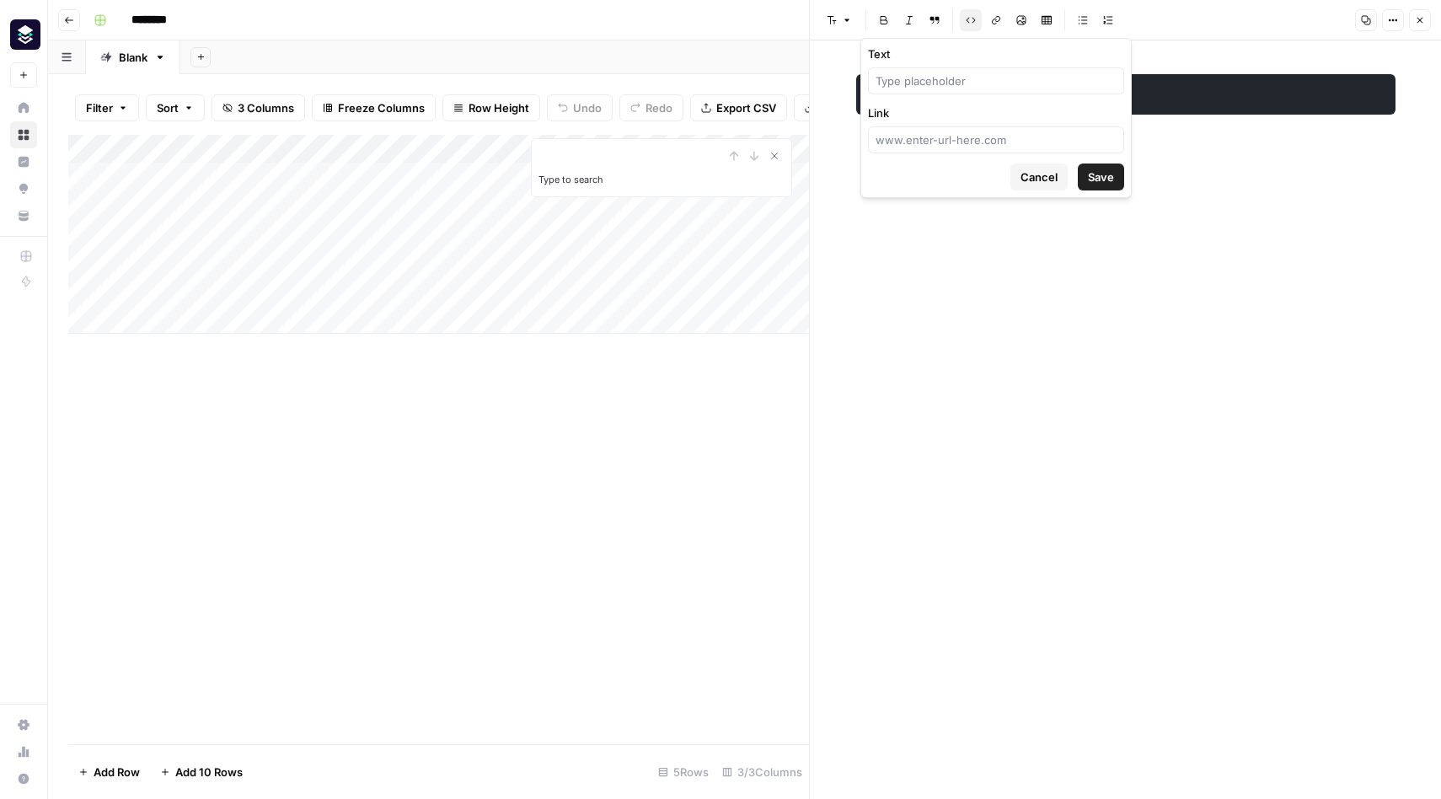
click at [1143, 19] on div "Font style Bold Italic Block quote Code block Link Image Insert Table Bulleted …" at bounding box center [1082, 20] width 525 height 22
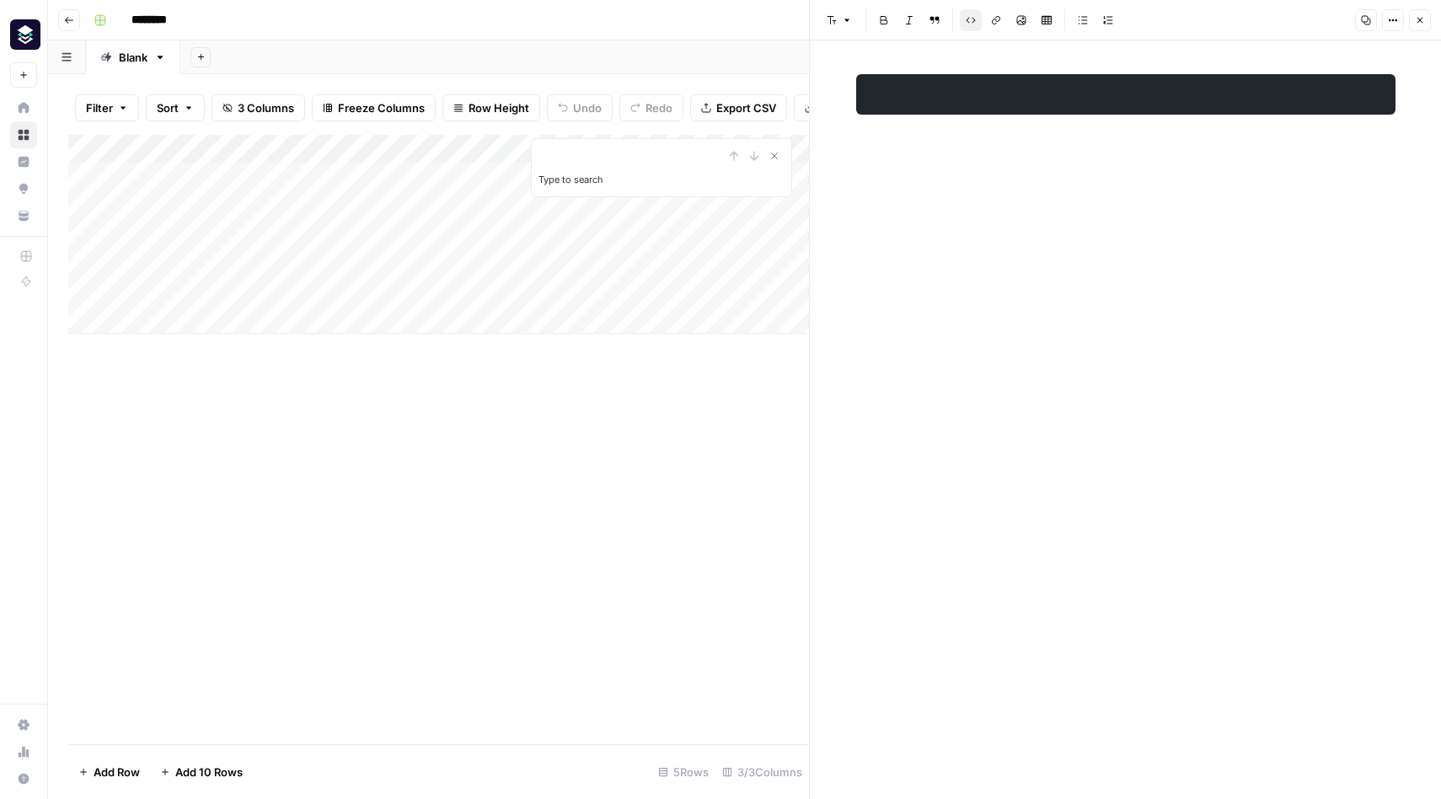
click at [966, 19] on icon "button" at bounding box center [971, 20] width 10 height 10
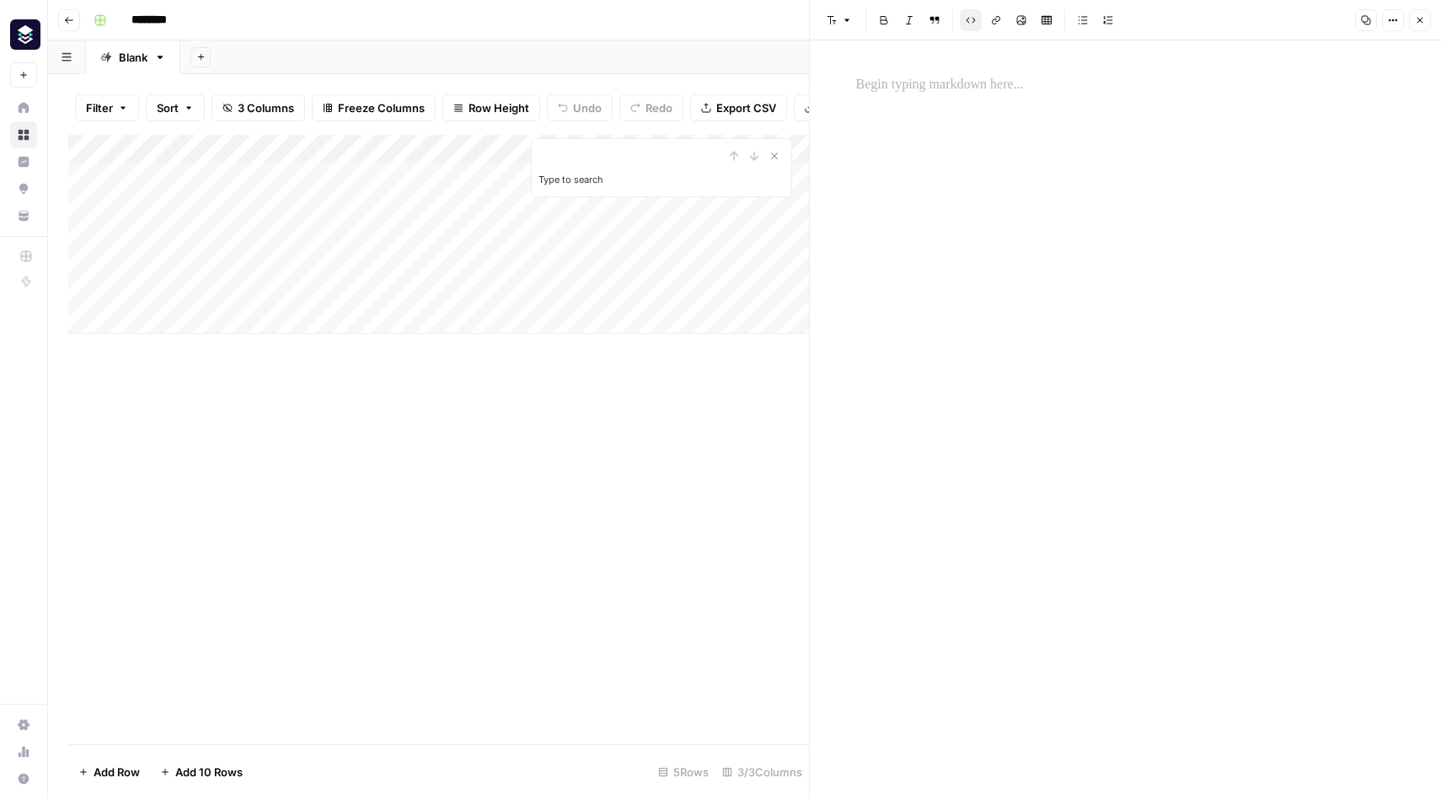
click at [1390, 19] on icon "button" at bounding box center [1393, 20] width 10 height 10
click at [1319, 23] on div "Font style Bold Italic Block quote Code block Link Image Insert Table Bulleted …" at bounding box center [1082, 20] width 525 height 22
click at [1410, 18] on button "Close" at bounding box center [1420, 20] width 22 height 22
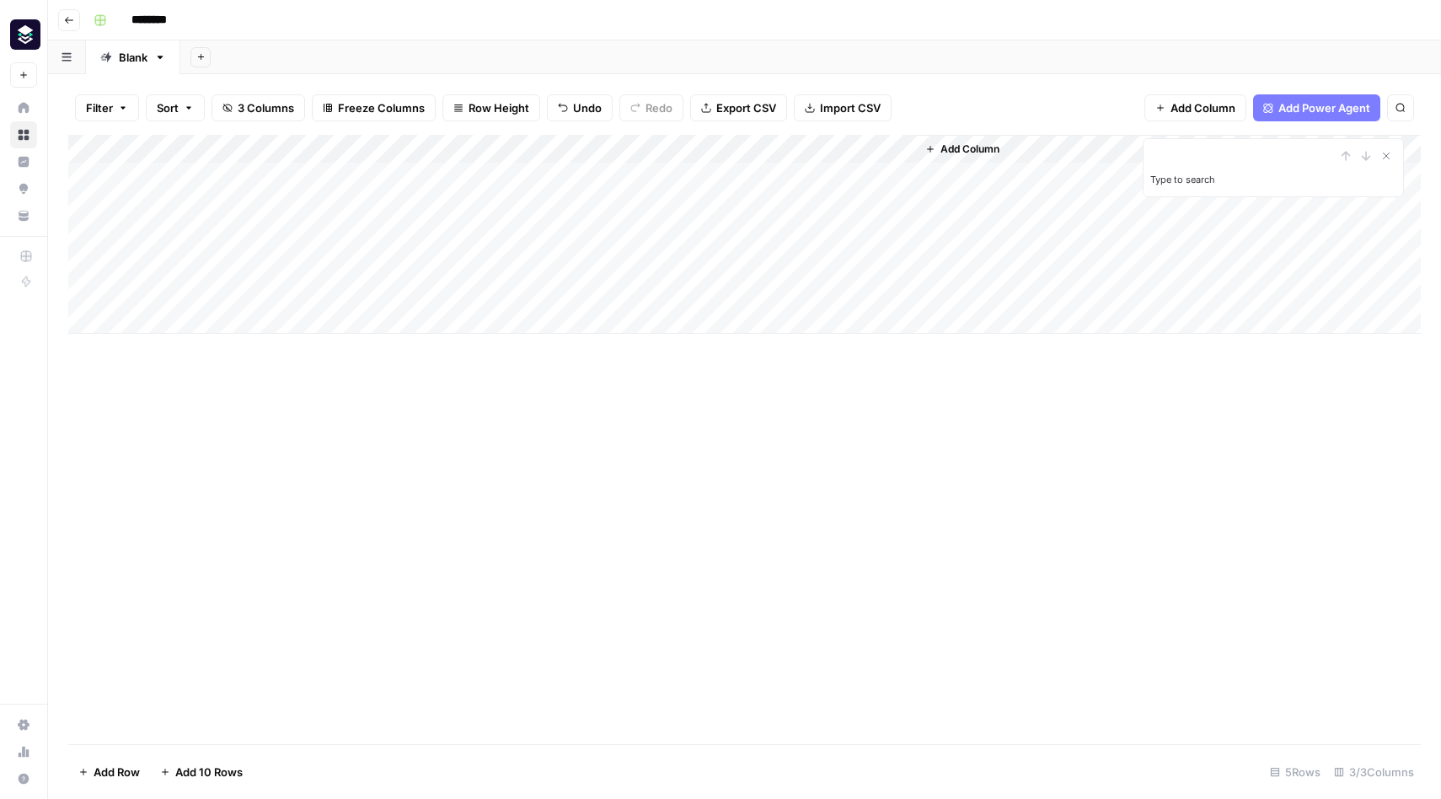
click at [741, 140] on div "Add Column" at bounding box center [744, 234] width 1352 height 199
click at [807, 425] on div "Add Column Type to search" at bounding box center [744, 439] width 1352 height 609
drag, startPoint x: 590, startPoint y: 175, endPoint x: 575, endPoint y: 183, distance: 16.2
click at [575, 183] on div "Add Column" at bounding box center [744, 234] width 1352 height 199
drag, startPoint x: 548, startPoint y: 146, endPoint x: 553, endPoint y: 171, distance: 25.8
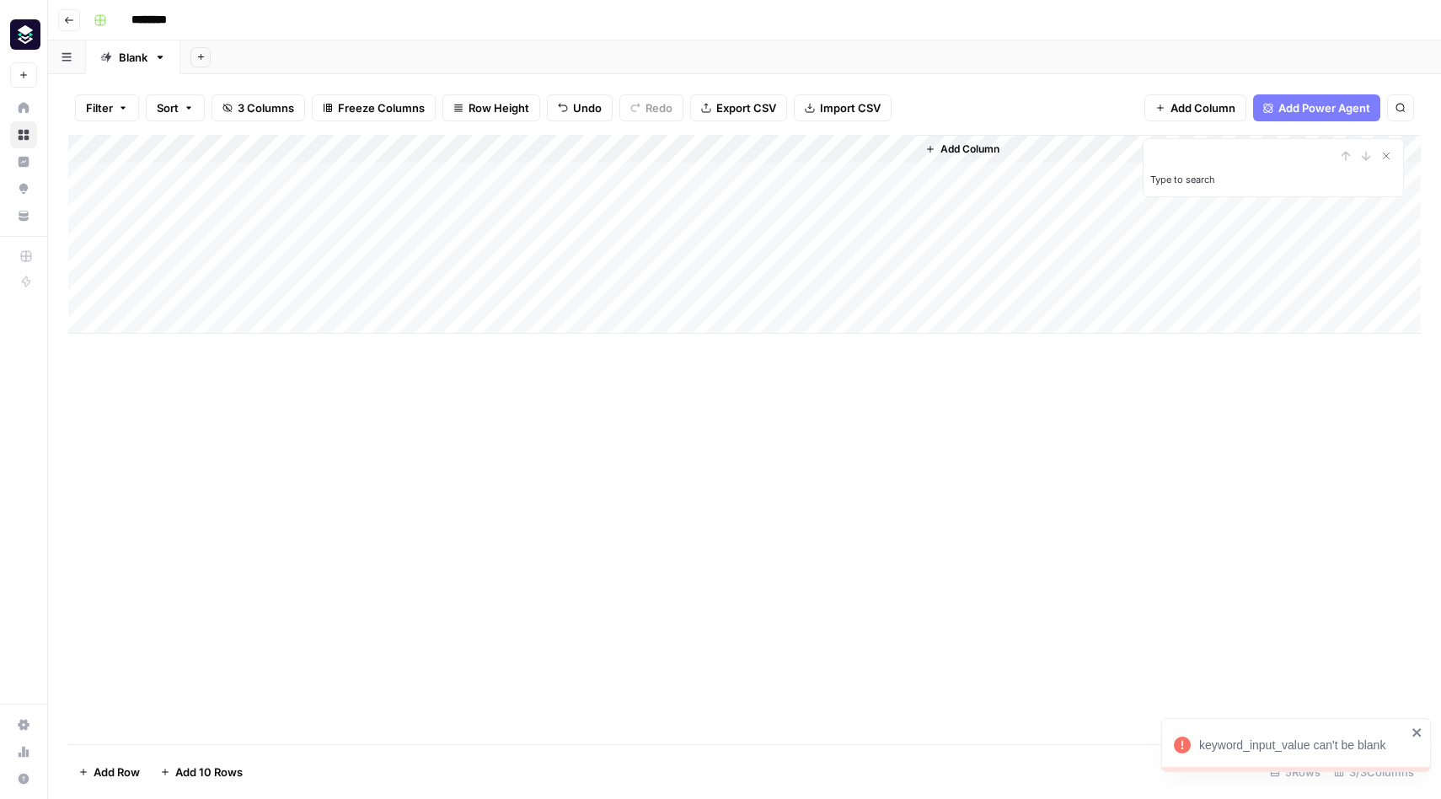
click at [553, 171] on div "Add Column" at bounding box center [744, 234] width 1352 height 199
click at [907, 149] on div "Add Column" at bounding box center [744, 234] width 1352 height 199
click at [763, 149] on div at bounding box center [793, 152] width 243 height 34
click at [753, 436] on div "Add Column Type to search" at bounding box center [744, 439] width 1352 height 609
click at [961, 147] on span "Add Column" at bounding box center [969, 149] width 59 height 15
